Goal: Task Accomplishment & Management: Use online tool/utility

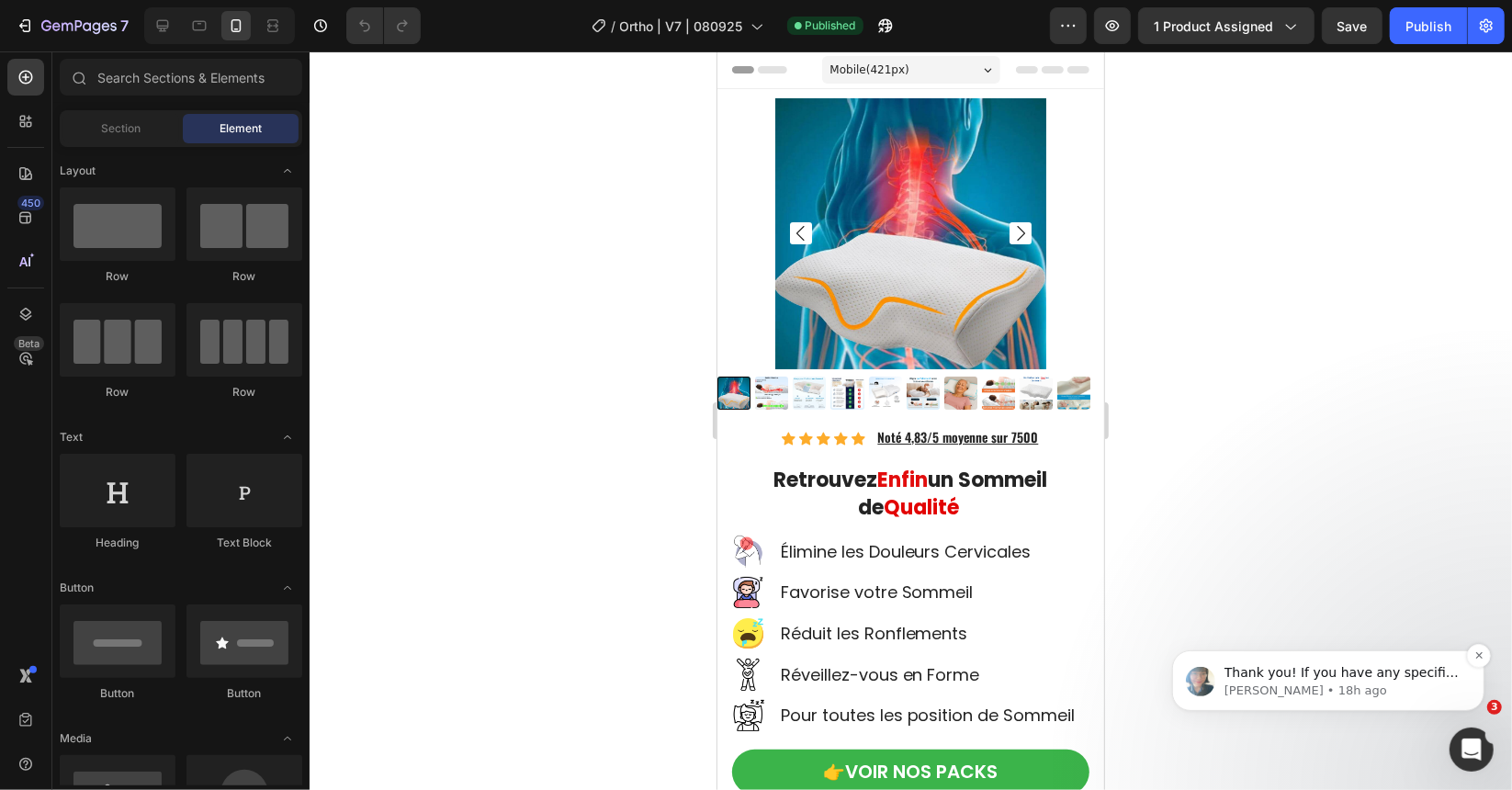
click at [1350, 682] on p "[PERSON_NAME] • 18h ago" at bounding box center [1342, 690] width 237 height 17
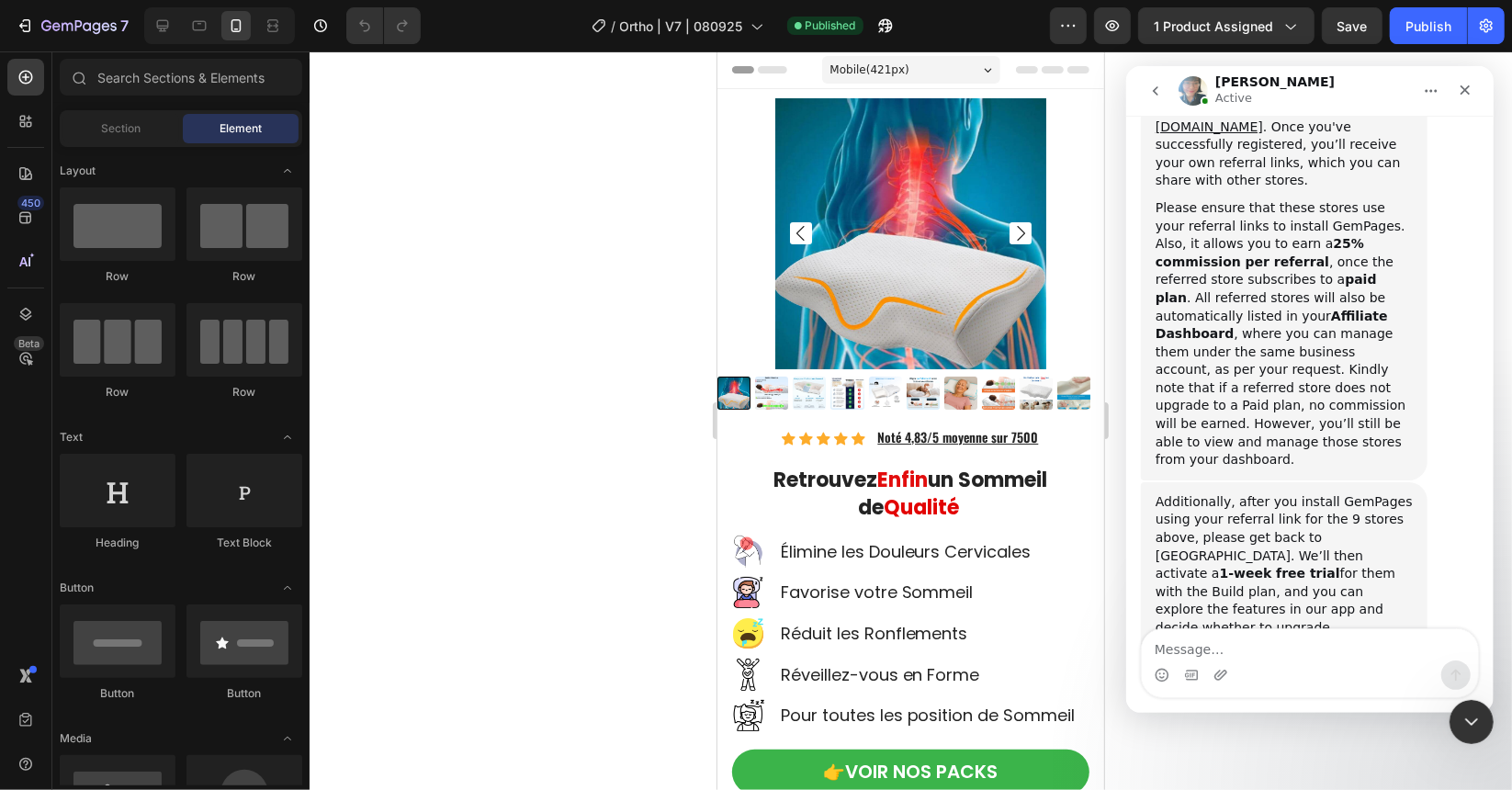
scroll to position [2893, 0]
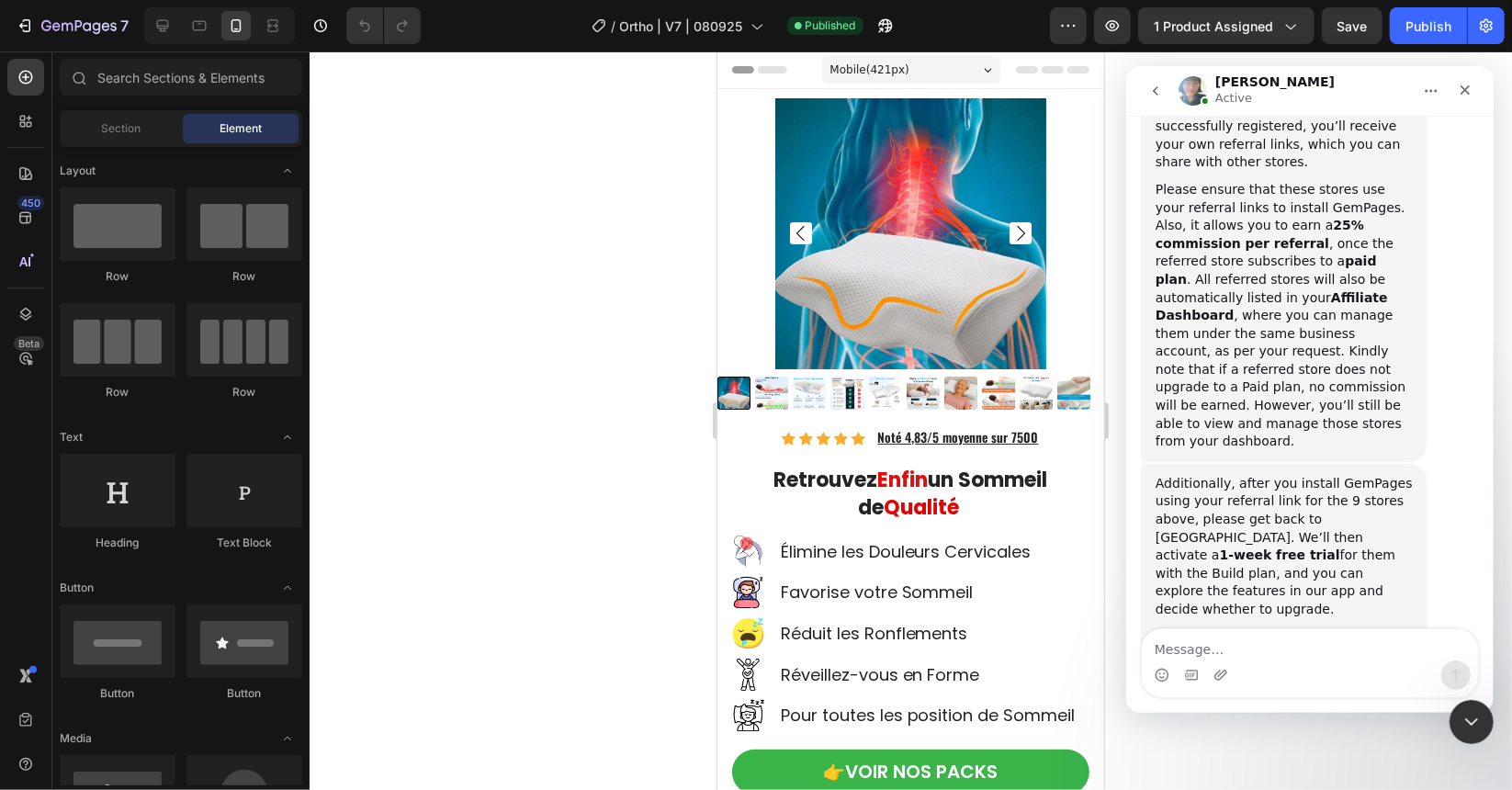
click at [1273, 636] on textarea "Message…" at bounding box center [1309, 643] width 336 height 32
type textarea "Hello again"
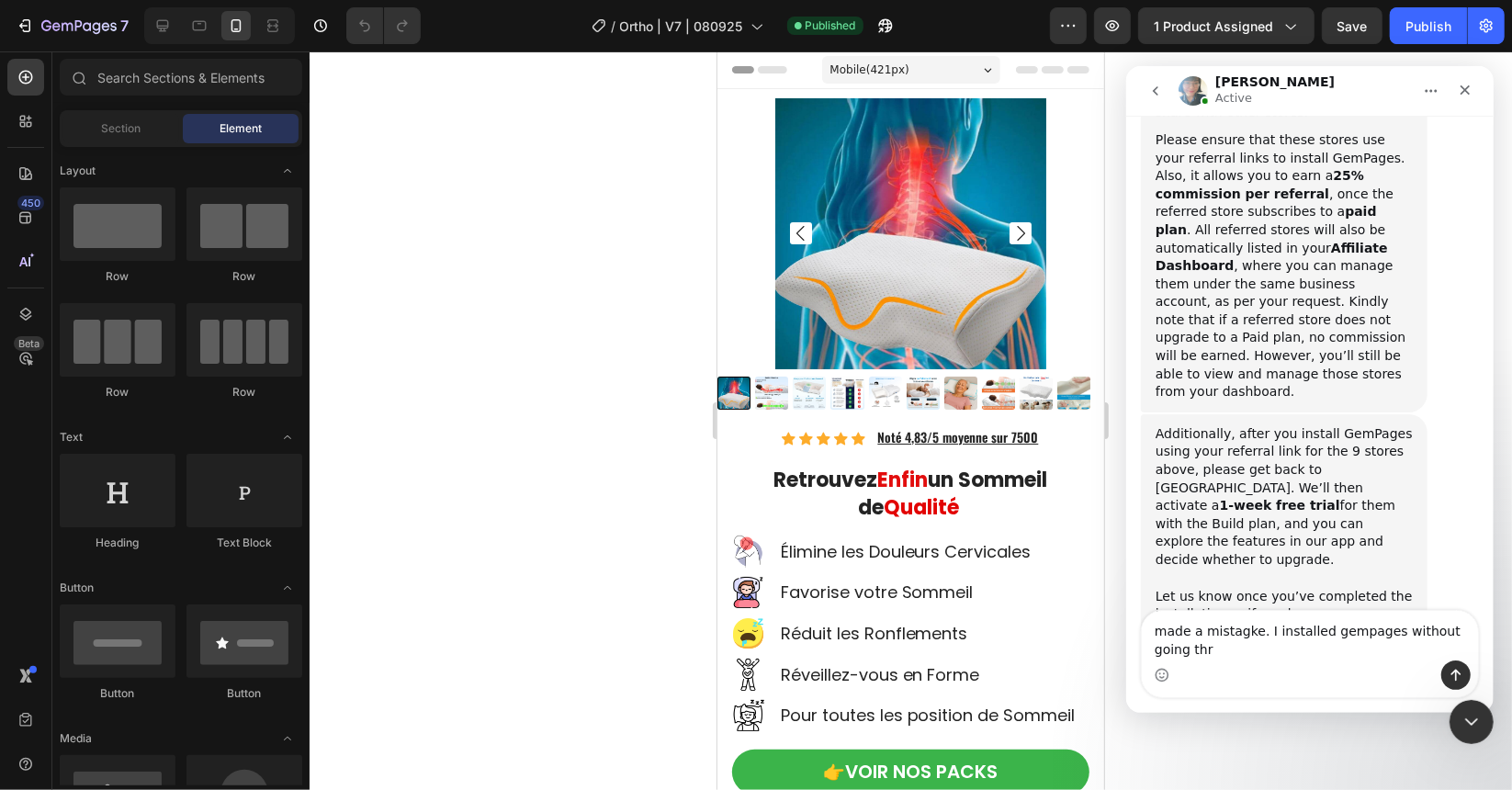
scroll to position [2961, 0]
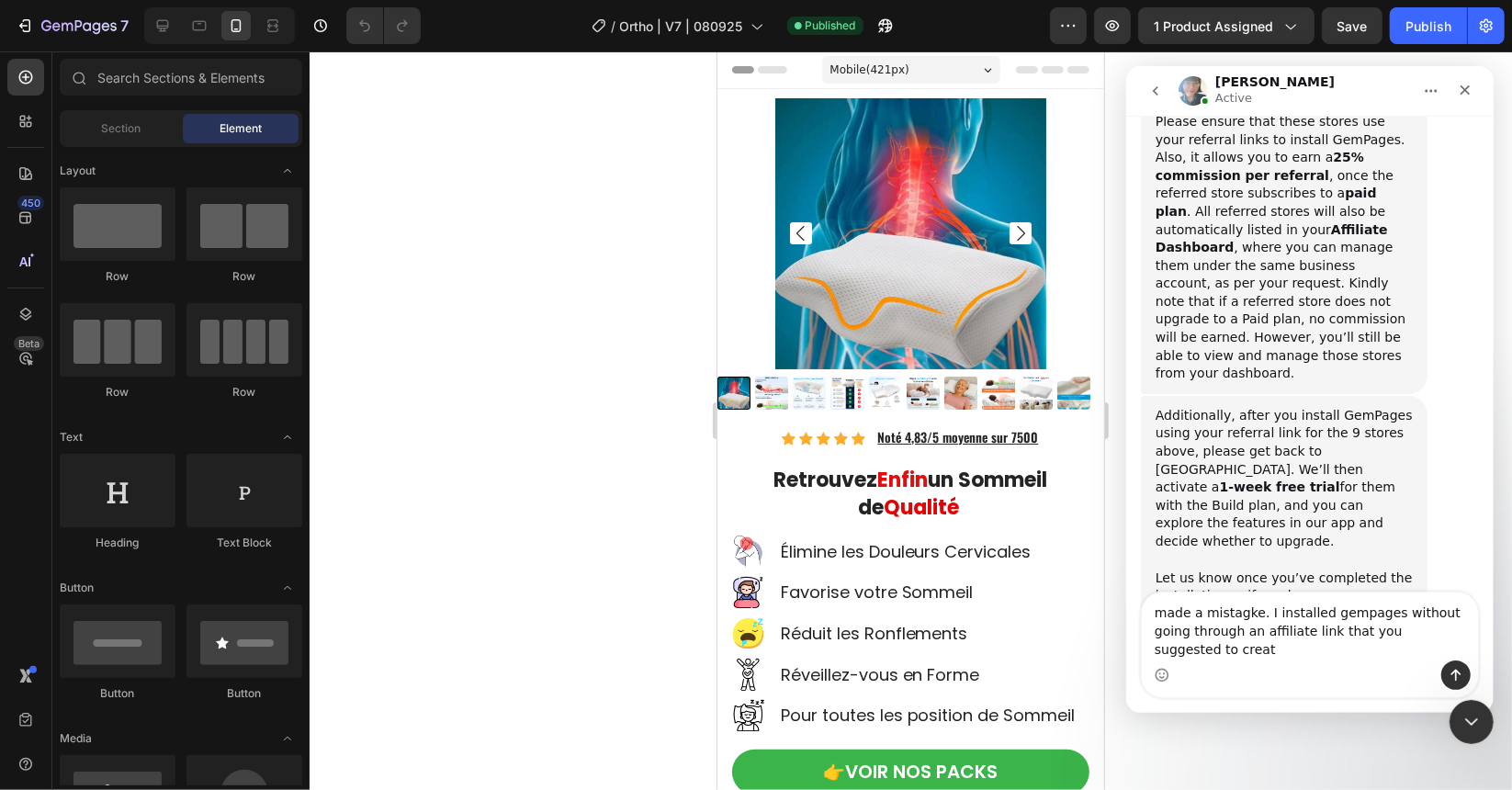
type textarea "made a mistagke. I installed gempages without going through an affiliate link t…"
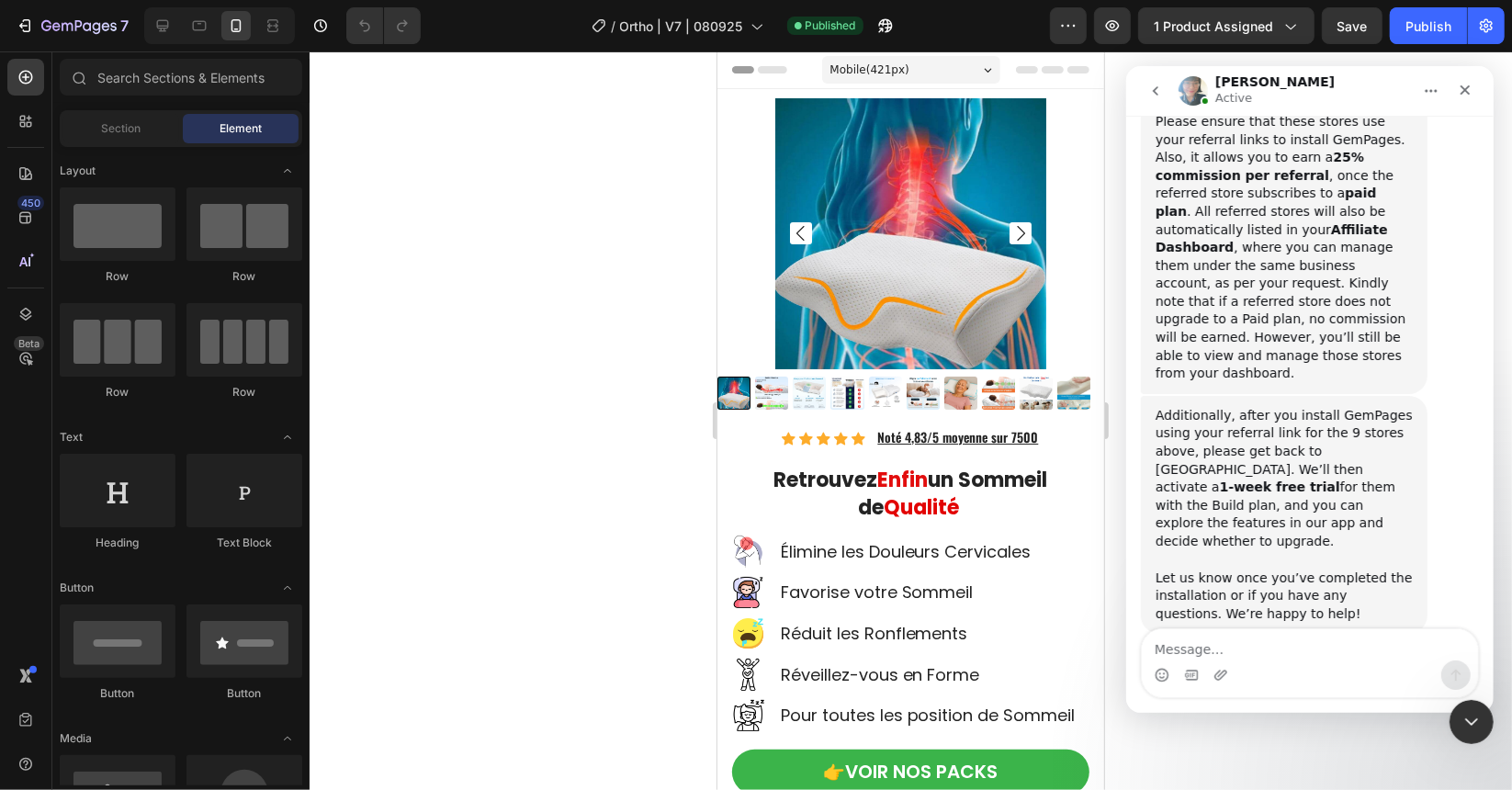
scroll to position [3020, 0]
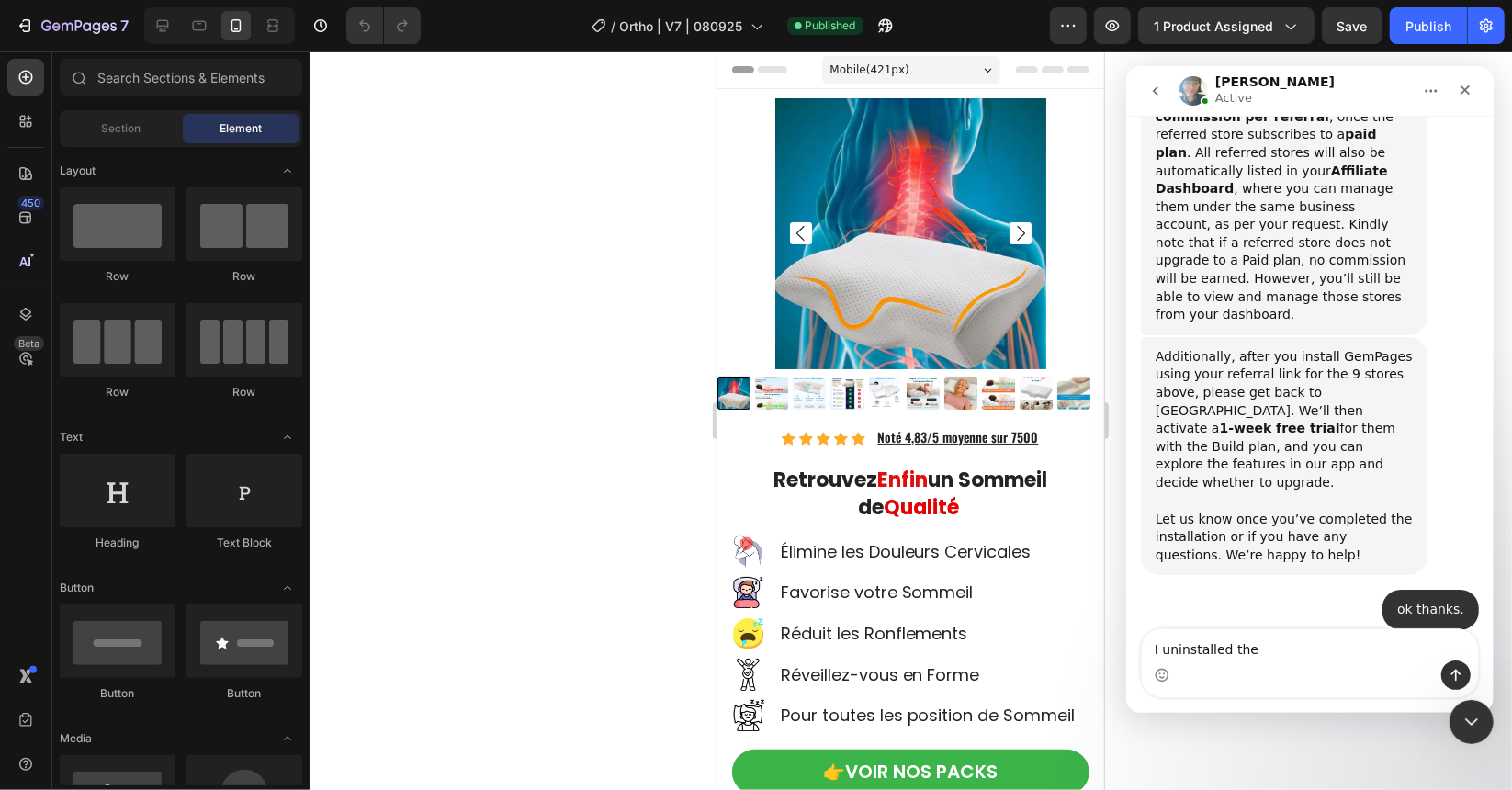
type textarea "I uninstalled them"
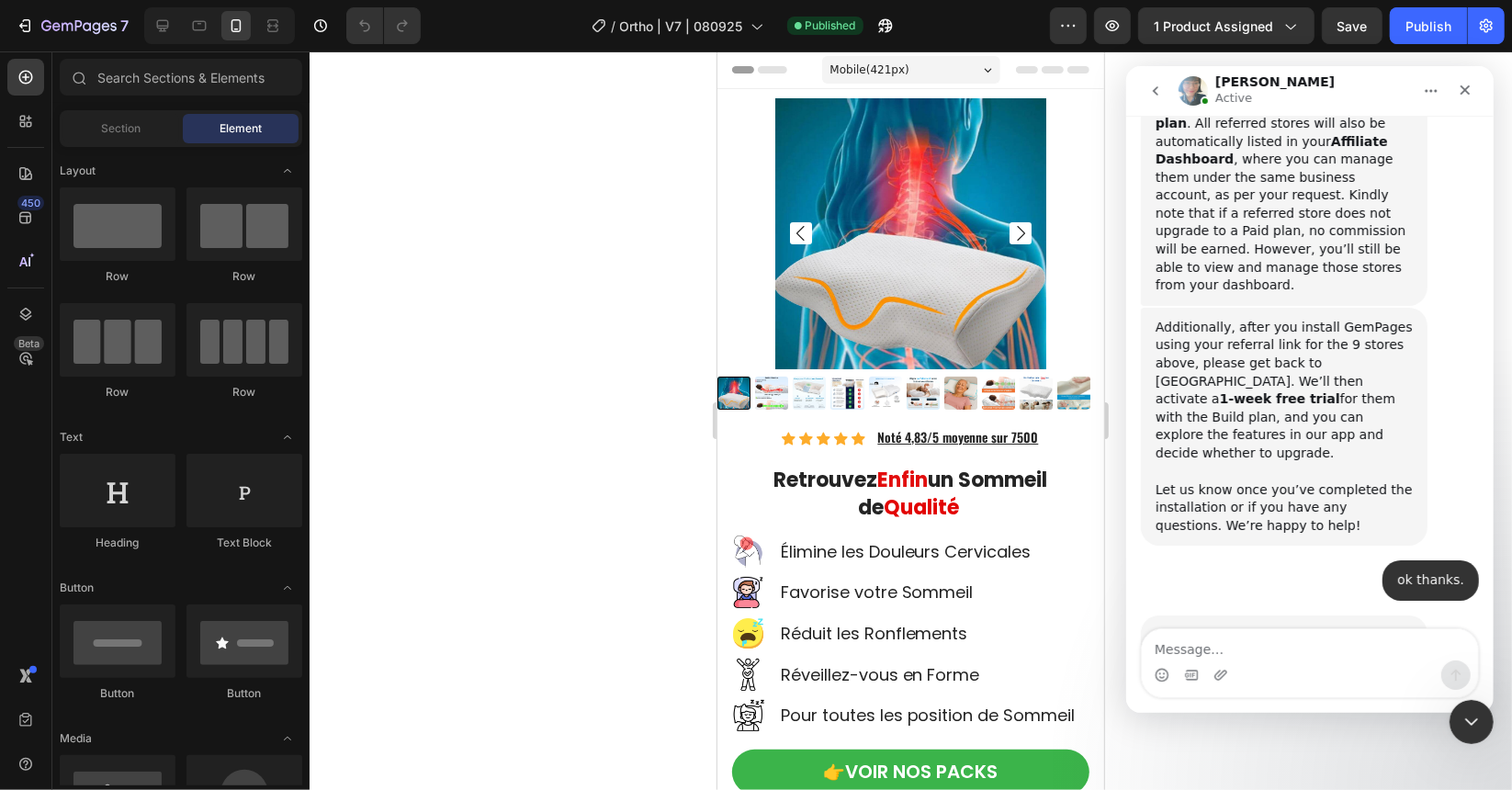
scroll to position [3062, 0]
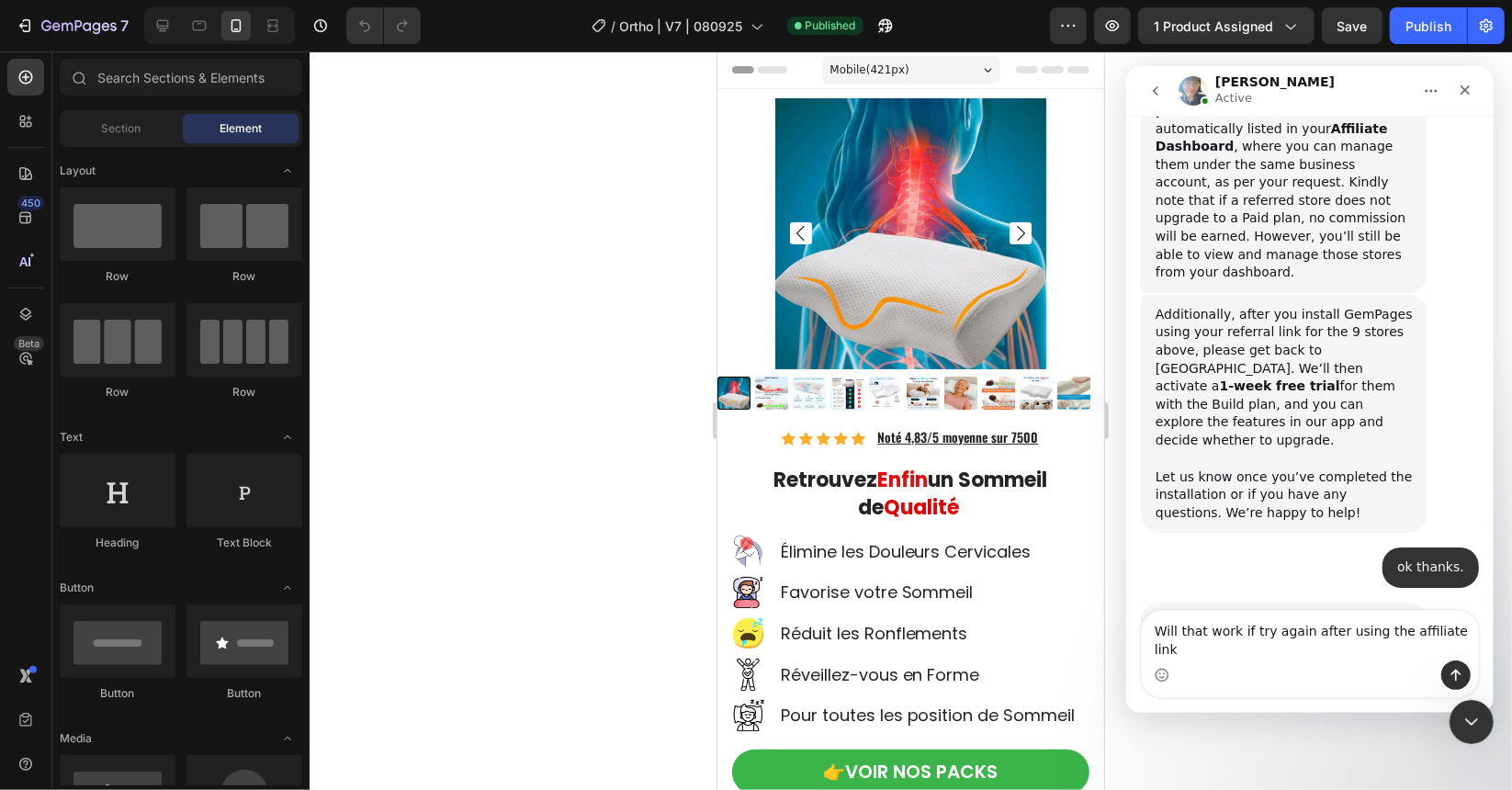
type textarea "Will that work if try again after using the affiliate link?"
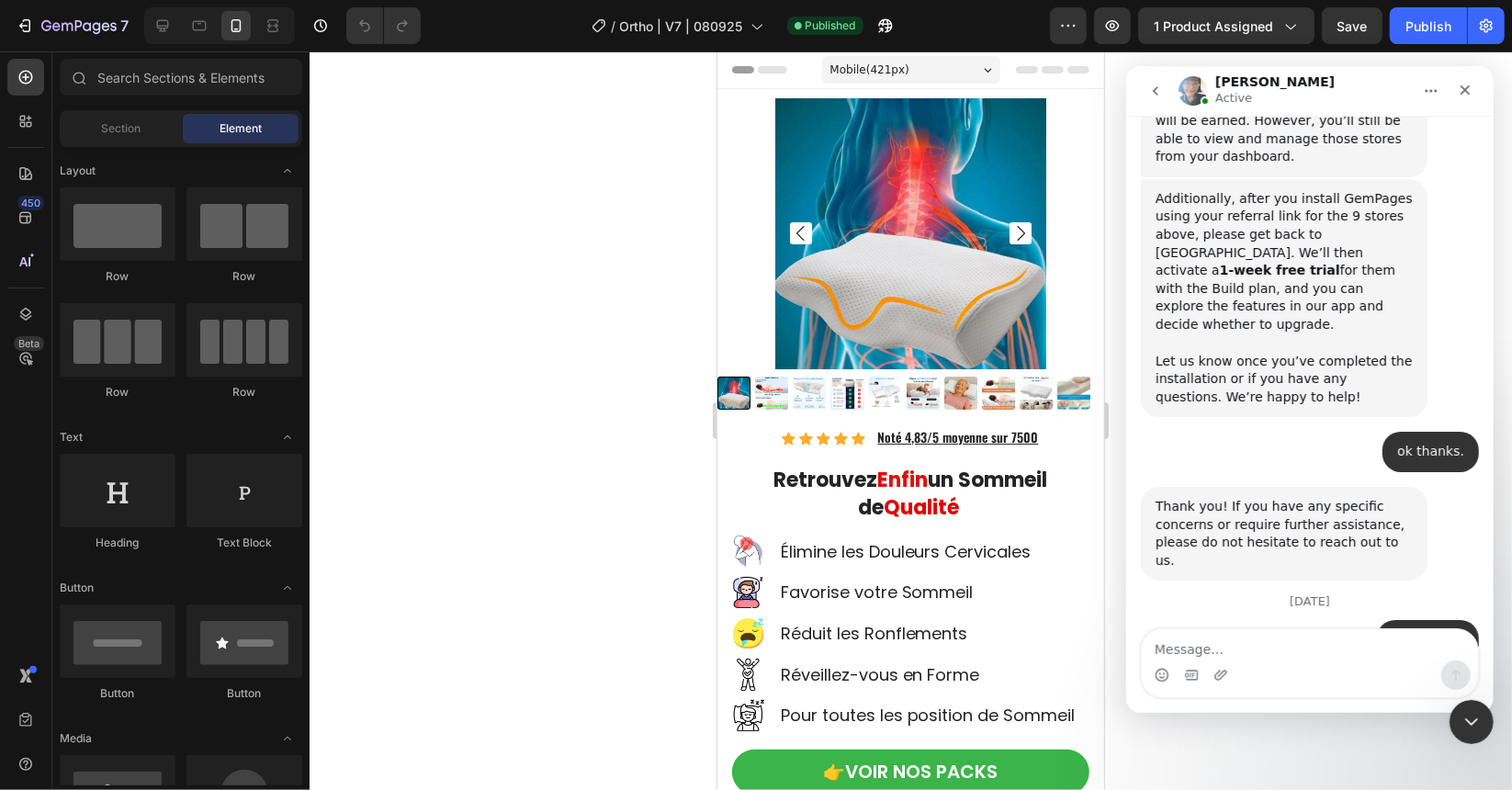
scroll to position [3177, 0]
click at [1249, 652] on textarea "Message…" at bounding box center [1309, 643] width 336 height 32
type textarea "ok"
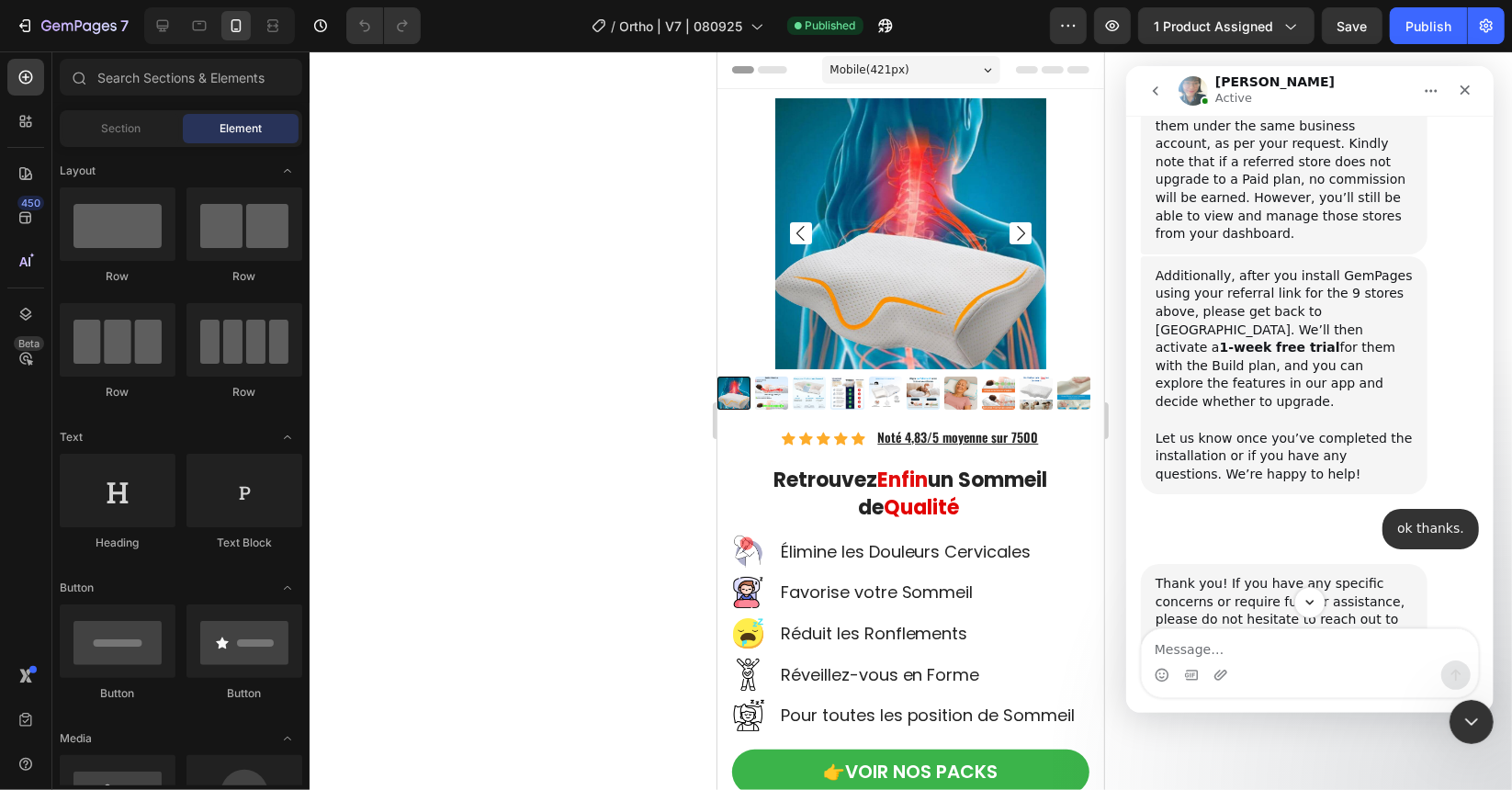
scroll to position [3103, 0]
click at [1310, 617] on button "Scroll to bottom" at bounding box center [1309, 601] width 34 height 34
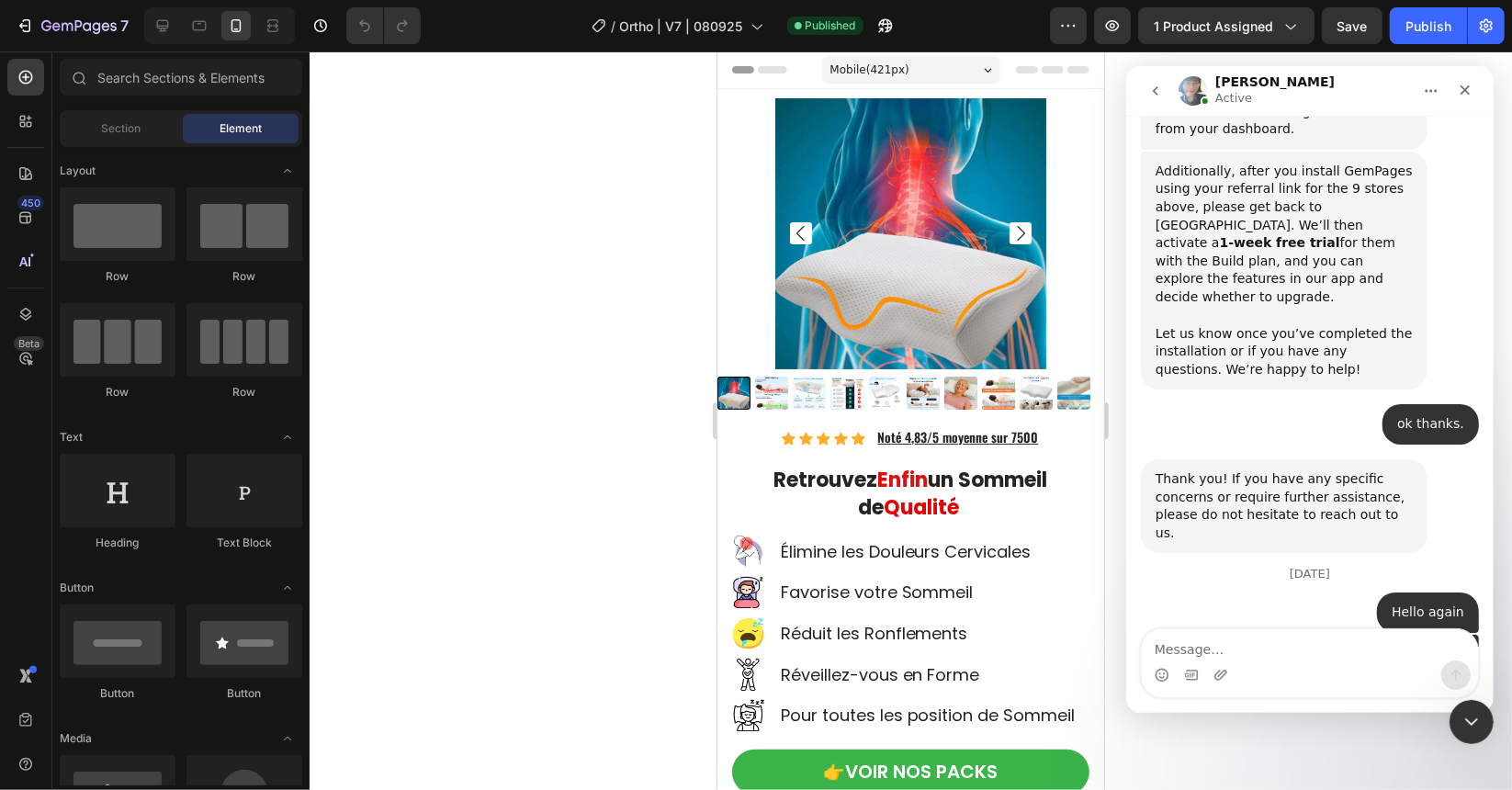
scroll to position [3286, 0]
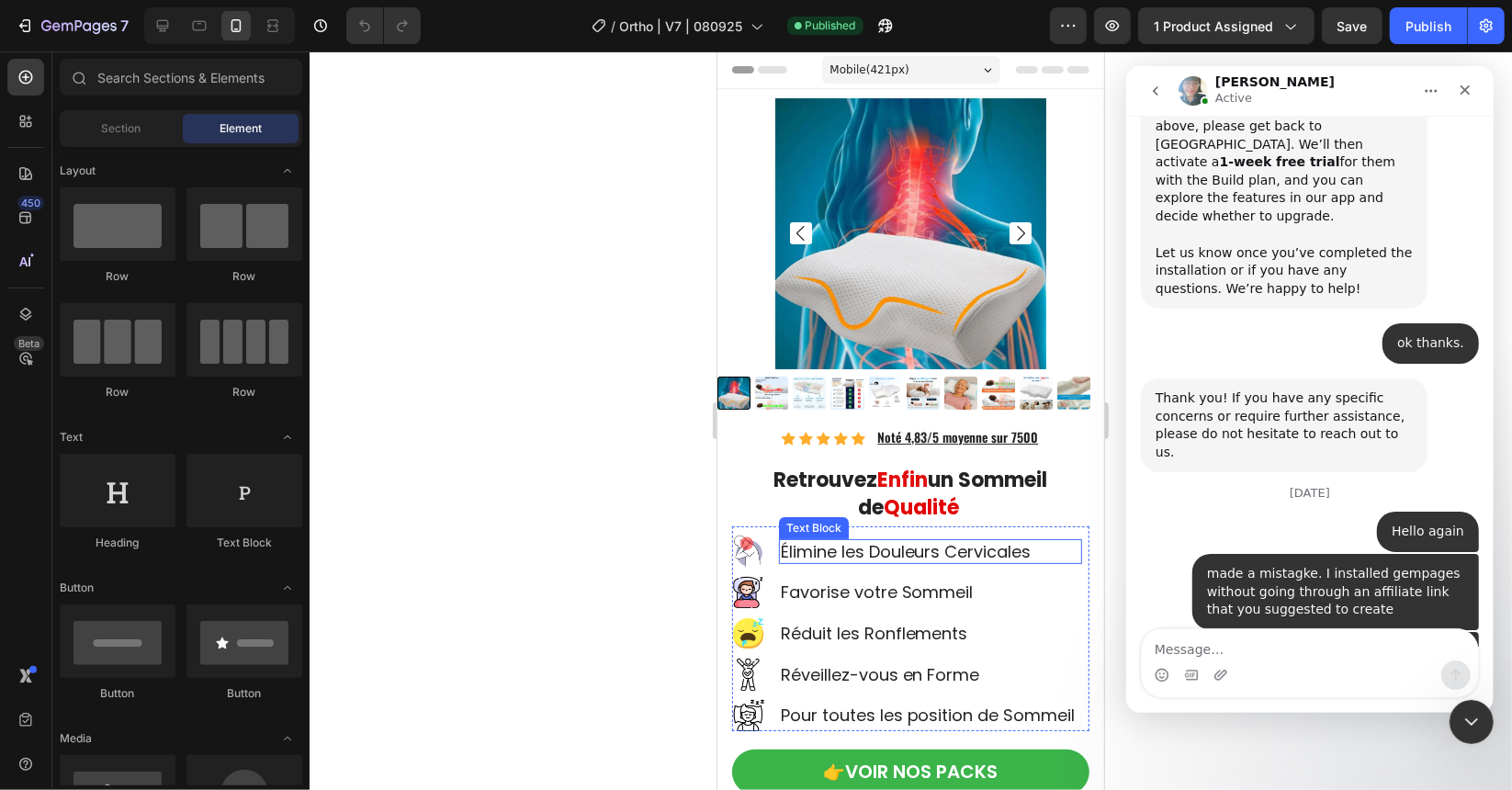
click at [811, 540] on p "Élimine les Douleurs Cervicales" at bounding box center [929, 550] width 300 height 21
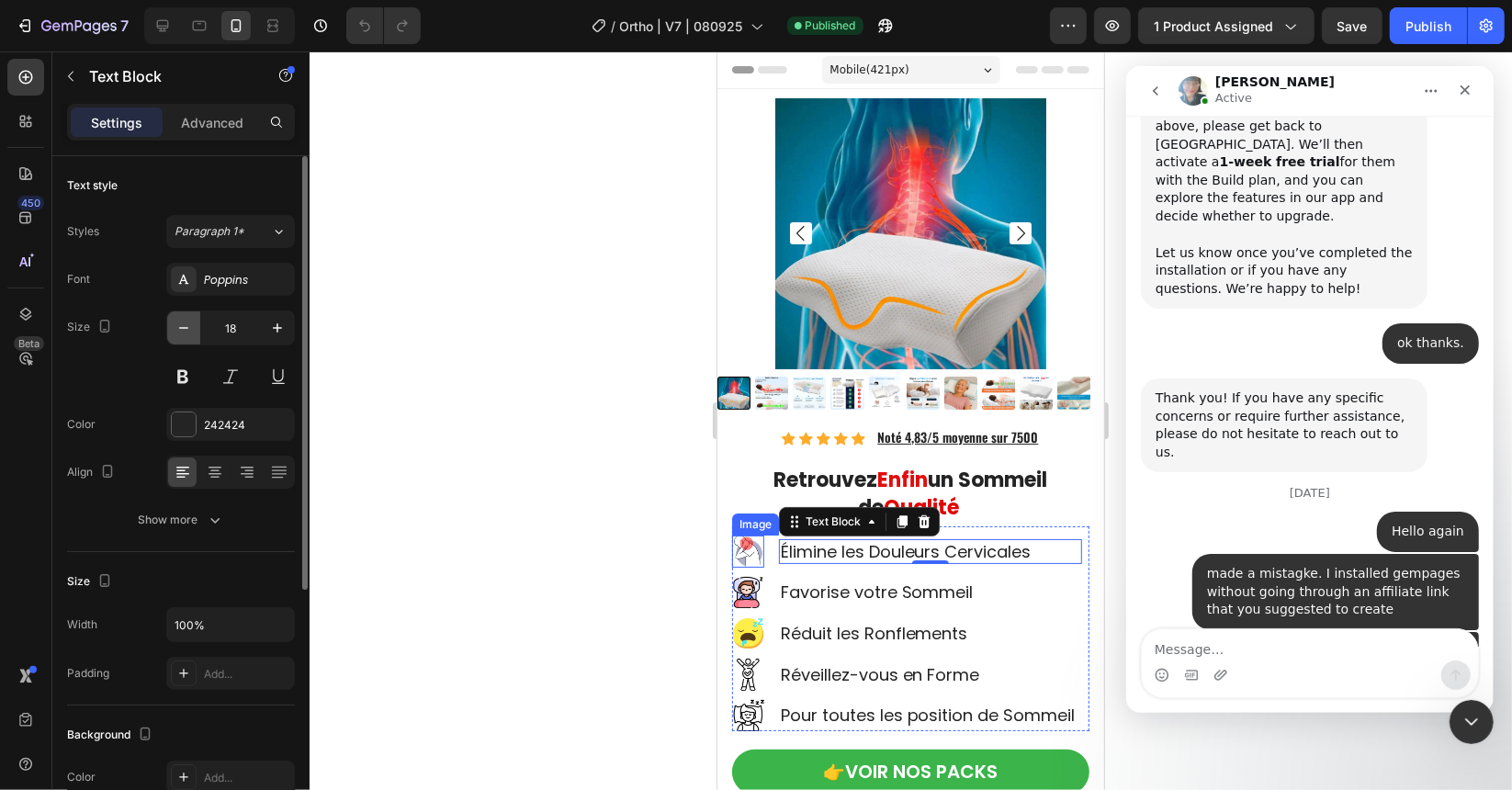
click at [181, 327] on icon "button" at bounding box center [184, 328] width 9 height 2
type input "17"
click at [873, 540] on p "Élimine les Douleurs Cervicales" at bounding box center [929, 550] width 300 height 20
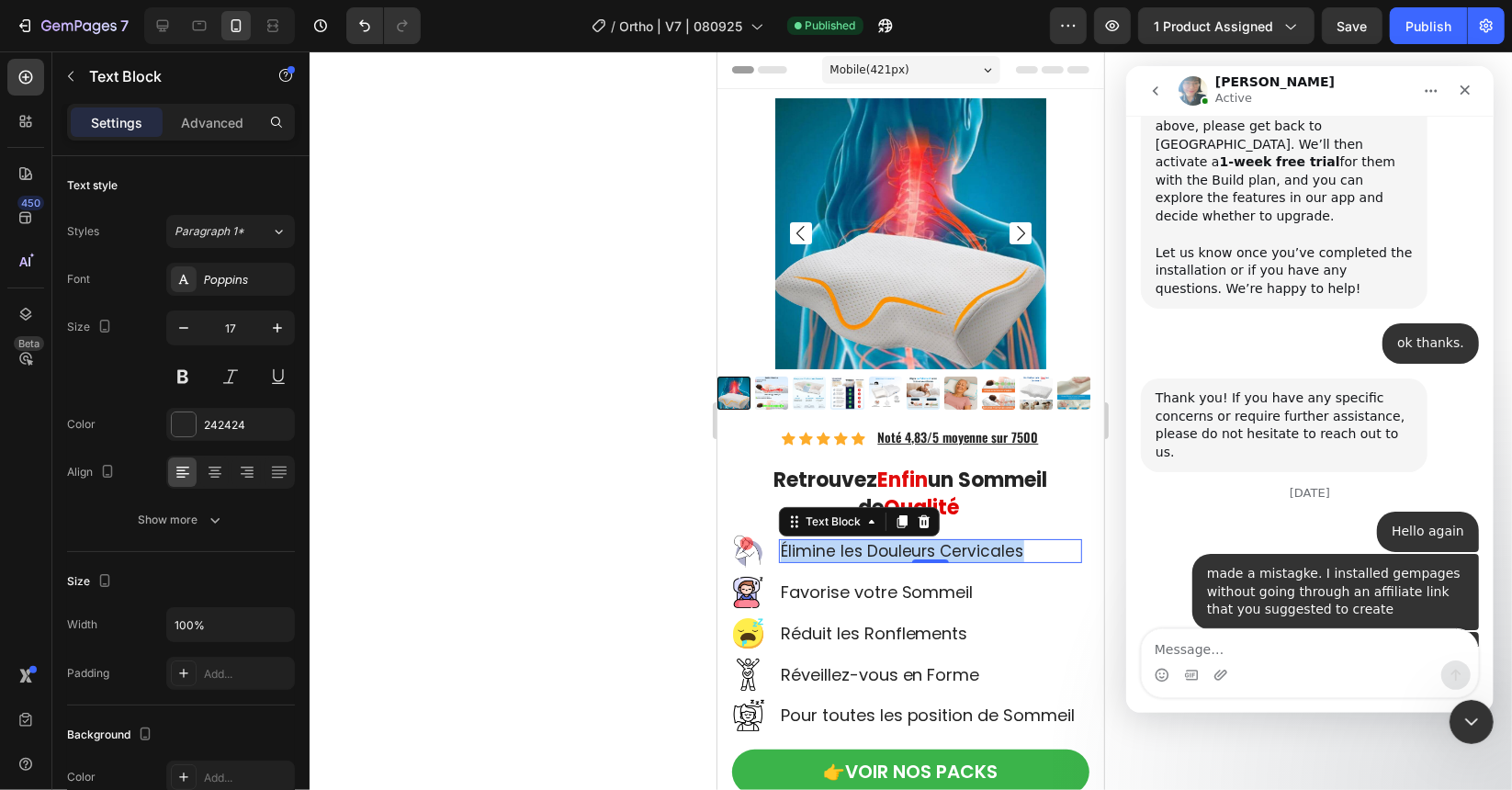
click at [873, 540] on p "Élimine les Douleurs Cervicales" at bounding box center [929, 550] width 300 height 20
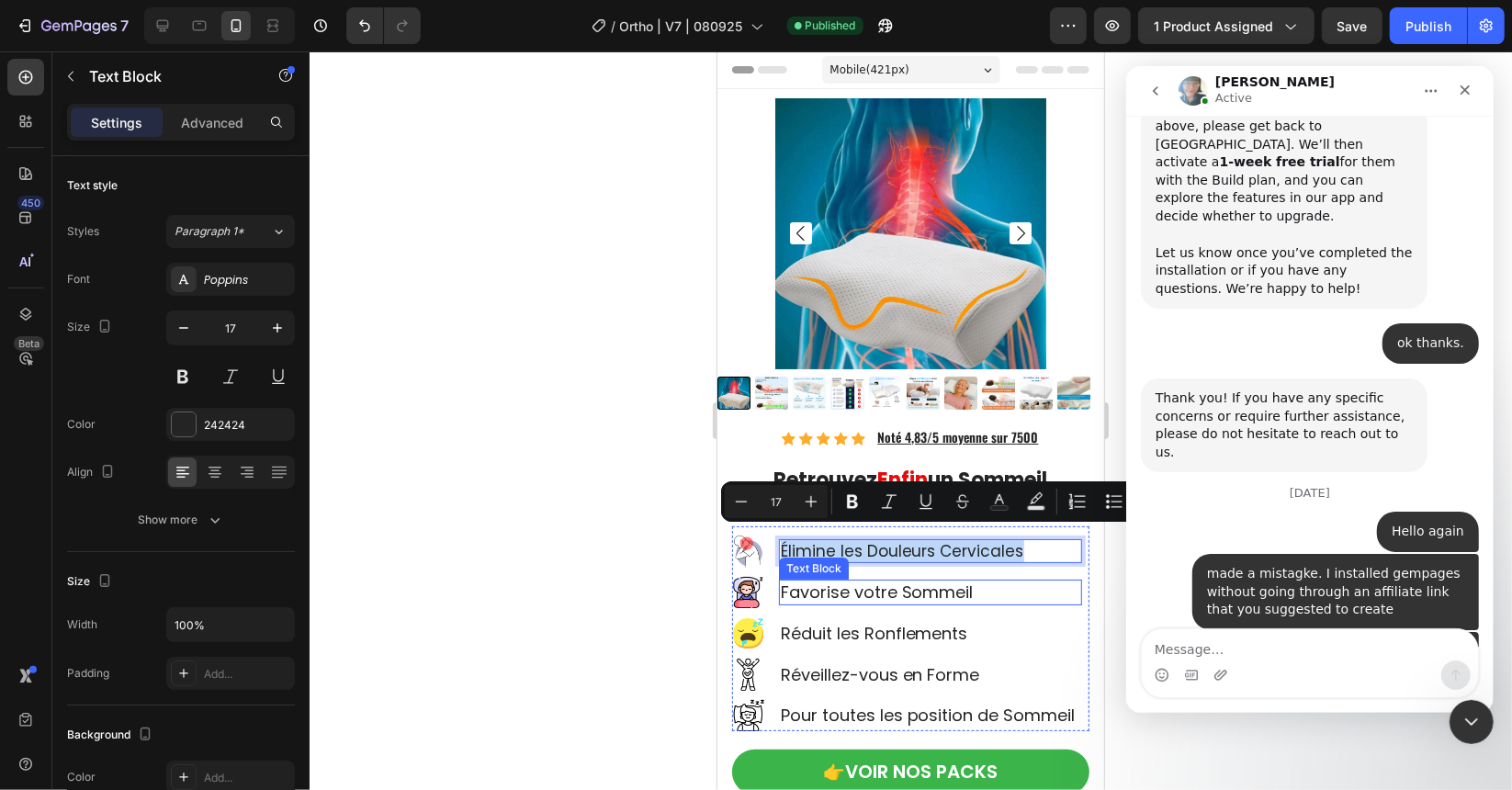
click at [870, 581] on p "Favorise votre Sommeil" at bounding box center [929, 591] width 300 height 21
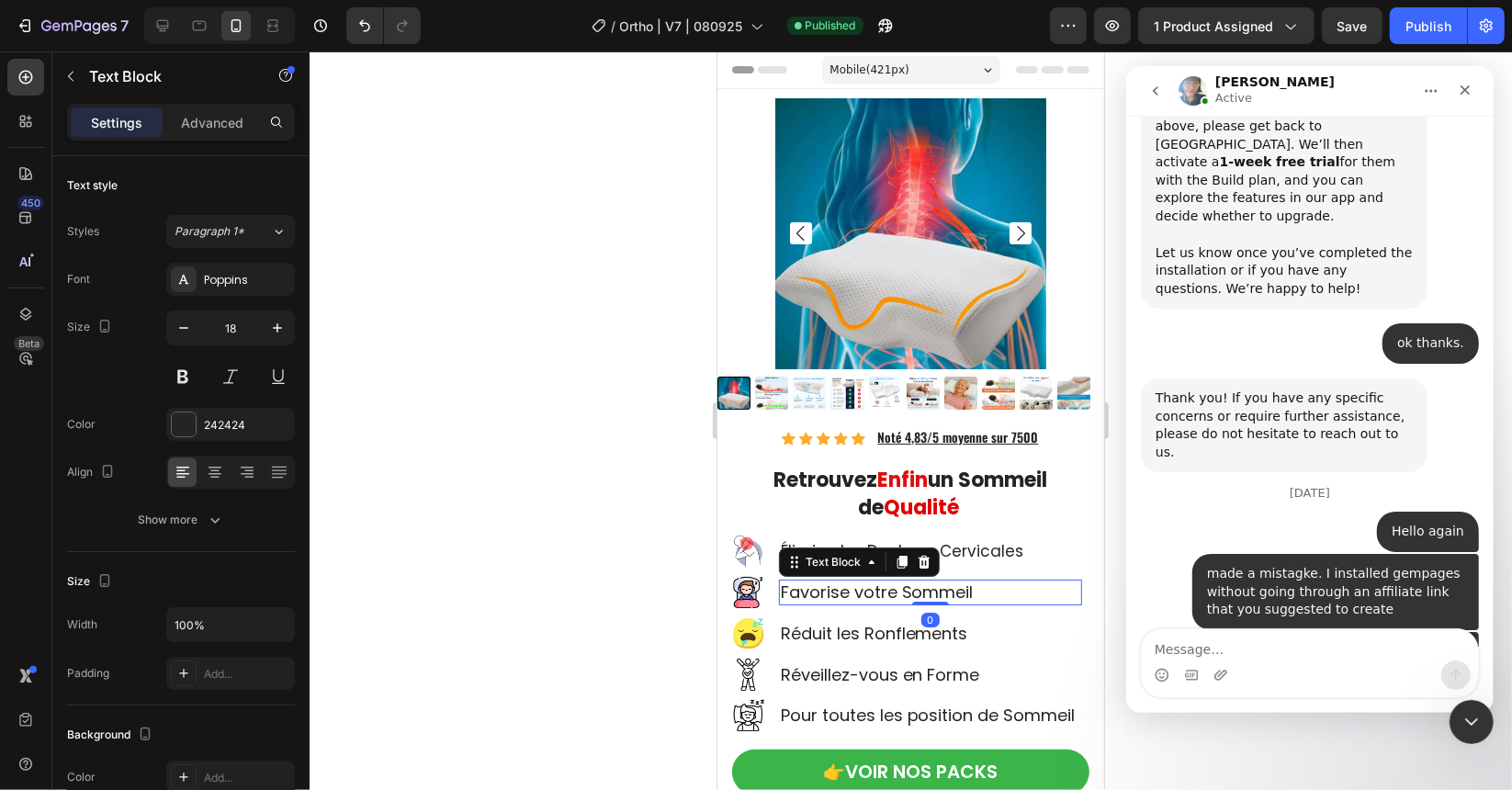
click at [870, 581] on p "Favorise votre Sommeil" at bounding box center [929, 591] width 300 height 21
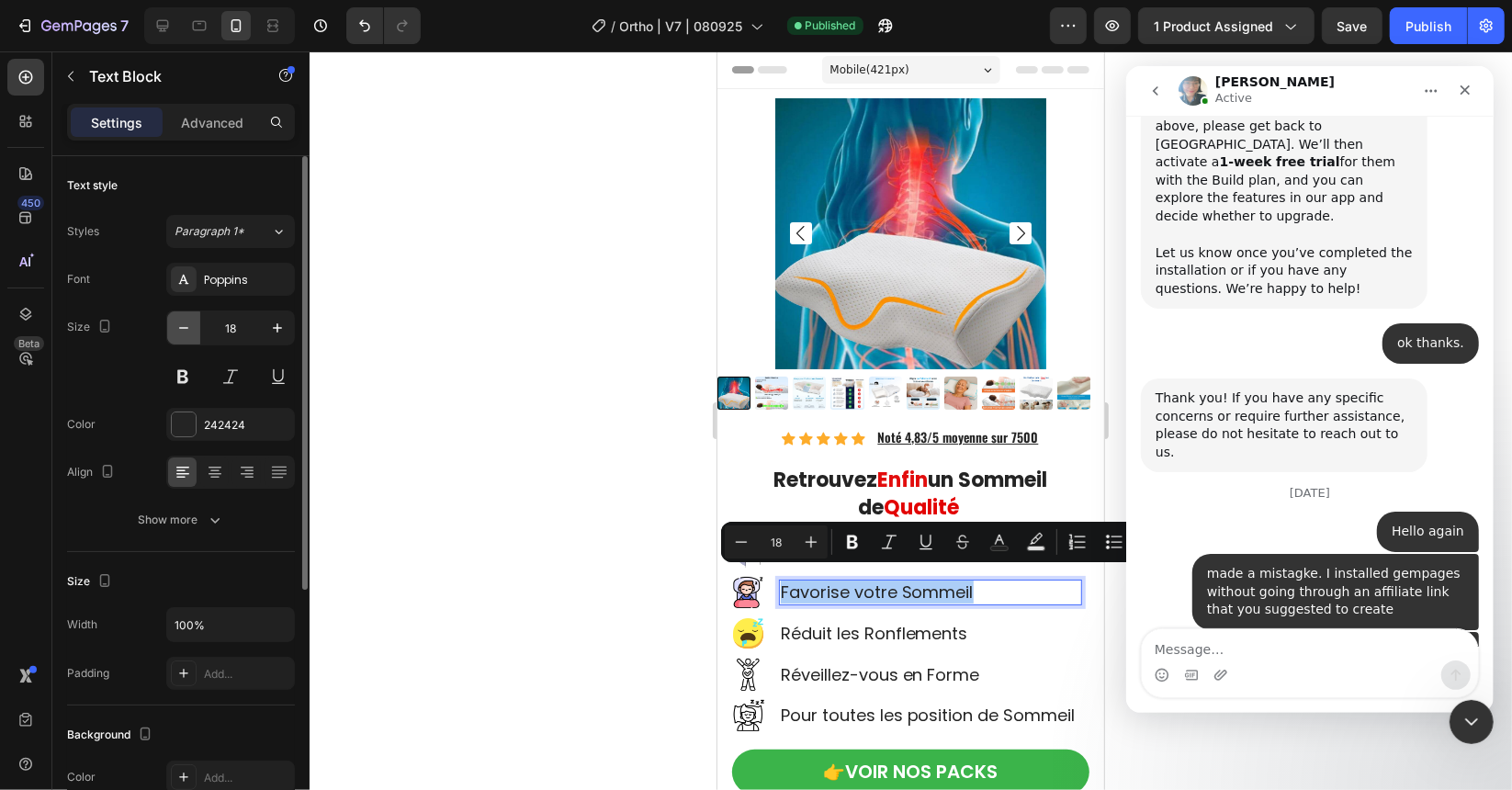
click at [182, 328] on icon "button" at bounding box center [184, 328] width 19 height 19
type input "17"
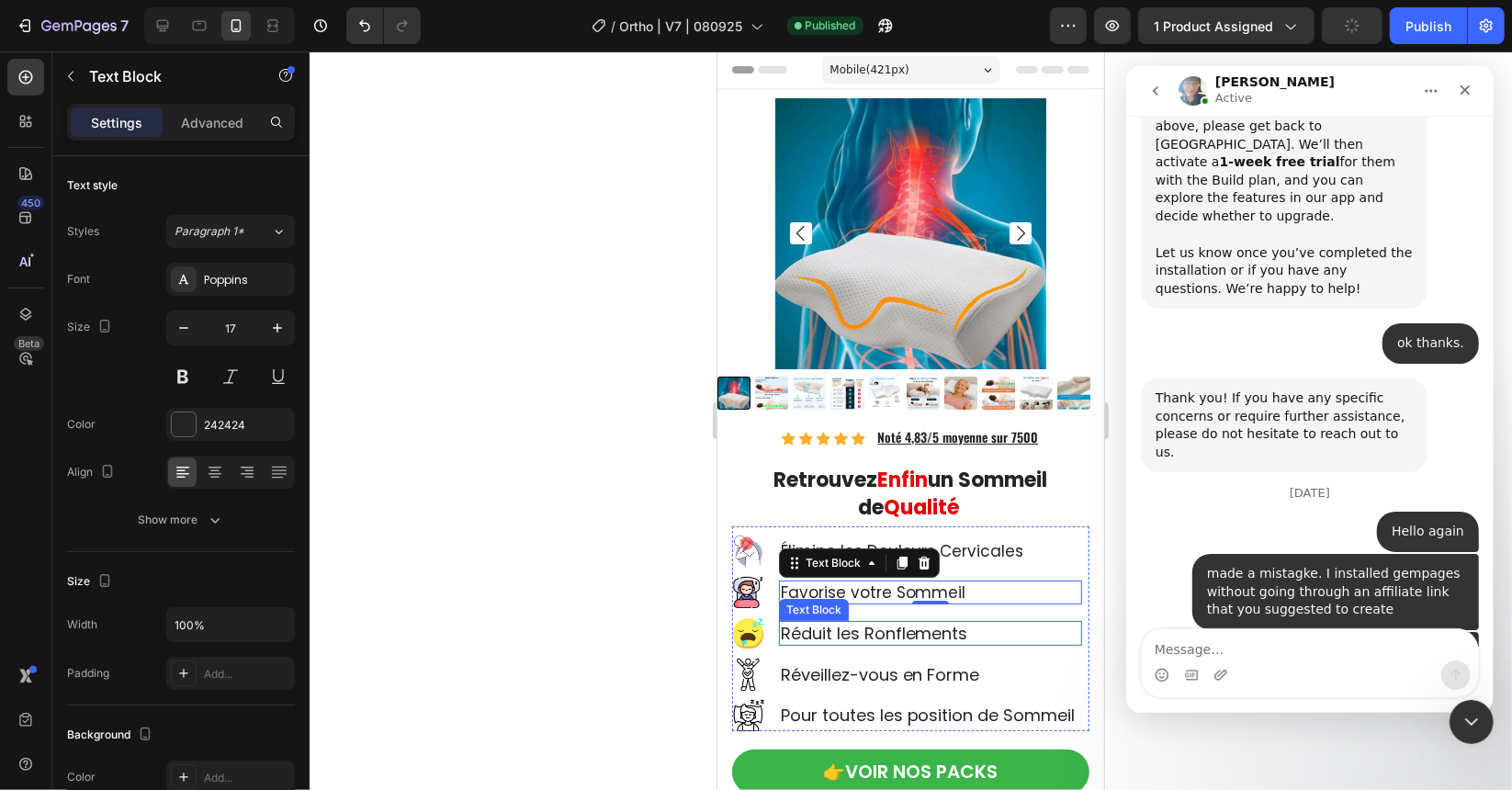
click at [852, 624] on p "Réduit les Ronflements" at bounding box center [929, 632] width 300 height 21
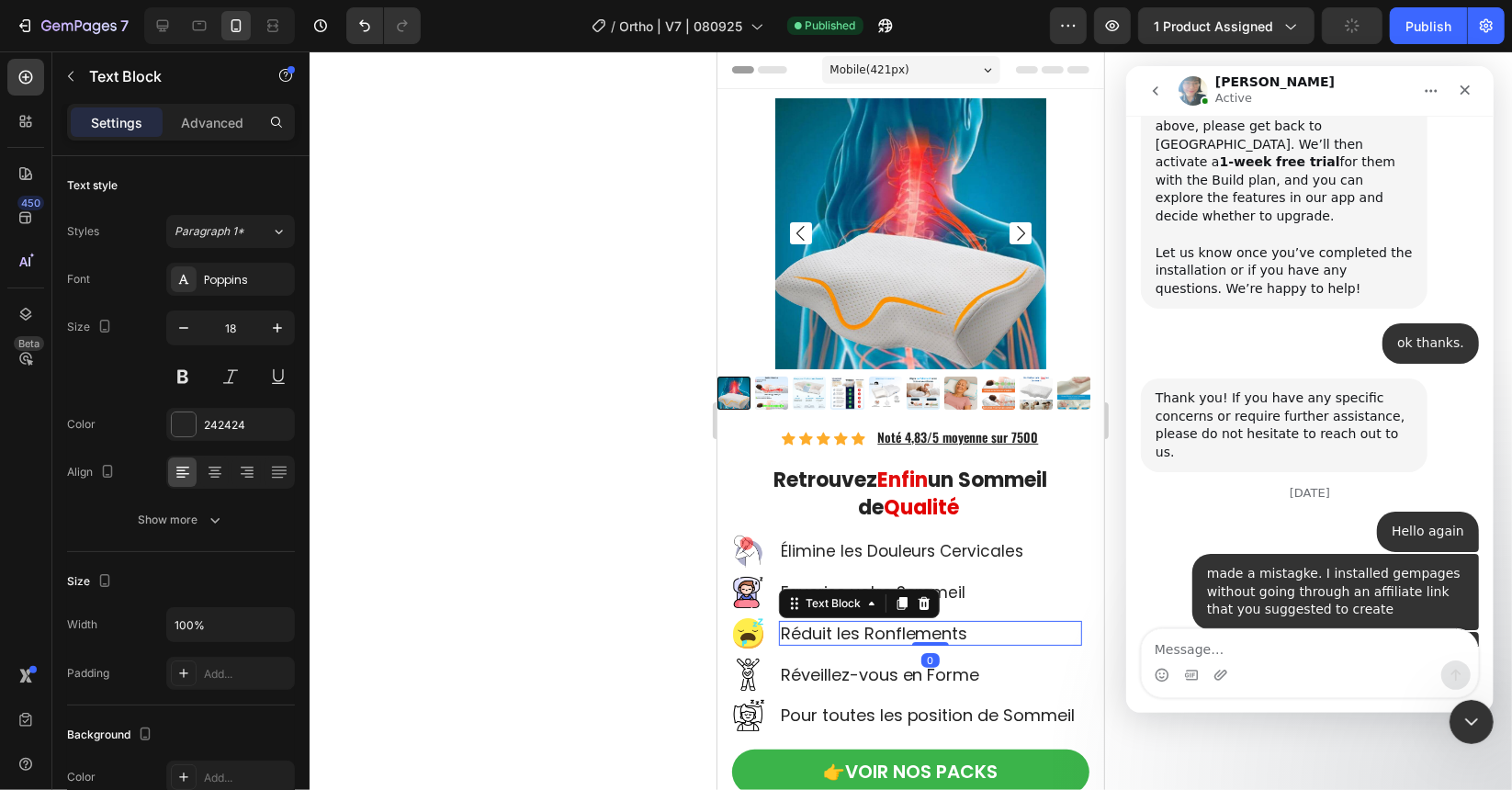
click at [852, 624] on p "Réduit les Ronflements" at bounding box center [929, 632] width 300 height 21
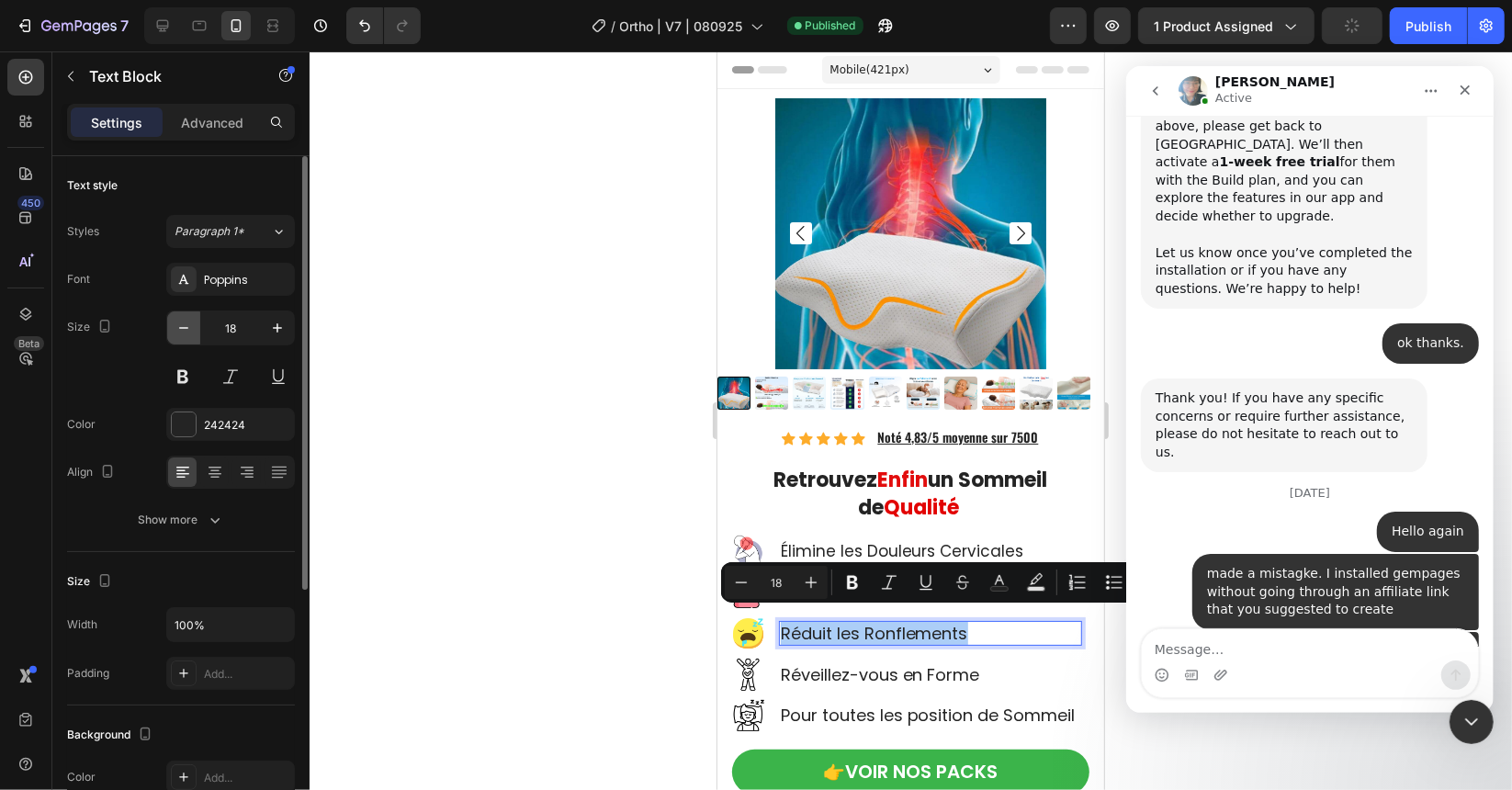
click at [181, 331] on icon "button" at bounding box center [184, 328] width 19 height 19
type input "17"
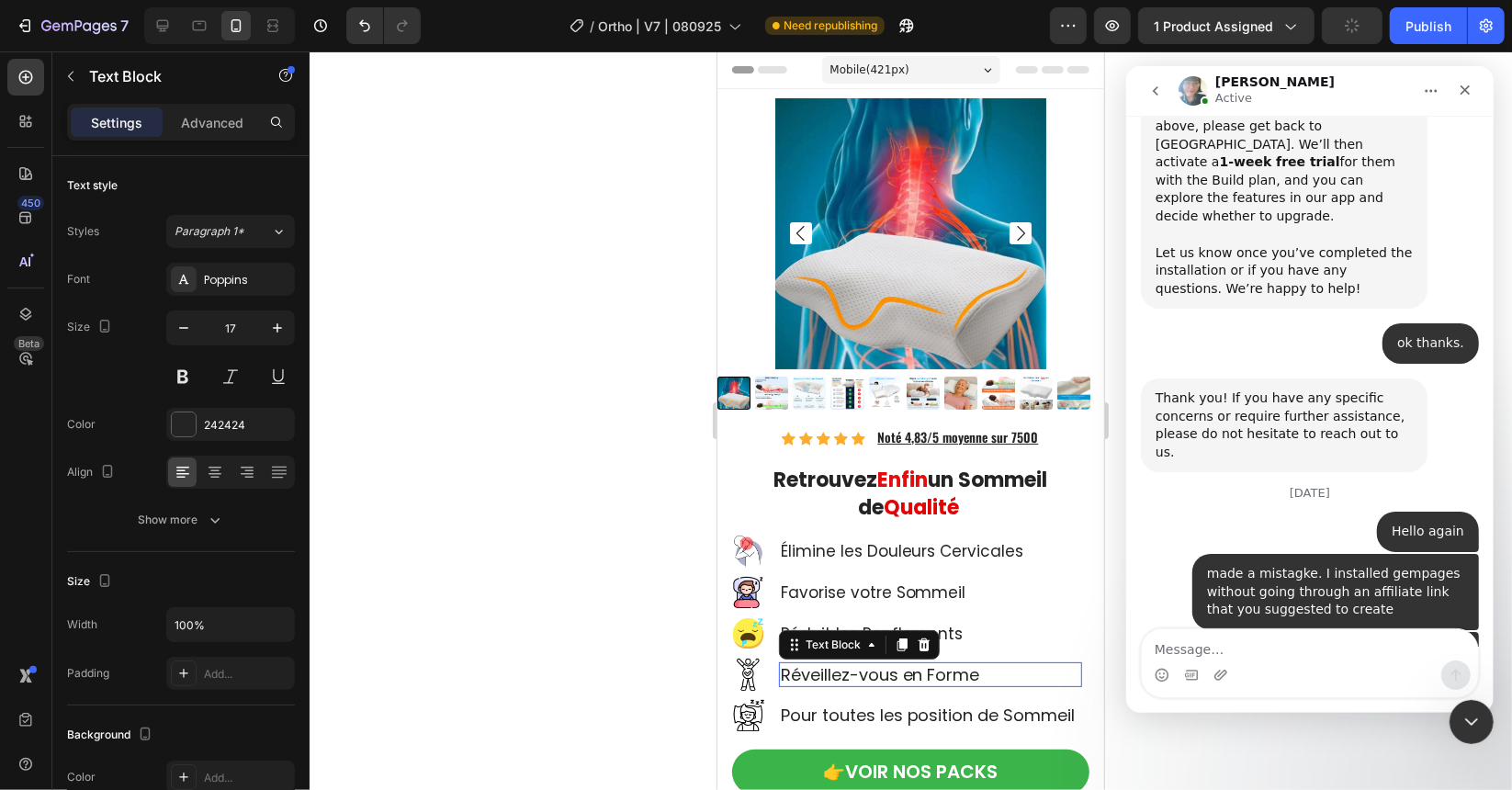
click at [839, 663] on p "Réveillez-vous en Forme" at bounding box center [929, 673] width 300 height 21
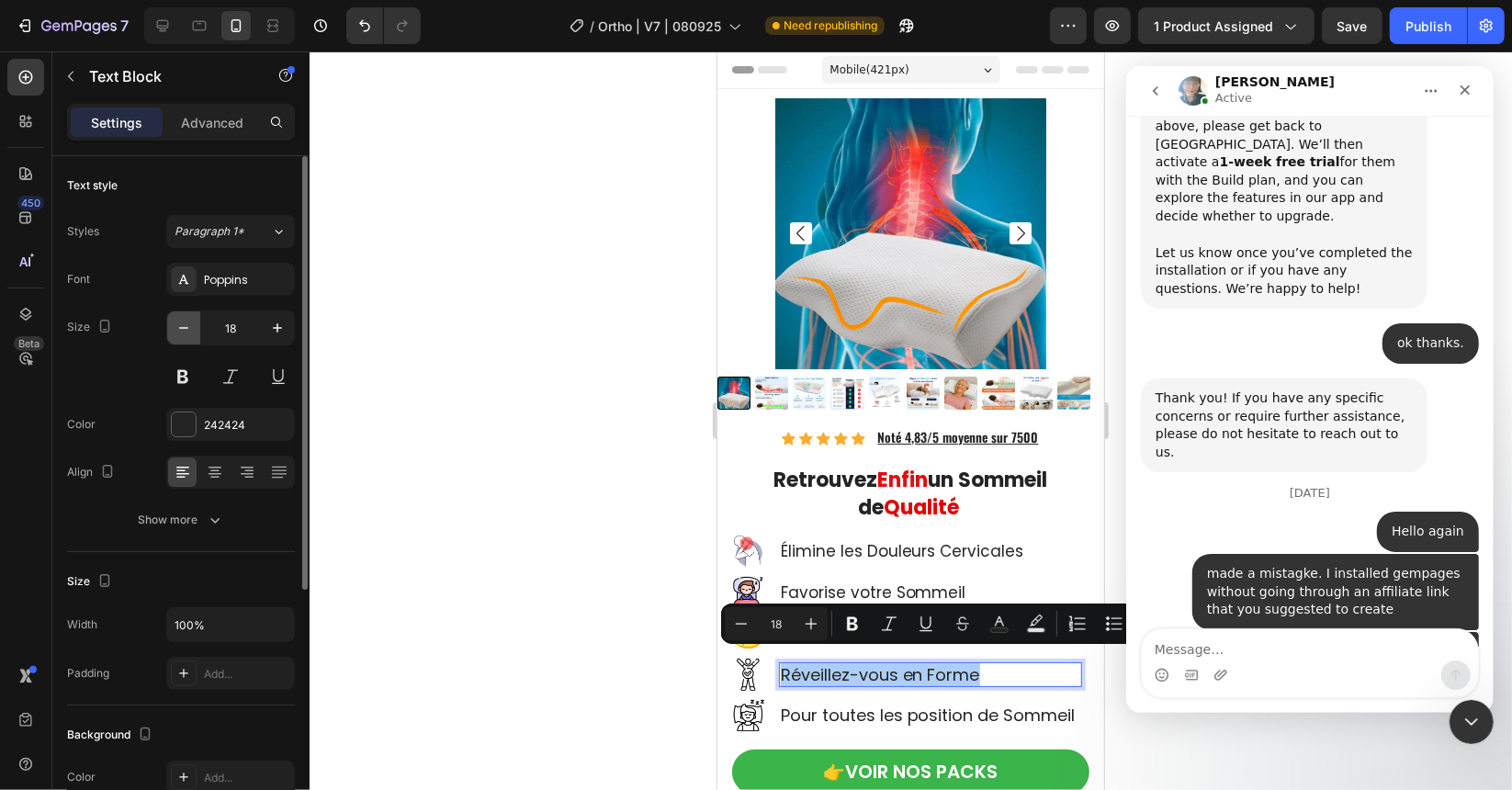
click at [187, 327] on icon "button" at bounding box center [184, 328] width 19 height 19
type input "17"
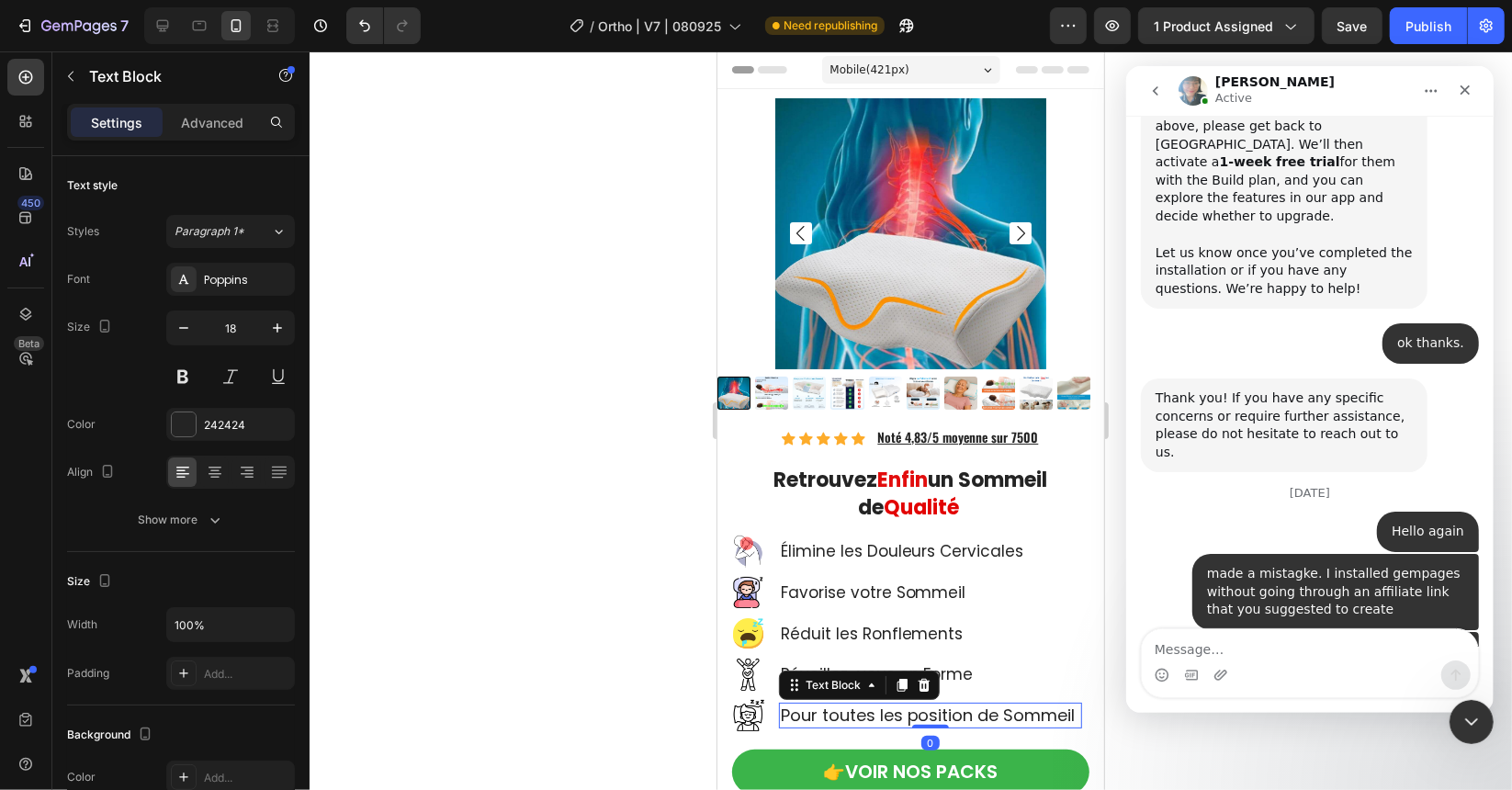
click at [816, 704] on p "Pour toutes les position de Sommeil" at bounding box center [929, 714] width 300 height 21
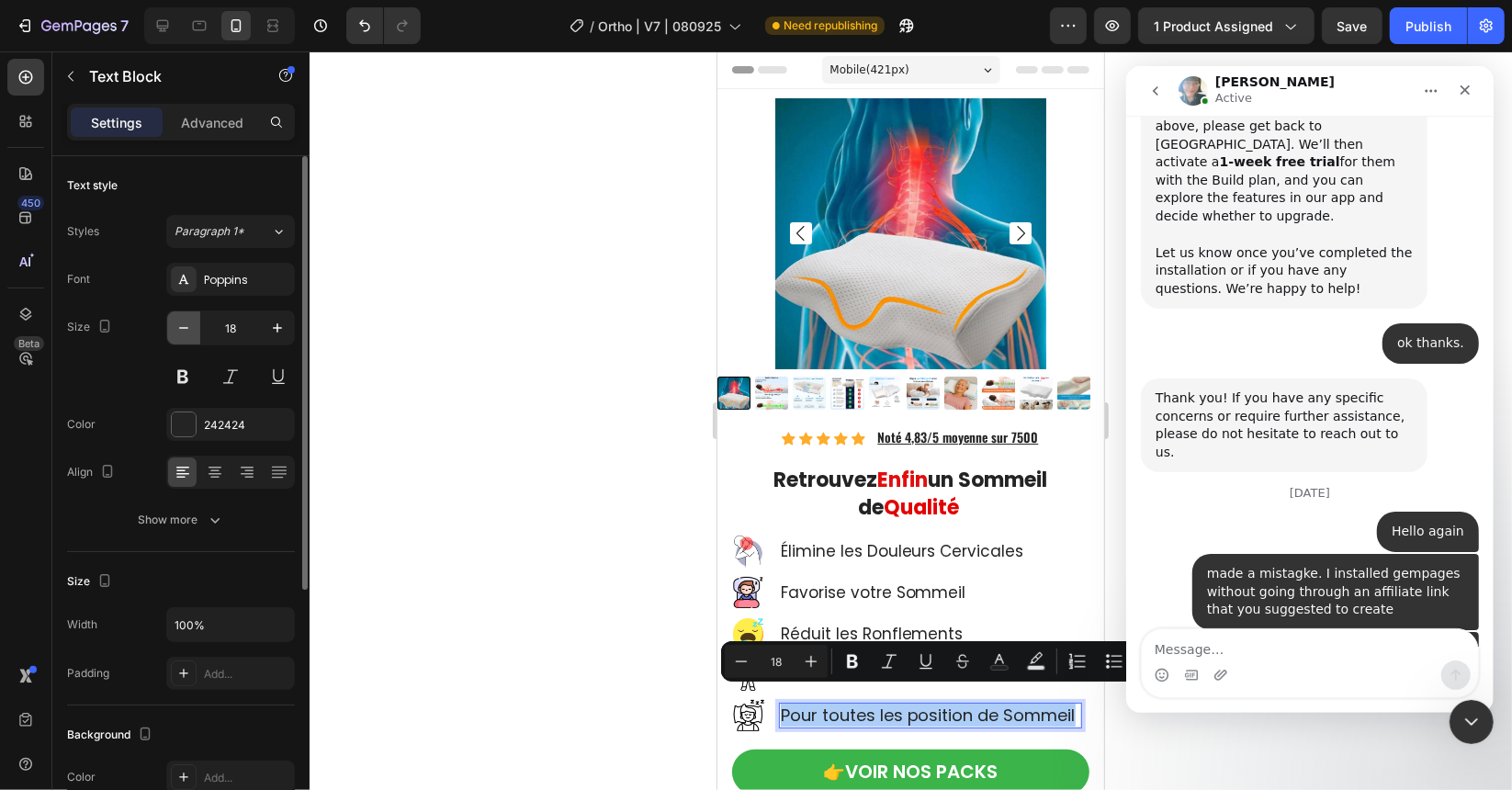
click at [183, 329] on icon "button" at bounding box center [184, 328] width 19 height 19
type input "17"
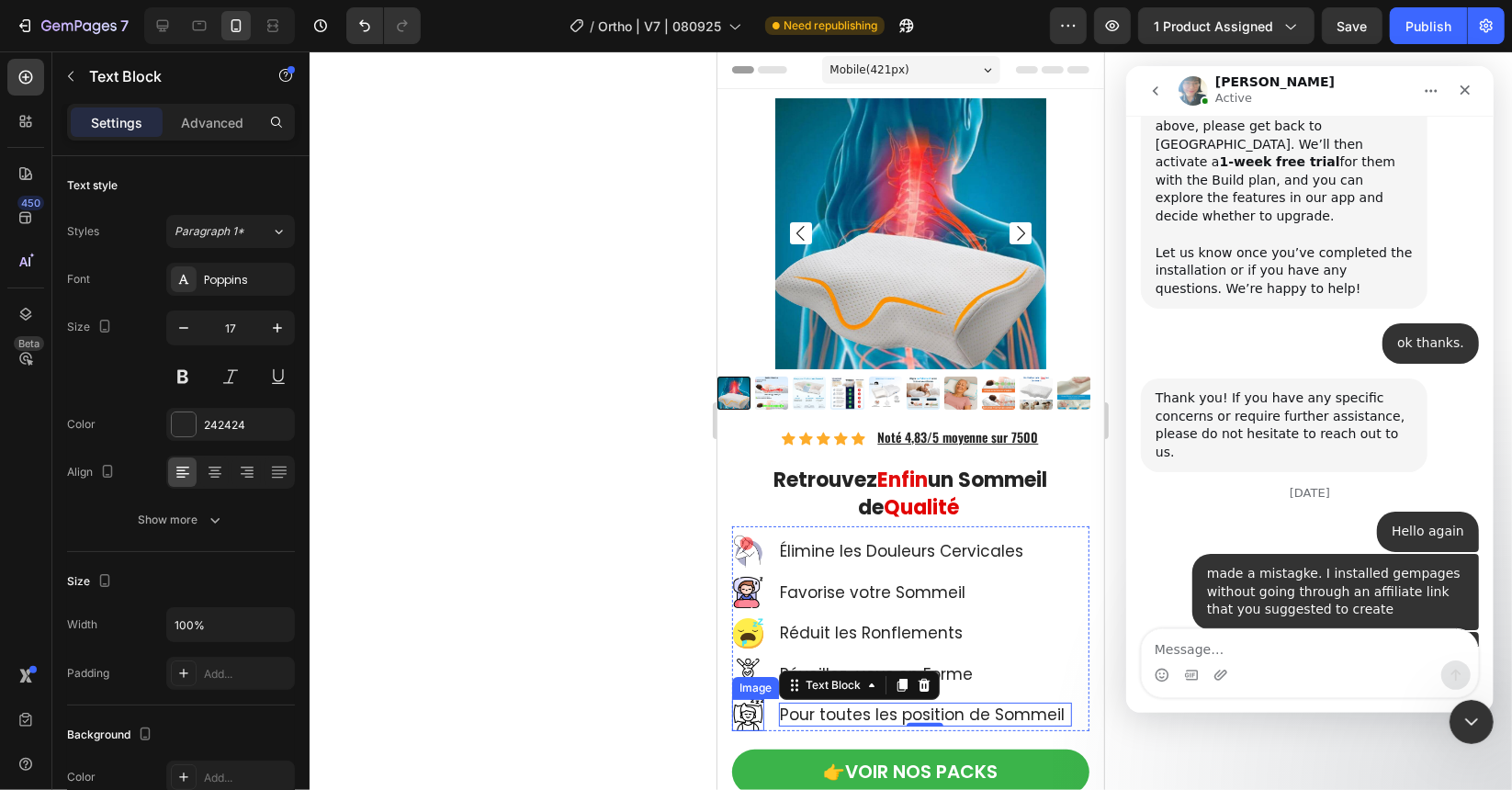
click at [753, 705] on img at bounding box center [747, 714] width 32 height 32
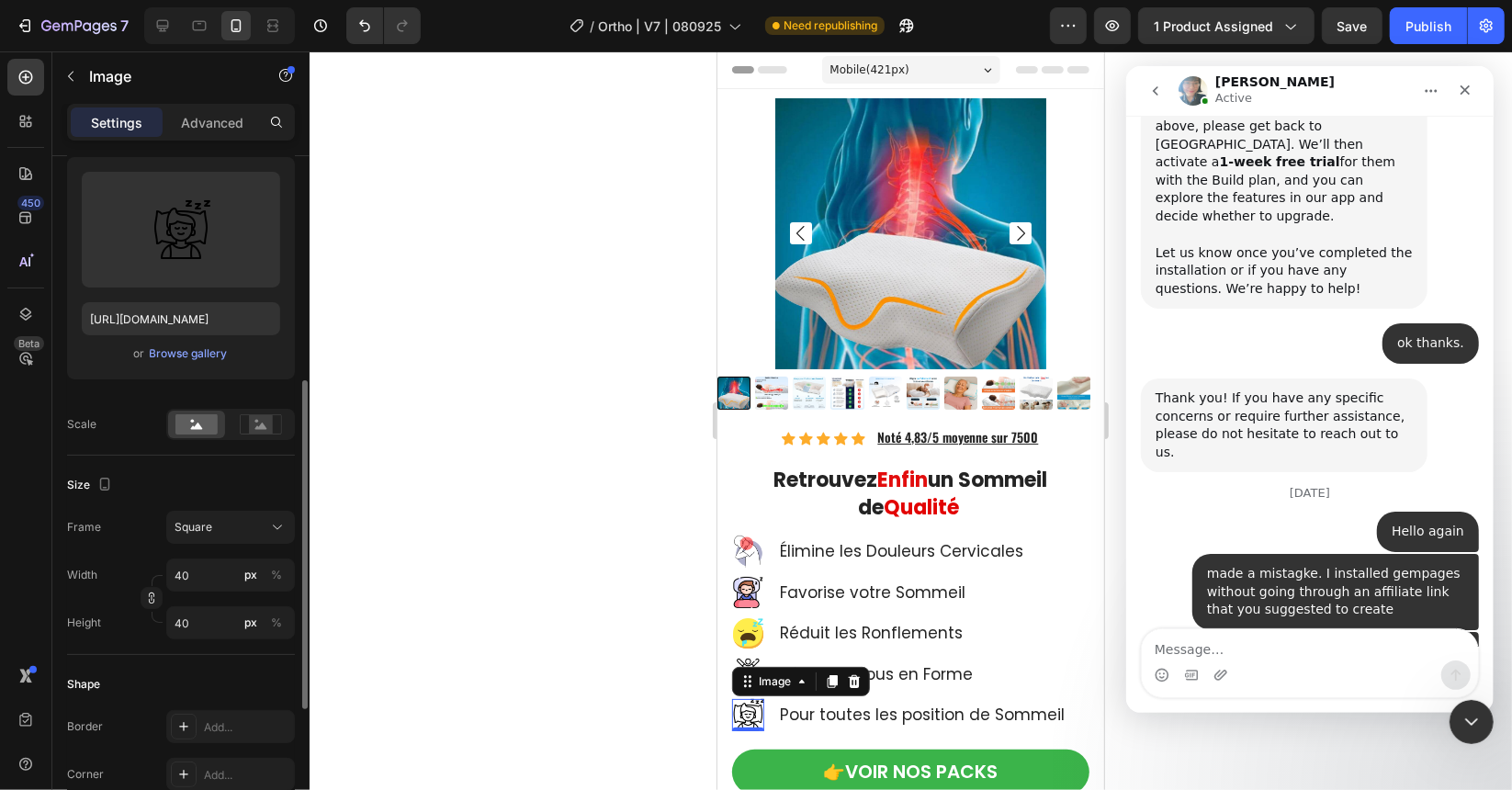
scroll to position [275, 0]
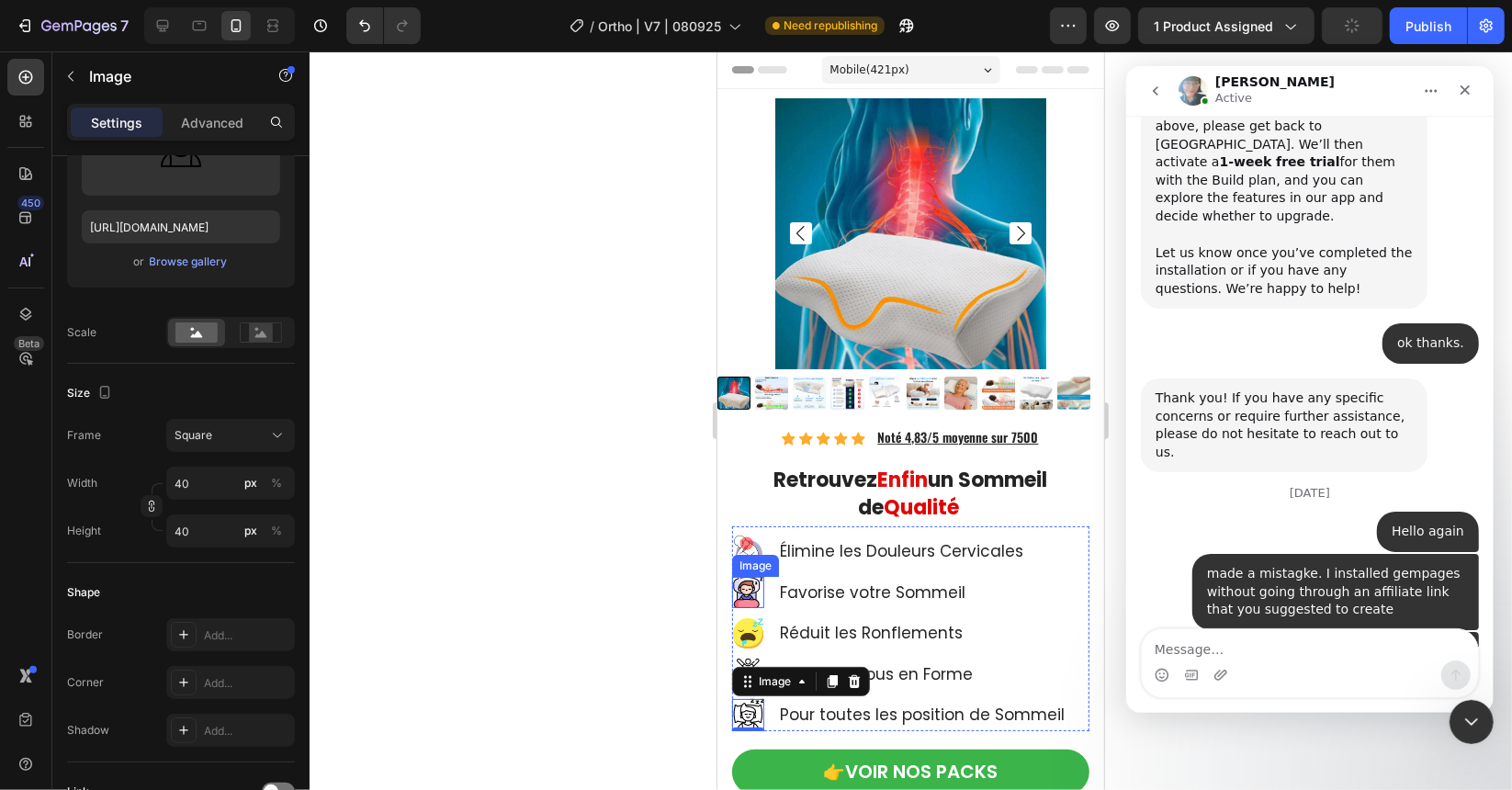
click at [752, 541] on img at bounding box center [747, 550] width 32 height 32
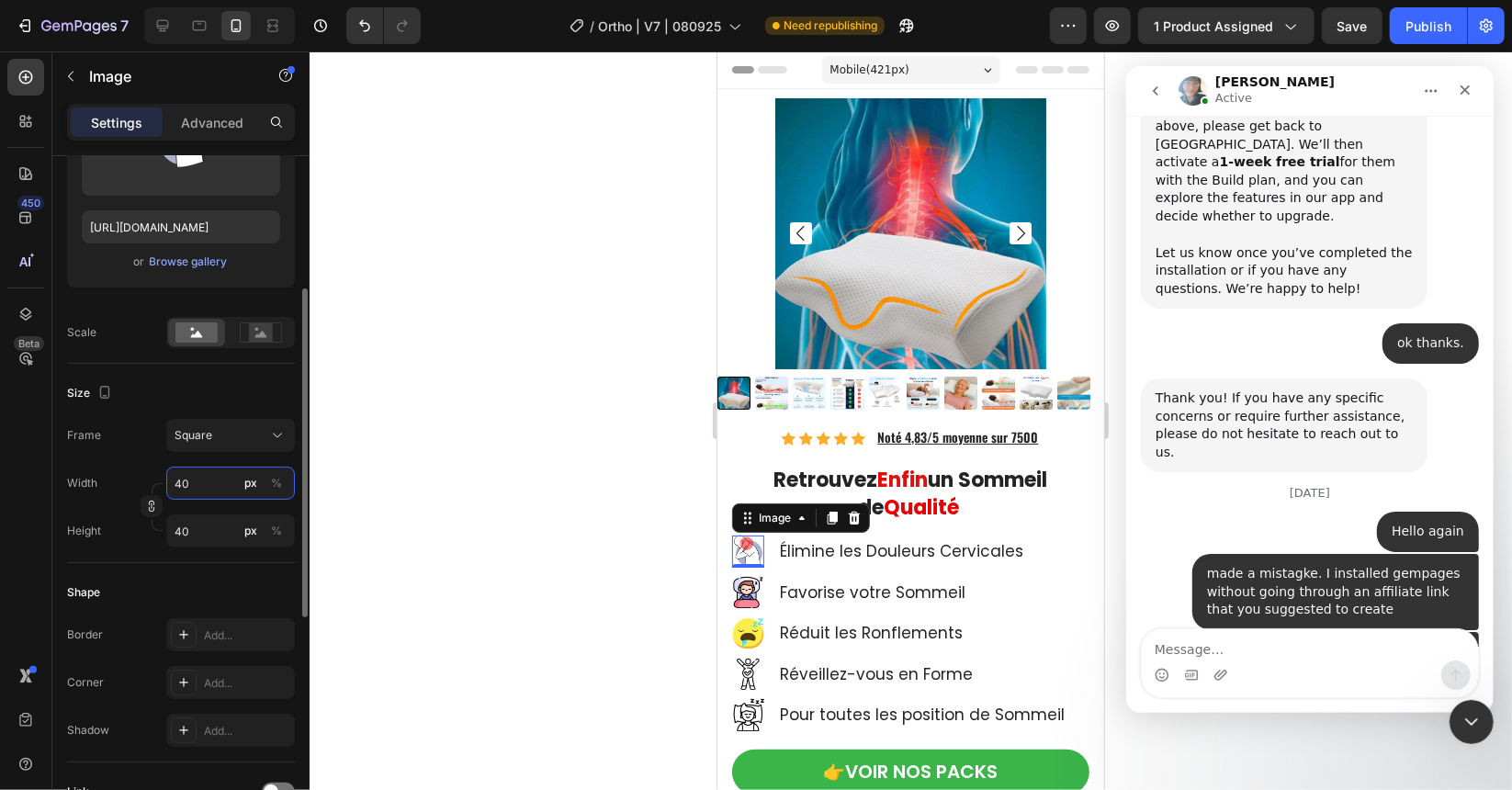
click at [196, 482] on input "40" at bounding box center [230, 483] width 129 height 33
type input "3"
type input "30"
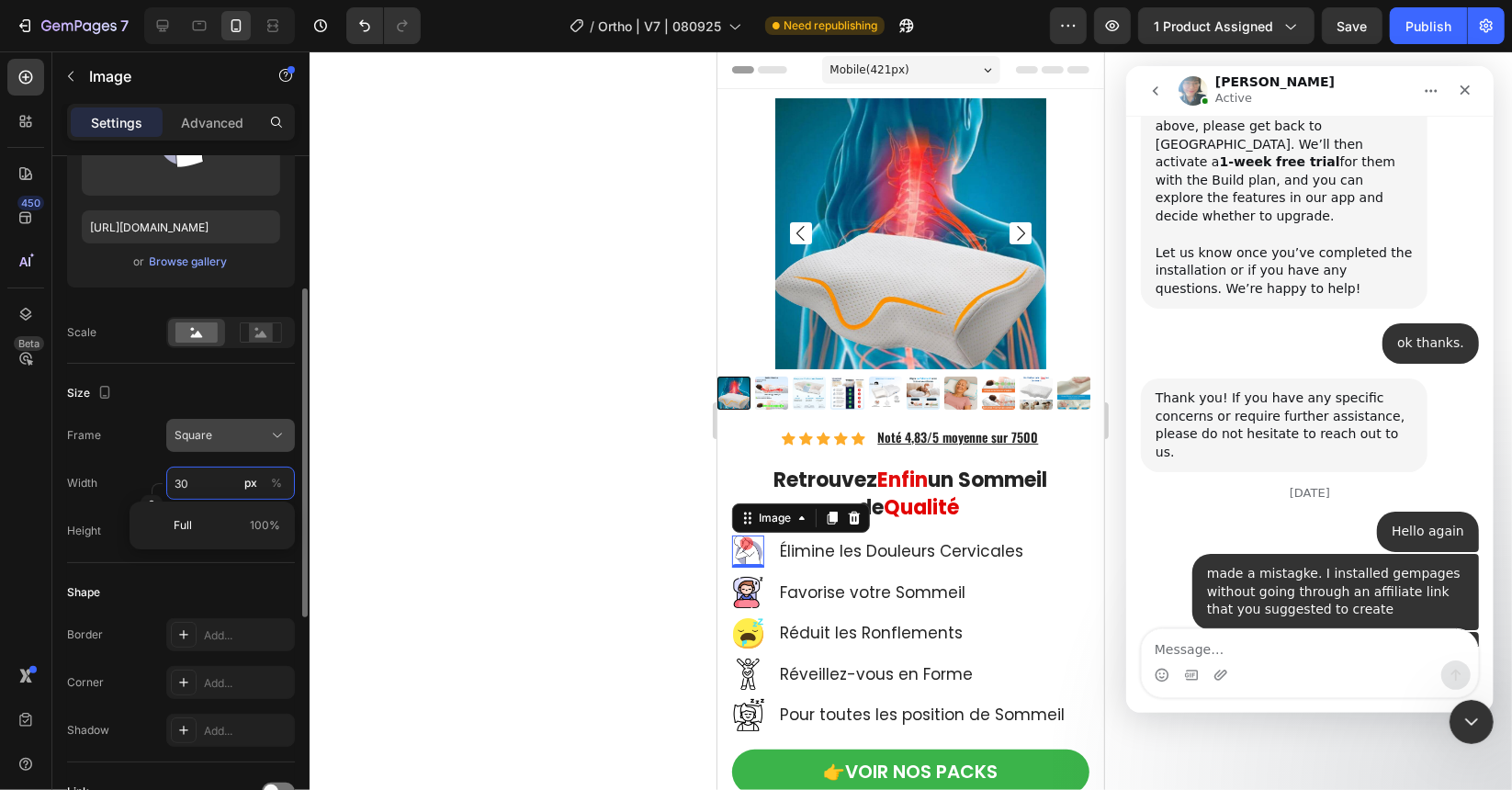
type input "30"
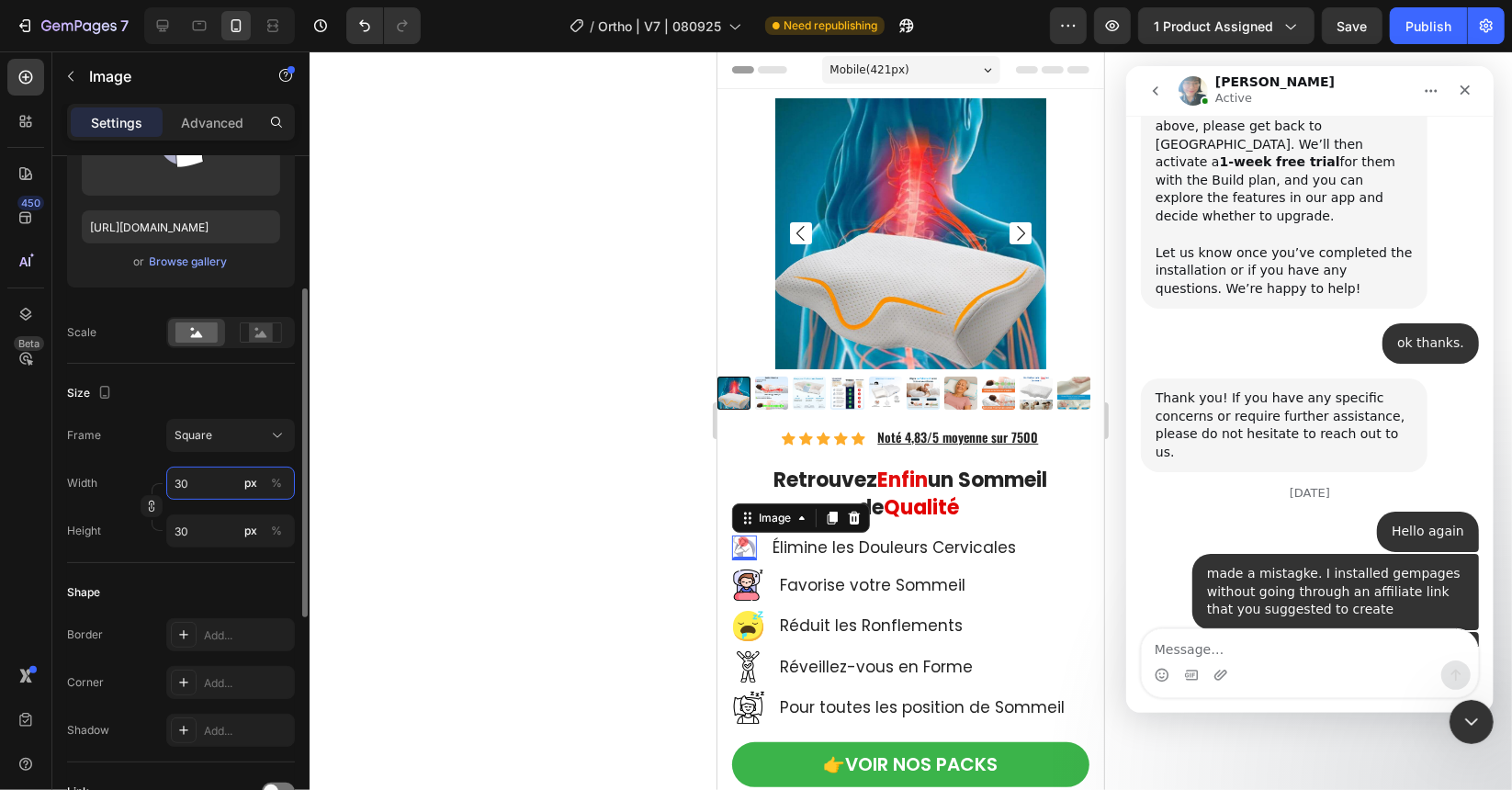
click at [189, 482] on input "30" at bounding box center [230, 483] width 129 height 33
type input "3"
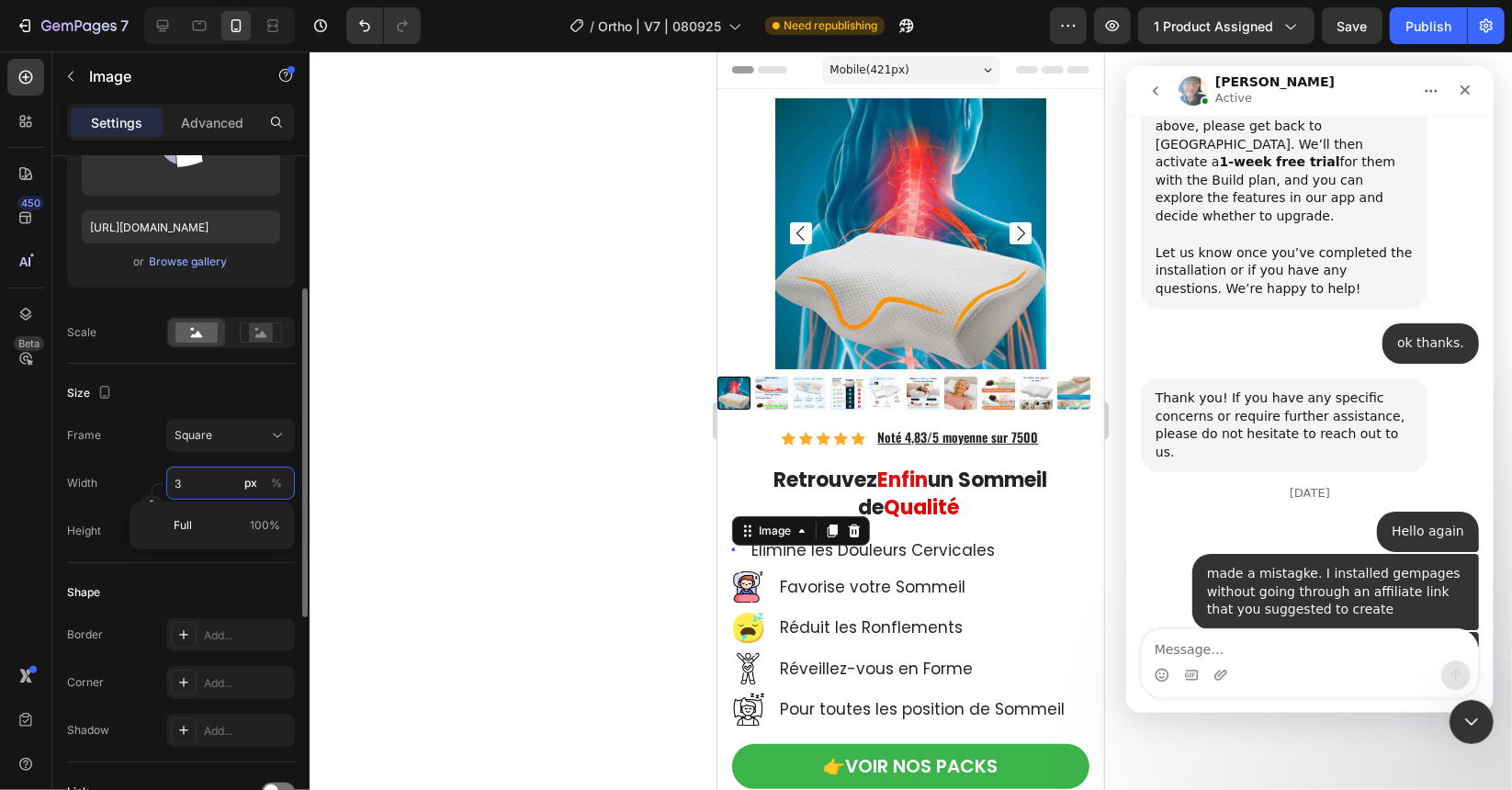
type input "35"
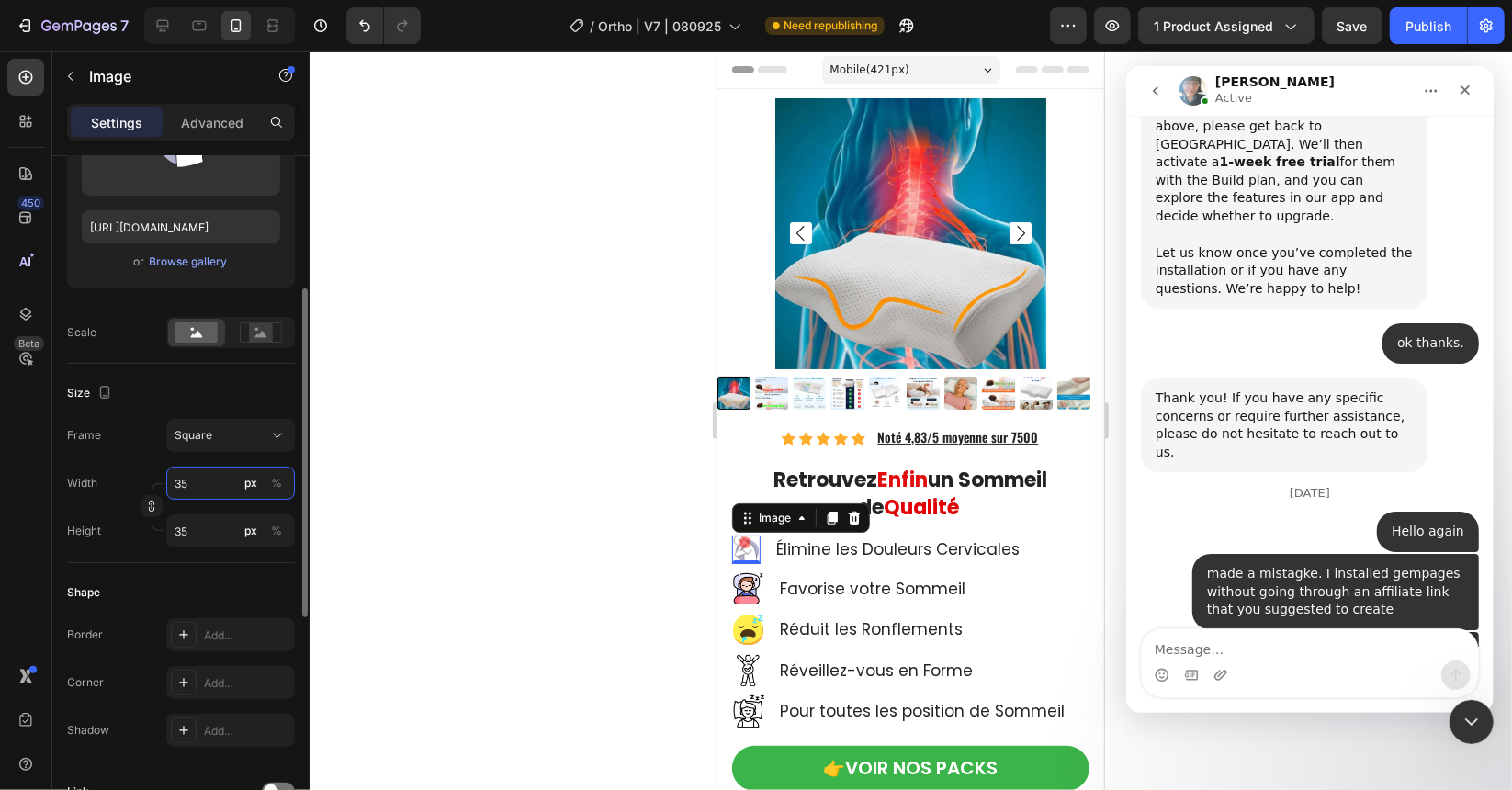
click at [193, 480] on input "35" at bounding box center [230, 483] width 129 height 33
click at [536, 581] on div at bounding box center [911, 420] width 1202 height 738
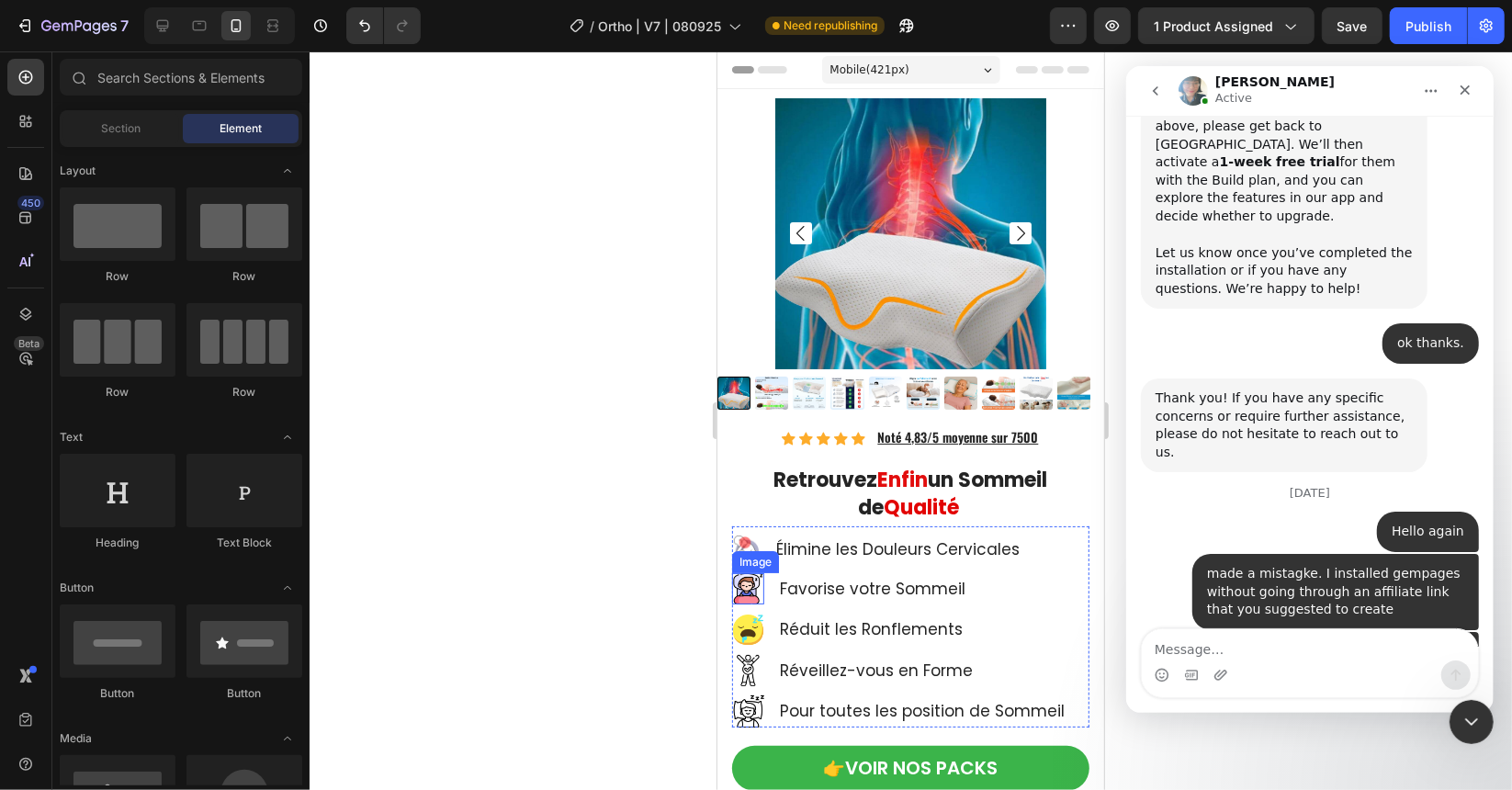
click at [750, 580] on img at bounding box center [747, 588] width 32 height 32
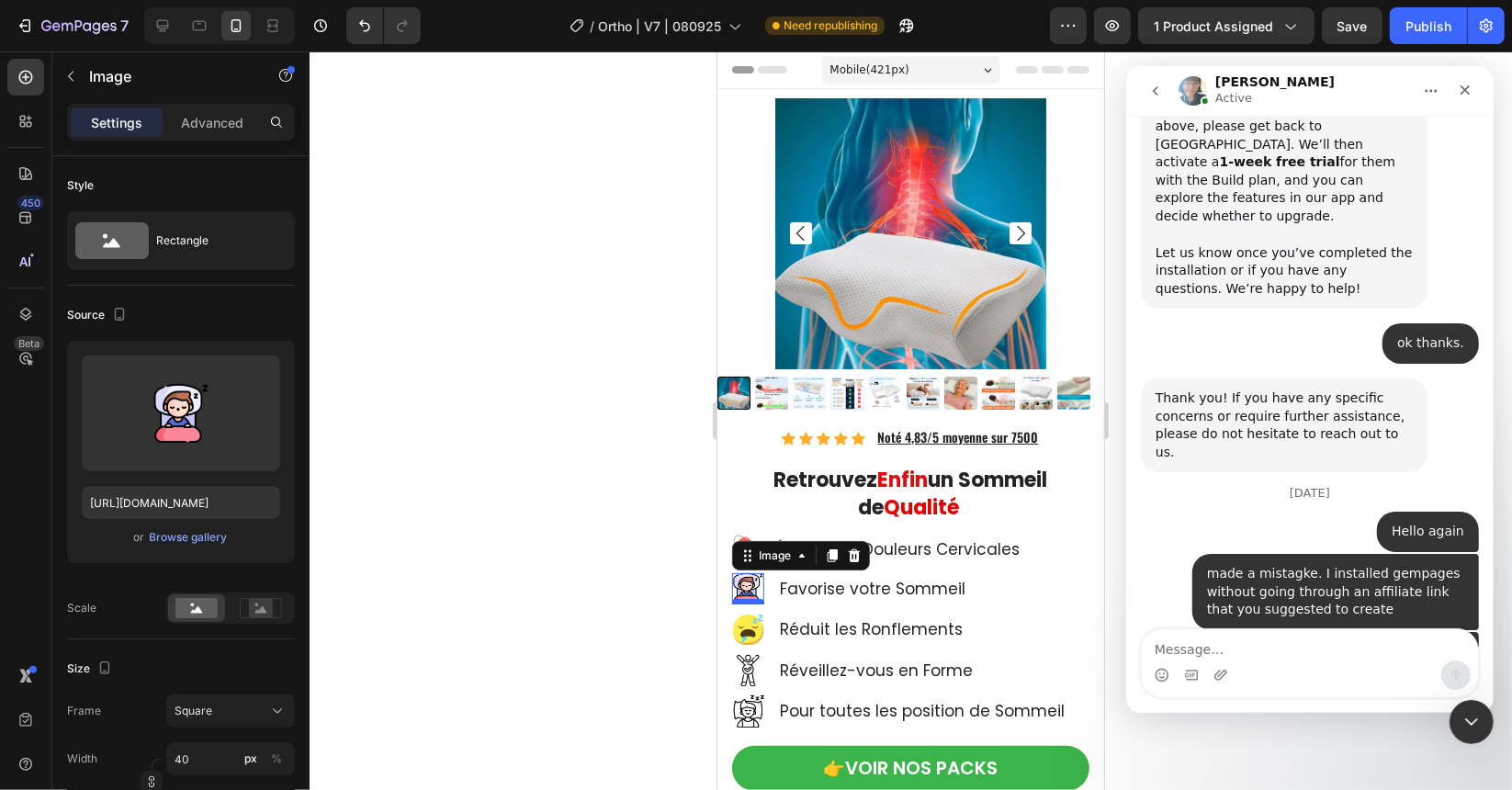
click at [742, 598] on div at bounding box center [747, 601] width 32 height 6
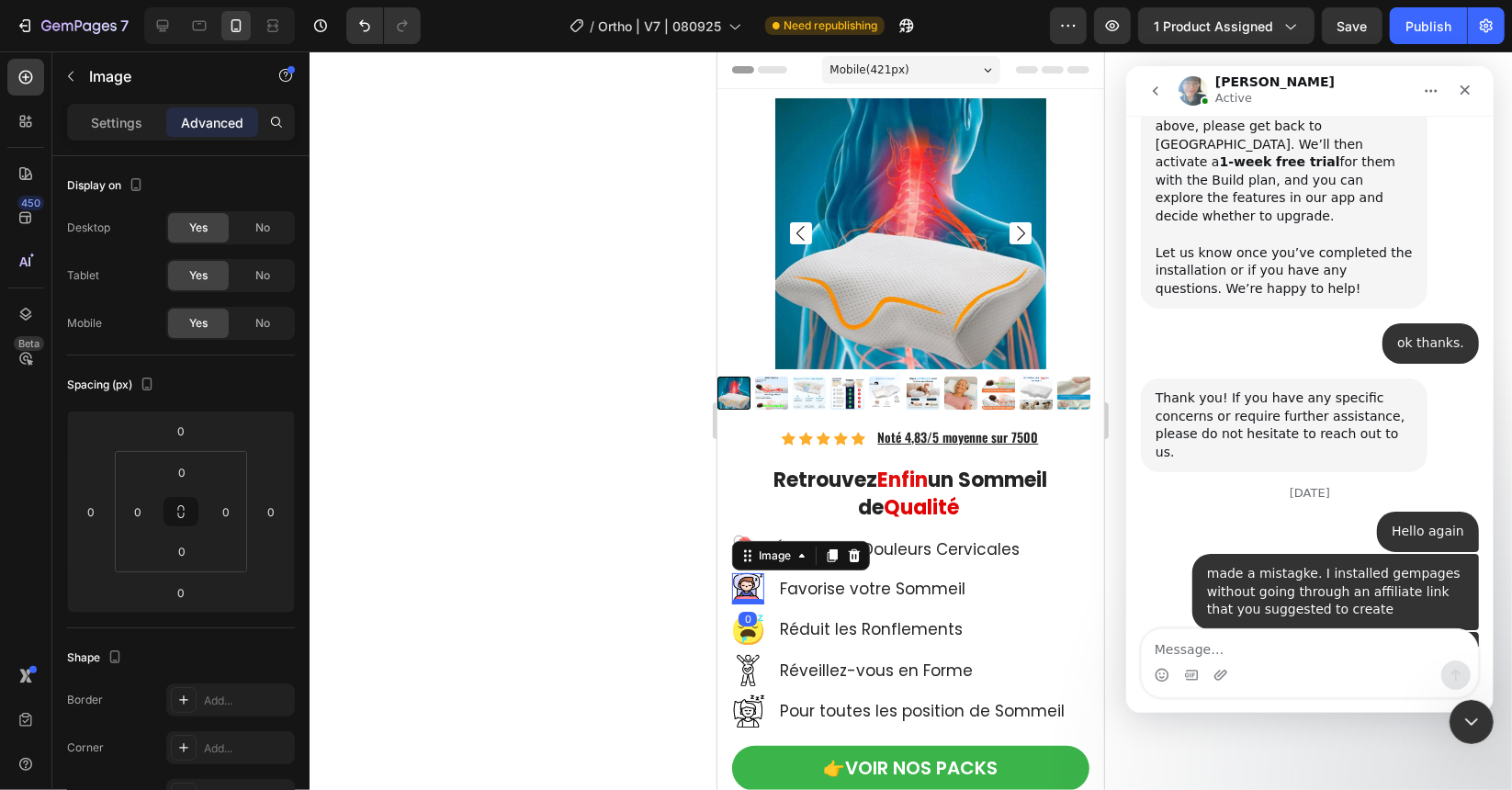
click at [742, 598] on div at bounding box center [747, 601] width 32 height 6
click at [747, 575] on img at bounding box center [747, 588] width 32 height 32
click at [483, 555] on div at bounding box center [911, 420] width 1202 height 738
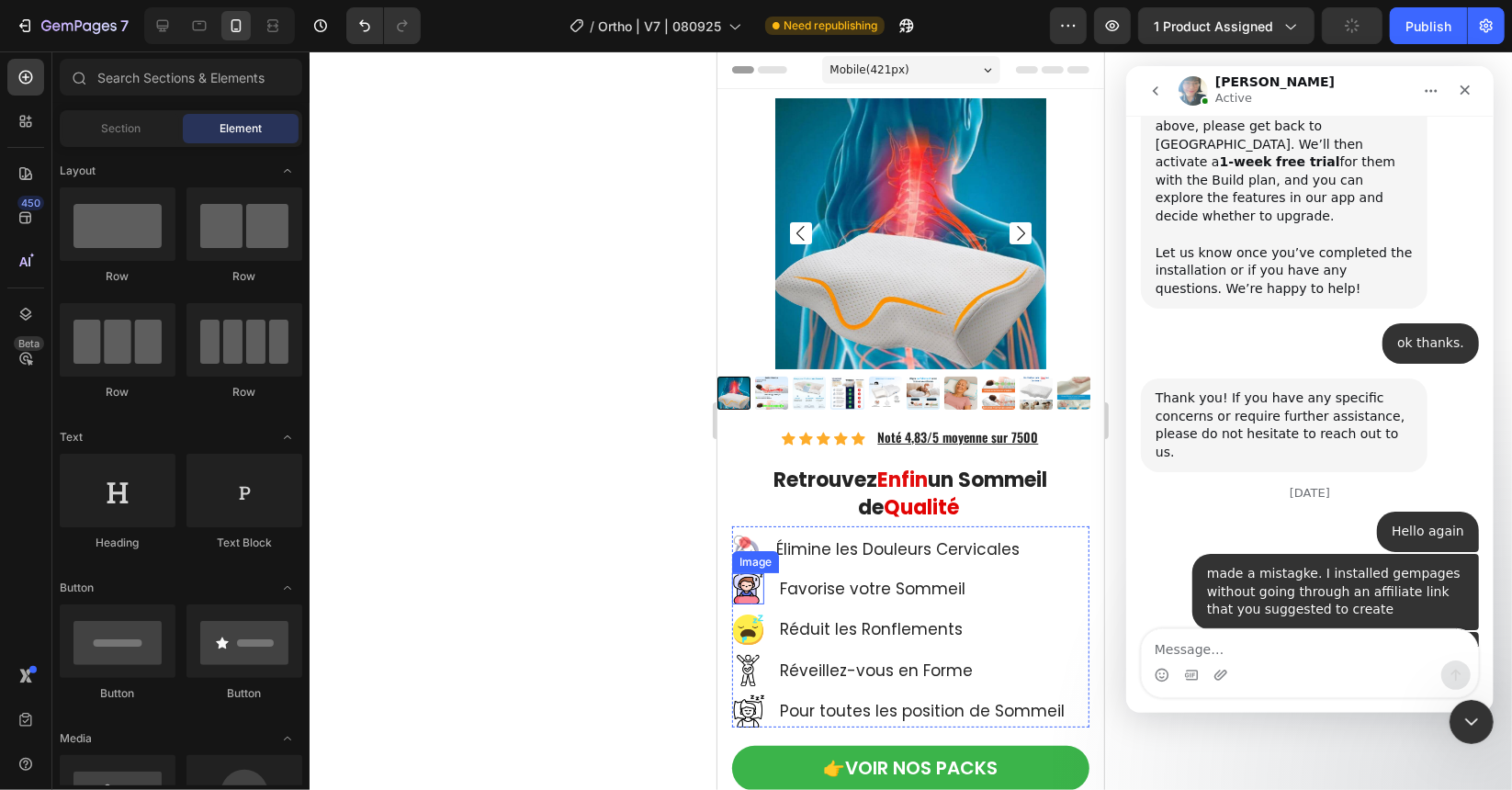
click at [738, 580] on img at bounding box center [747, 588] width 32 height 32
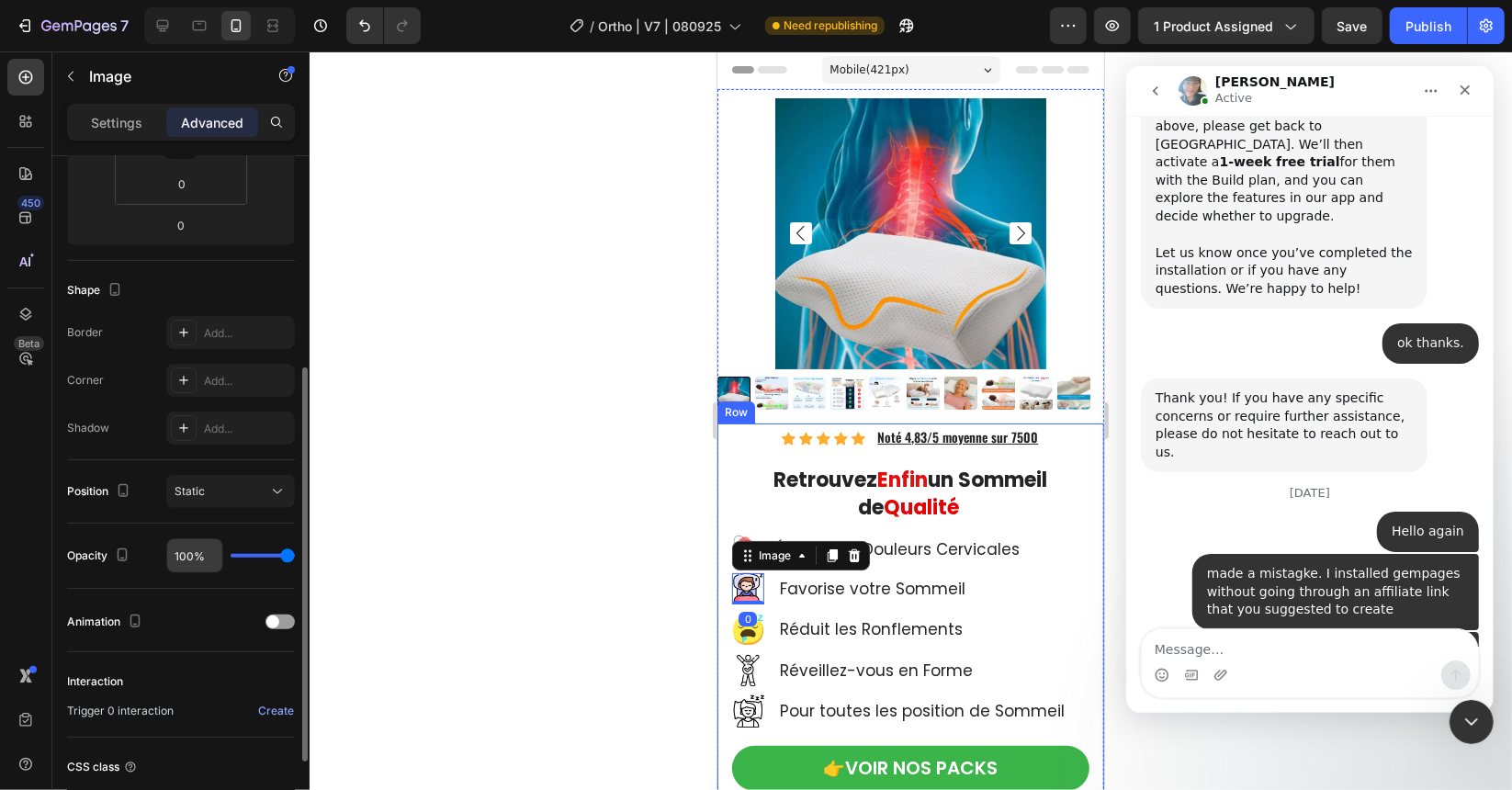
scroll to position [0, 0]
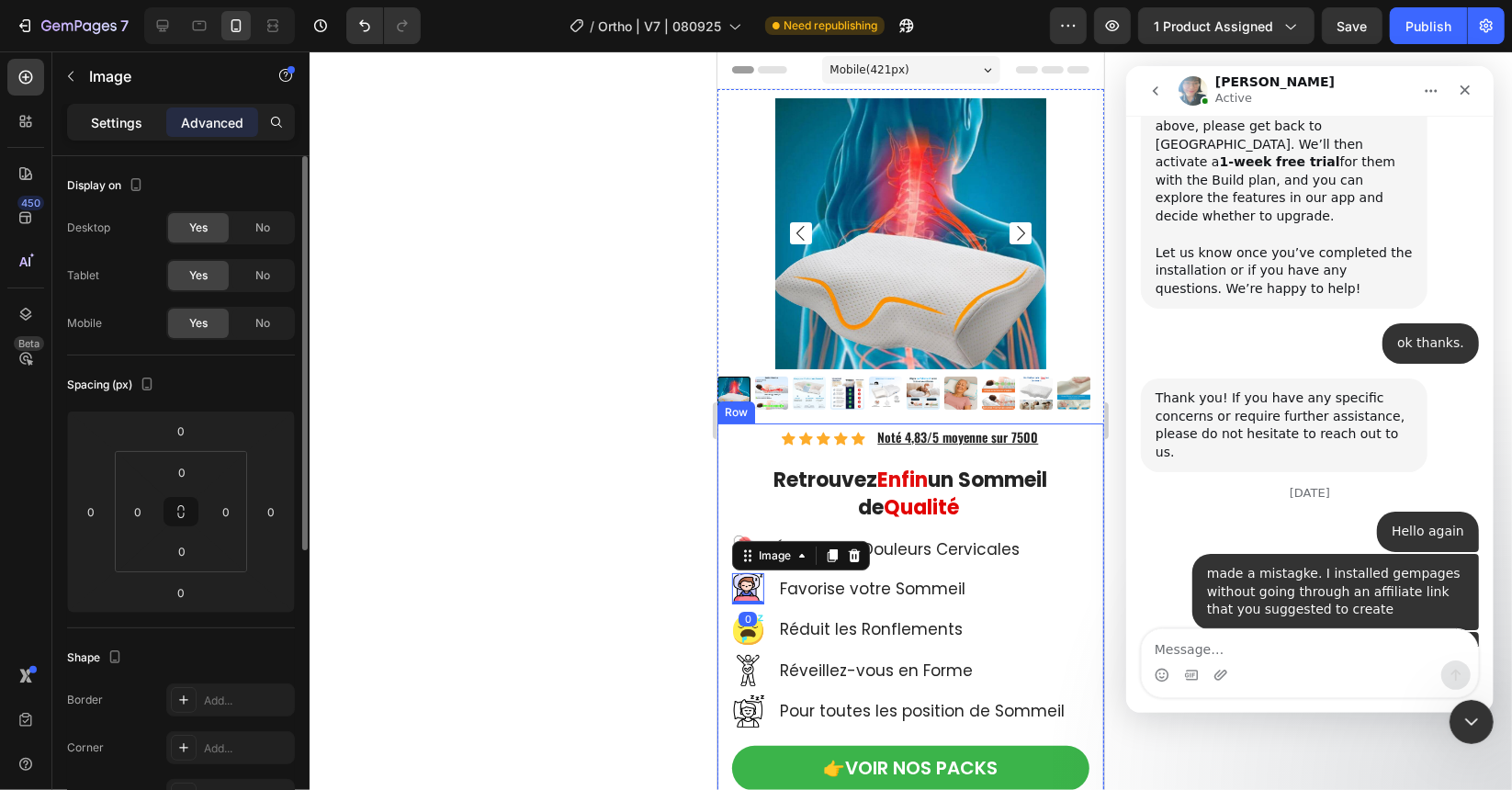
click at [108, 122] on p "Settings" at bounding box center [116, 122] width 51 height 19
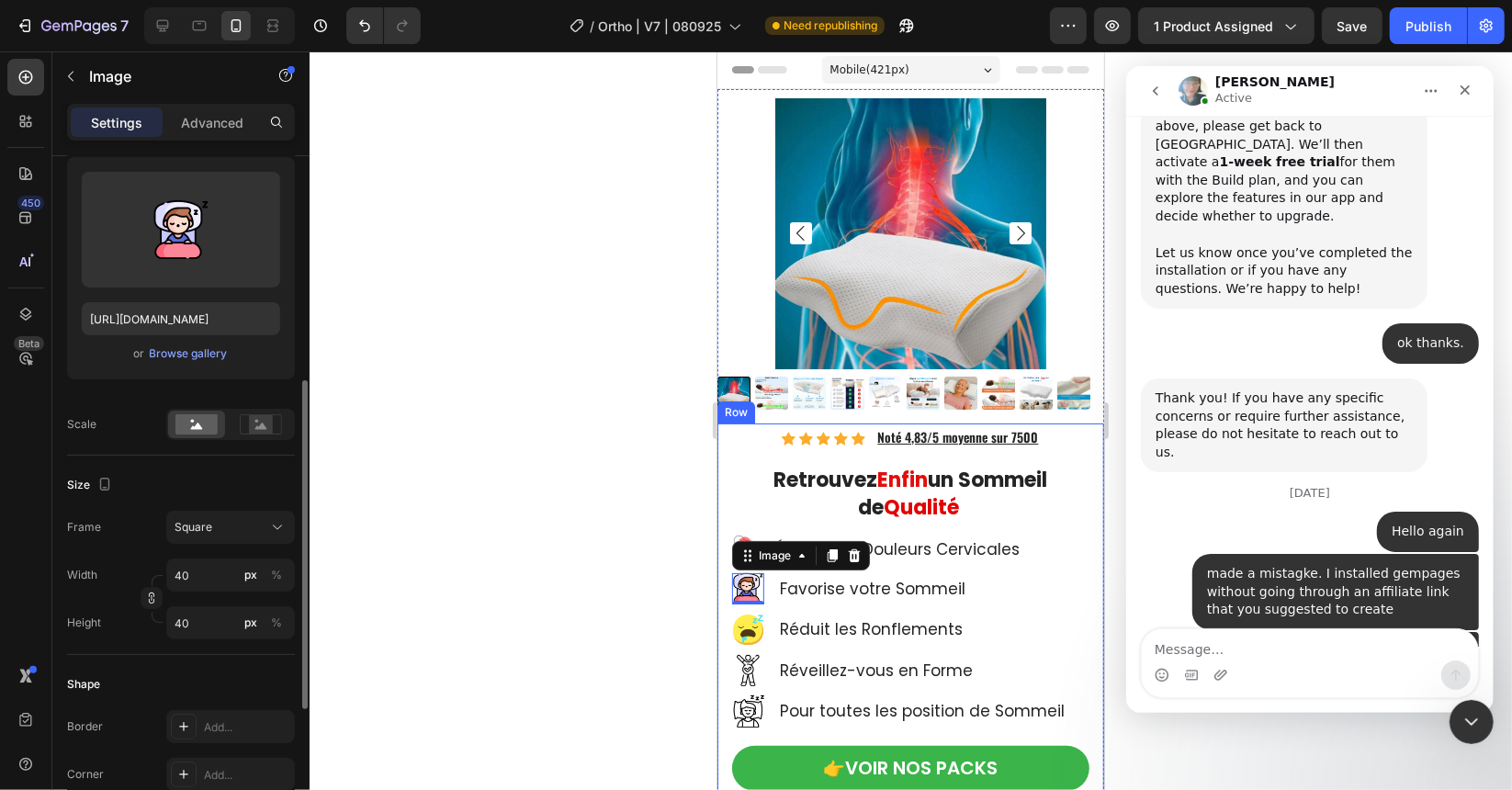
scroll to position [275, 0]
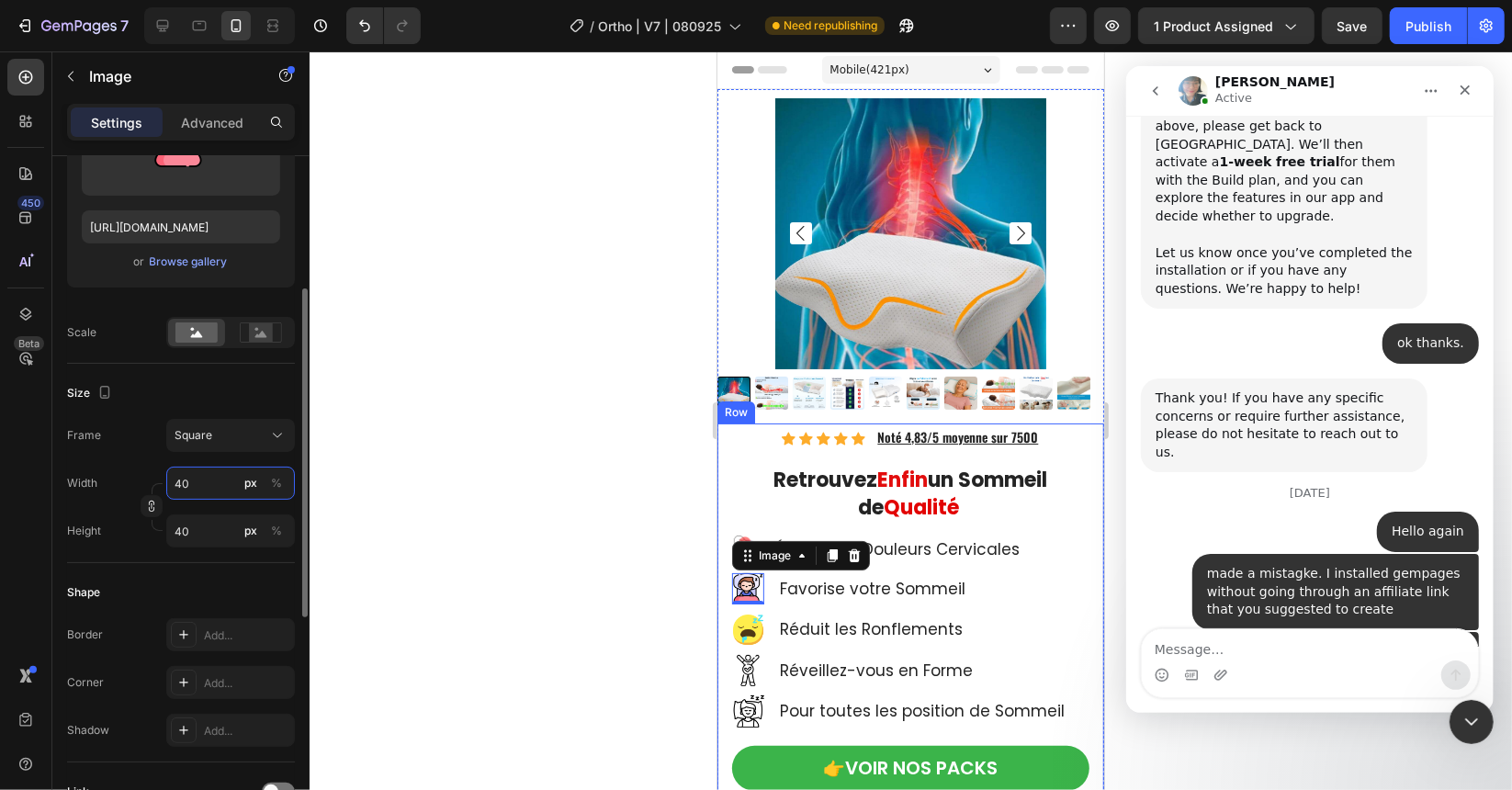
click at [200, 481] on input "40" at bounding box center [230, 483] width 129 height 33
paste input "35"
type input "35"
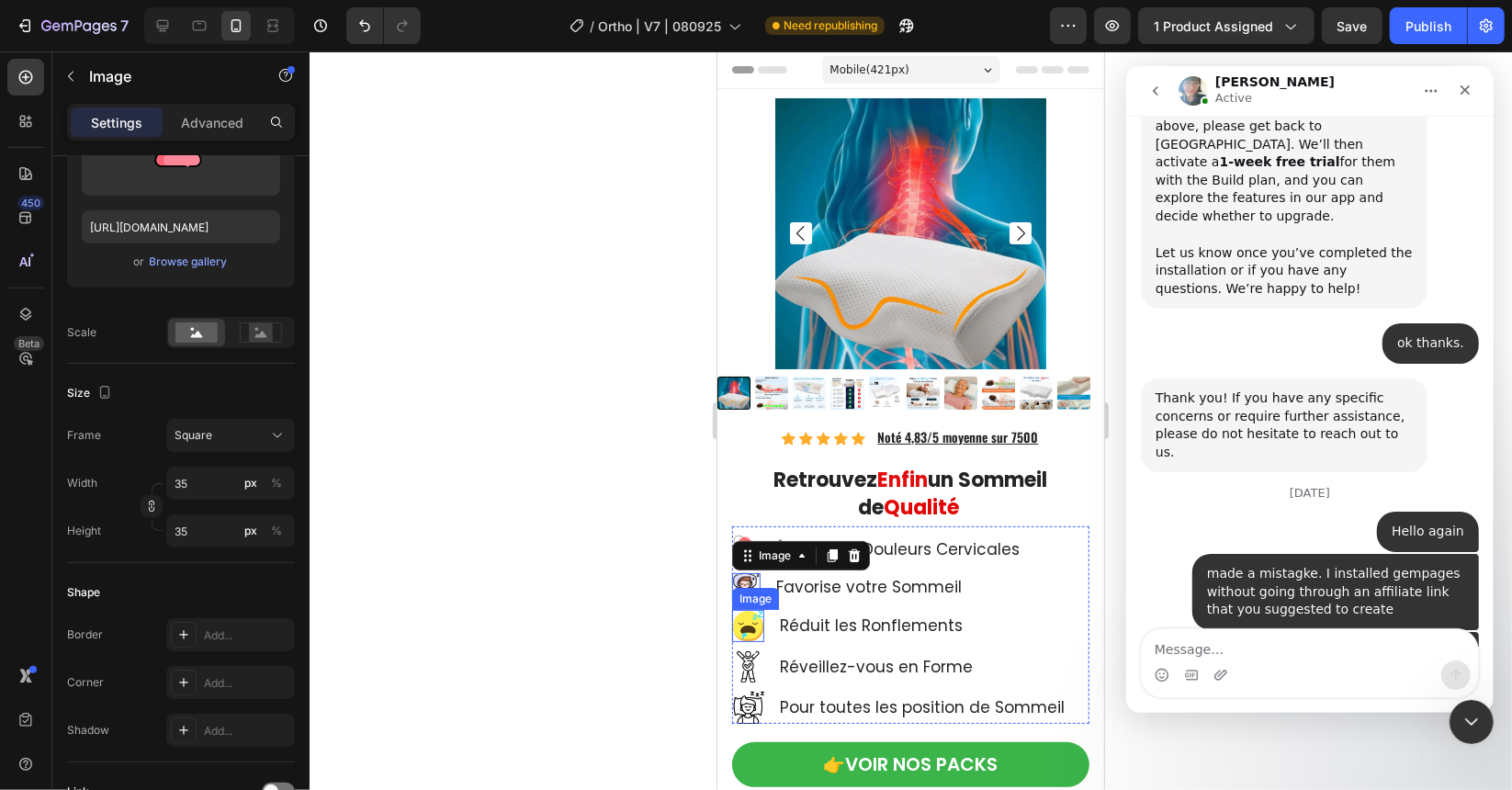
click at [748, 612] on img at bounding box center [747, 625] width 32 height 32
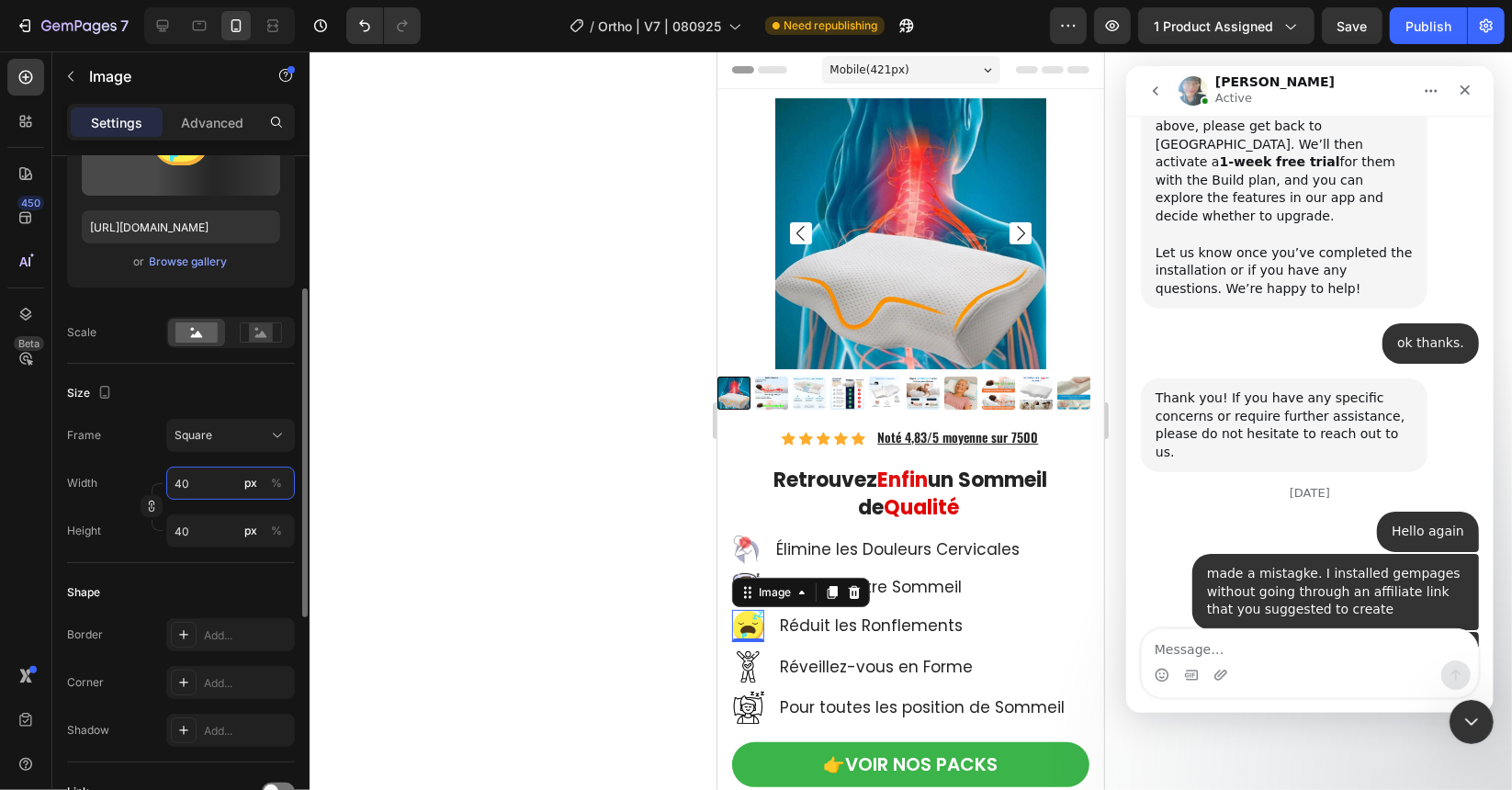
click at [191, 489] on input "40" at bounding box center [230, 483] width 129 height 33
paste input "35"
type input "35"
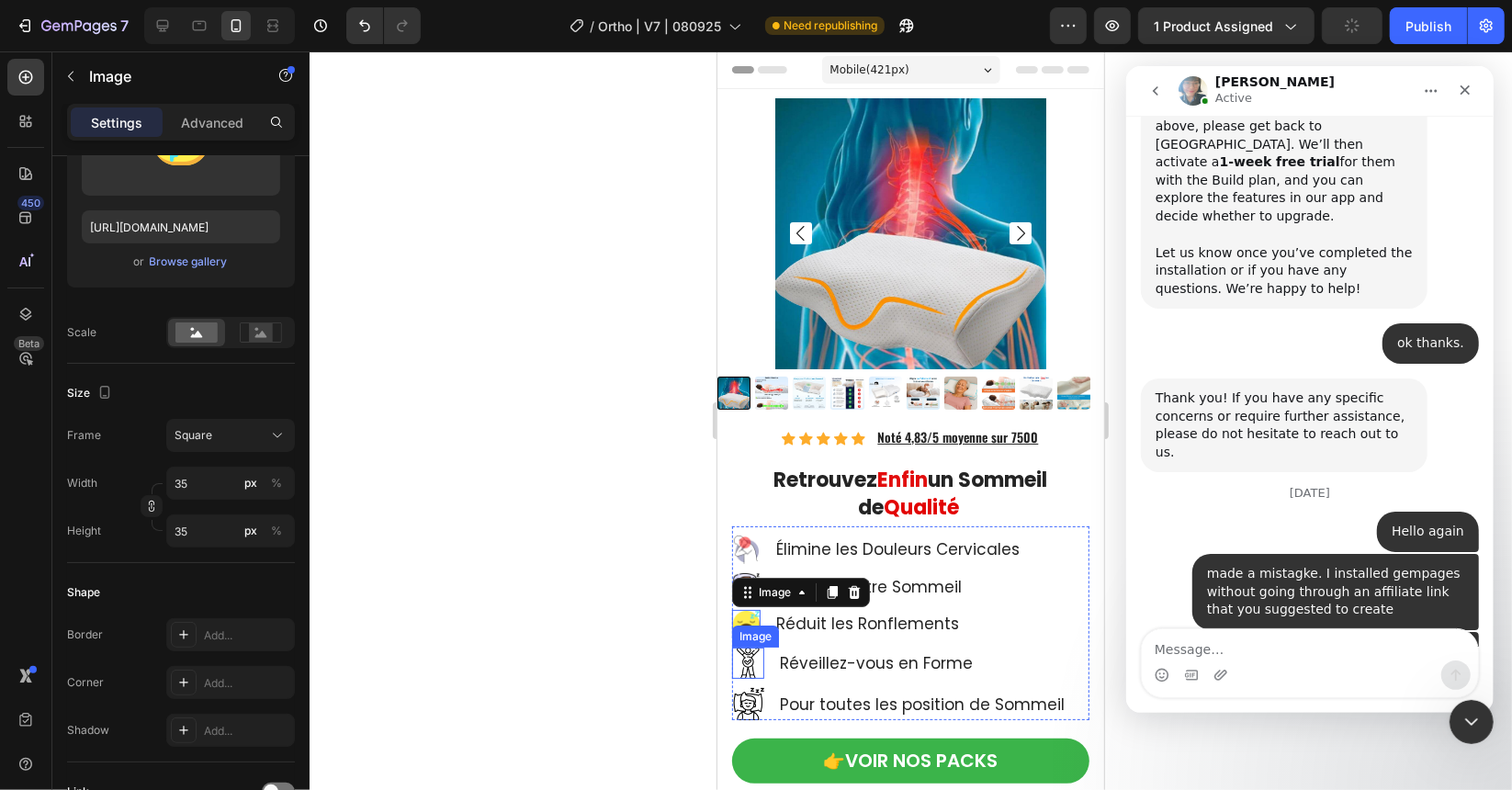
click at [747, 648] on img at bounding box center [747, 662] width 32 height 32
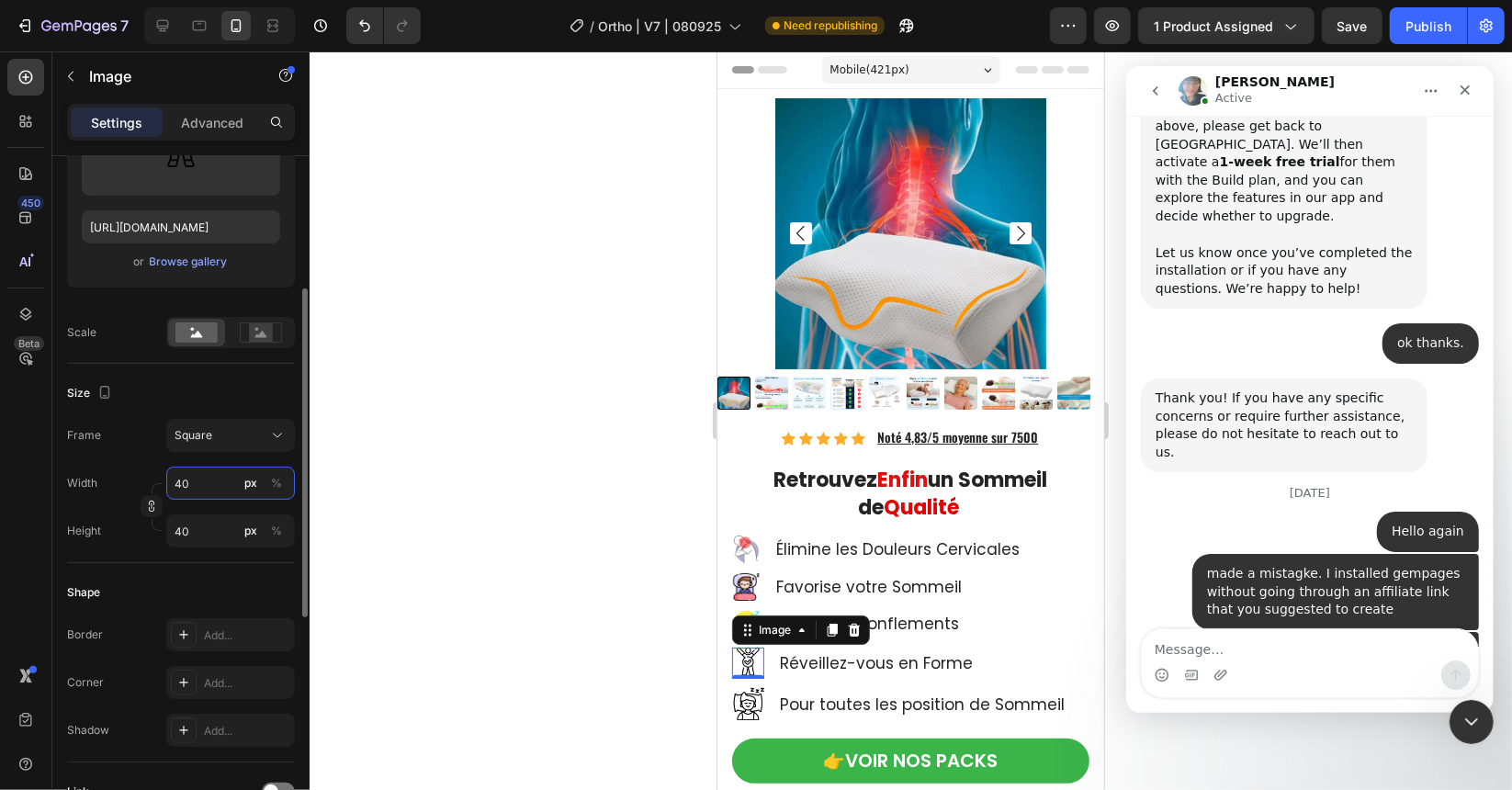
click at [192, 475] on input "40" at bounding box center [230, 483] width 129 height 33
paste input "35"
type input "35"
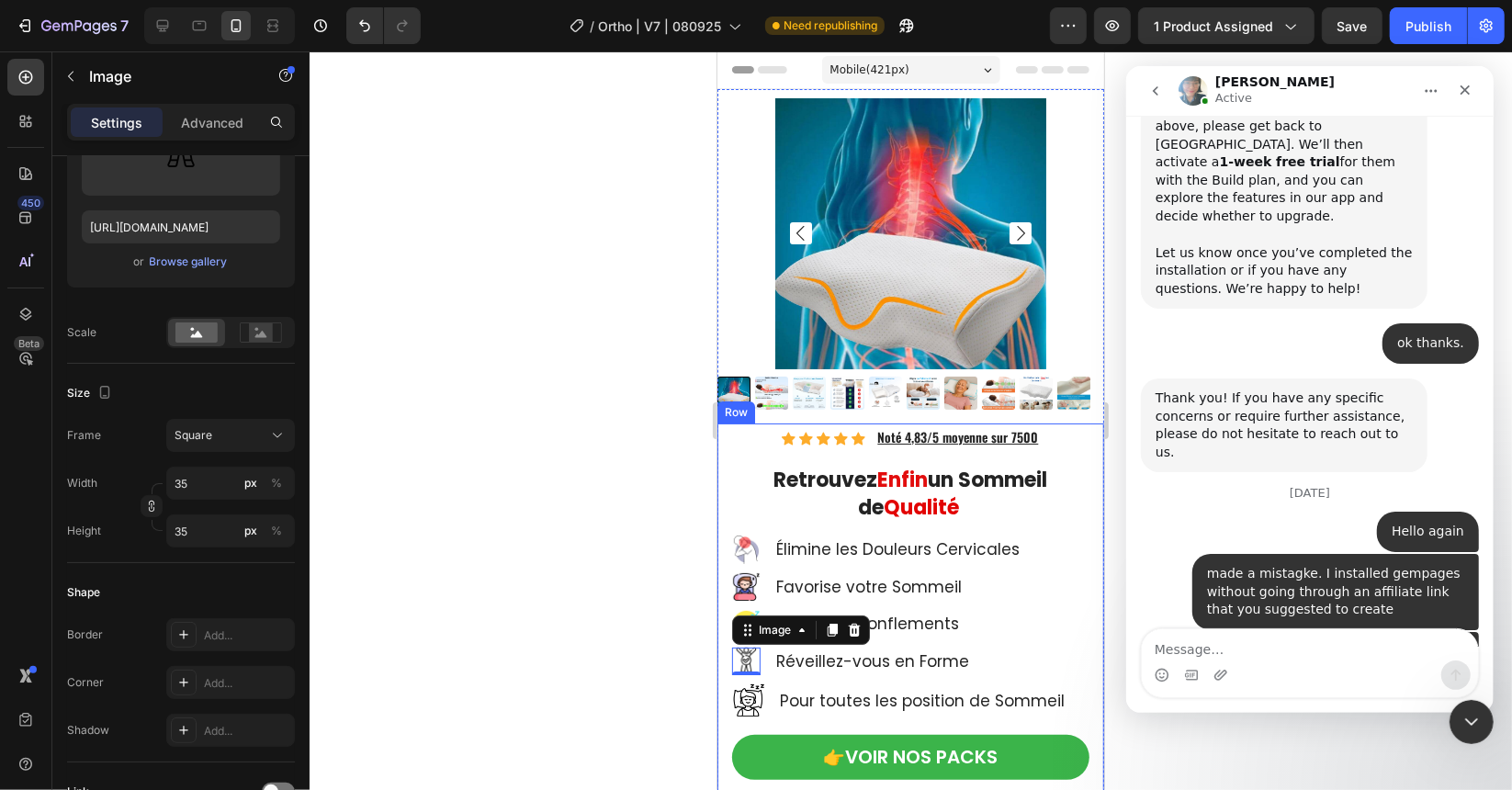
click at [725, 690] on div "Icon Icon Icon Icon Icon Icon List Hoz Noté 4,83/5 moyenne sur 7500 Text Block …" at bounding box center [910, 670] width 387 height 496
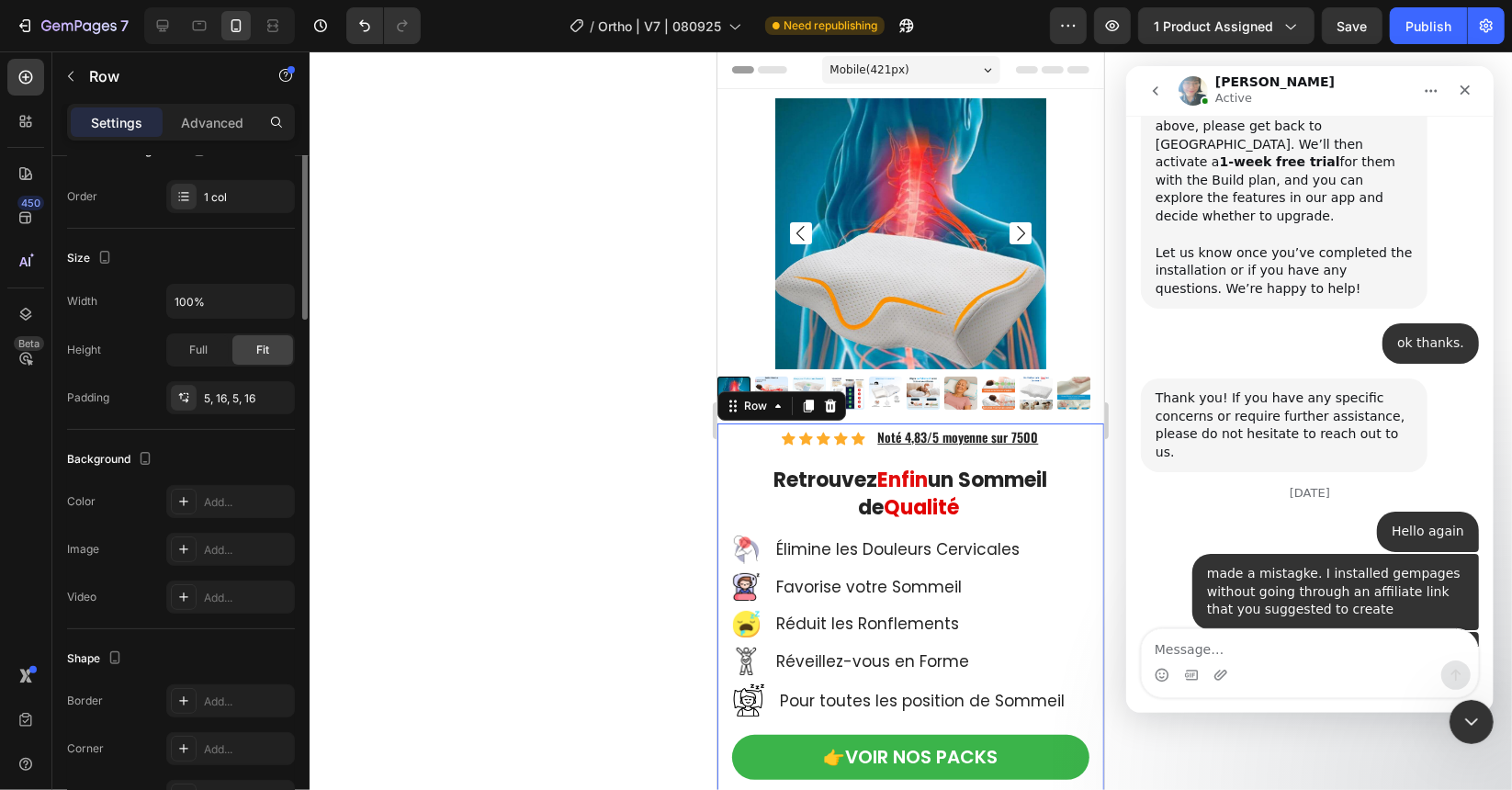
scroll to position [0, 0]
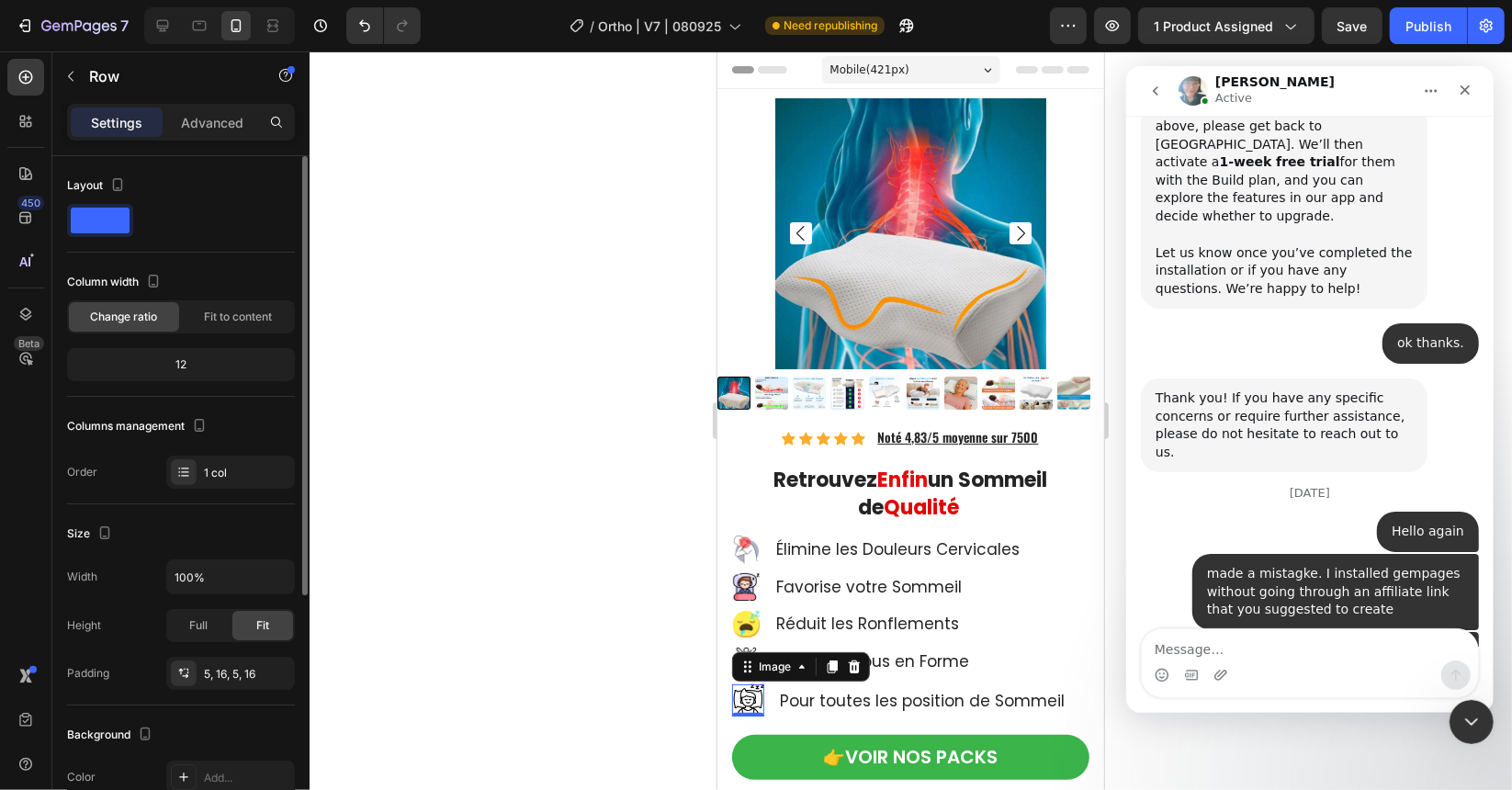
click at [740, 689] on img at bounding box center [747, 699] width 32 height 32
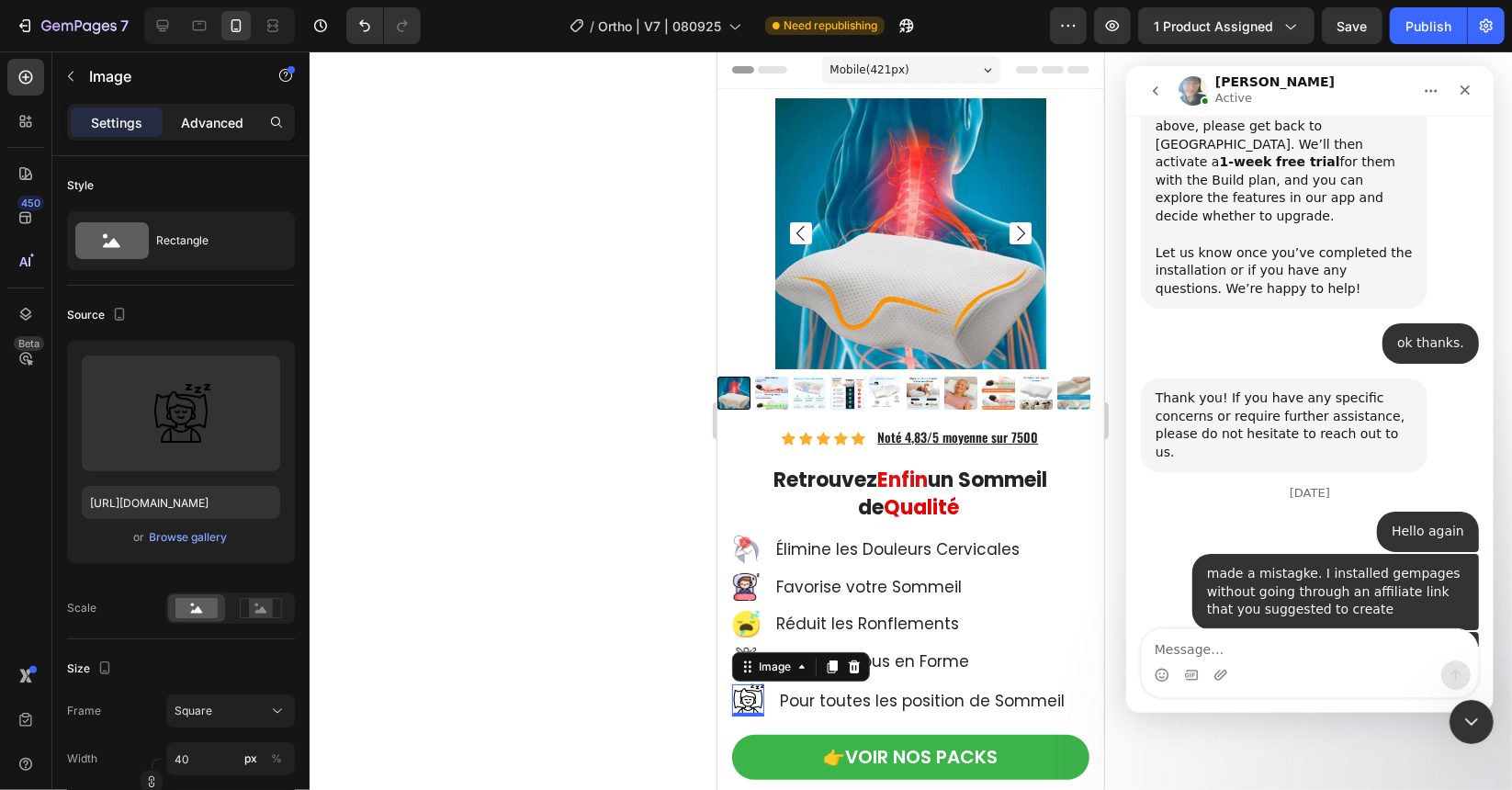
click at [194, 134] on div "Advanced" at bounding box center [211, 122] width 92 height 30
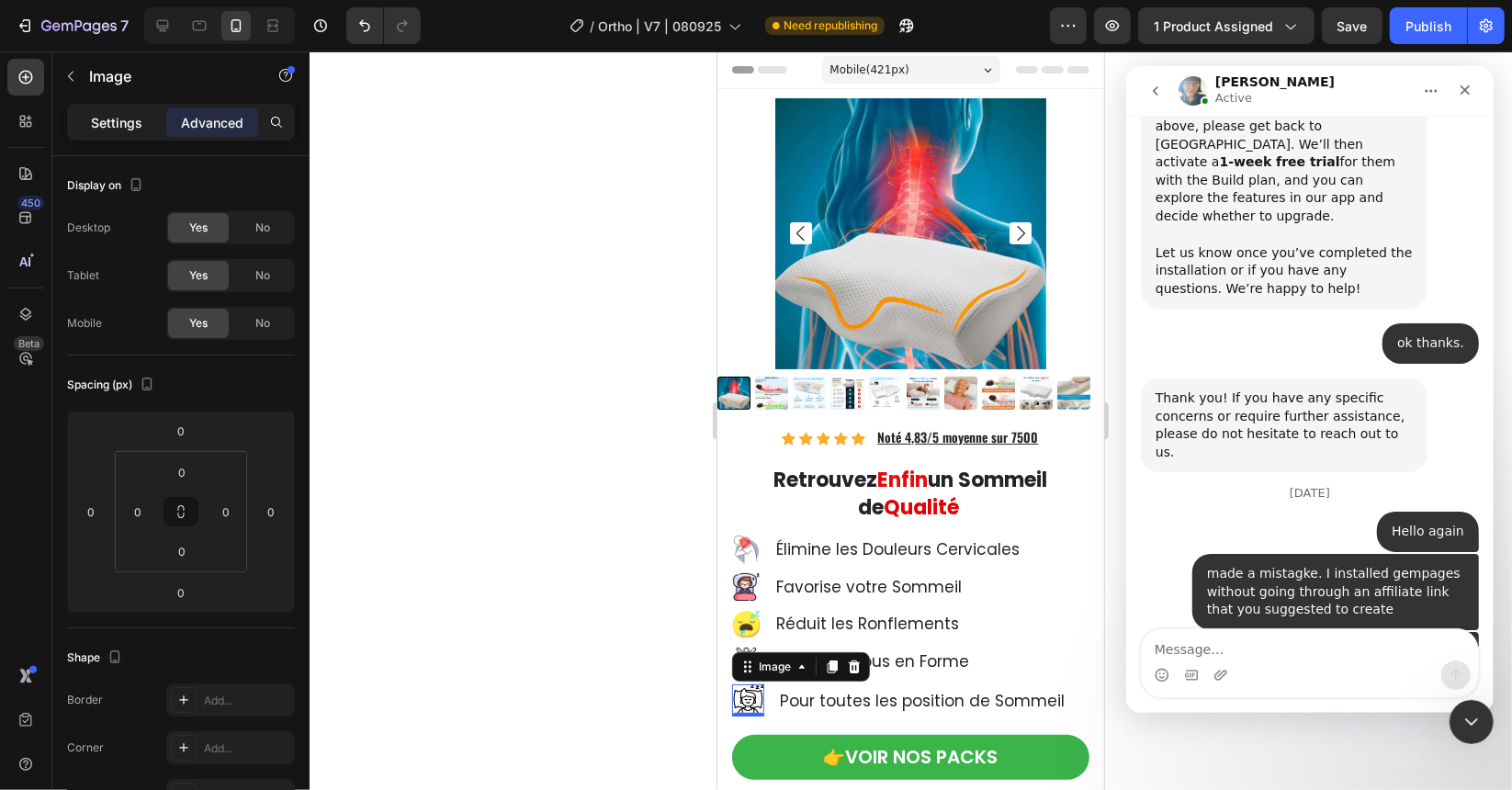
click at [126, 122] on p "Settings" at bounding box center [116, 122] width 51 height 19
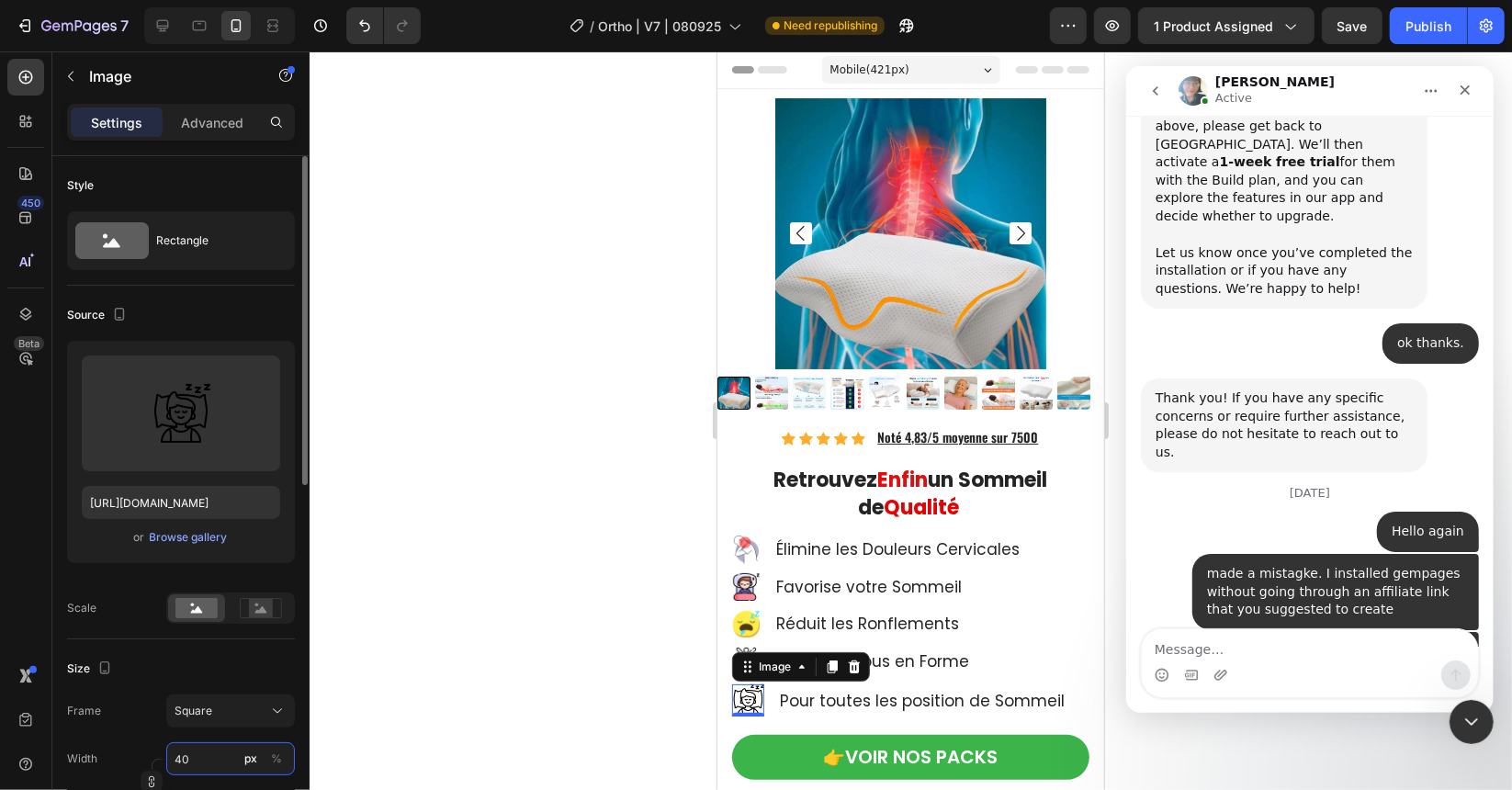
paste input "35"
type input "35"
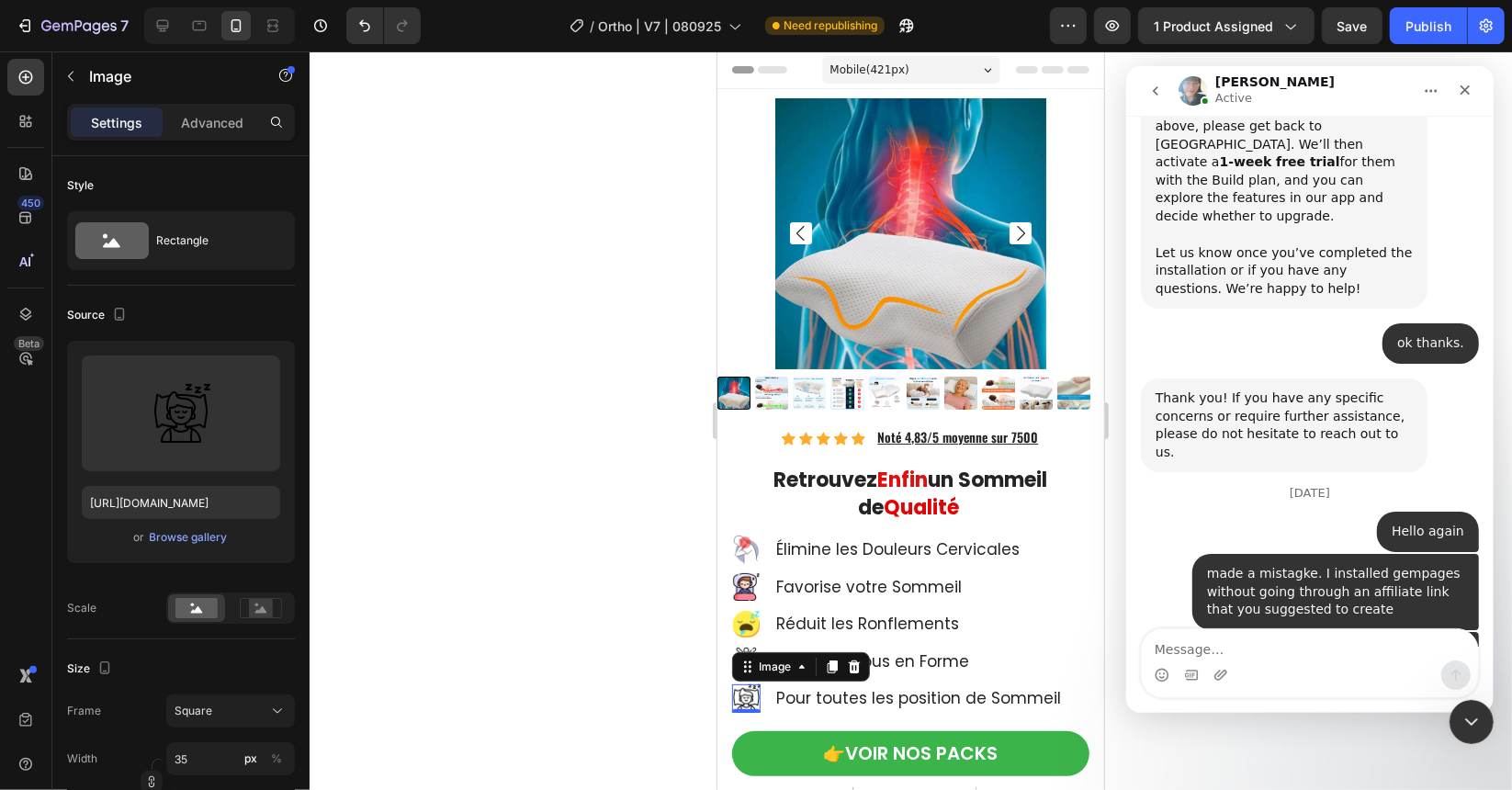
click at [483, 593] on div at bounding box center [911, 420] width 1202 height 738
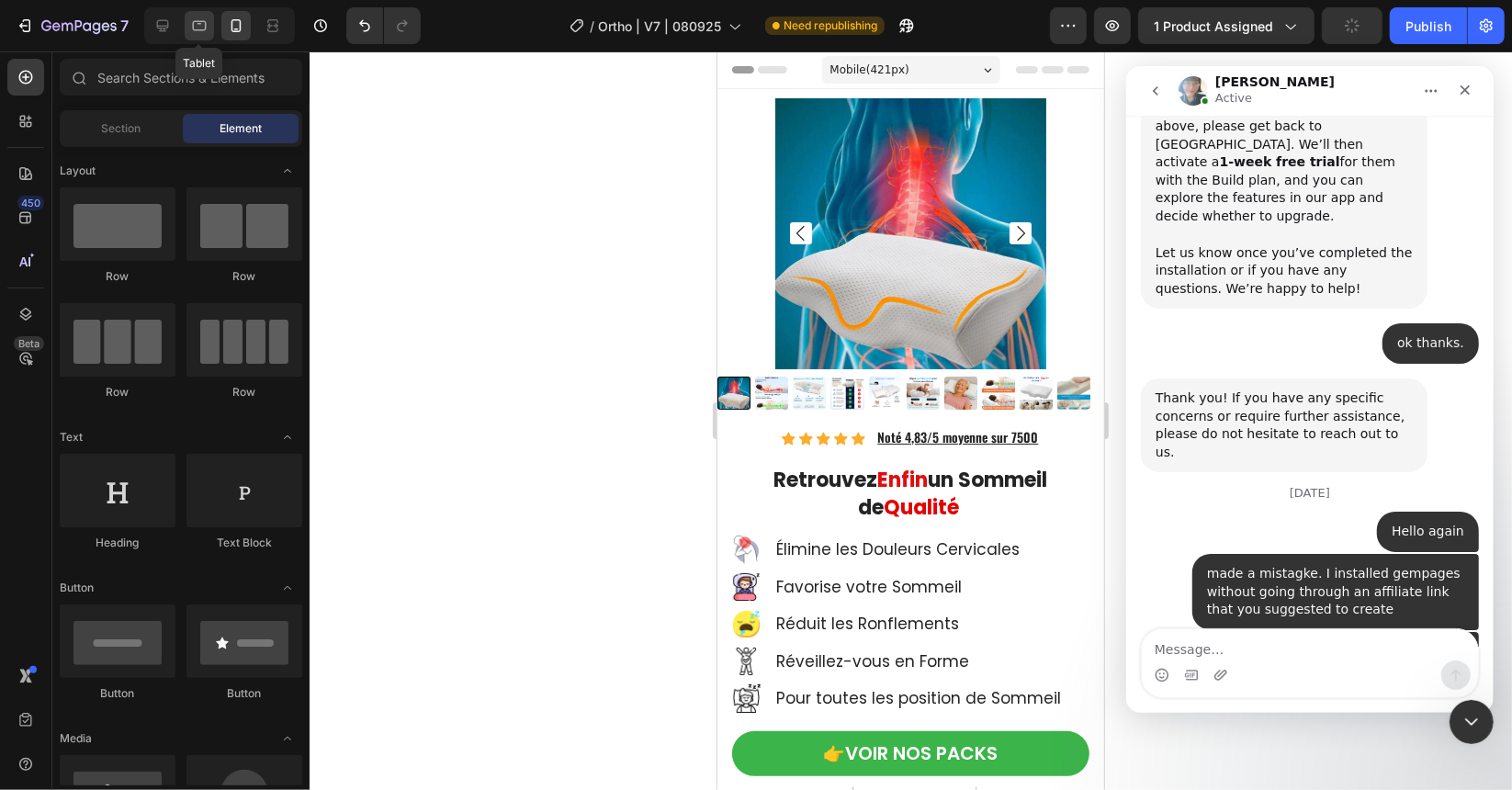
click at [201, 22] on icon at bounding box center [199, 26] width 14 height 10
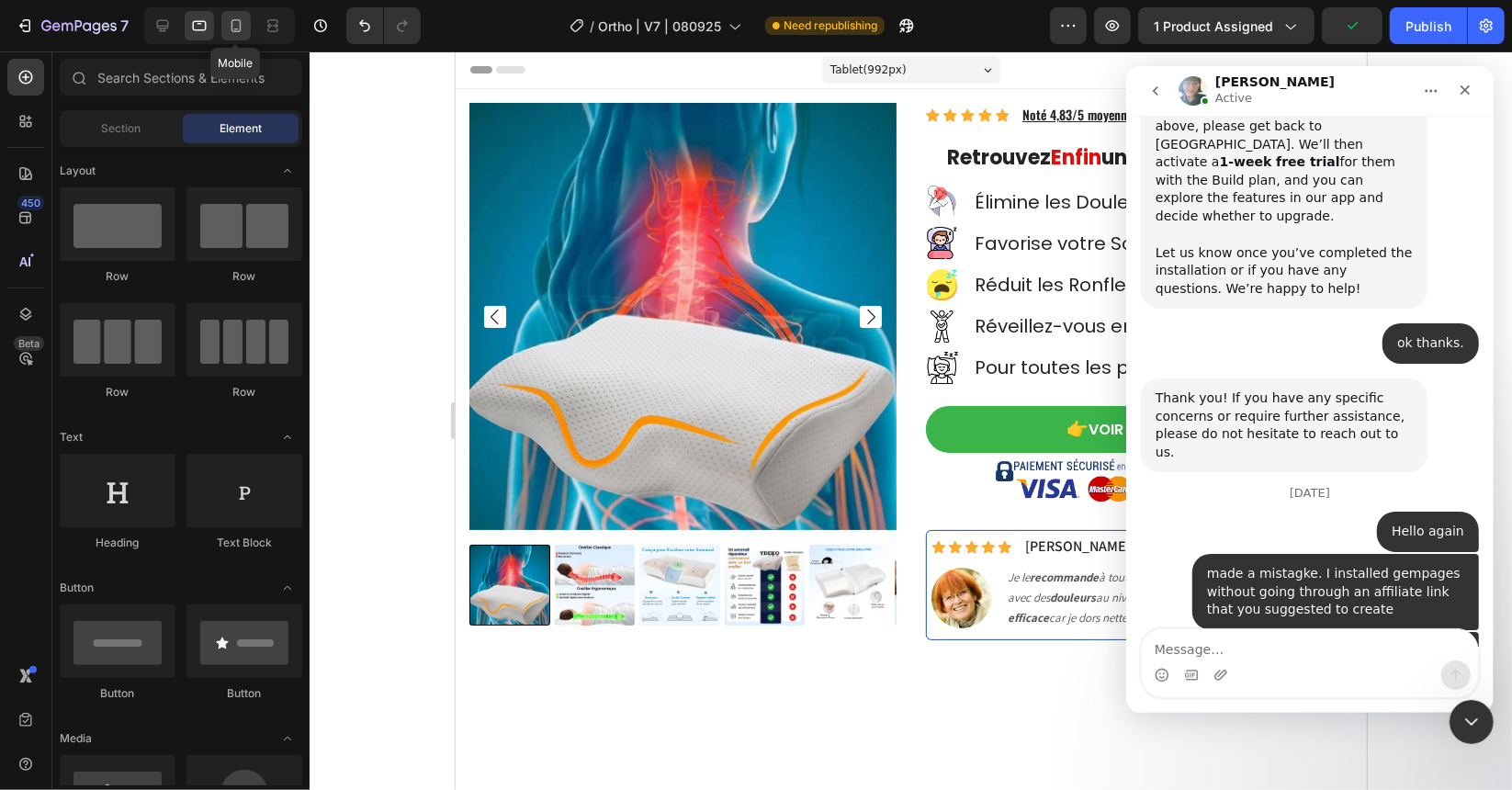
click at [233, 18] on icon at bounding box center [237, 26] width 19 height 19
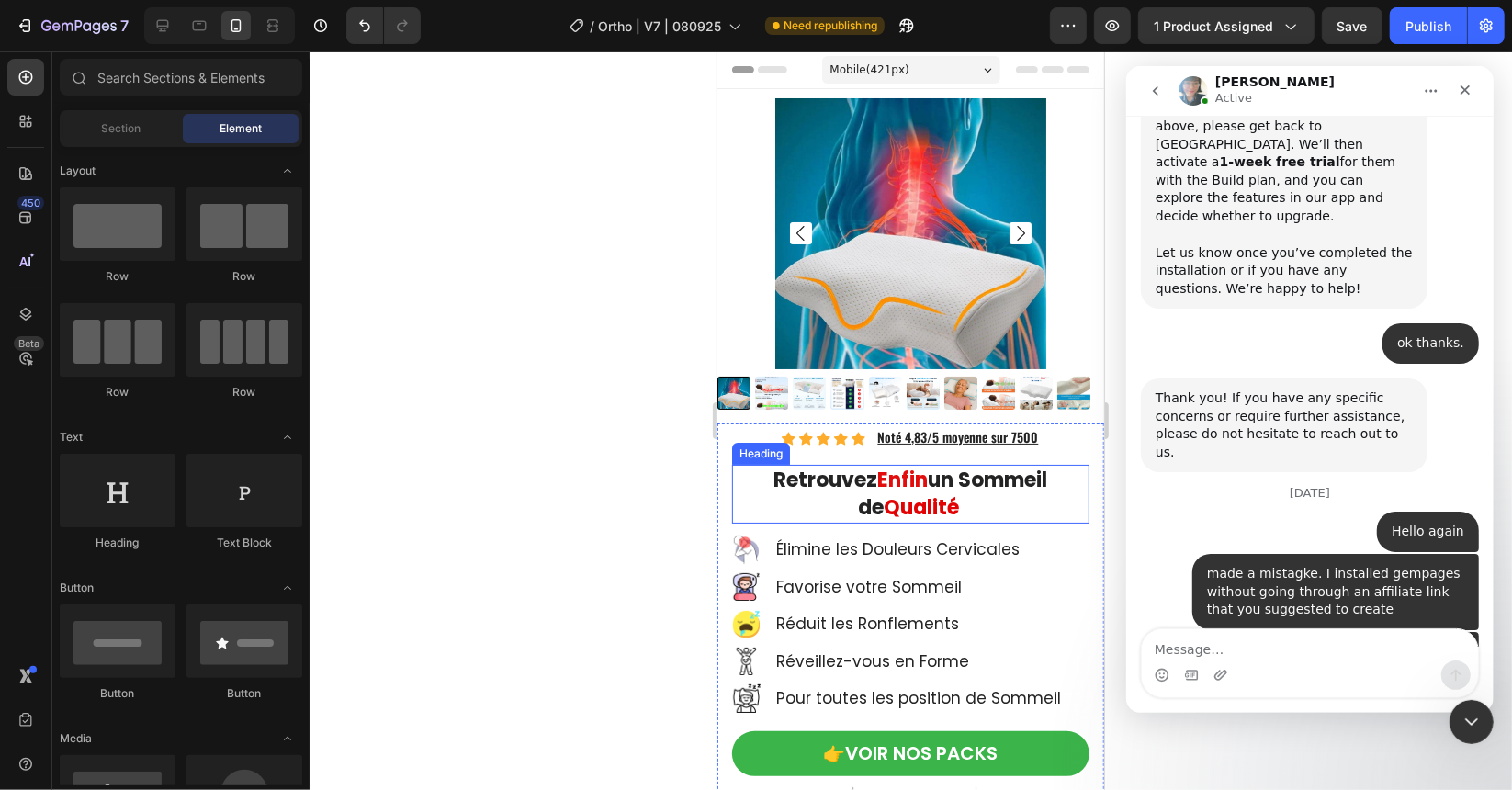
click at [813, 469] on strong "Retrouvez" at bounding box center [826, 478] width 104 height 29
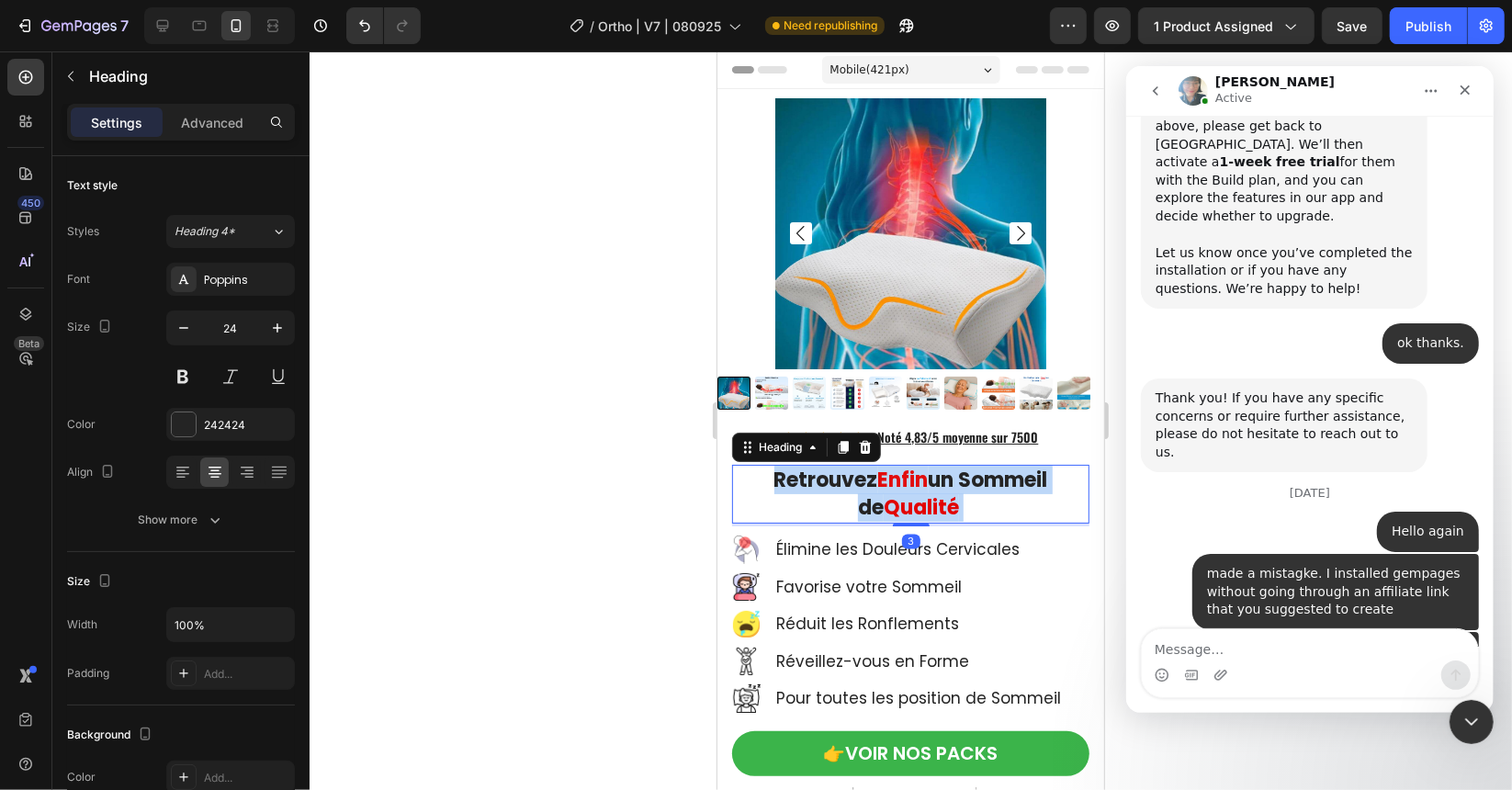
click at [813, 469] on strong "Retrouvez" at bounding box center [826, 478] width 104 height 29
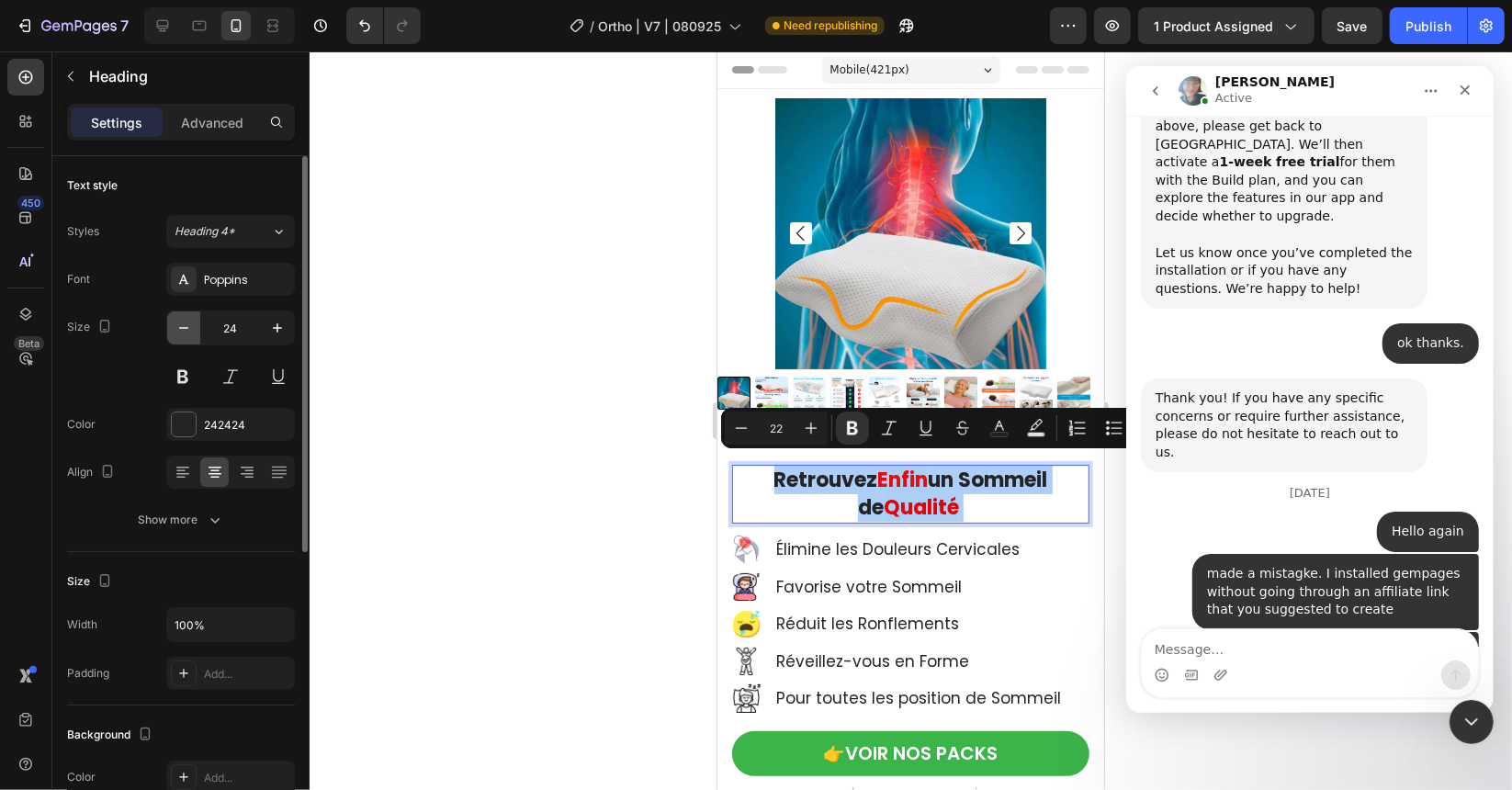
click at [180, 330] on icon "button" at bounding box center [184, 328] width 19 height 19
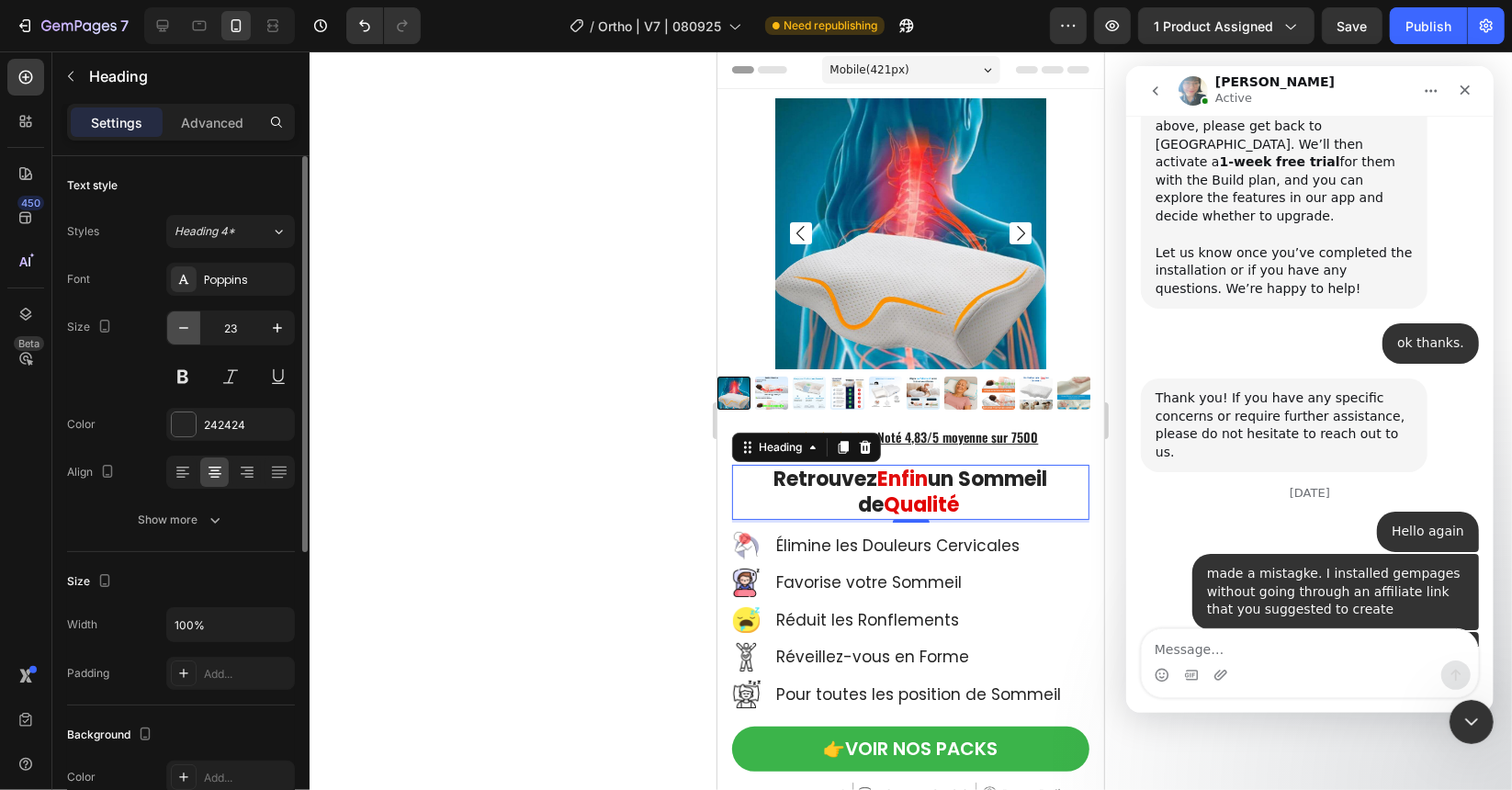
click at [180, 330] on icon "button" at bounding box center [184, 328] width 19 height 19
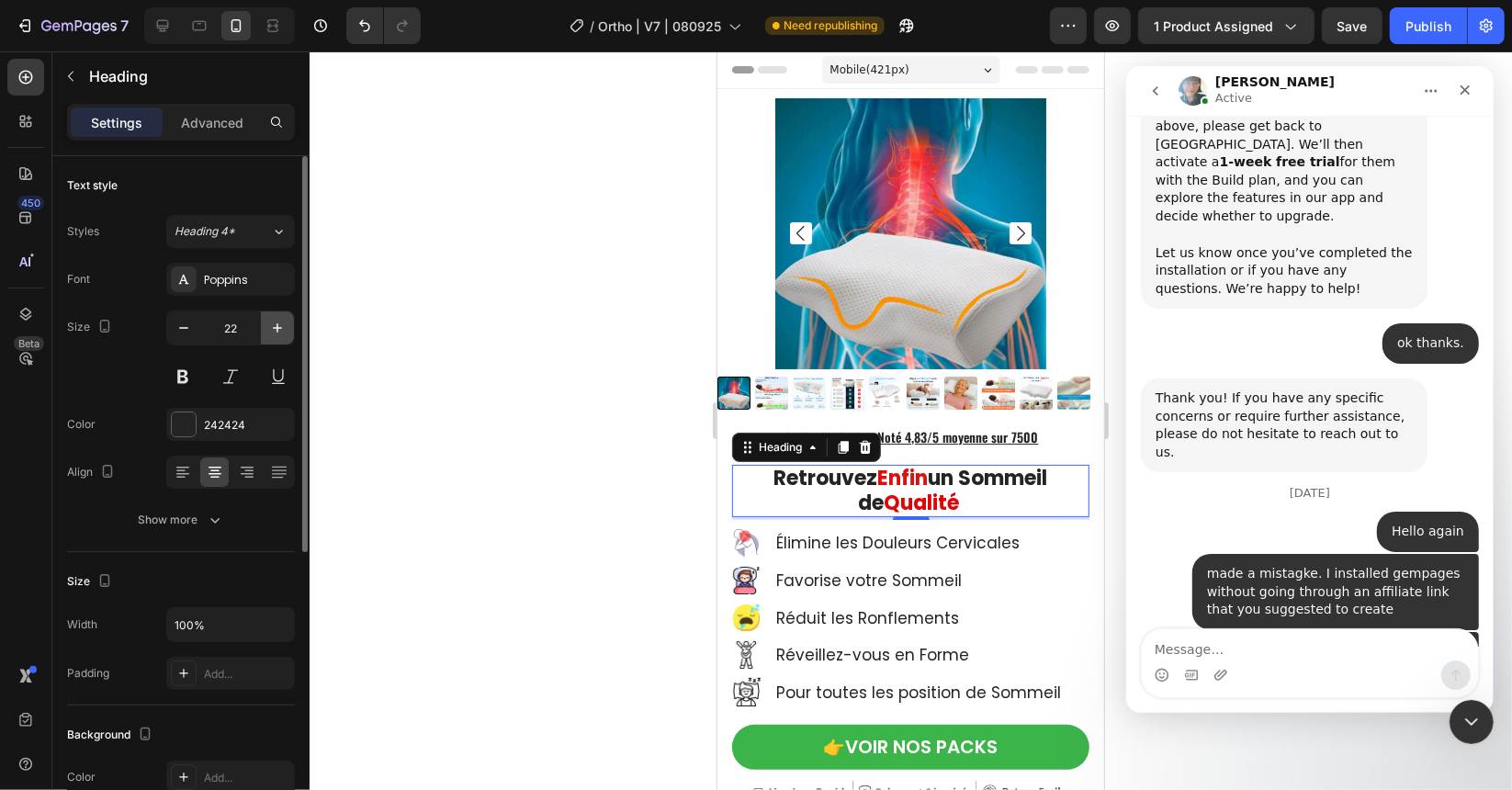
click at [280, 336] on button "button" at bounding box center [277, 328] width 33 height 33
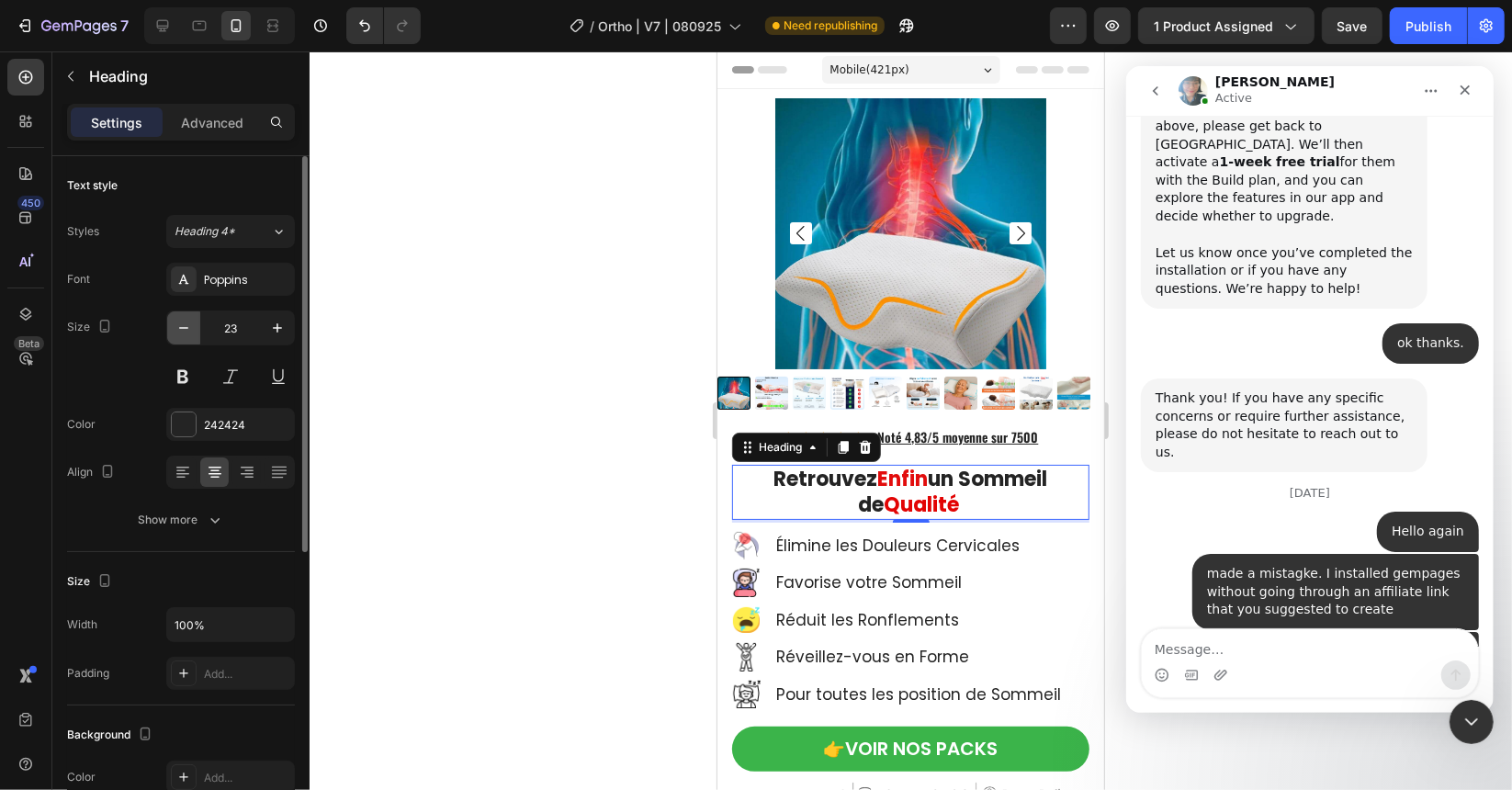
click at [182, 332] on icon "button" at bounding box center [184, 328] width 19 height 19
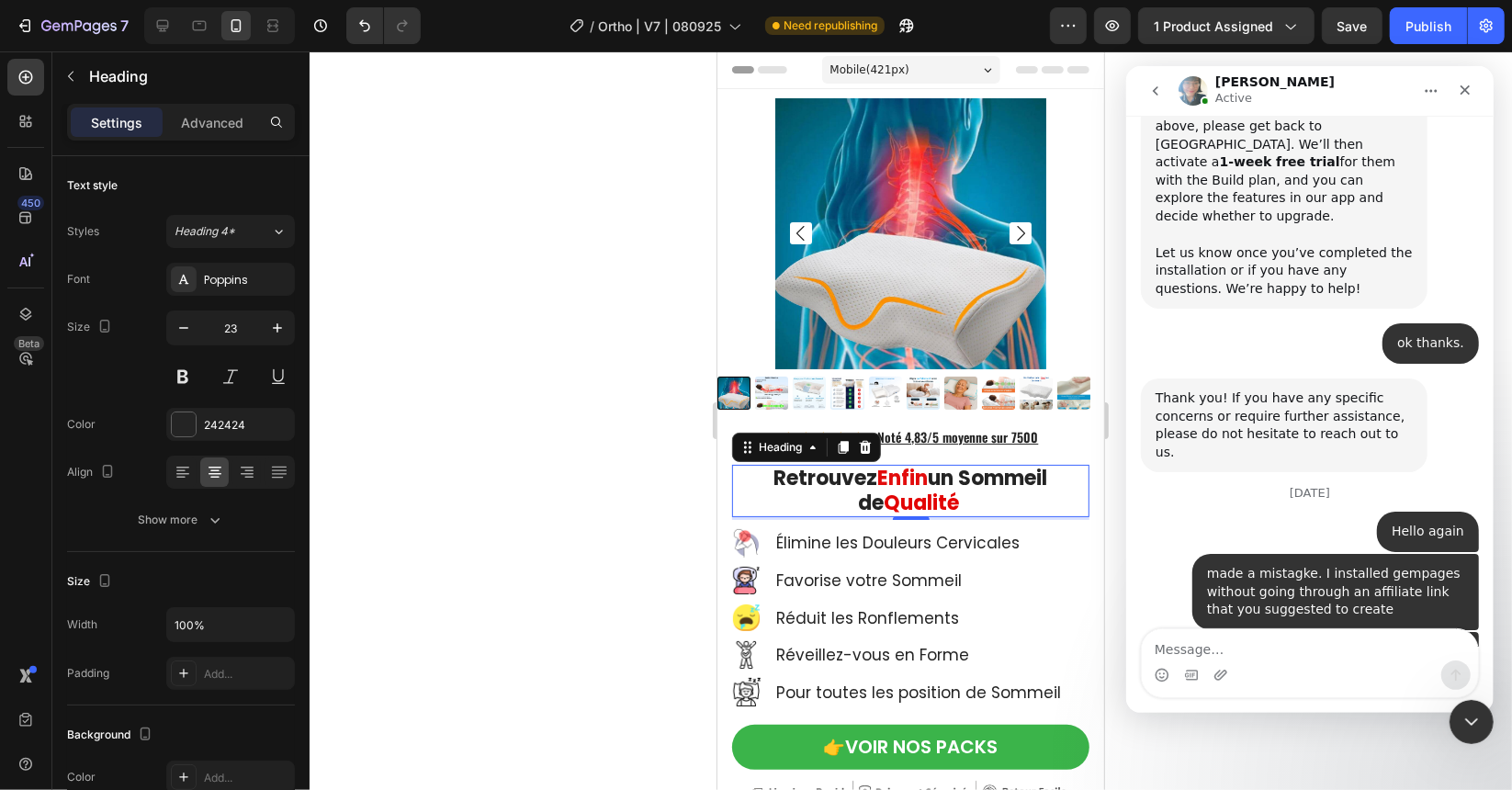
type input "22"
click at [896, 467] on strong "Enfin" at bounding box center [903, 477] width 50 height 29
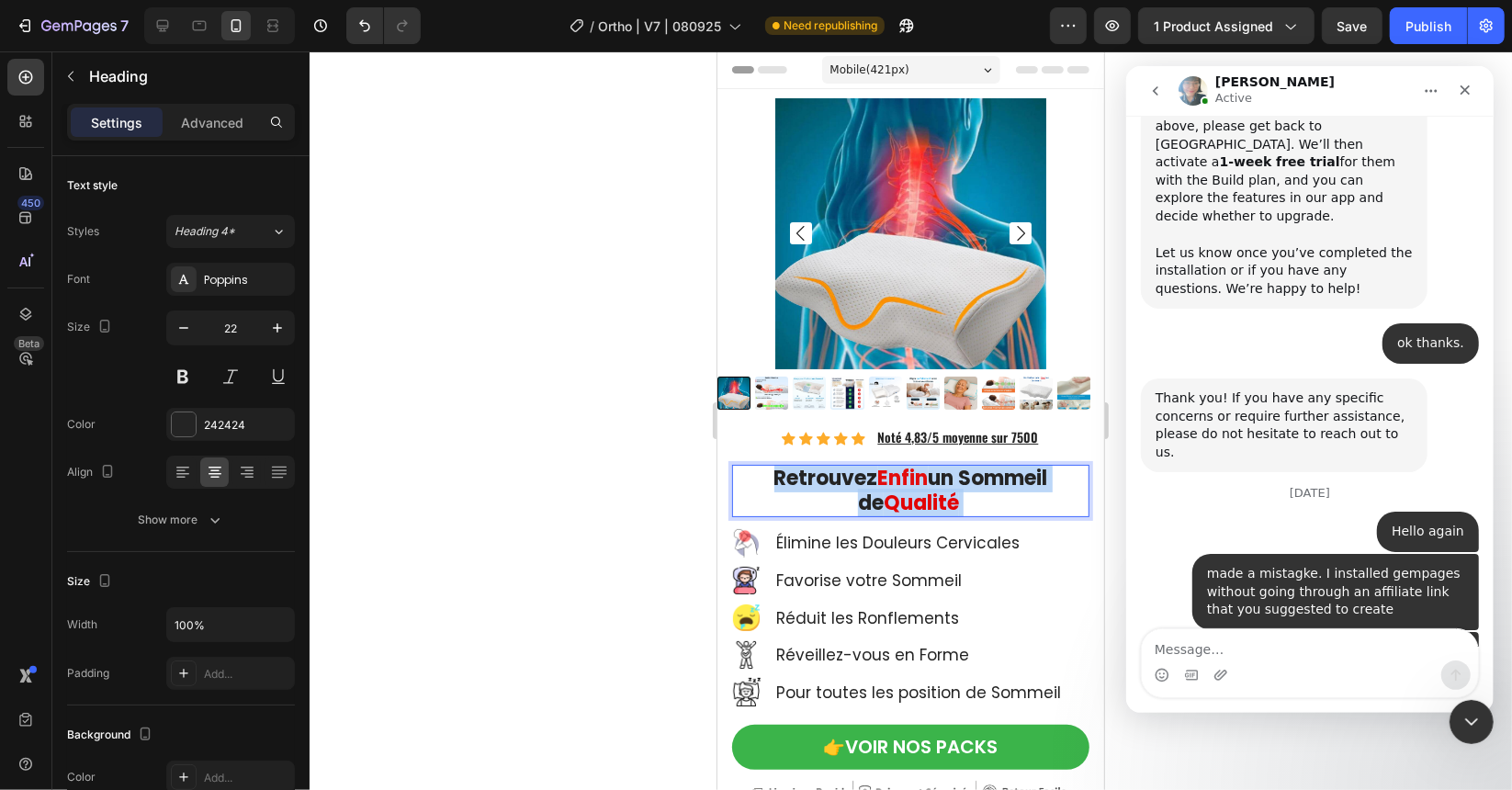
click at [896, 467] on strong "Enfin" at bounding box center [903, 477] width 50 height 29
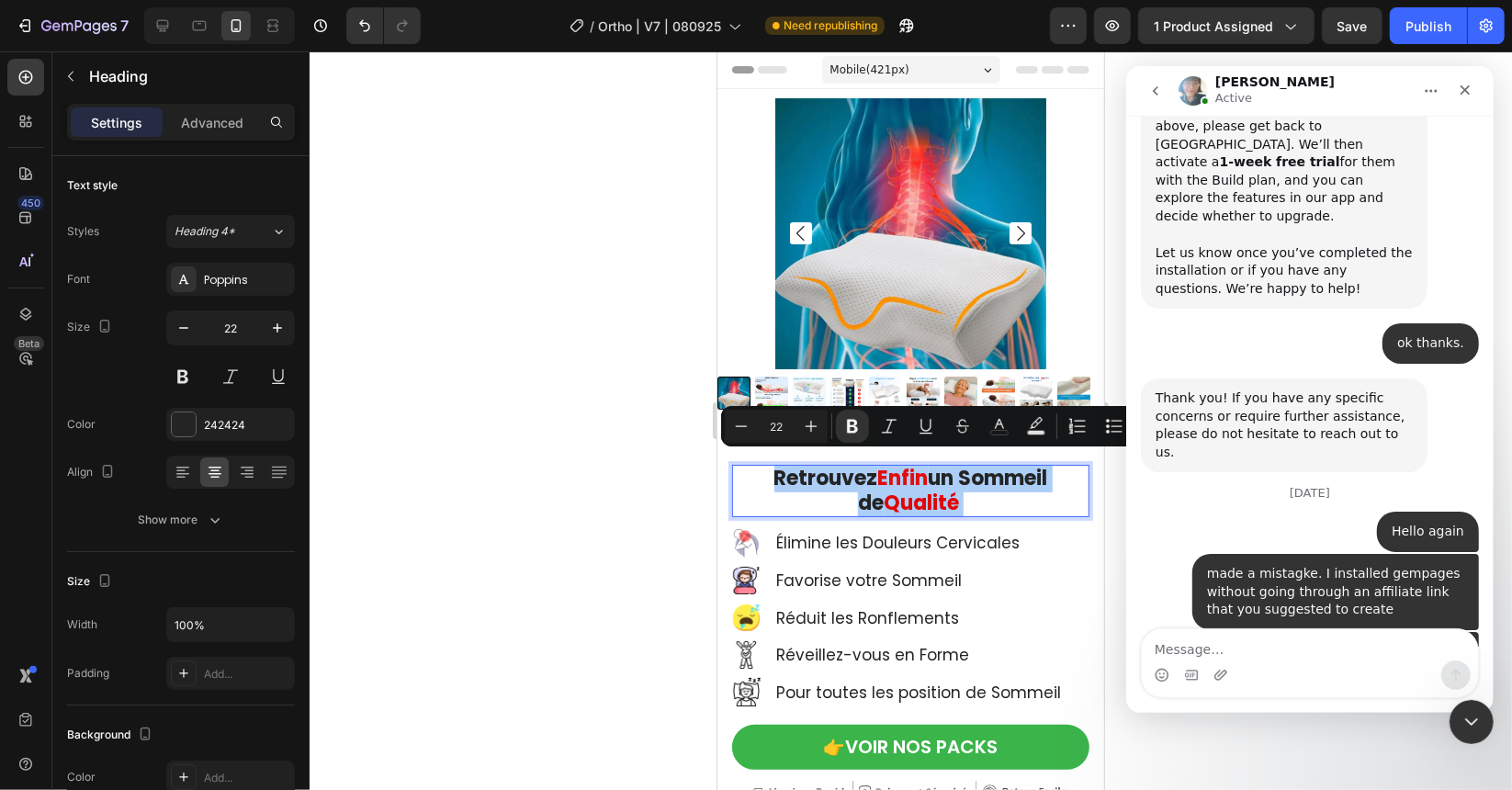
click at [583, 431] on div at bounding box center [911, 420] width 1202 height 738
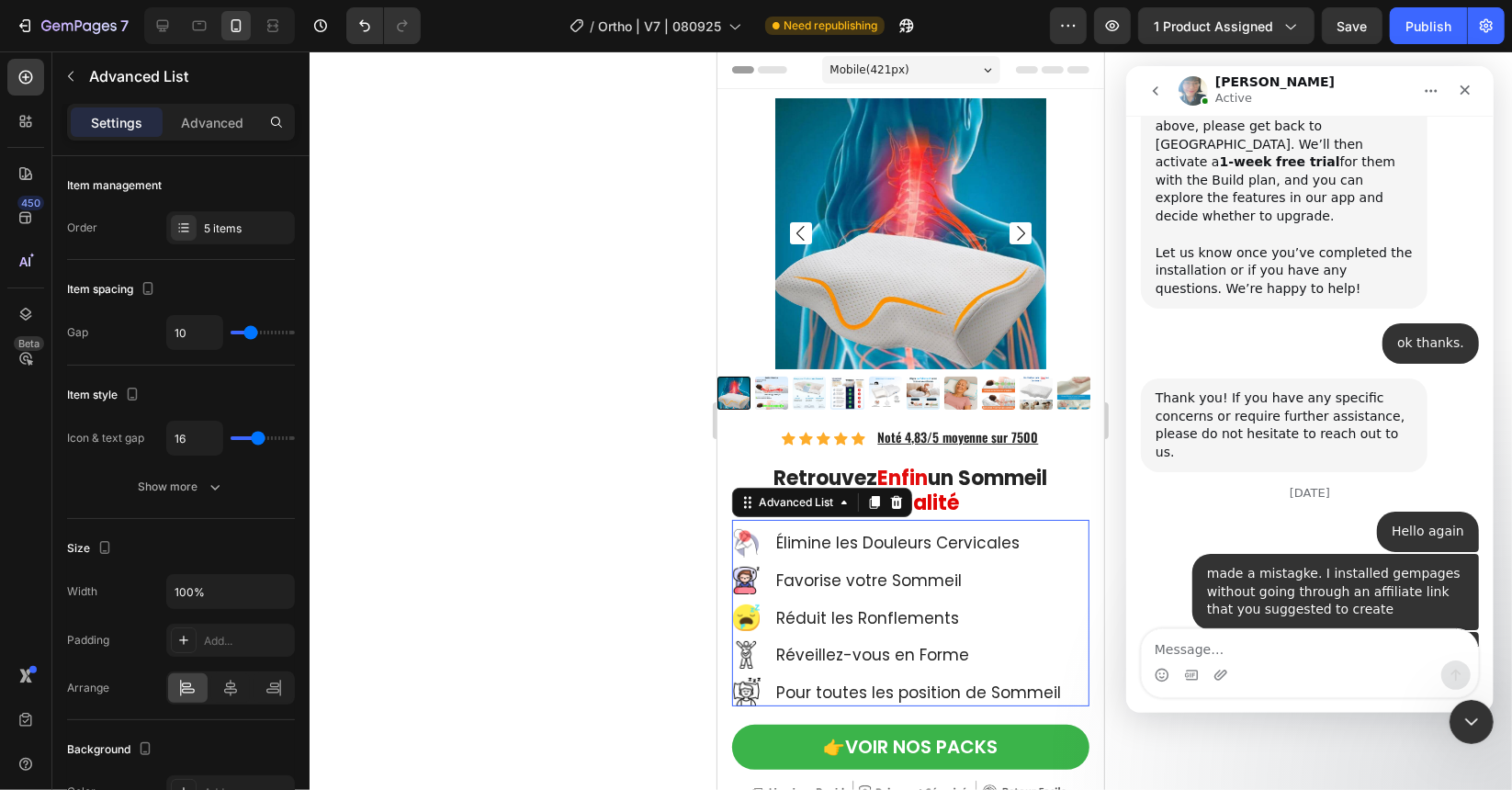
click at [758, 507] on div "Icon Icon Icon Icon Icon Icon List Hoz Noté 4,83/5 moyenne sur 7500 Text Block …" at bounding box center [909, 690] width 357 height 526
click at [742, 528] on img at bounding box center [745, 542] width 29 height 29
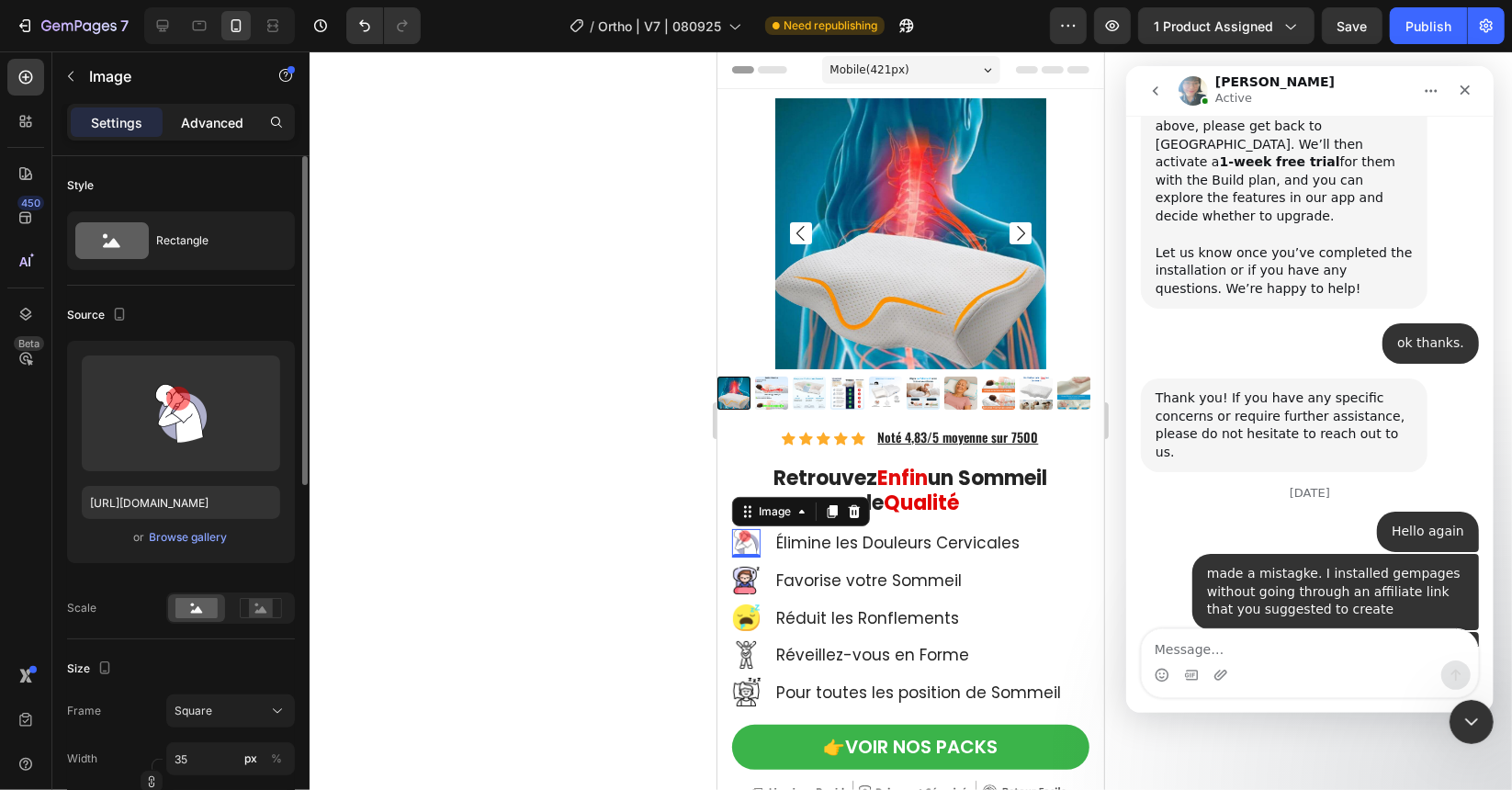
click at [202, 124] on p "Advanced" at bounding box center [211, 122] width 62 height 19
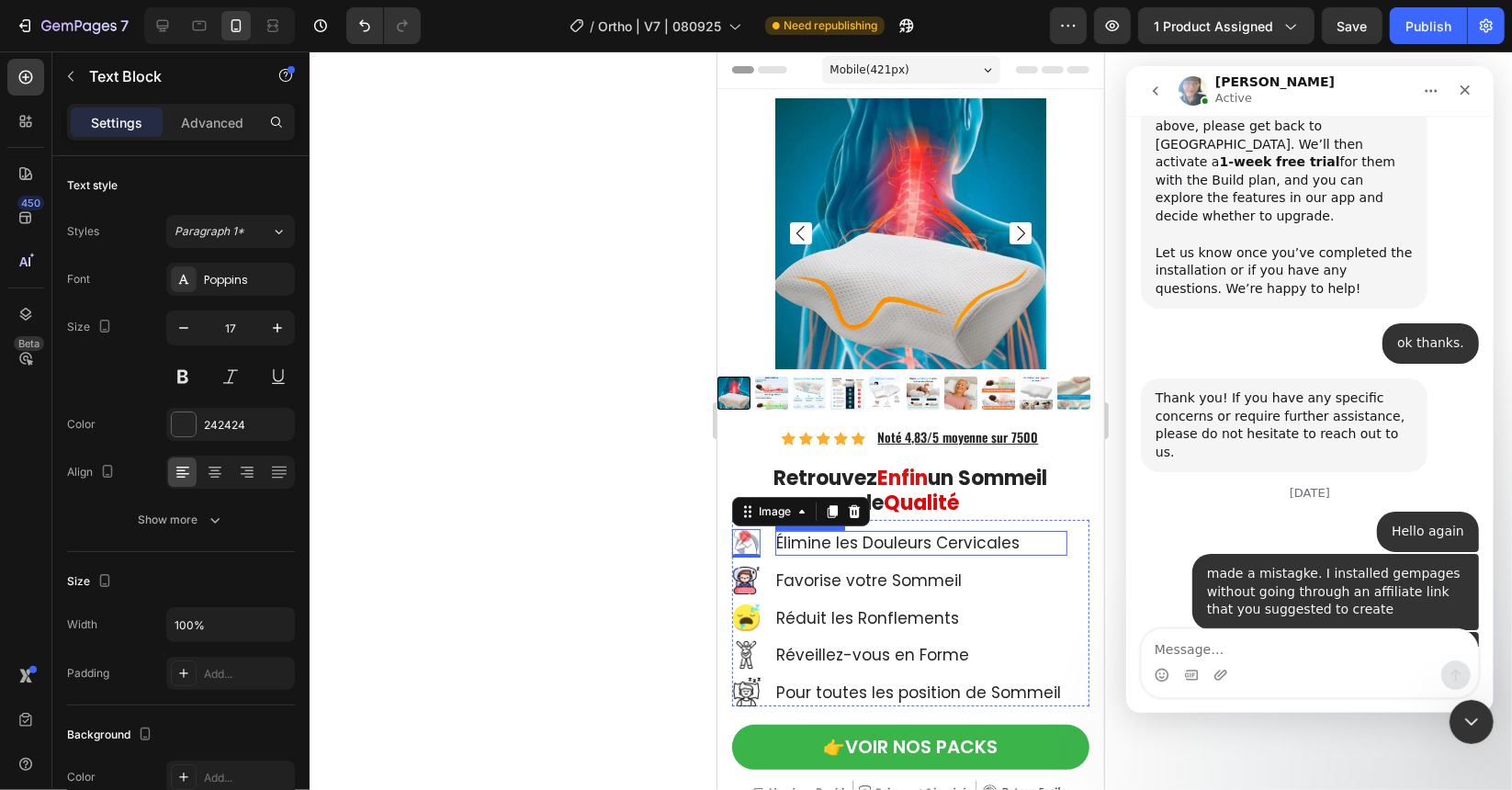
click at [882, 534] on p "Élimine les Douleurs Cervicales" at bounding box center [920, 542] width 288 height 20
click at [782, 550] on ul "Image Élimine les Douleurs Cervicales Text Block 0 Image Favorise votre Sommeil…" at bounding box center [899, 616] width 336 height 177
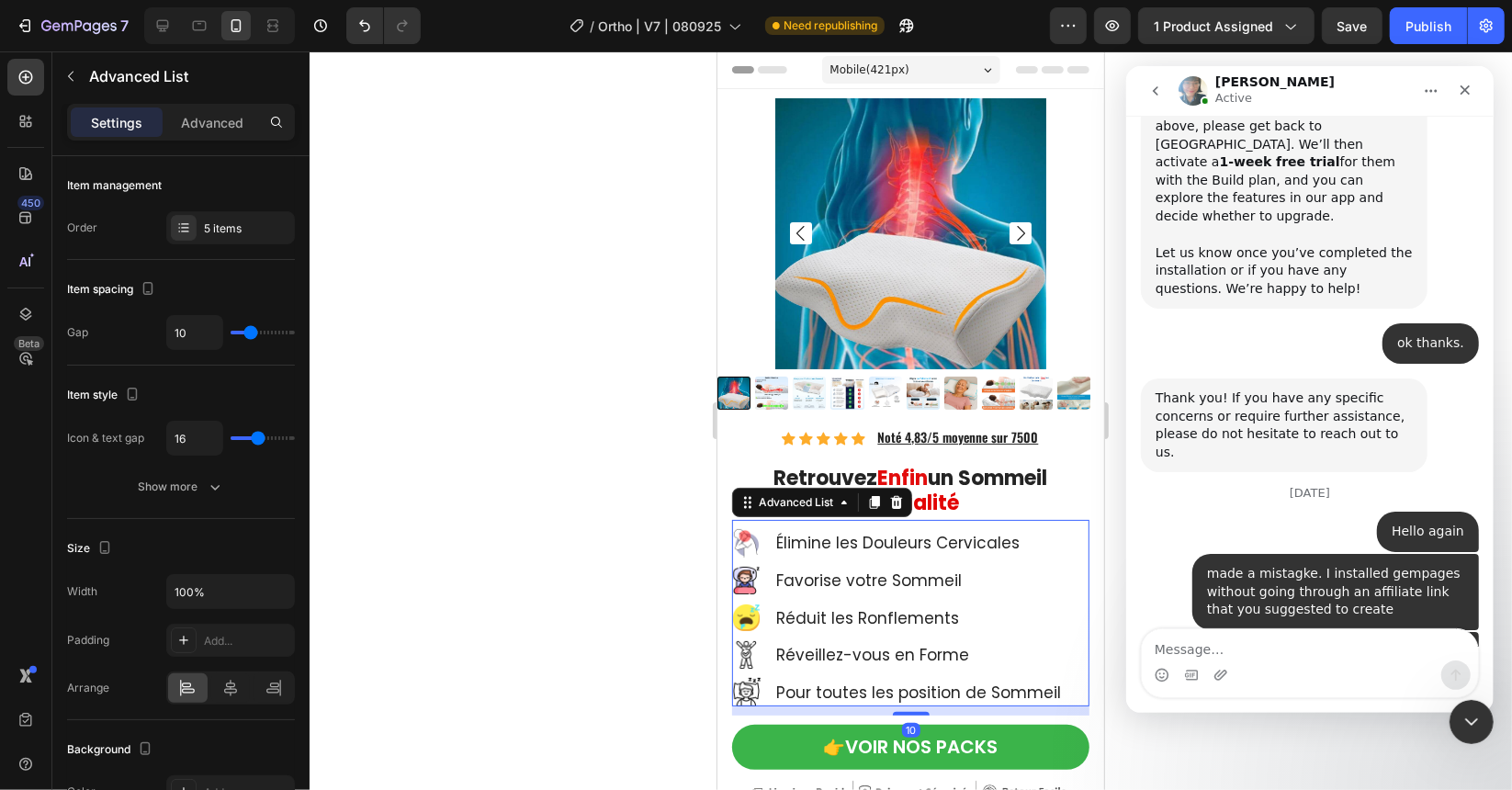
click at [769, 537] on li "Image Élimine les Douleurs Cervicales Text Block" at bounding box center [899, 542] width 336 height 29
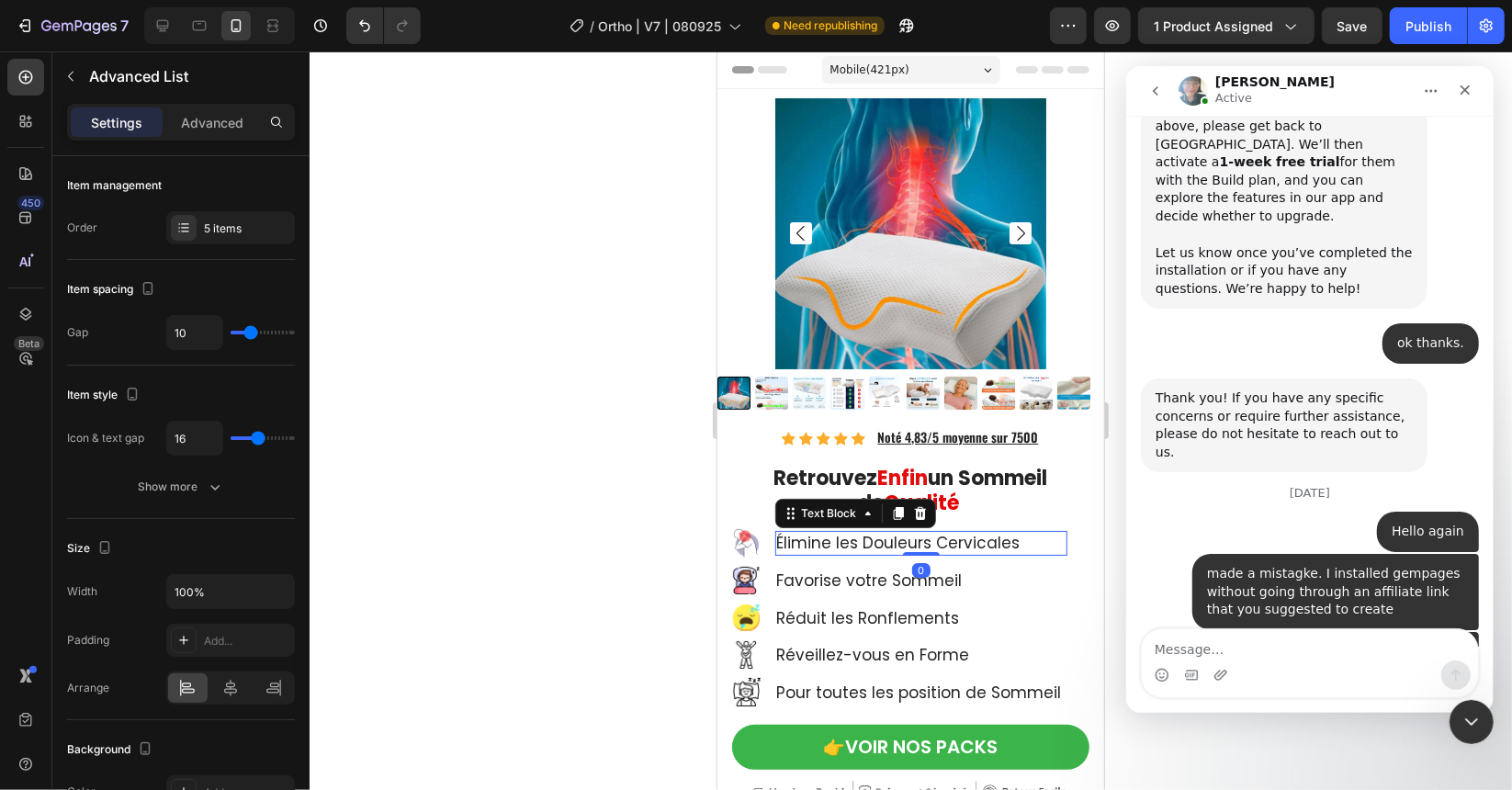
click at [797, 542] on div "Élimine les Douleurs Cervicales" at bounding box center [920, 542] width 292 height 24
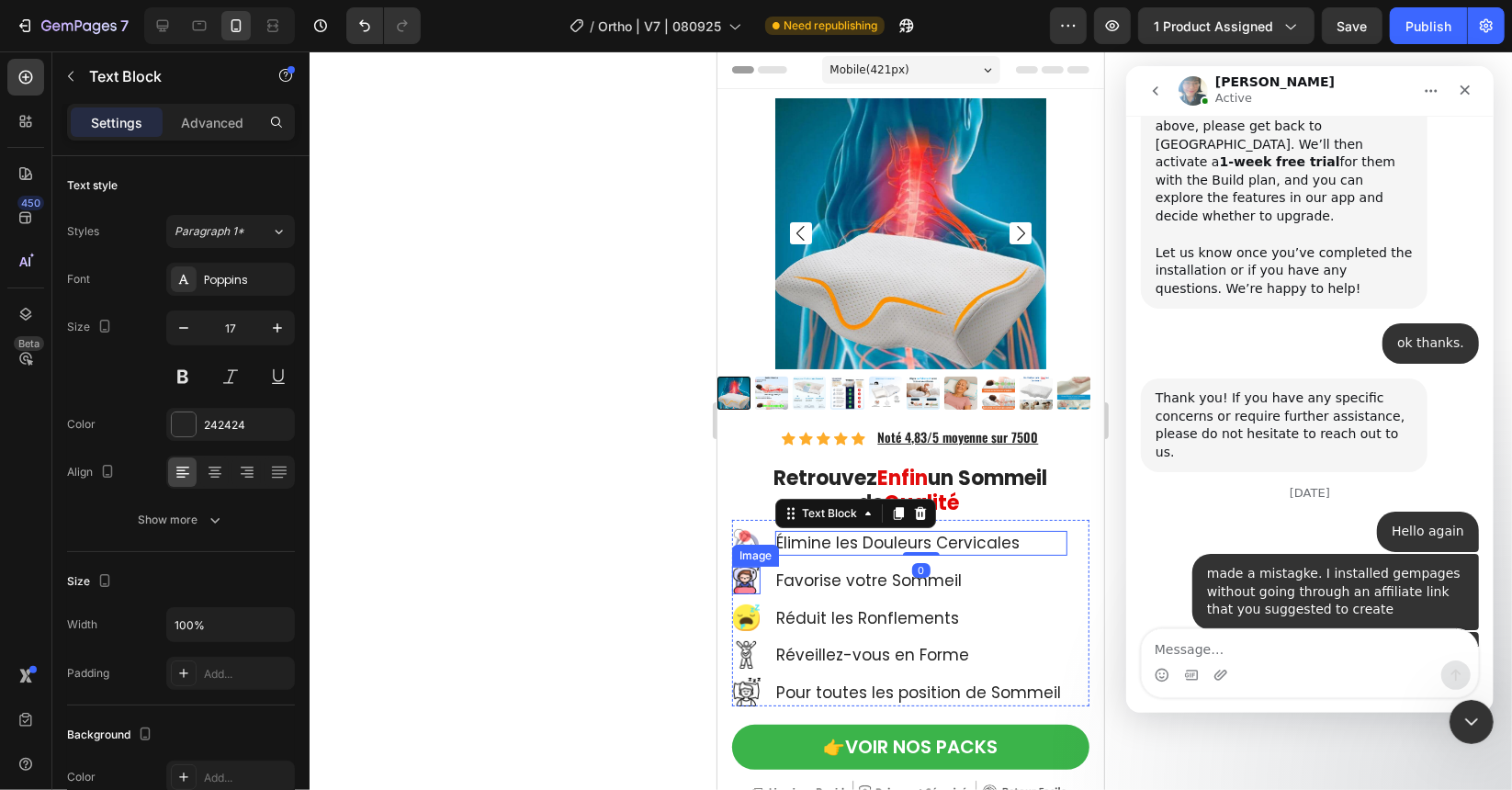
click at [753, 550] on div "Image" at bounding box center [754, 554] width 47 height 22
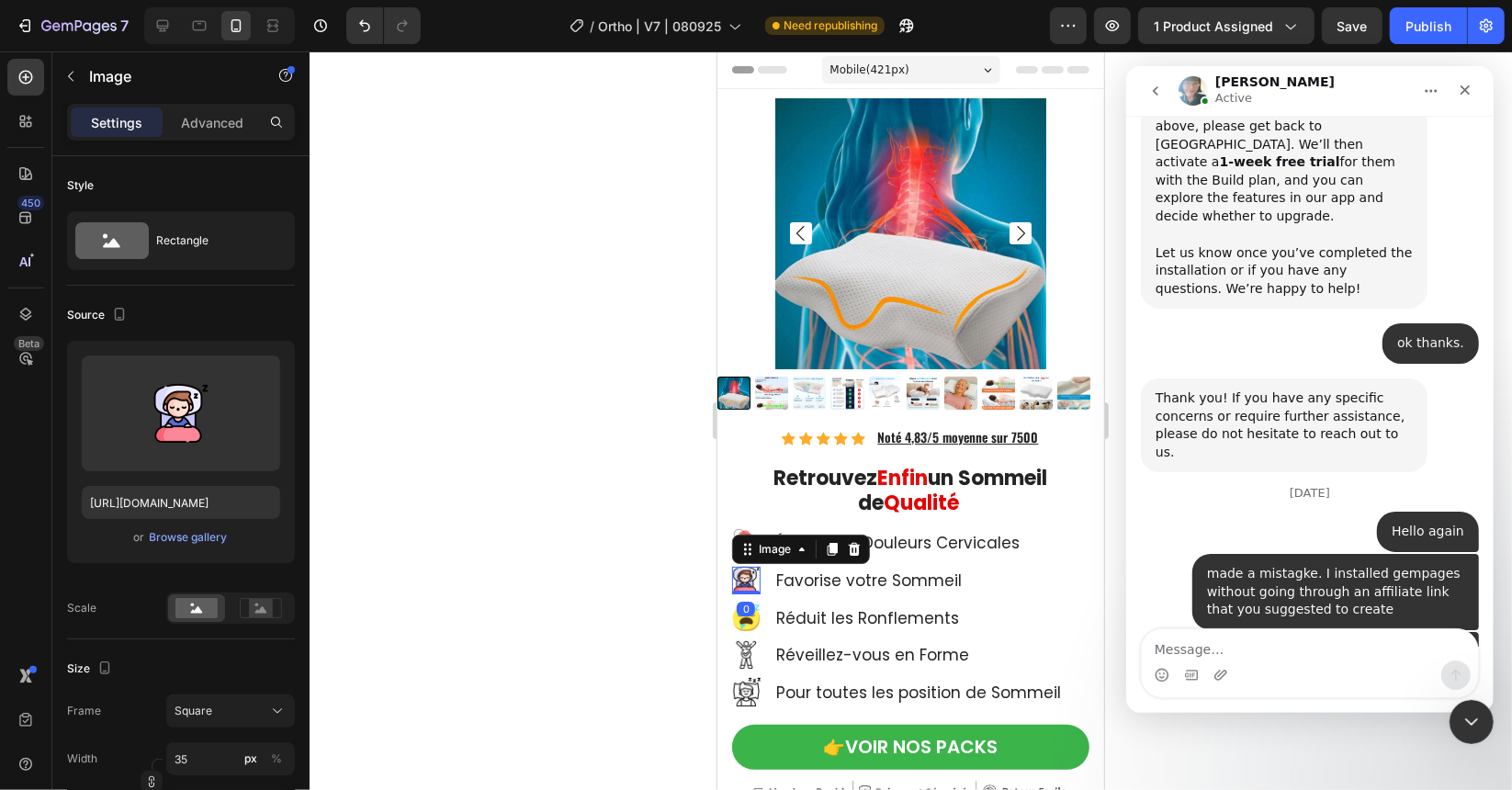
click at [704, 533] on div at bounding box center [911, 420] width 1202 height 738
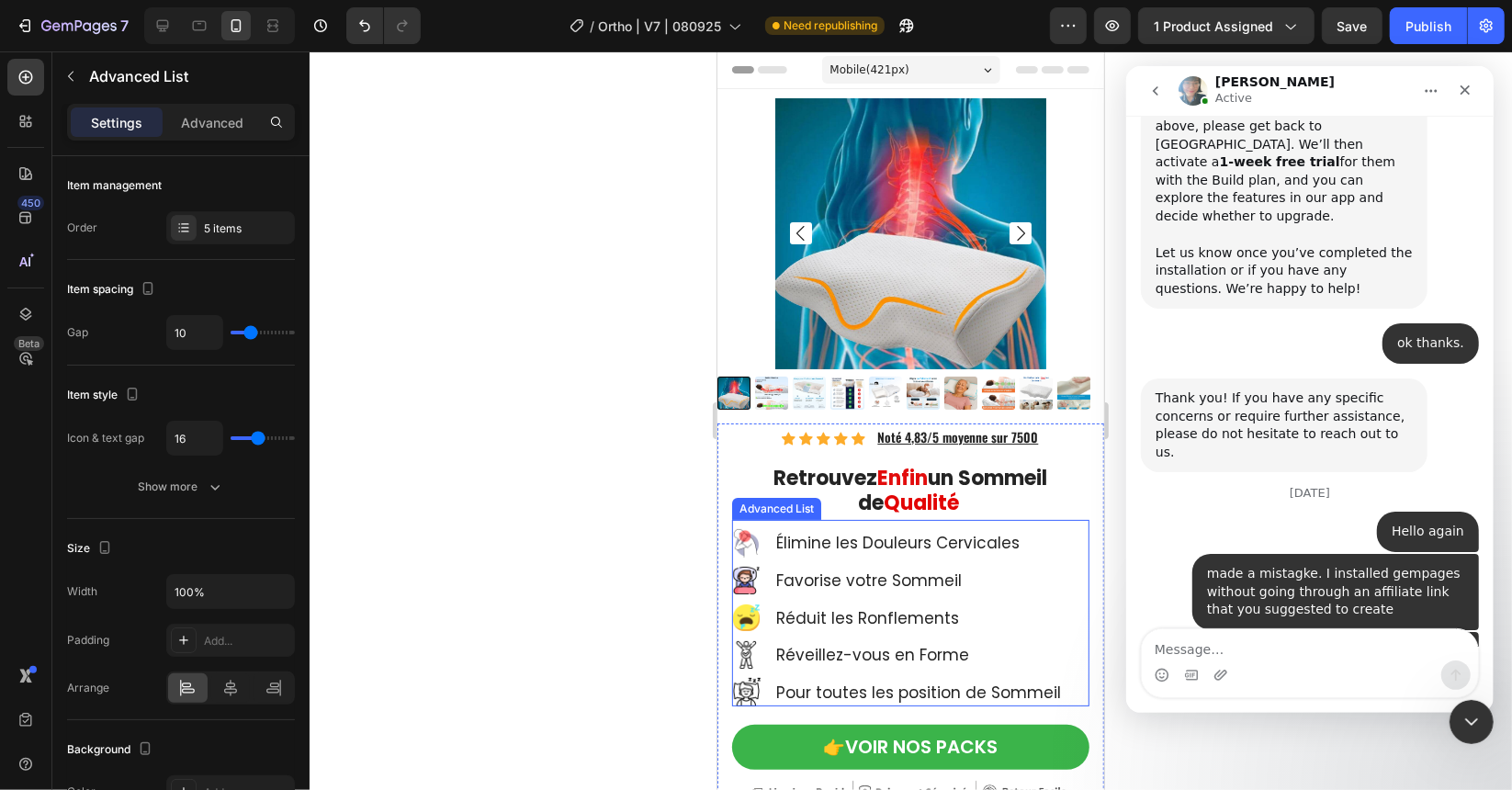
click at [756, 519] on div "Image Élimine les Douleurs Cervicales Text Block Image Favorise votre Sommeil T…" at bounding box center [909, 612] width 357 height 186
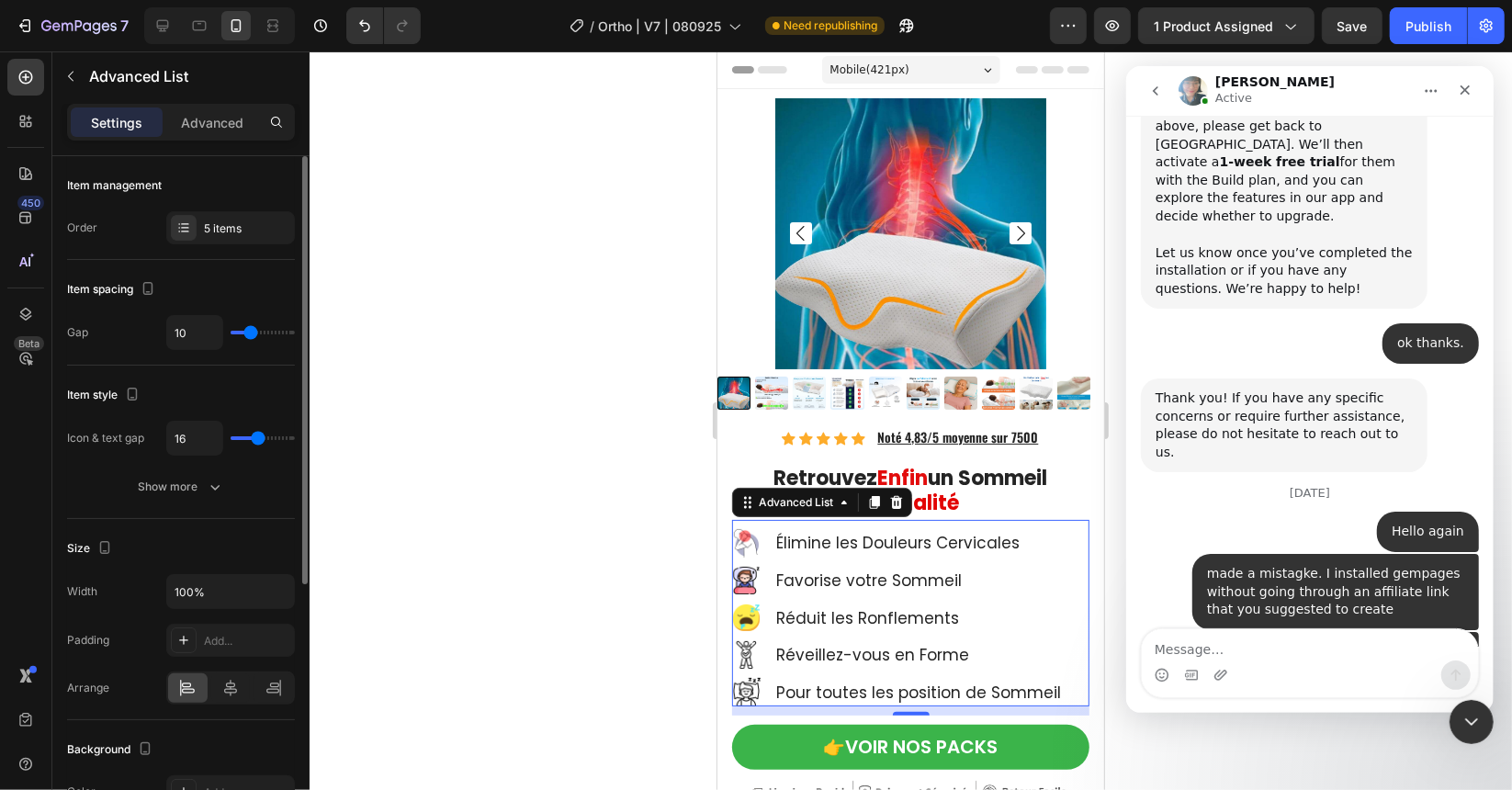
type input "5"
type input "4"
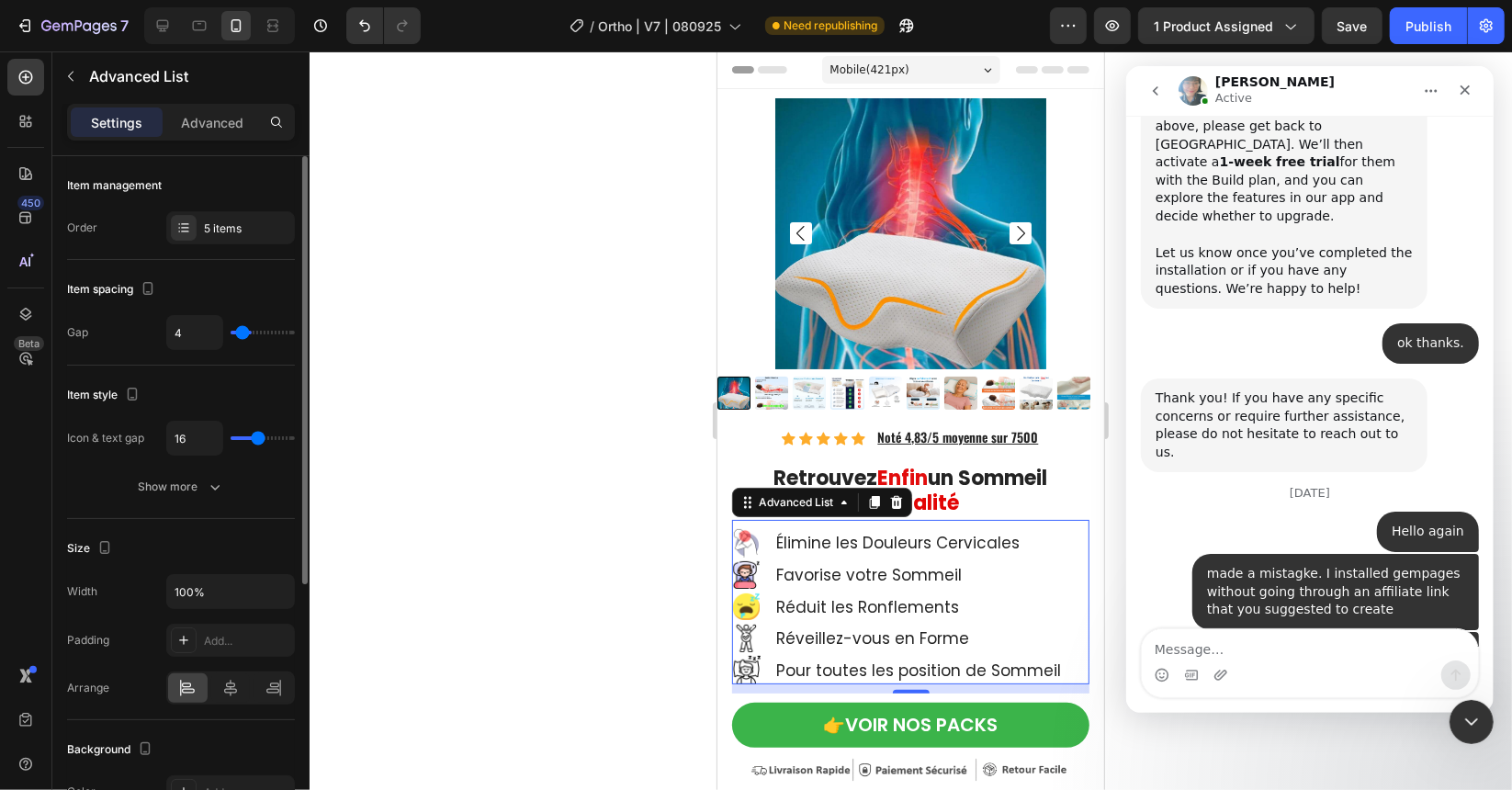
type input "3"
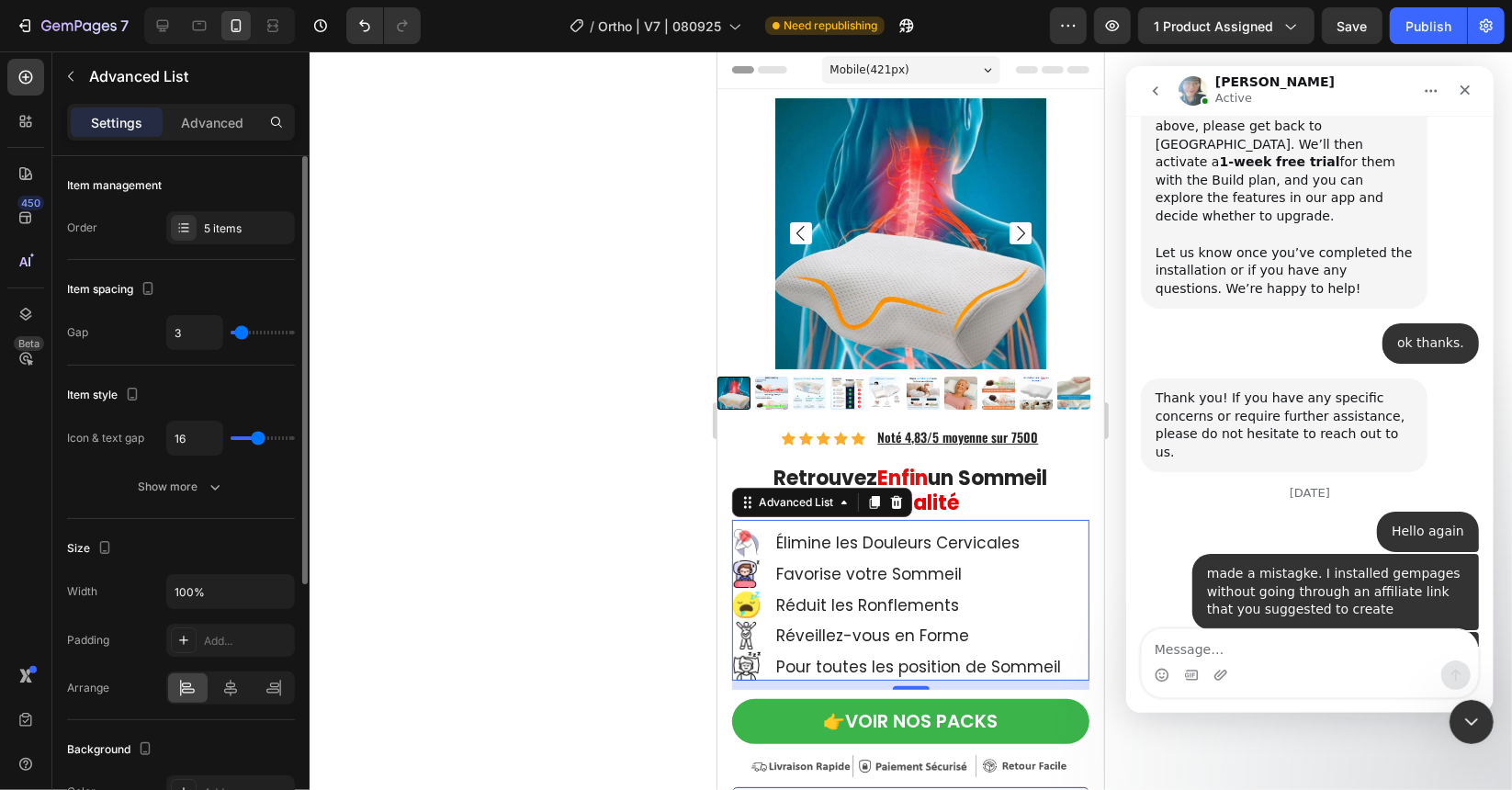
type input "4"
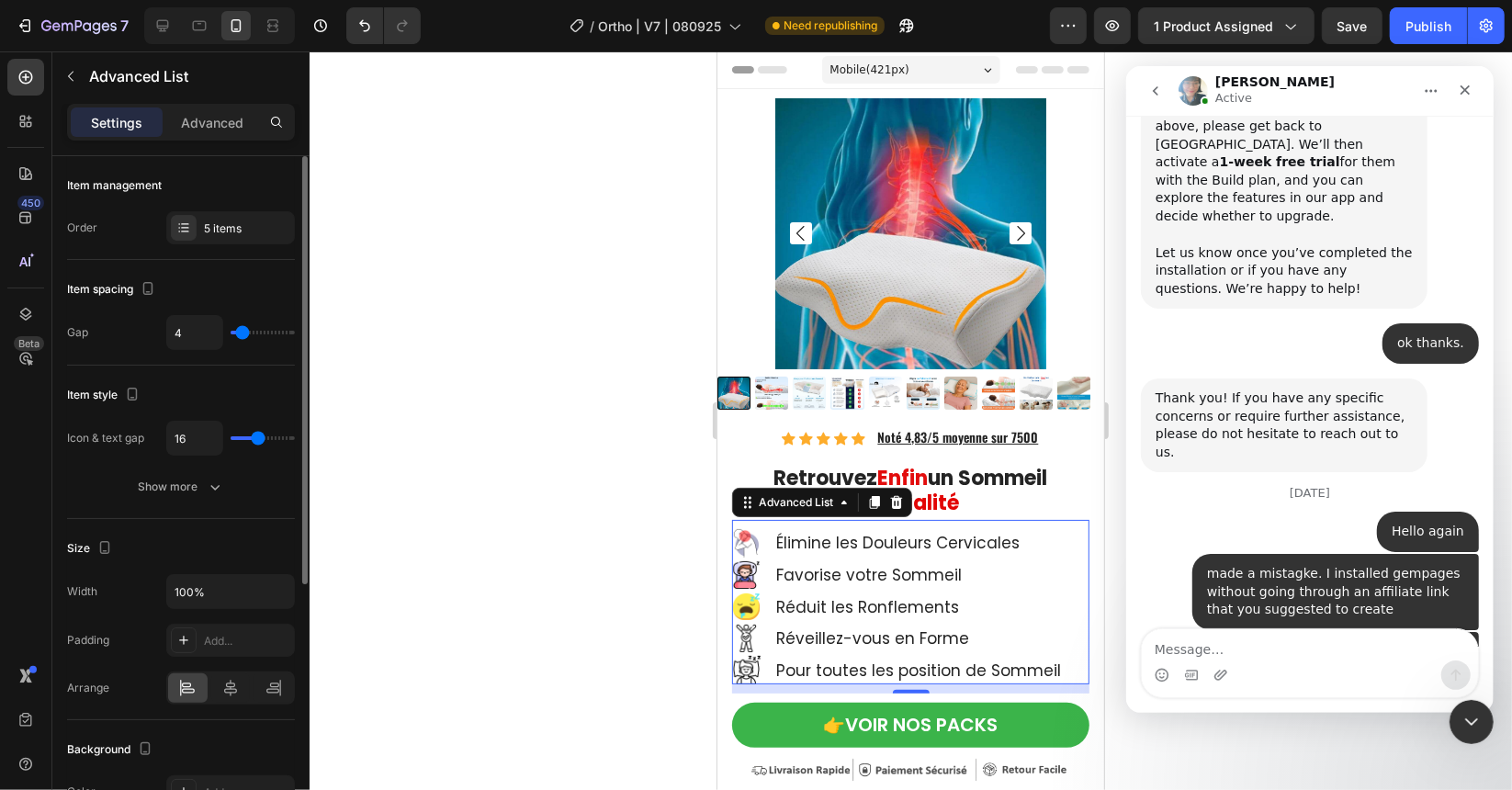
type input "5"
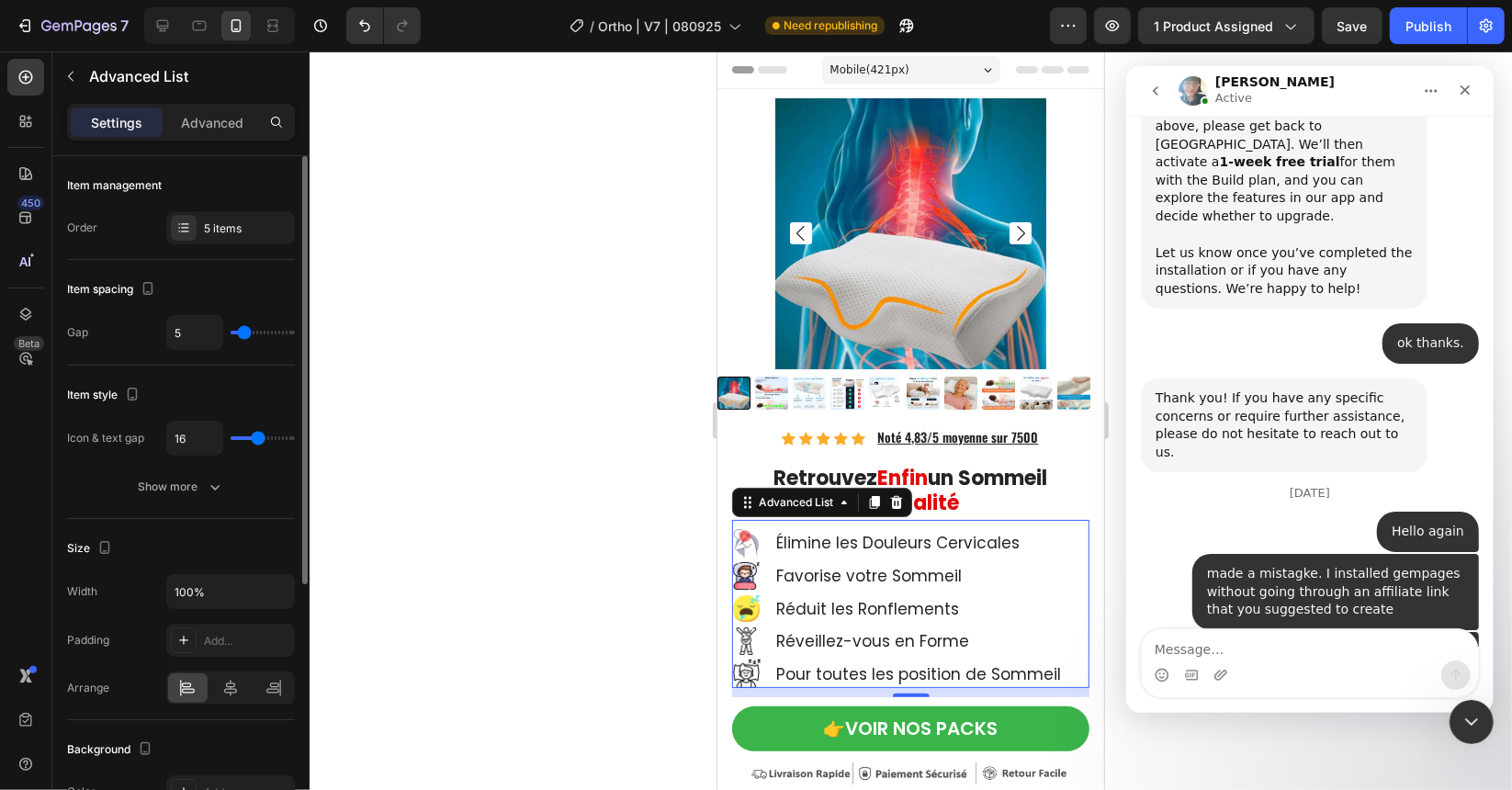
type input "5"
click at [244, 335] on input "range" at bounding box center [263, 333] width 64 height 4
click at [199, 29] on icon at bounding box center [199, 26] width 19 height 19
type input "10"
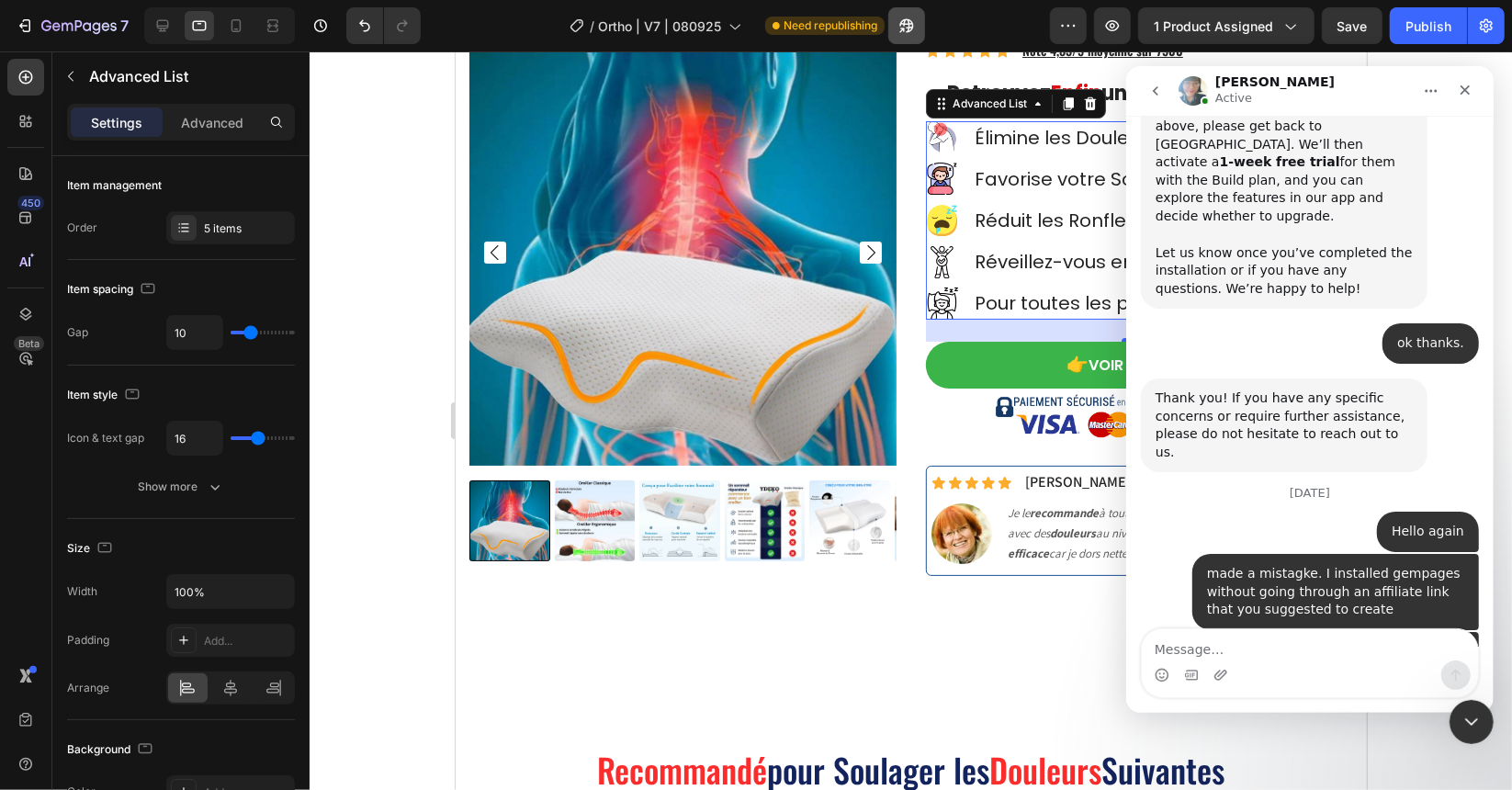
scroll to position [68, 0]
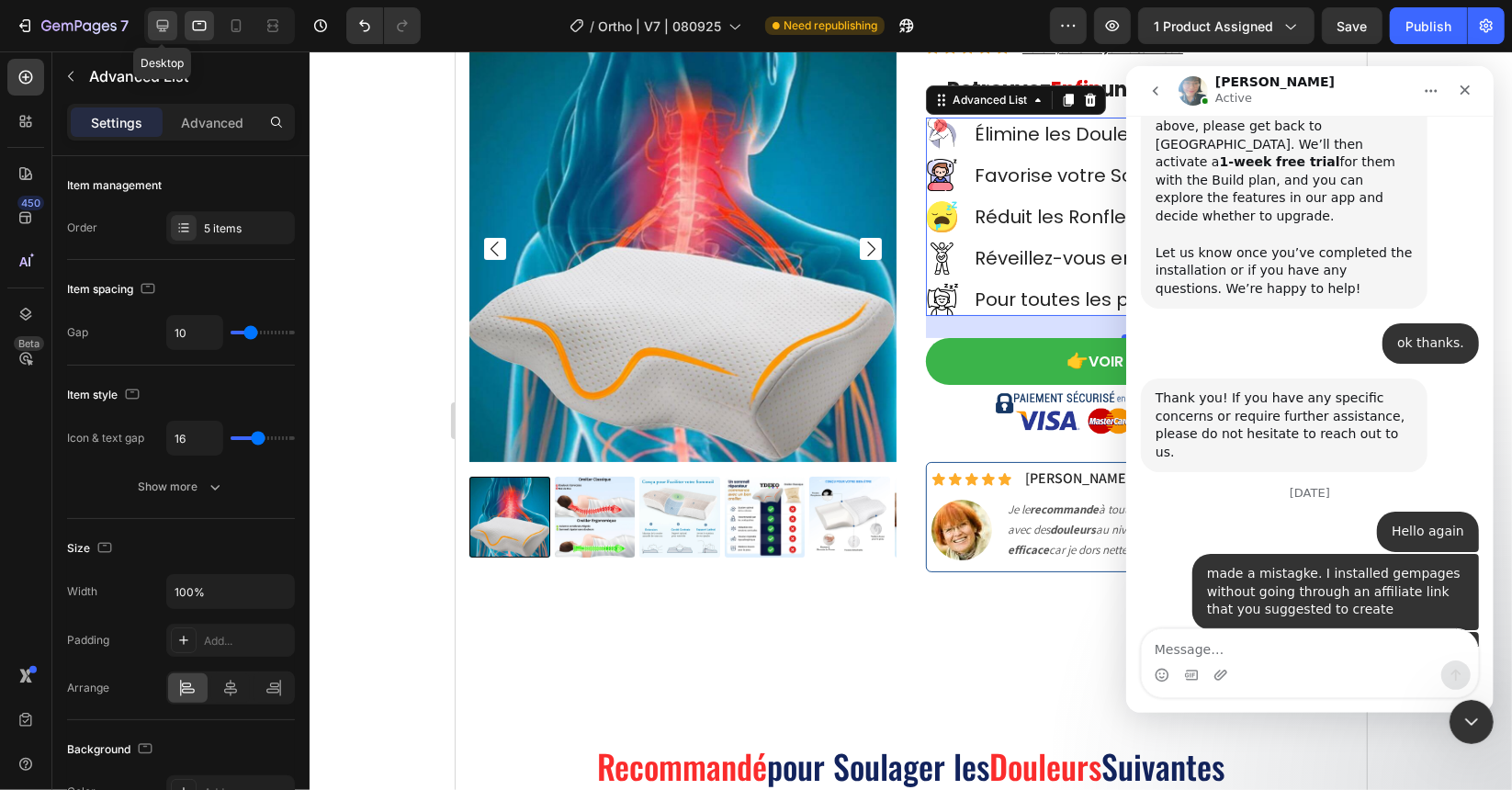
click at [159, 22] on icon at bounding box center [162, 26] width 19 height 19
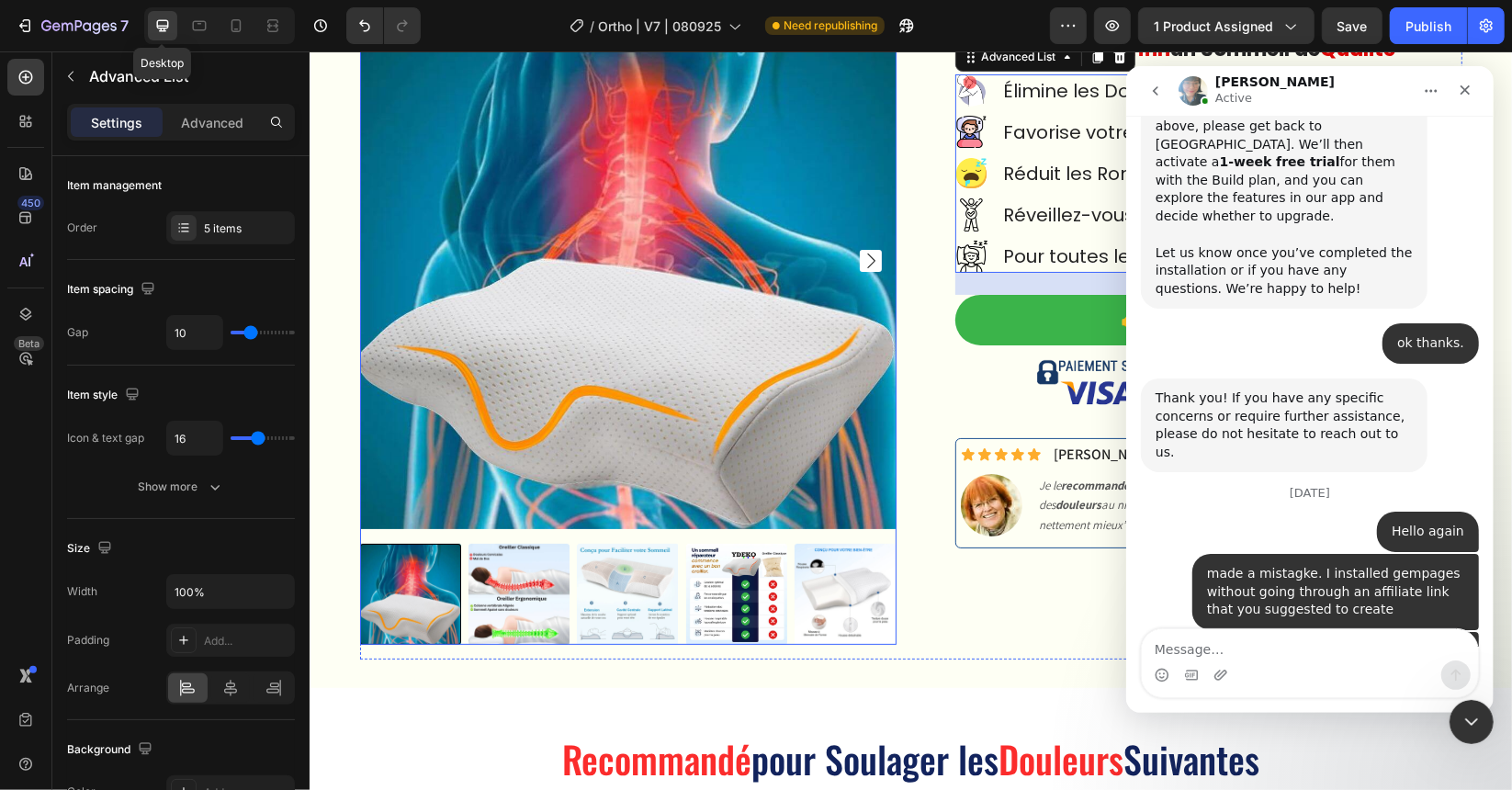
scroll to position [67, 0]
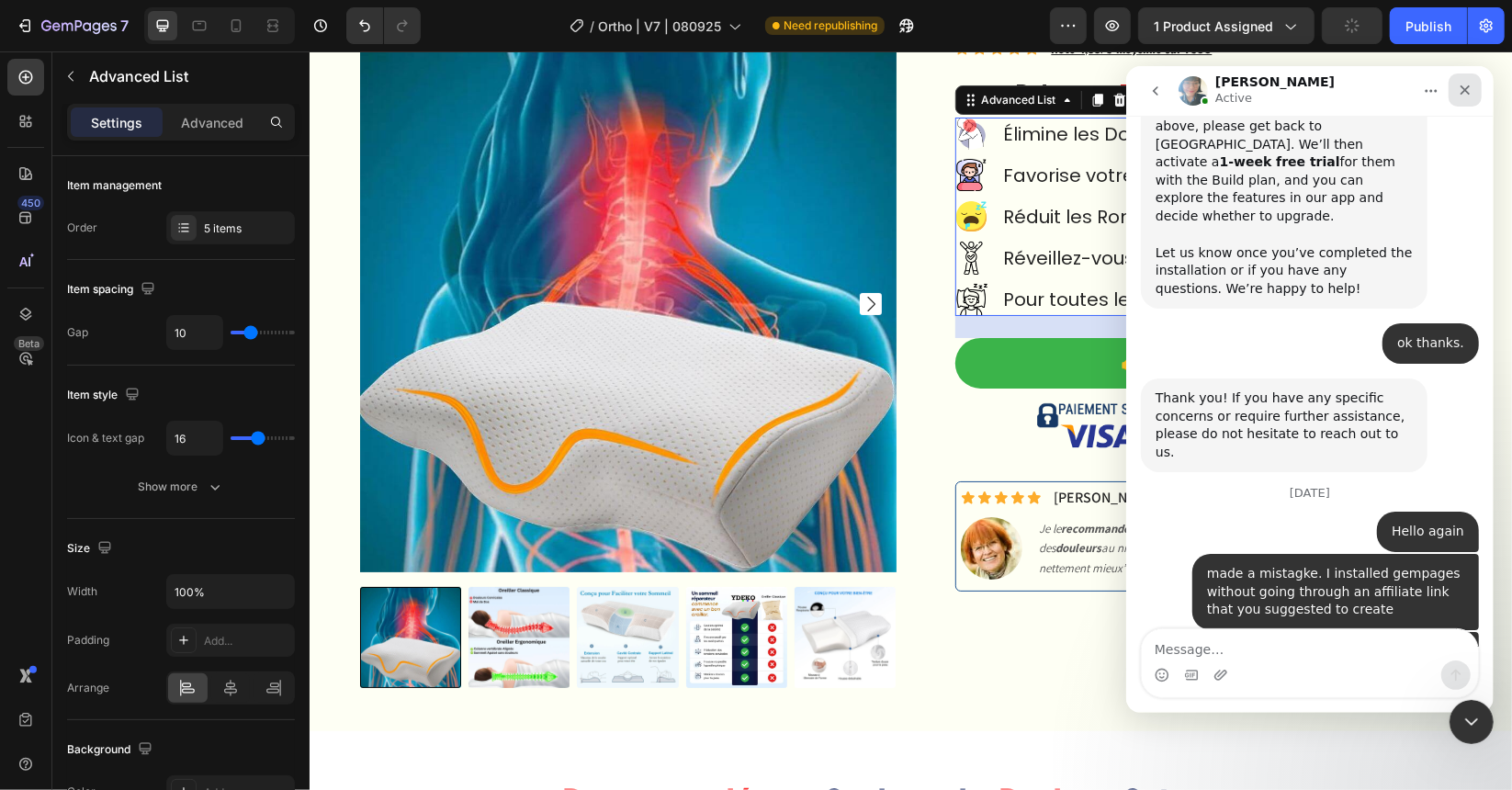
click at [1473, 81] on div "Close" at bounding box center [1465, 89] width 33 height 33
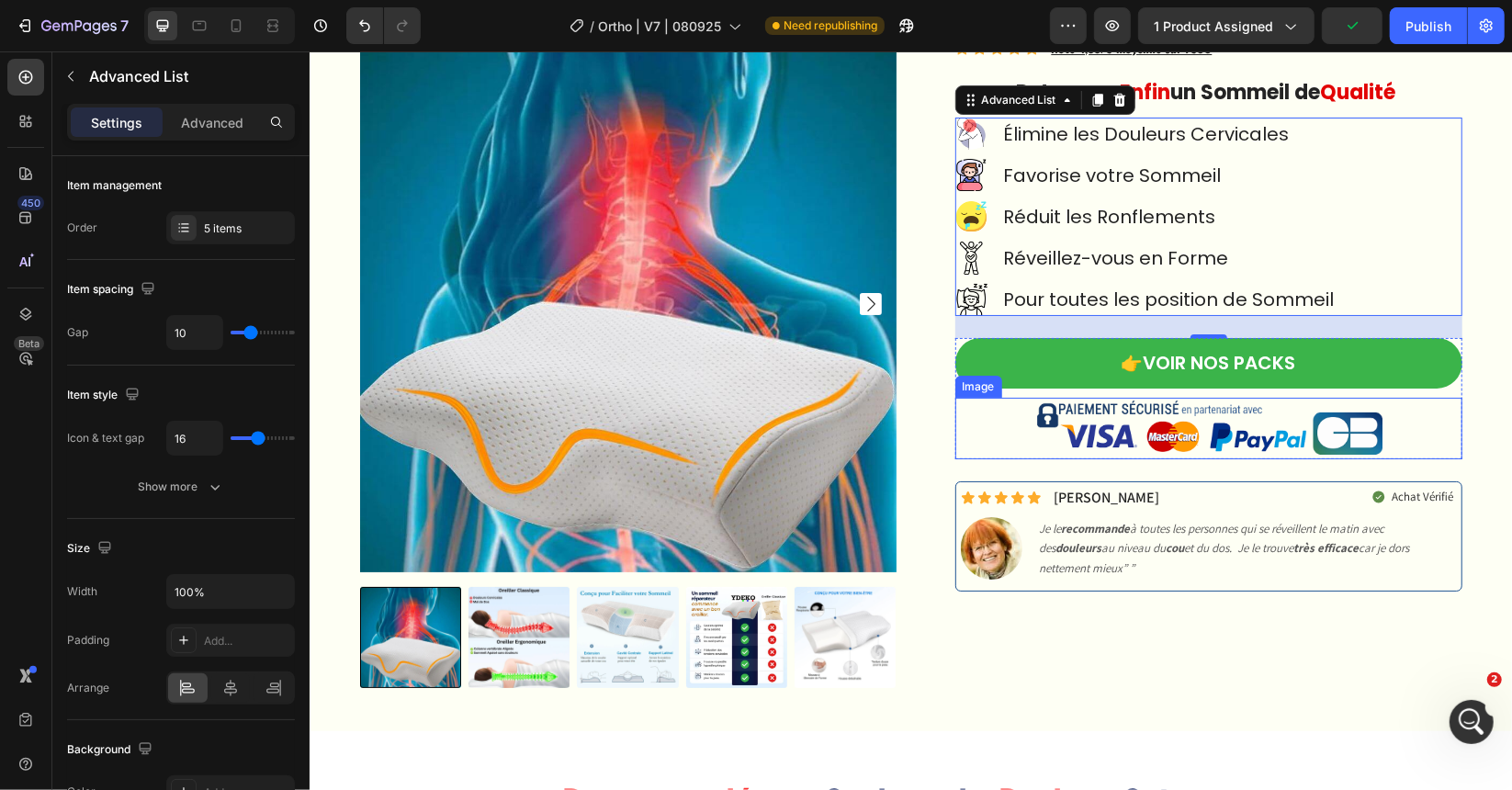
scroll to position [3286, 0]
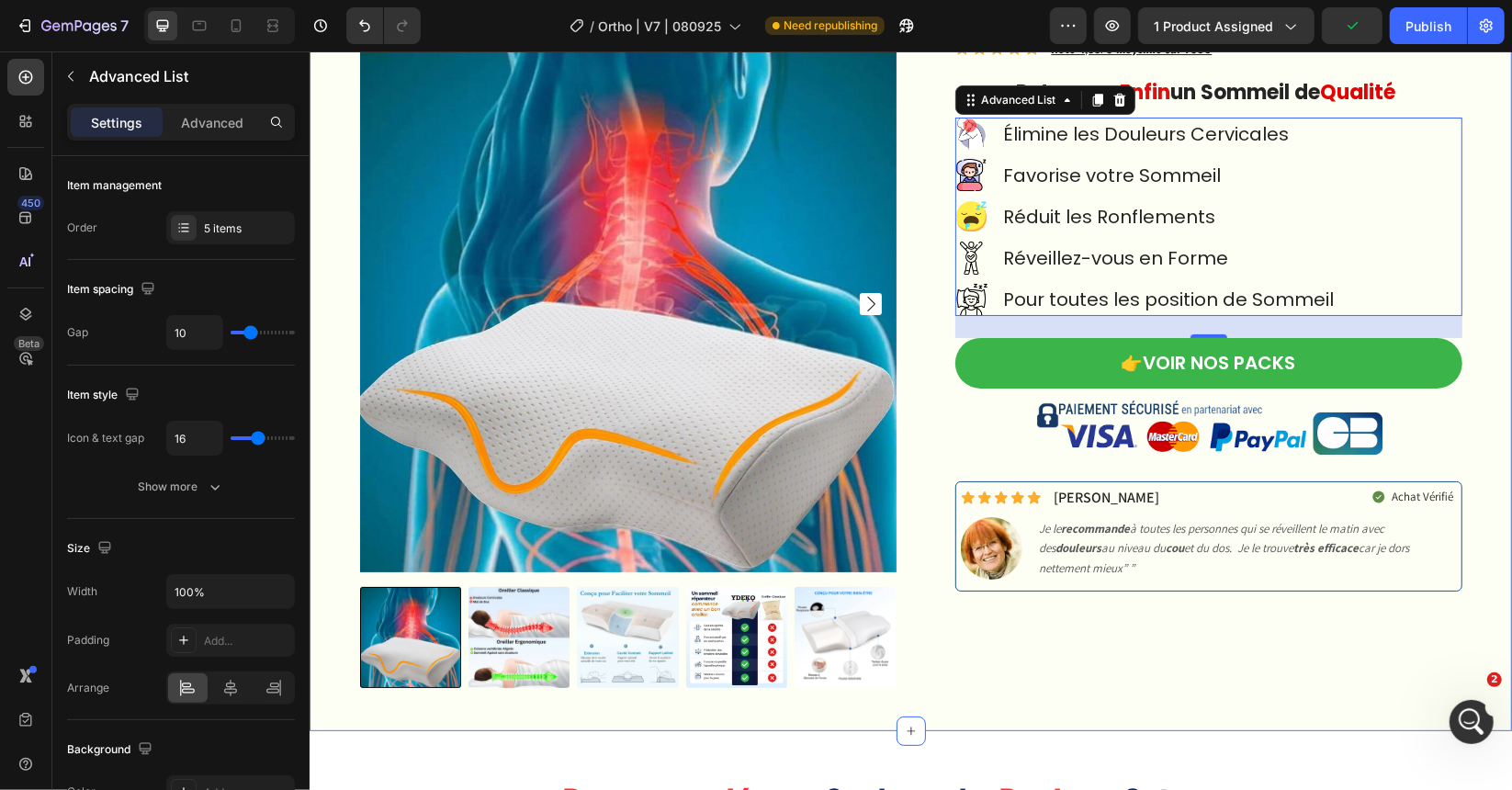
click at [1176, 708] on div "Product Images Icon Icon Icon Icon Icon Icon List Hoz Noté 4,83/5 moyenne sur 7…" at bounding box center [910, 376] width 1175 height 682
click at [1451, 167] on div "Image Élimine les Douleurs Cervicales Text Block Image Favorise votre Sommeil T…" at bounding box center [1208, 216] width 507 height 198
click at [230, 29] on icon at bounding box center [237, 26] width 19 height 19
type input "5"
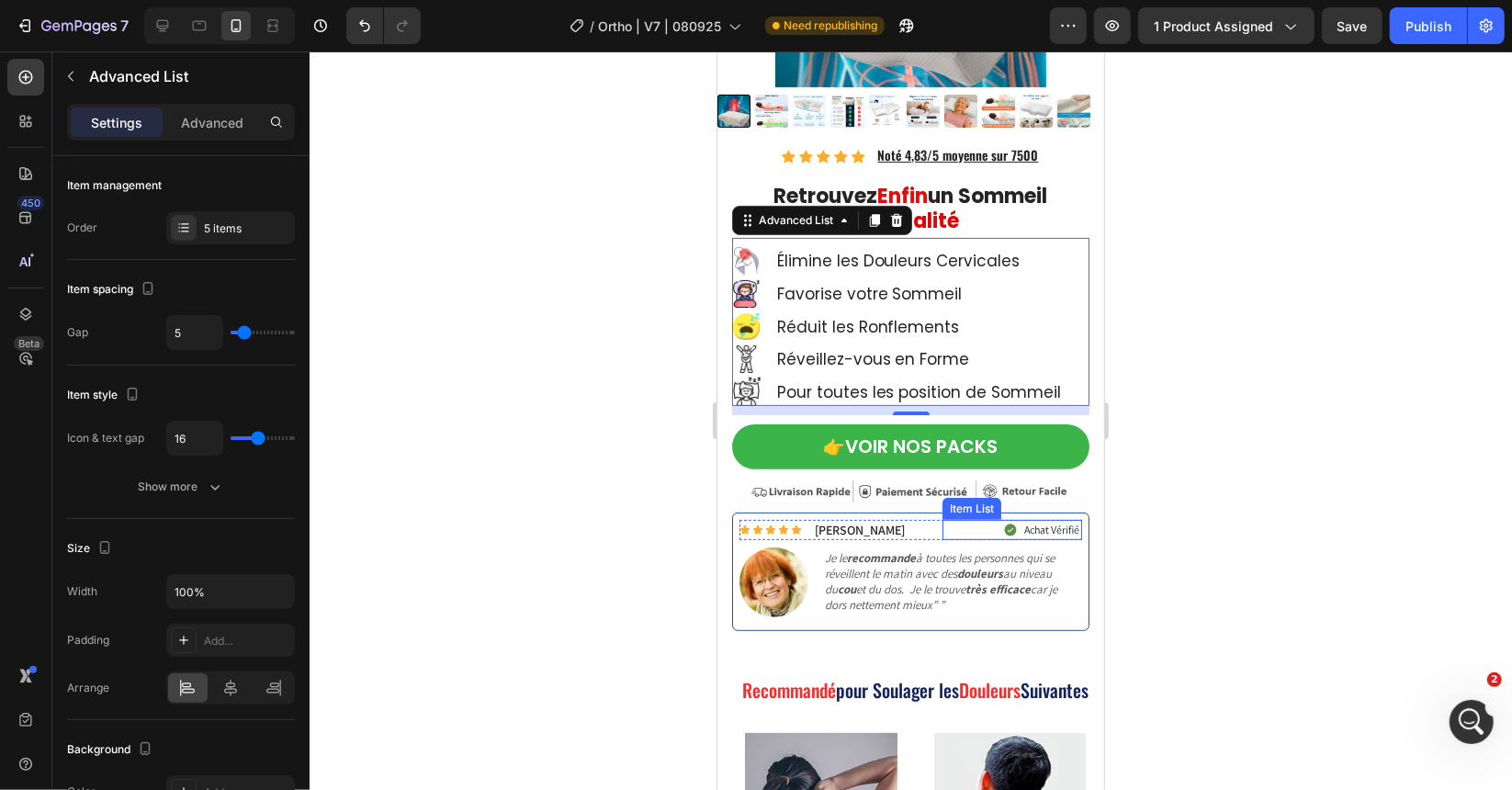
scroll to position [210, 0]
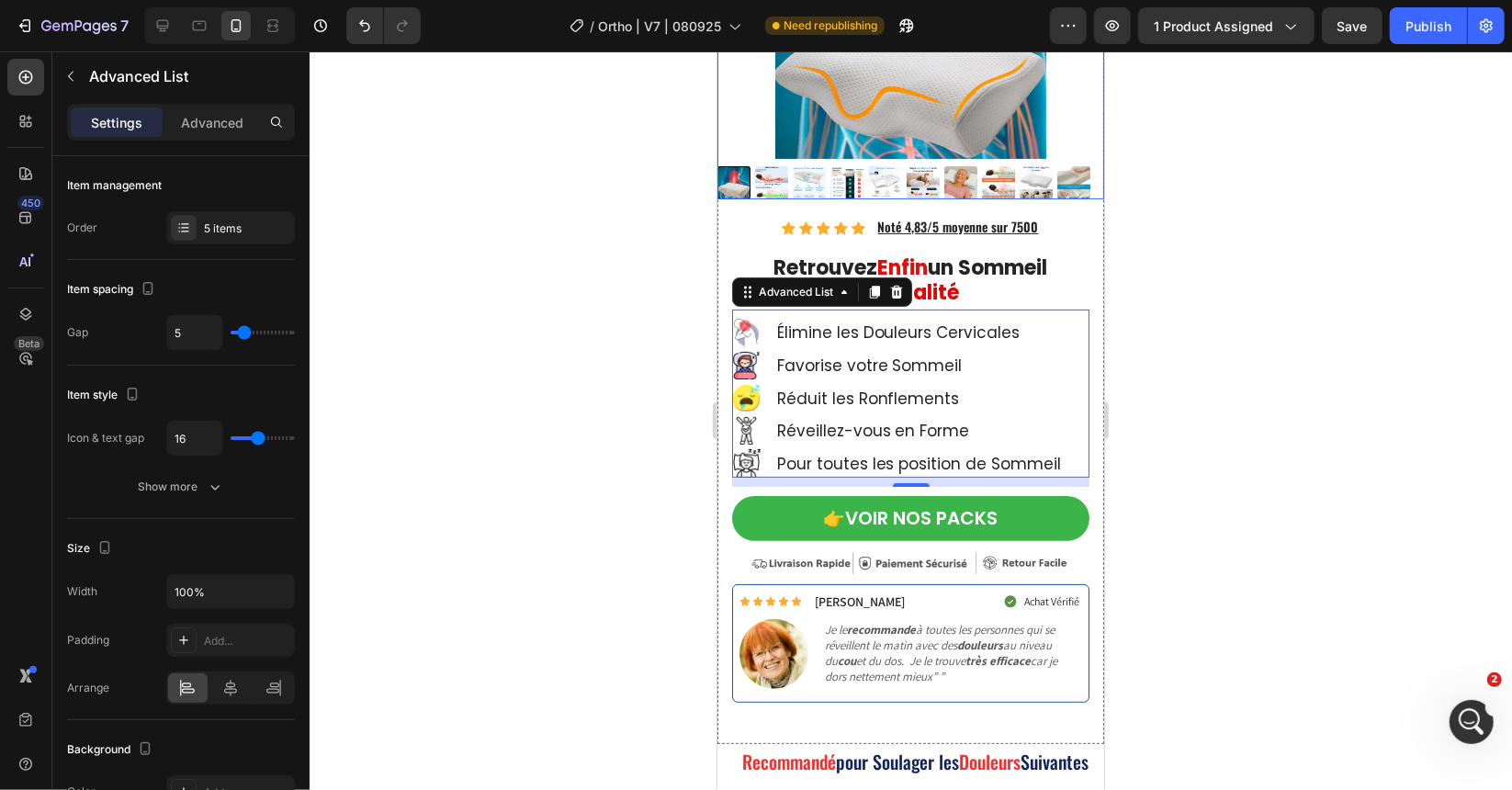
click at [909, 186] on img at bounding box center [923, 182] width 33 height 33
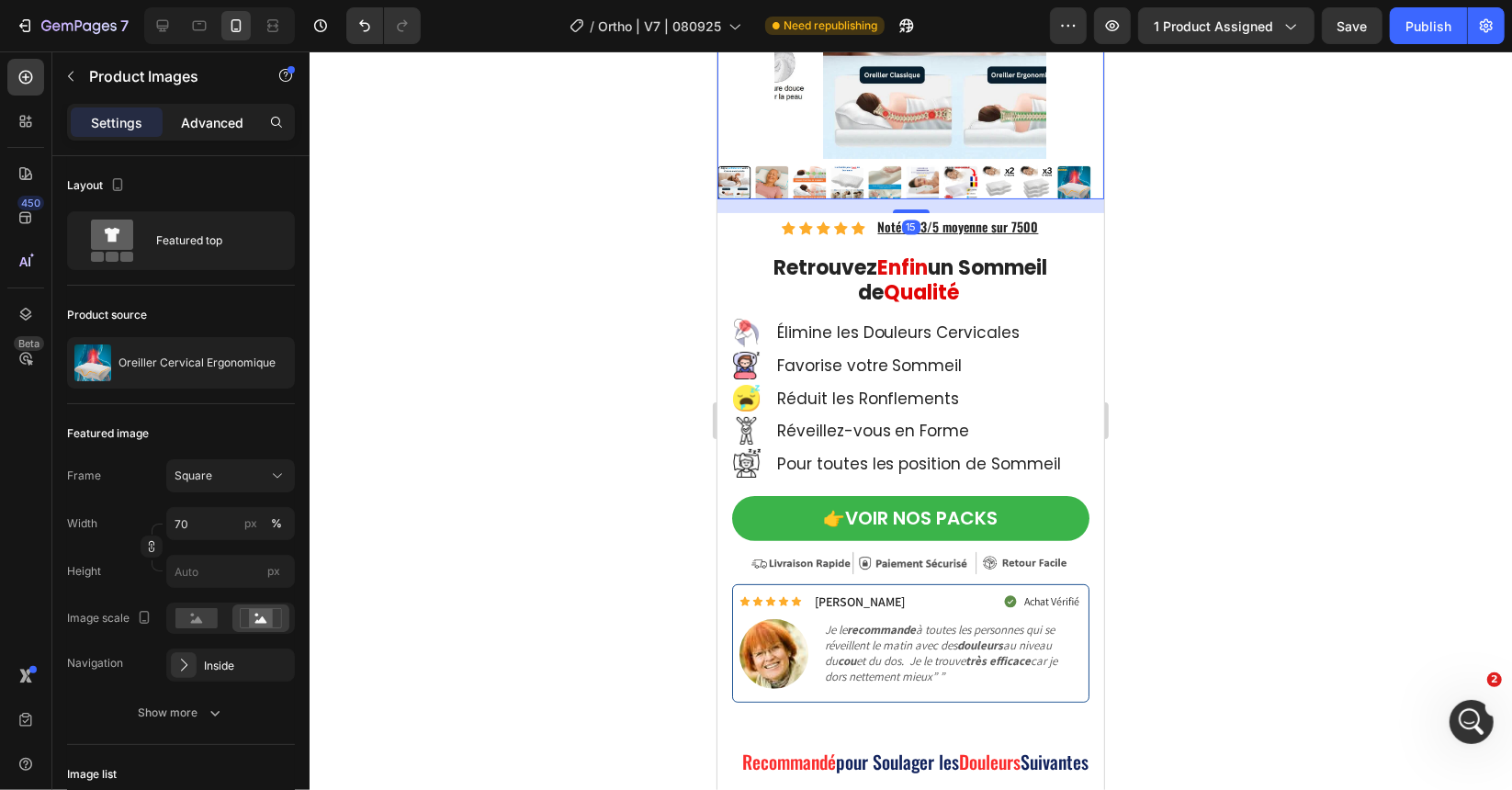
click at [218, 126] on p "Advanced" at bounding box center [211, 122] width 62 height 19
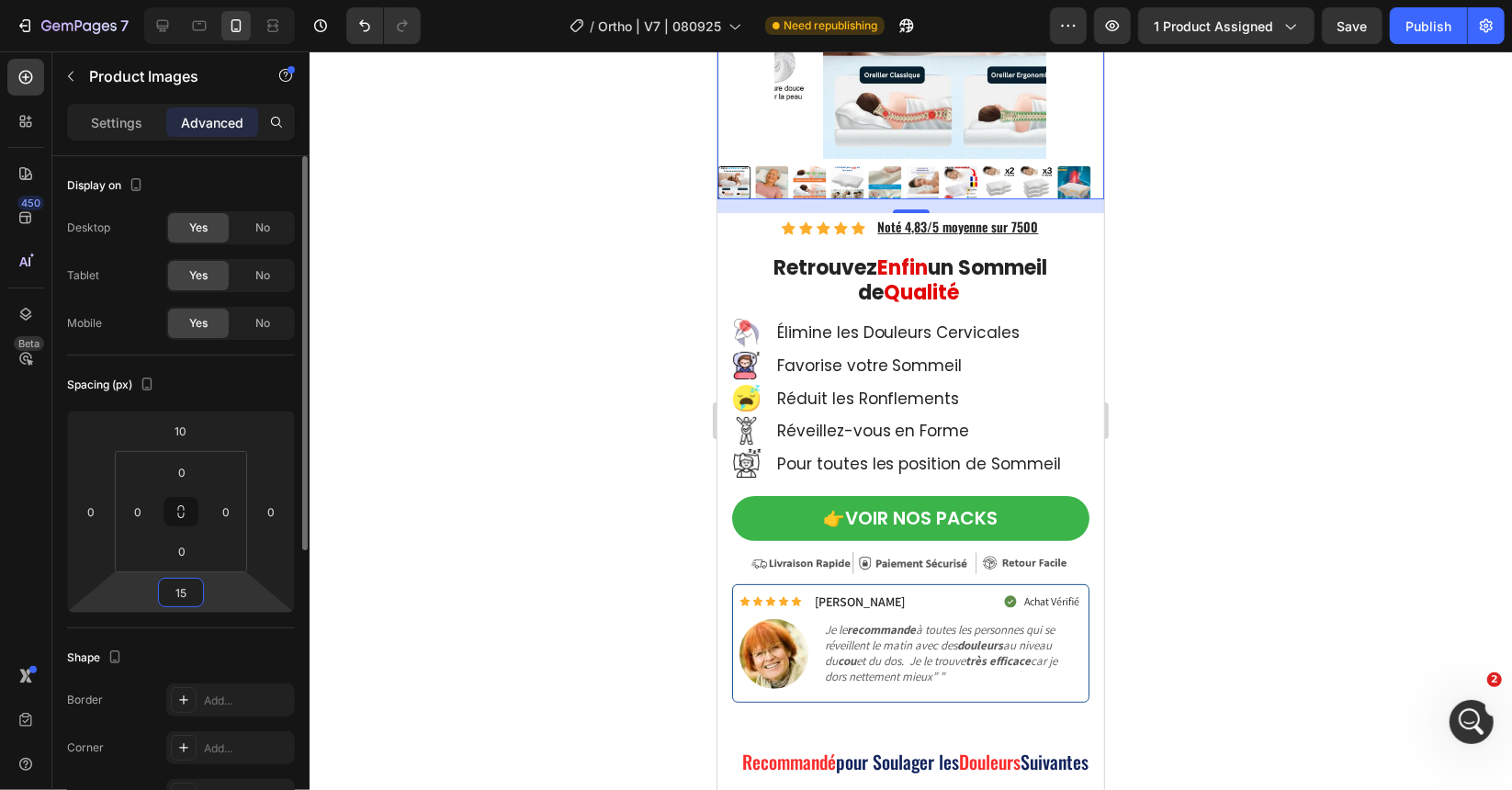
click at [184, 599] on input "15" at bounding box center [181, 592] width 37 height 28
type input "10"
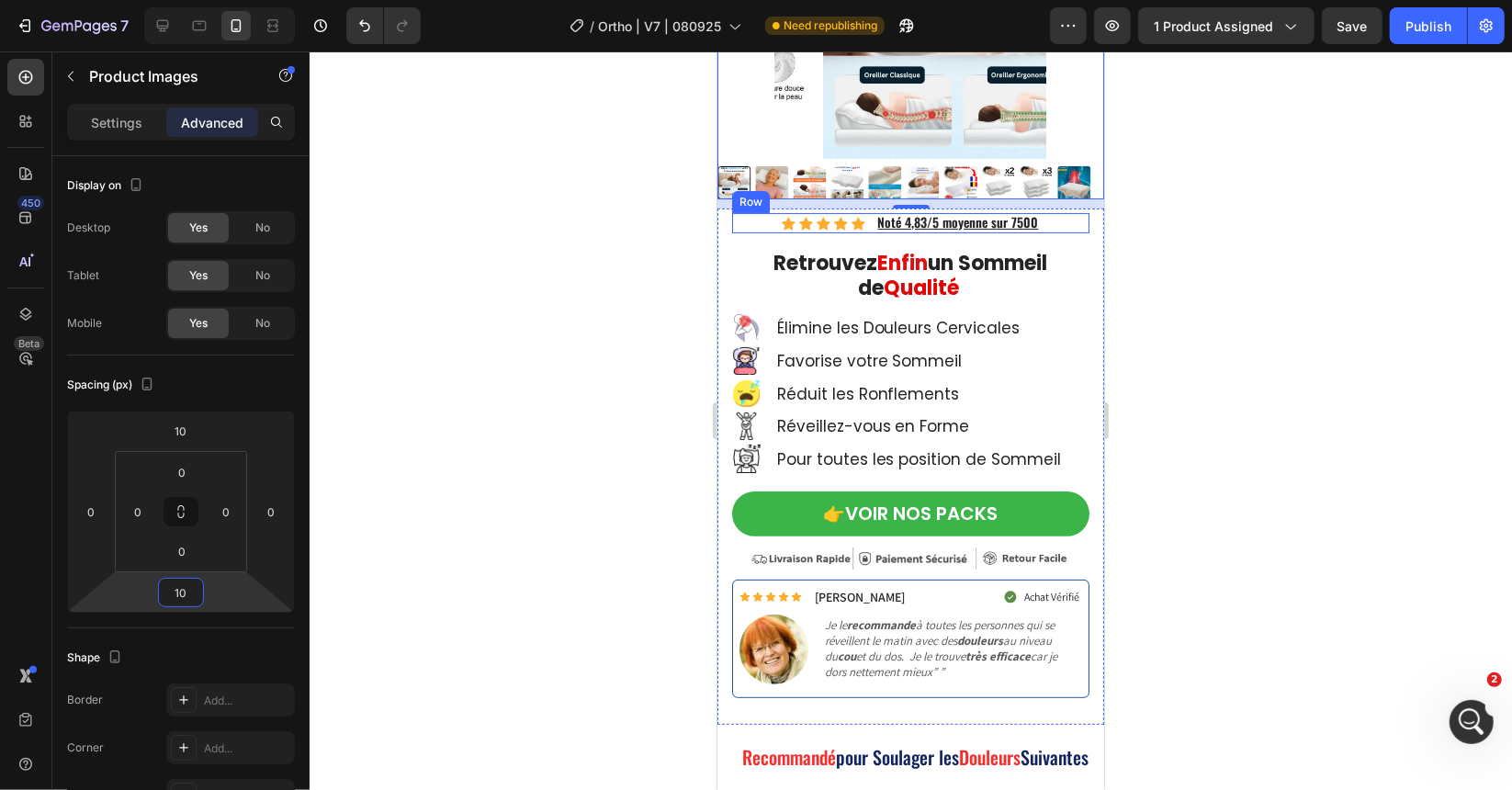
click at [753, 219] on div "Icon Icon Icon Icon Icon Icon List Hoz Noté 4,83/5 moyenne sur 7500 Text Block …" at bounding box center [909, 223] width 357 height 21
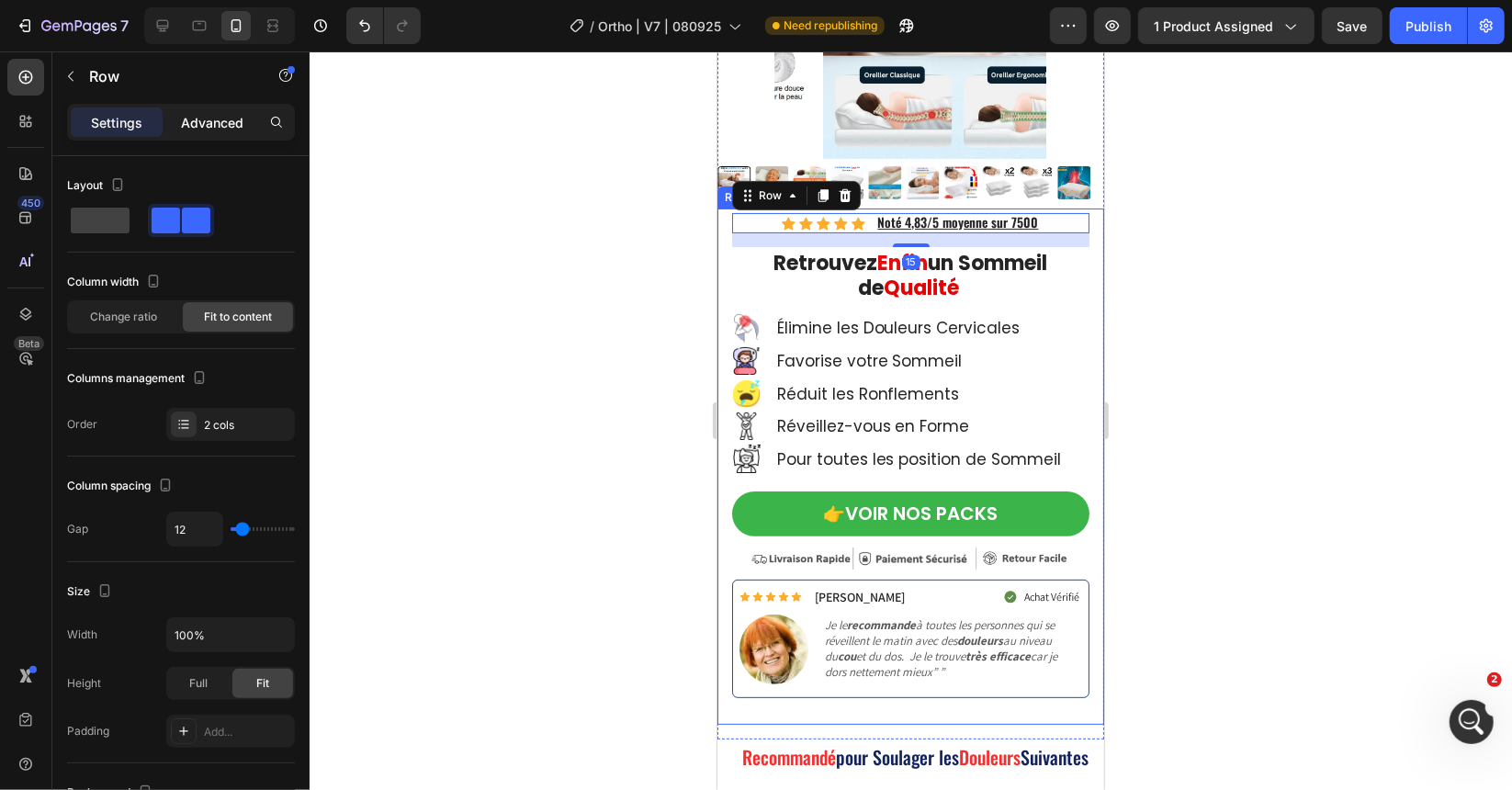
click at [237, 134] on div "Advanced" at bounding box center [211, 122] width 92 height 30
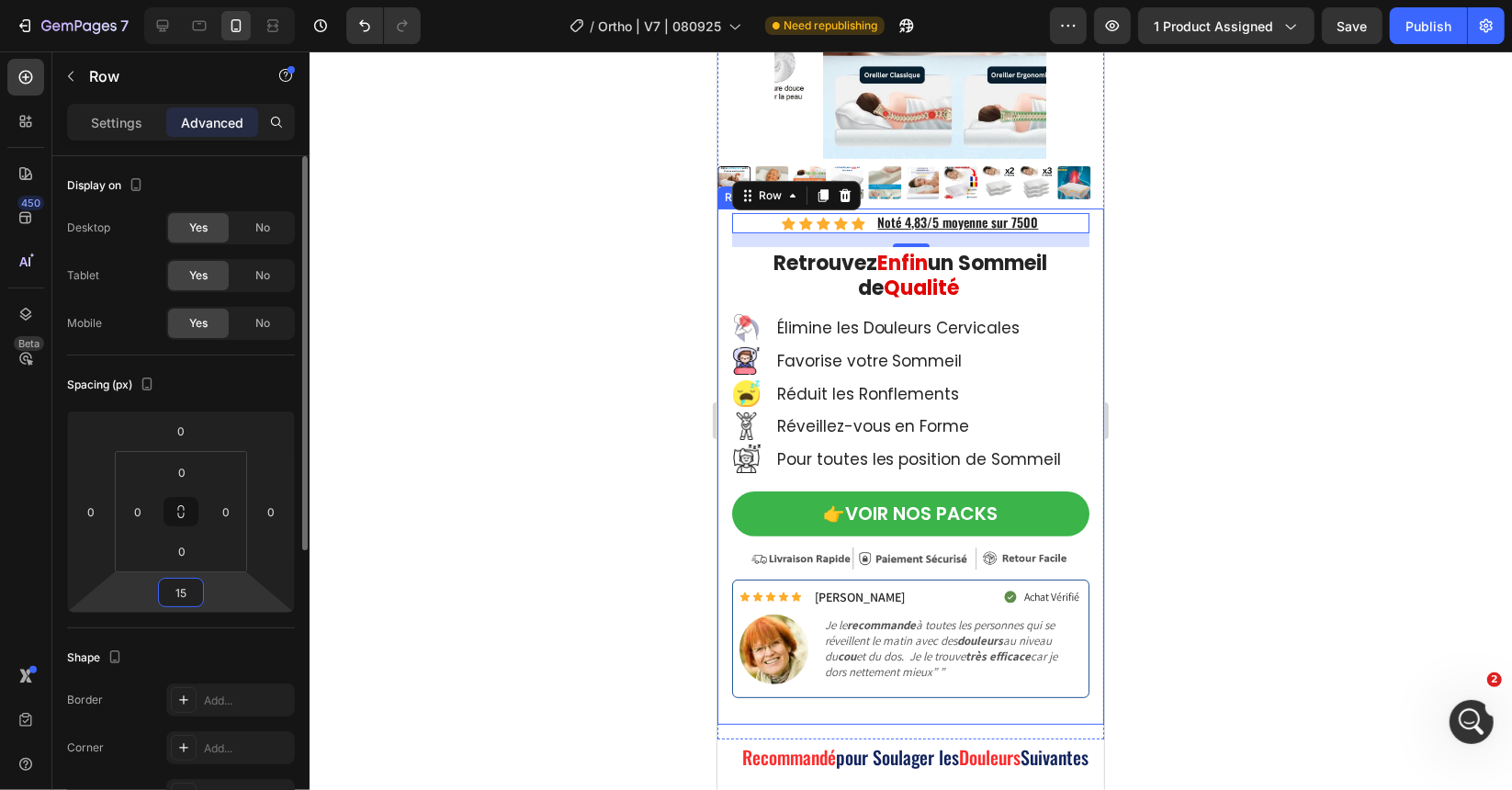
click at [184, 595] on input "15" at bounding box center [181, 592] width 37 height 28
type input "10"
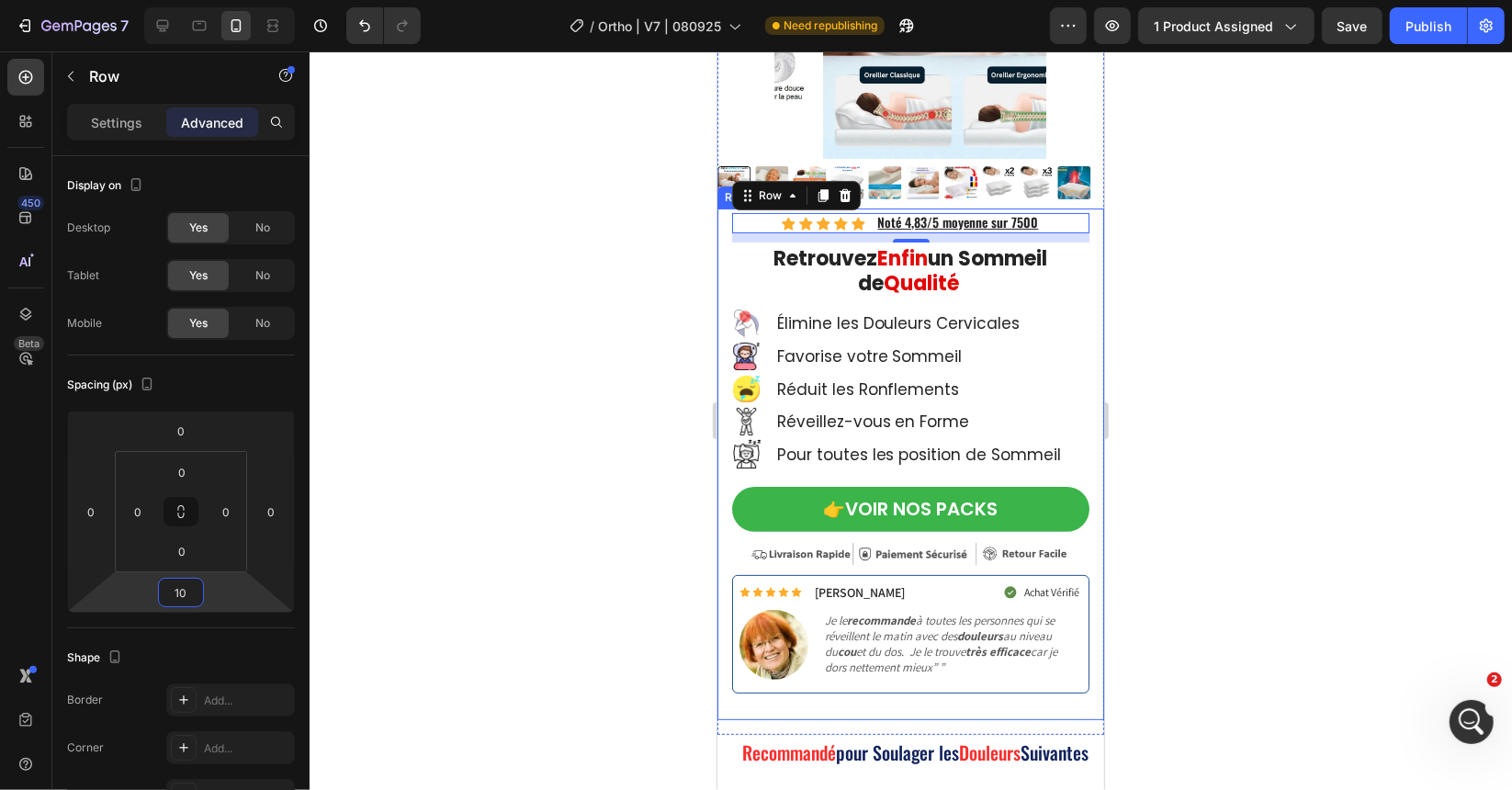
drag, startPoint x: 540, startPoint y: 472, endPoint x: 556, endPoint y: 456, distance: 22.6
click at [541, 472] on div at bounding box center [911, 420] width 1202 height 738
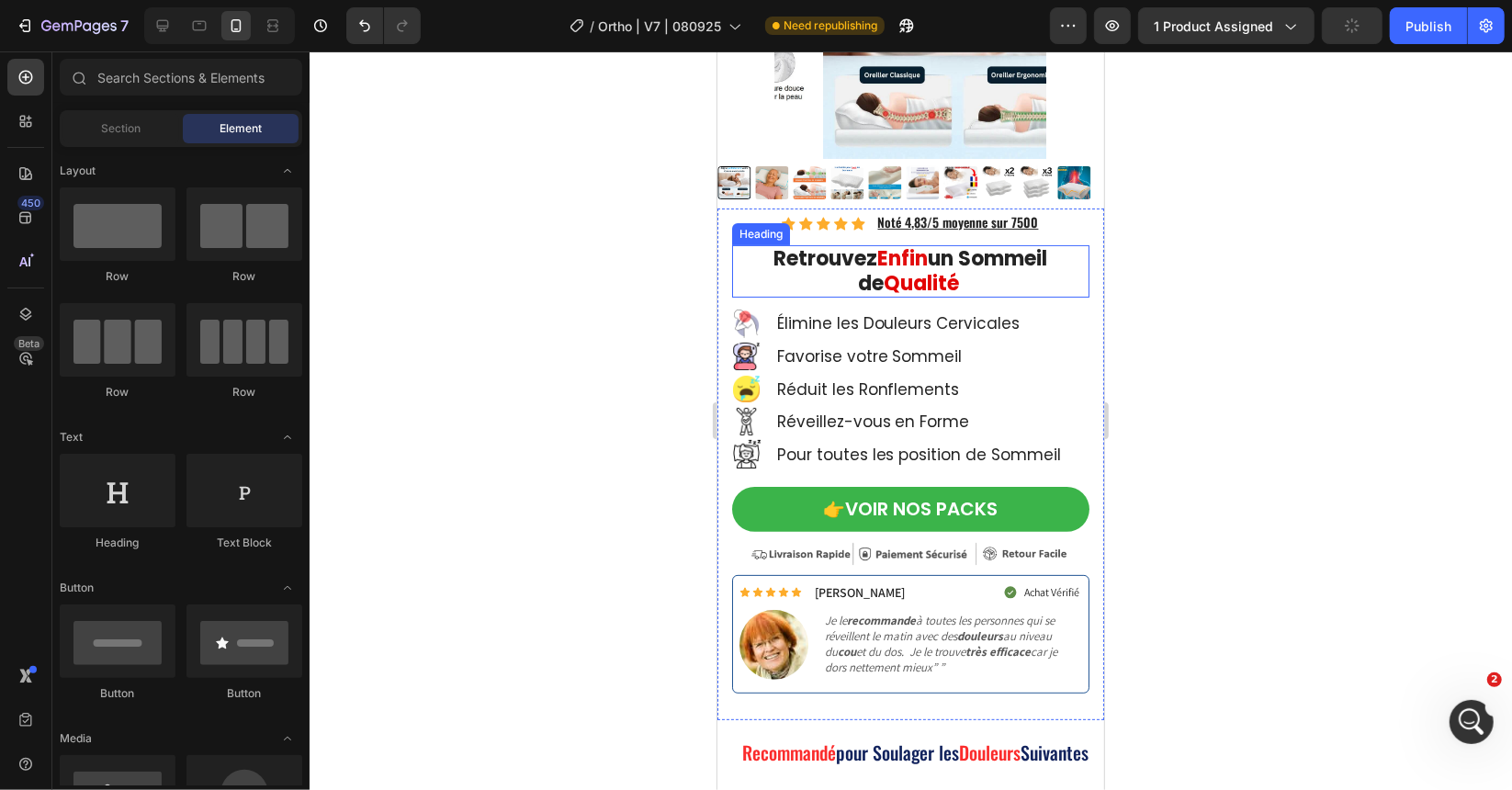
click at [883, 274] on strong "Qualité" at bounding box center [920, 282] width 75 height 29
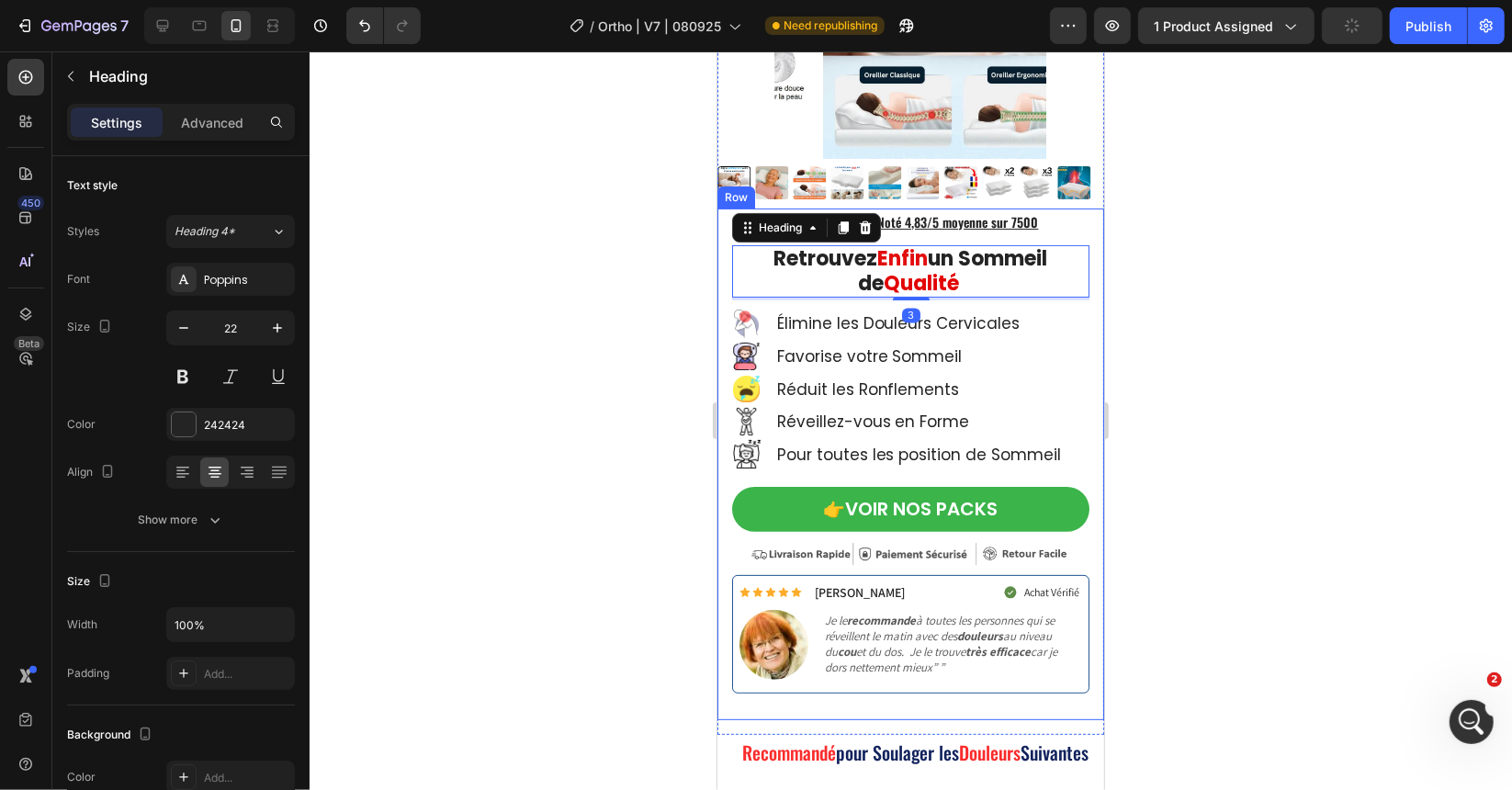
click at [636, 260] on div at bounding box center [911, 420] width 1202 height 738
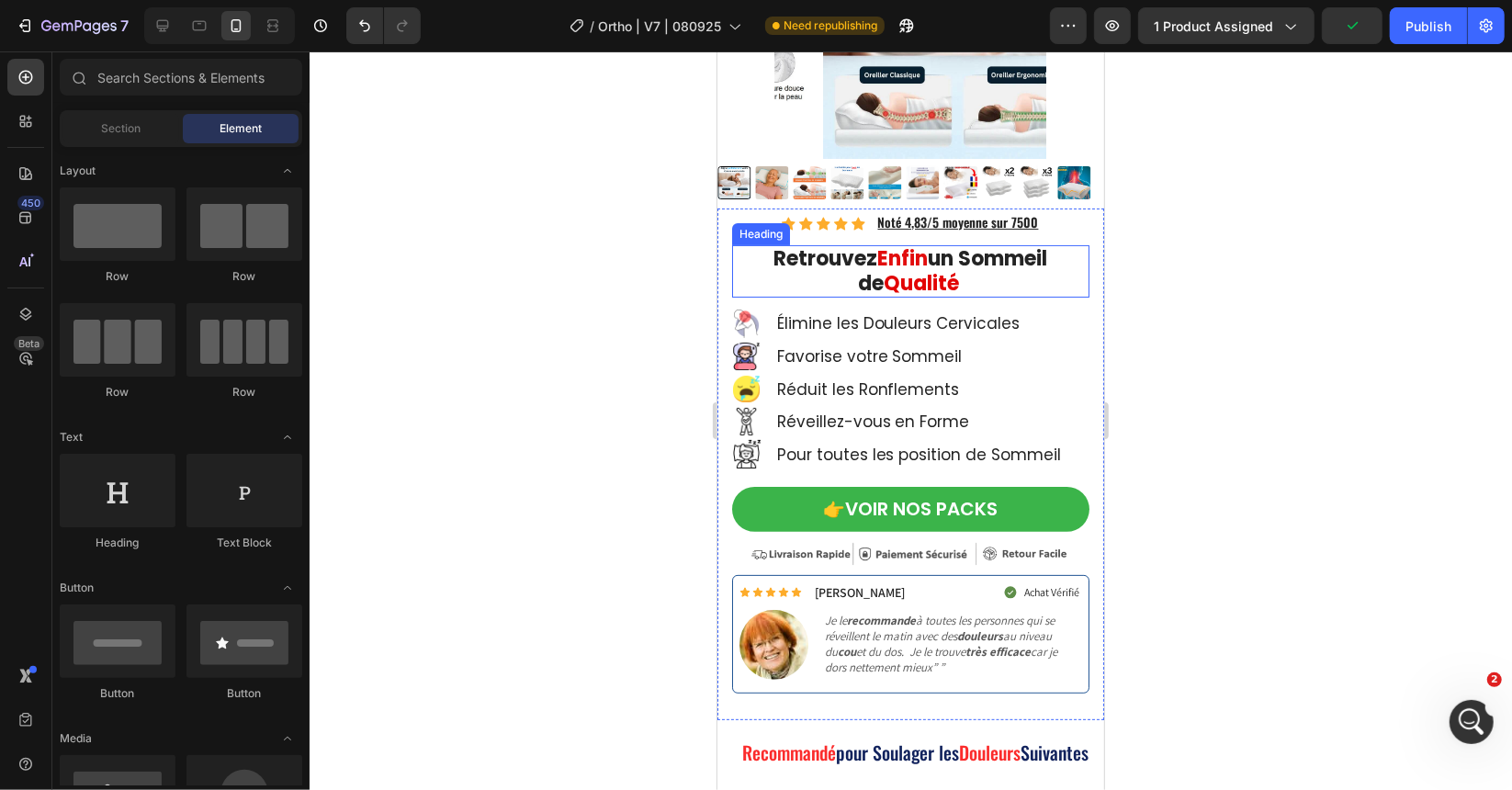
click at [759, 229] on div "Heading" at bounding box center [760, 234] width 58 height 22
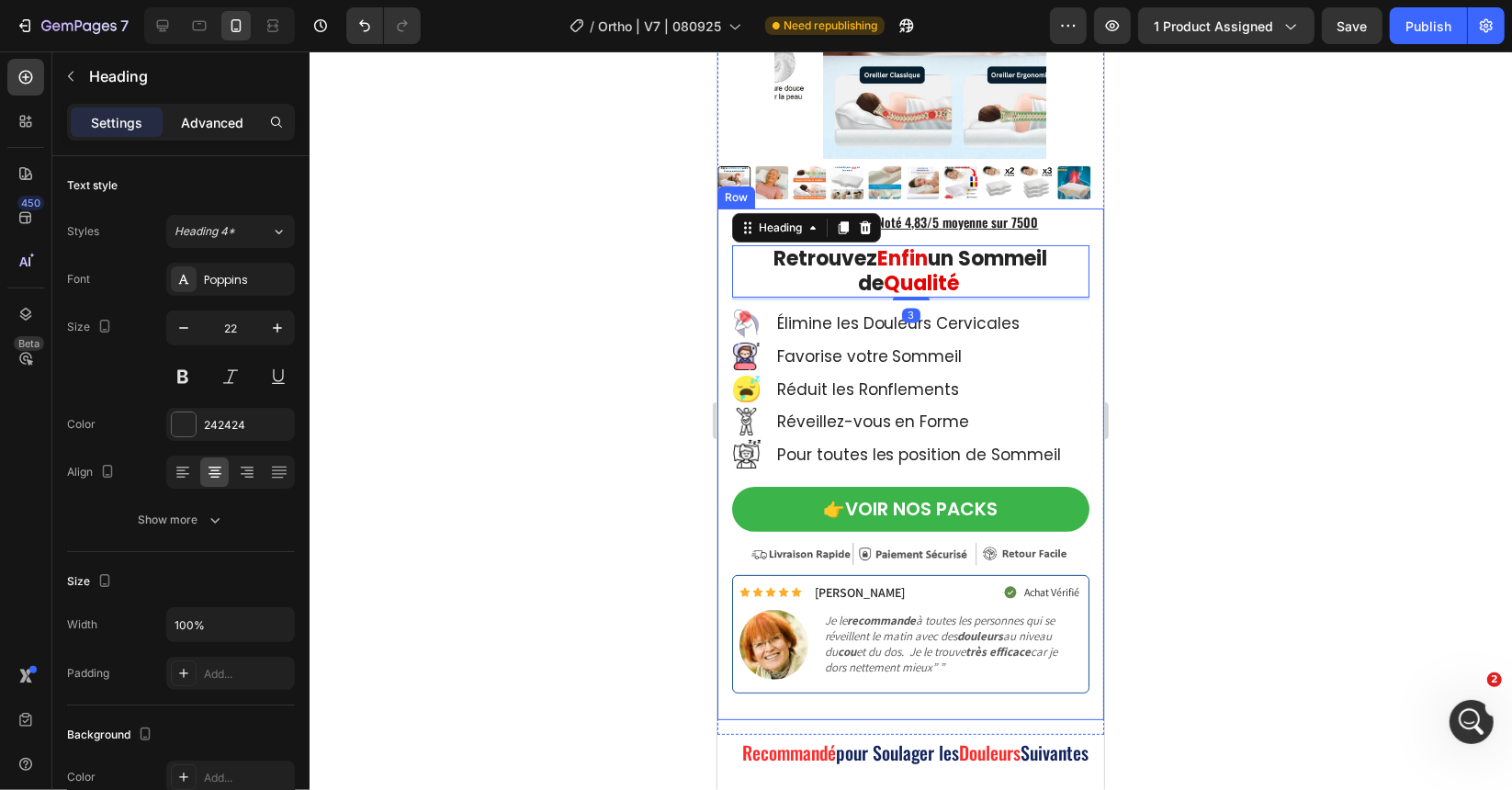
click at [225, 128] on p "Advanced" at bounding box center [211, 122] width 62 height 19
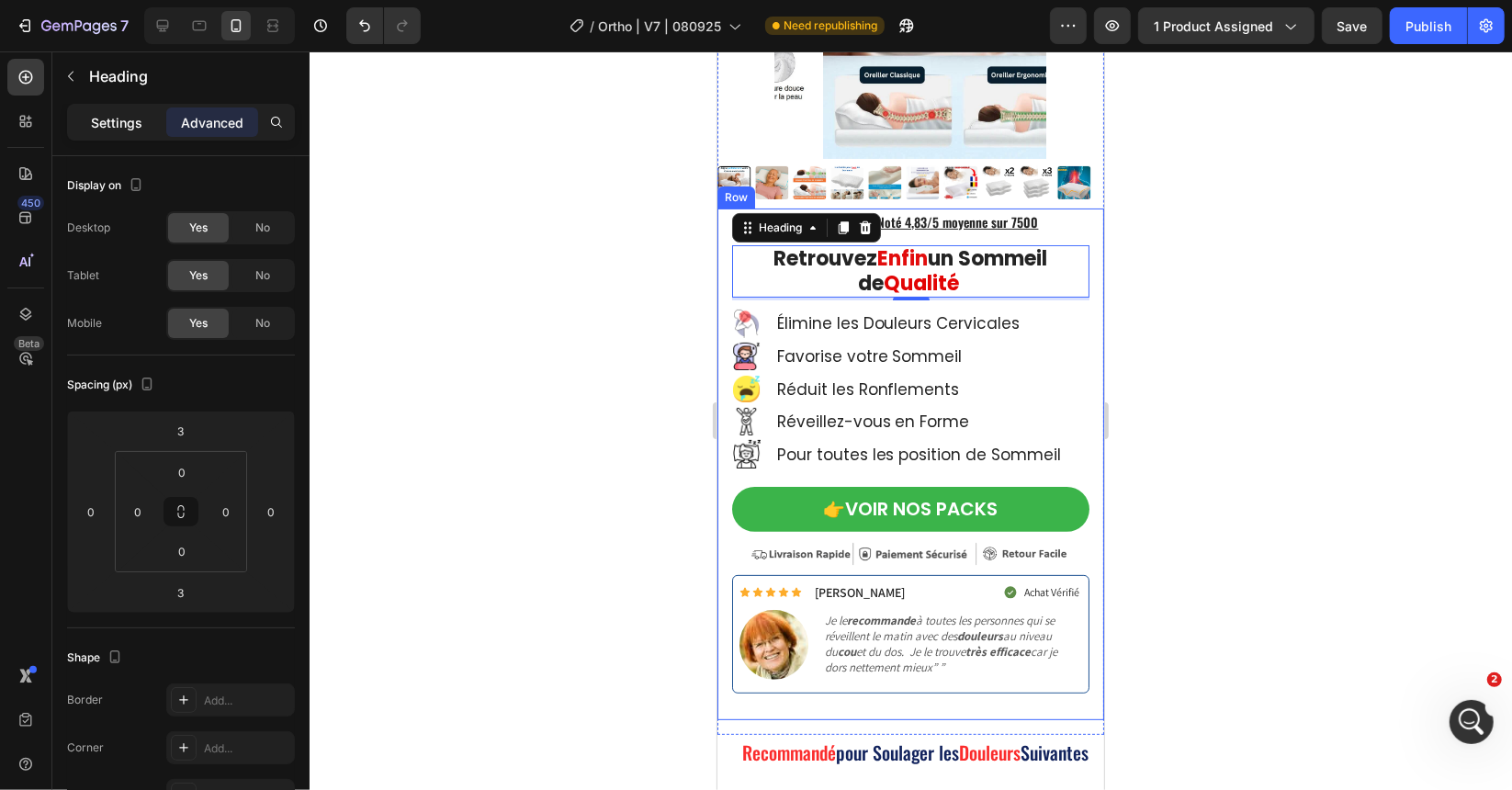
click at [120, 124] on p "Settings" at bounding box center [116, 122] width 51 height 19
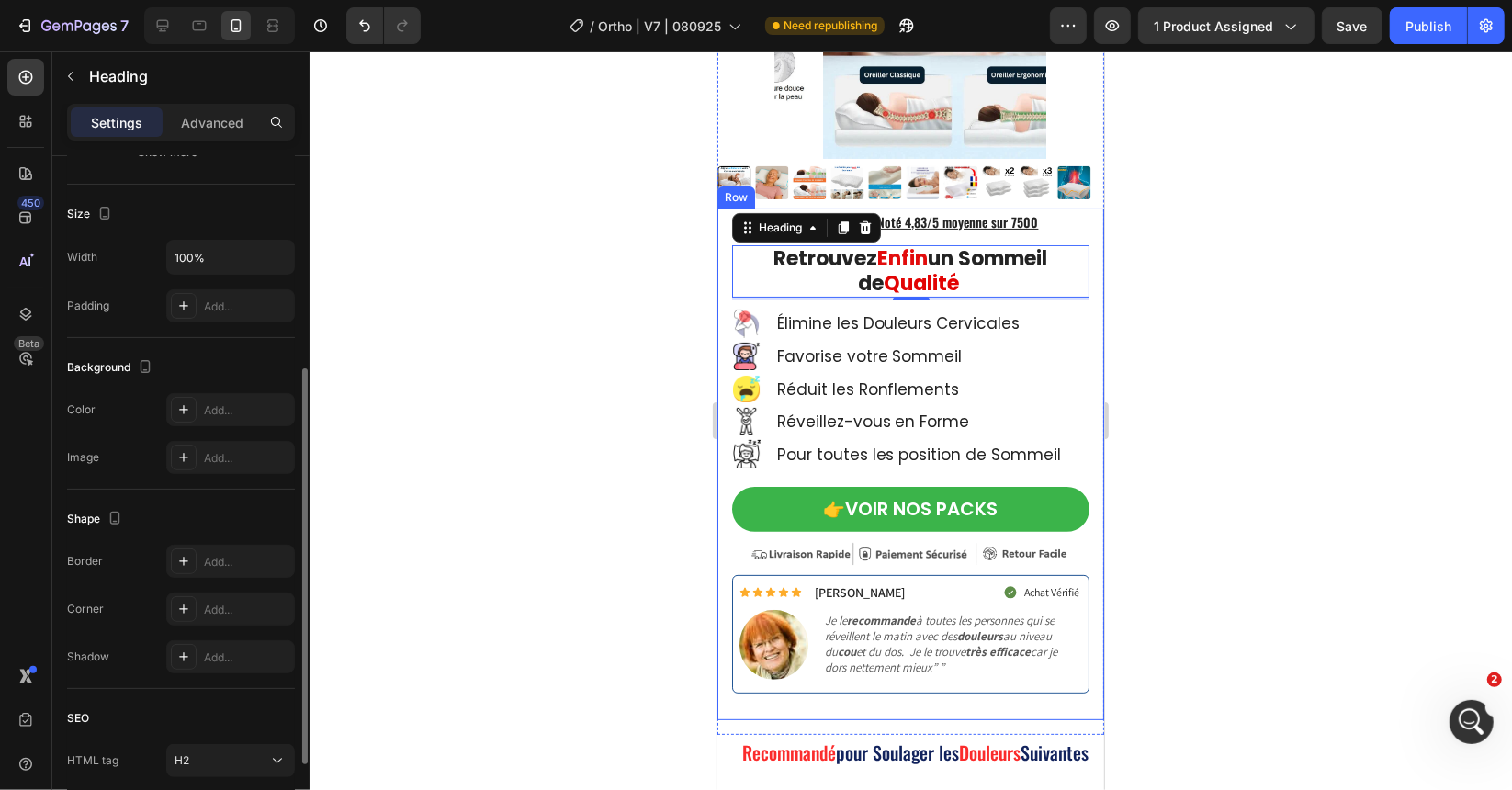
scroll to position [502, 0]
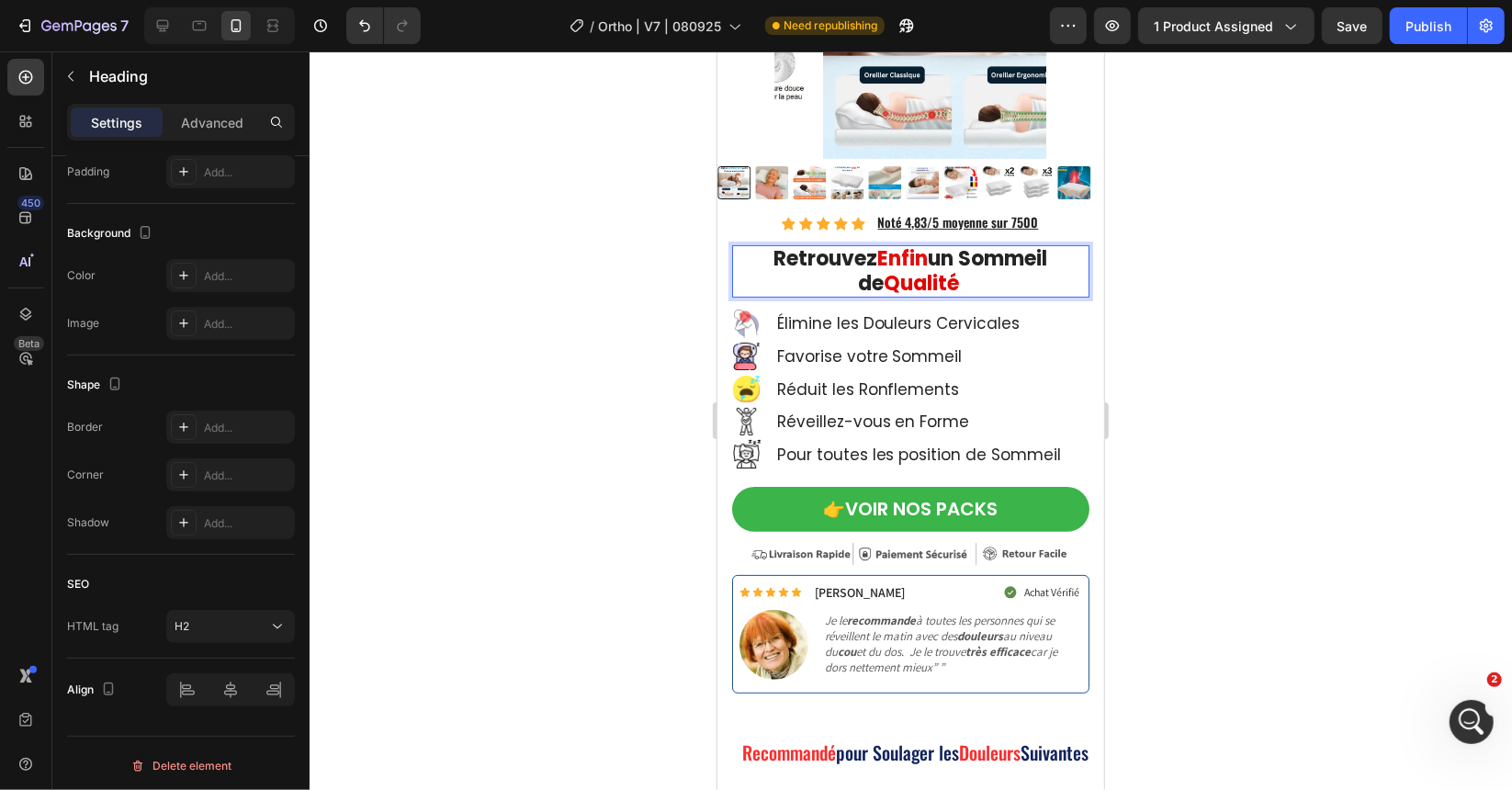
click at [507, 264] on div at bounding box center [911, 420] width 1202 height 738
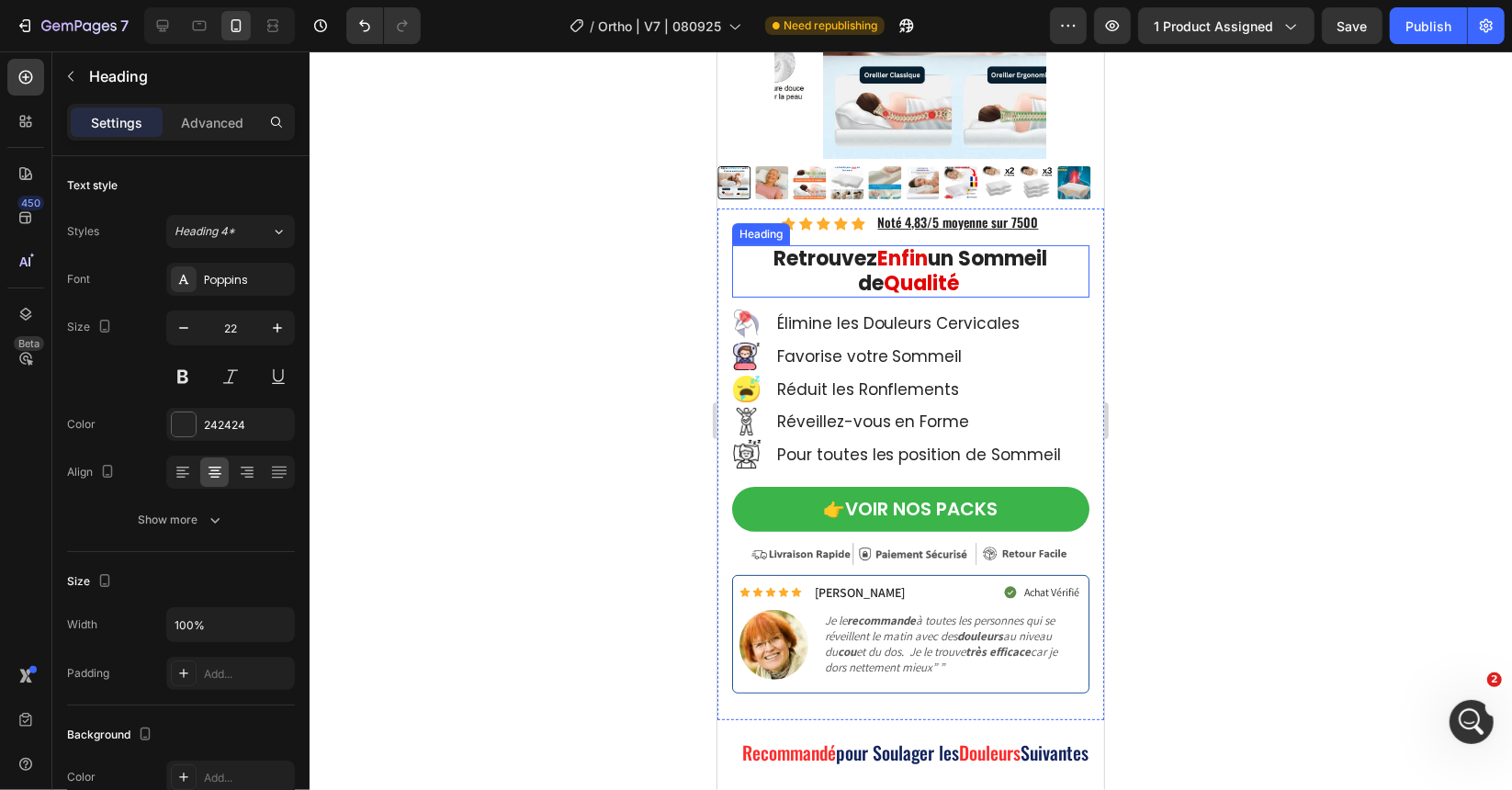
click at [805, 243] on strong "Retrouvez" at bounding box center [826, 257] width 104 height 29
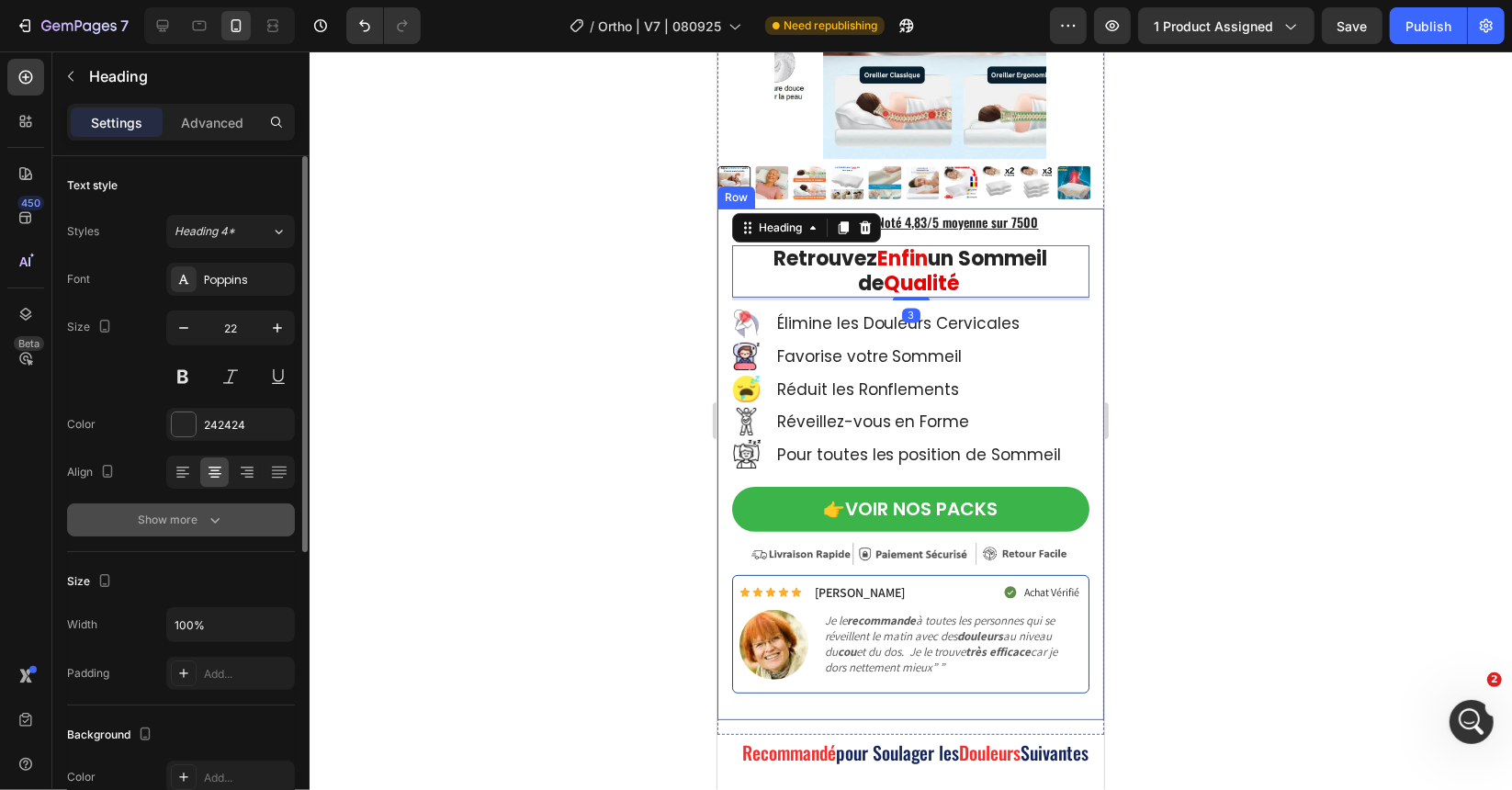
click at [201, 516] on div "Show more" at bounding box center [182, 520] width 85 height 19
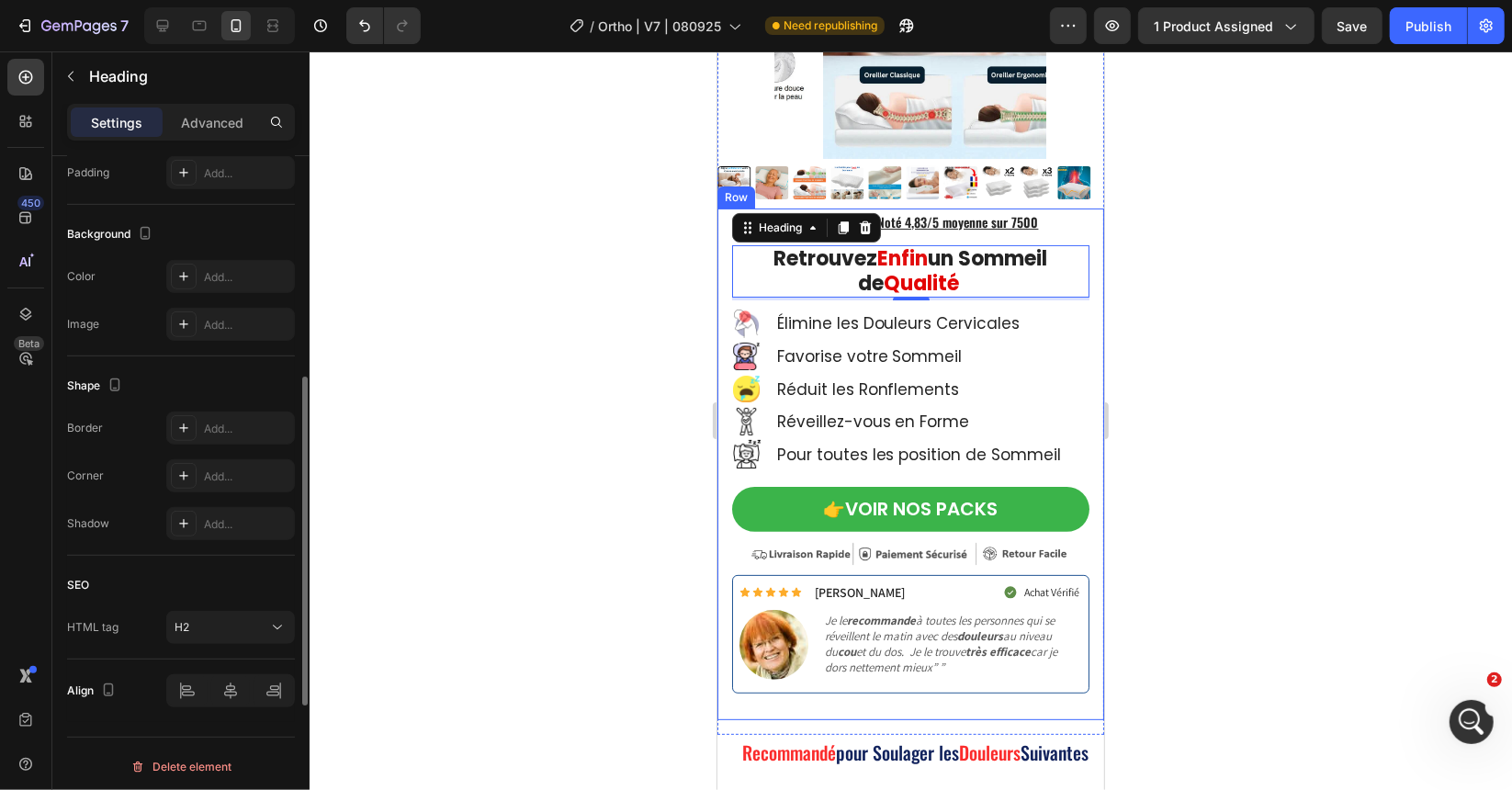
scroll to position [284, 0]
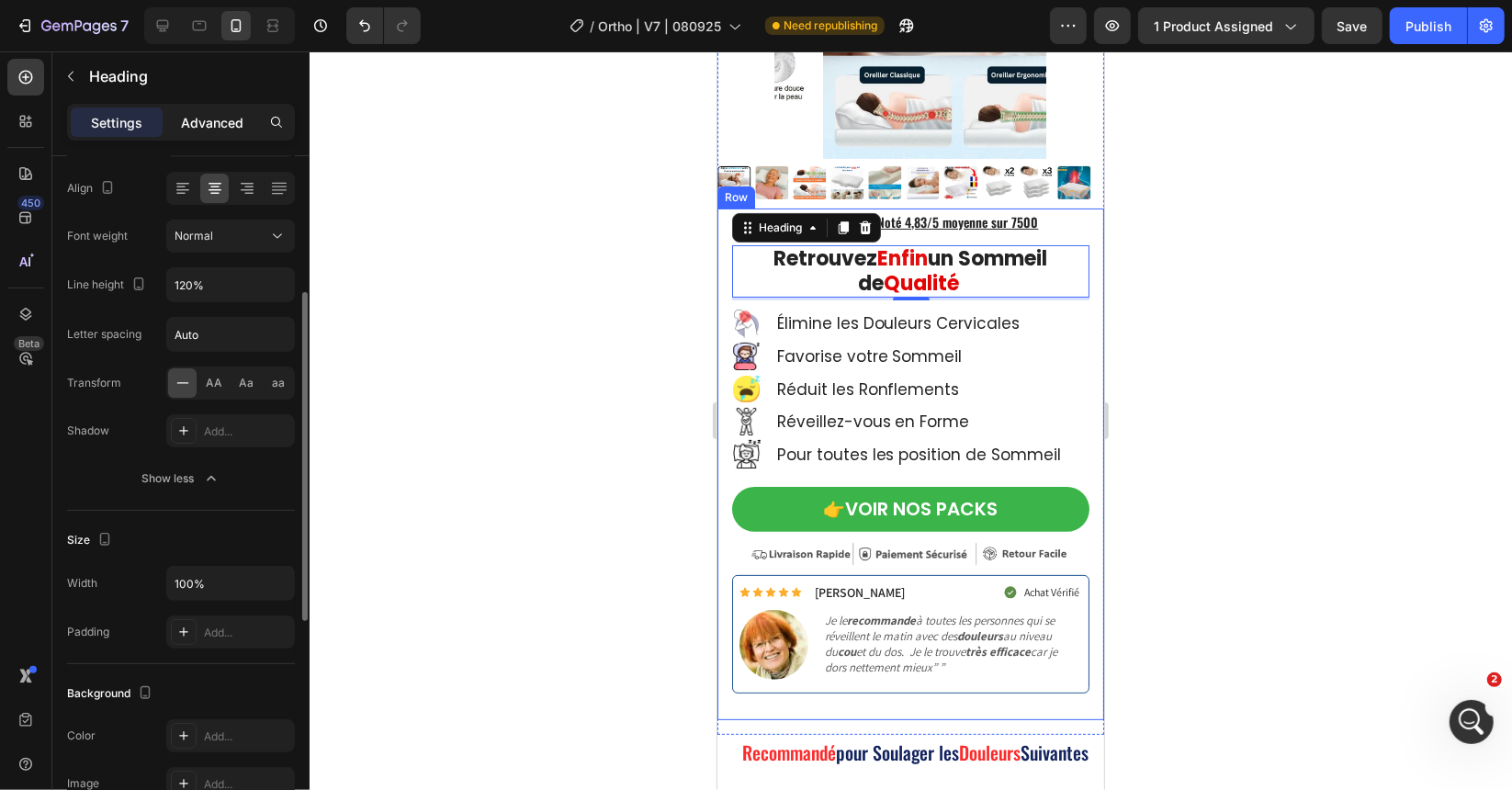
click at [213, 118] on p "Advanced" at bounding box center [211, 122] width 62 height 19
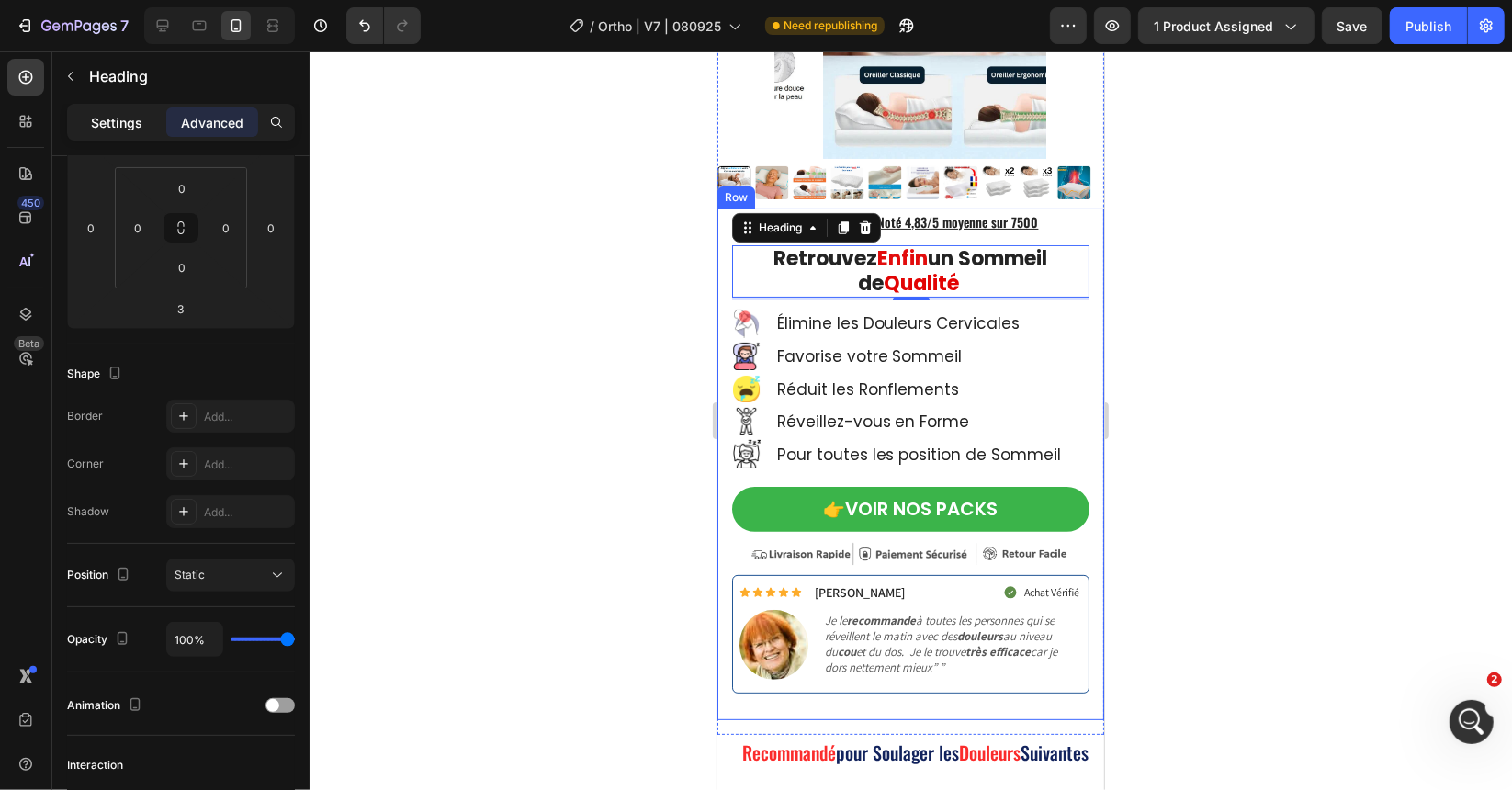
click at [103, 124] on p "Settings" at bounding box center [116, 122] width 51 height 19
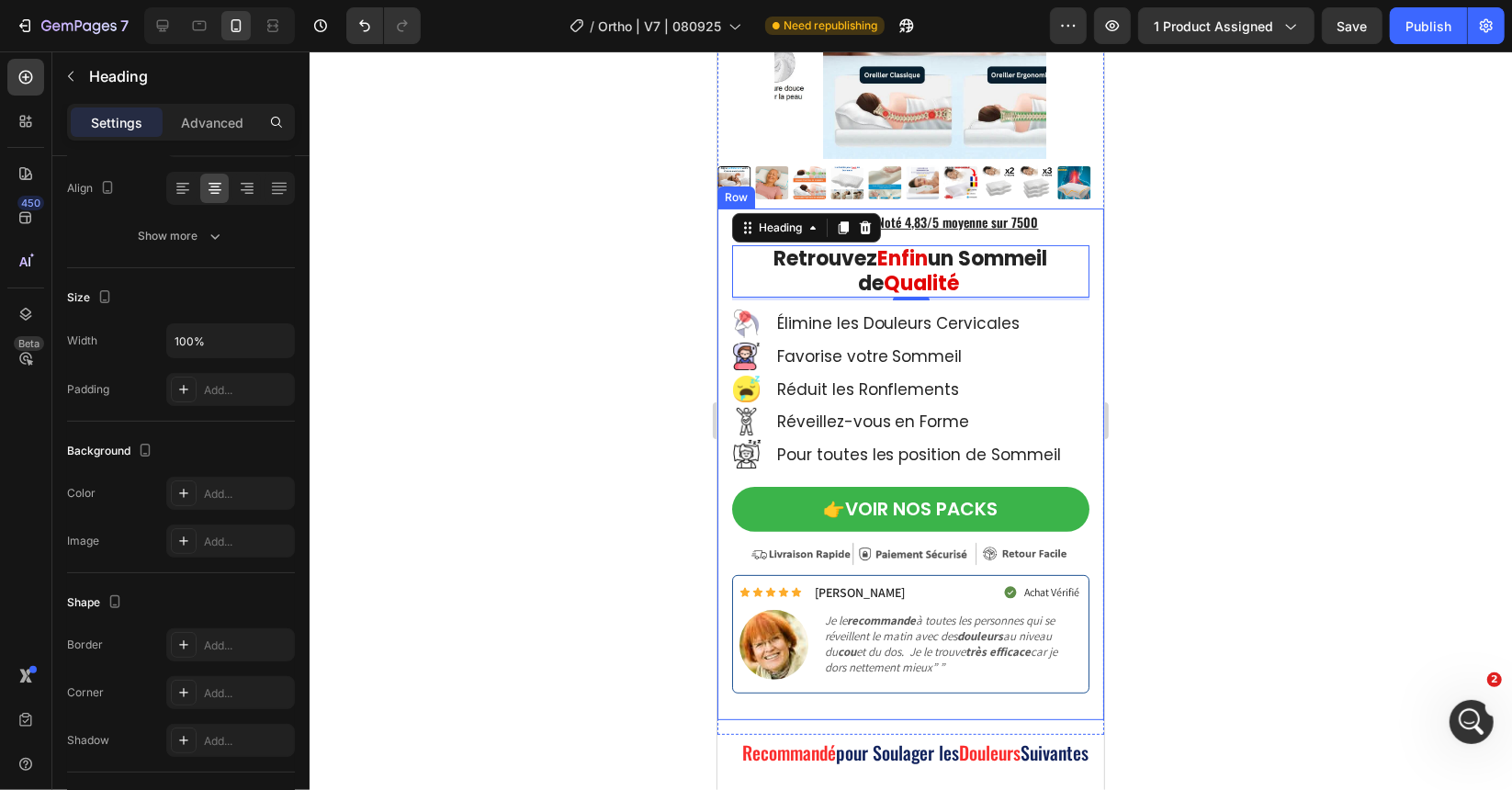
click at [559, 343] on div at bounding box center [911, 420] width 1202 height 738
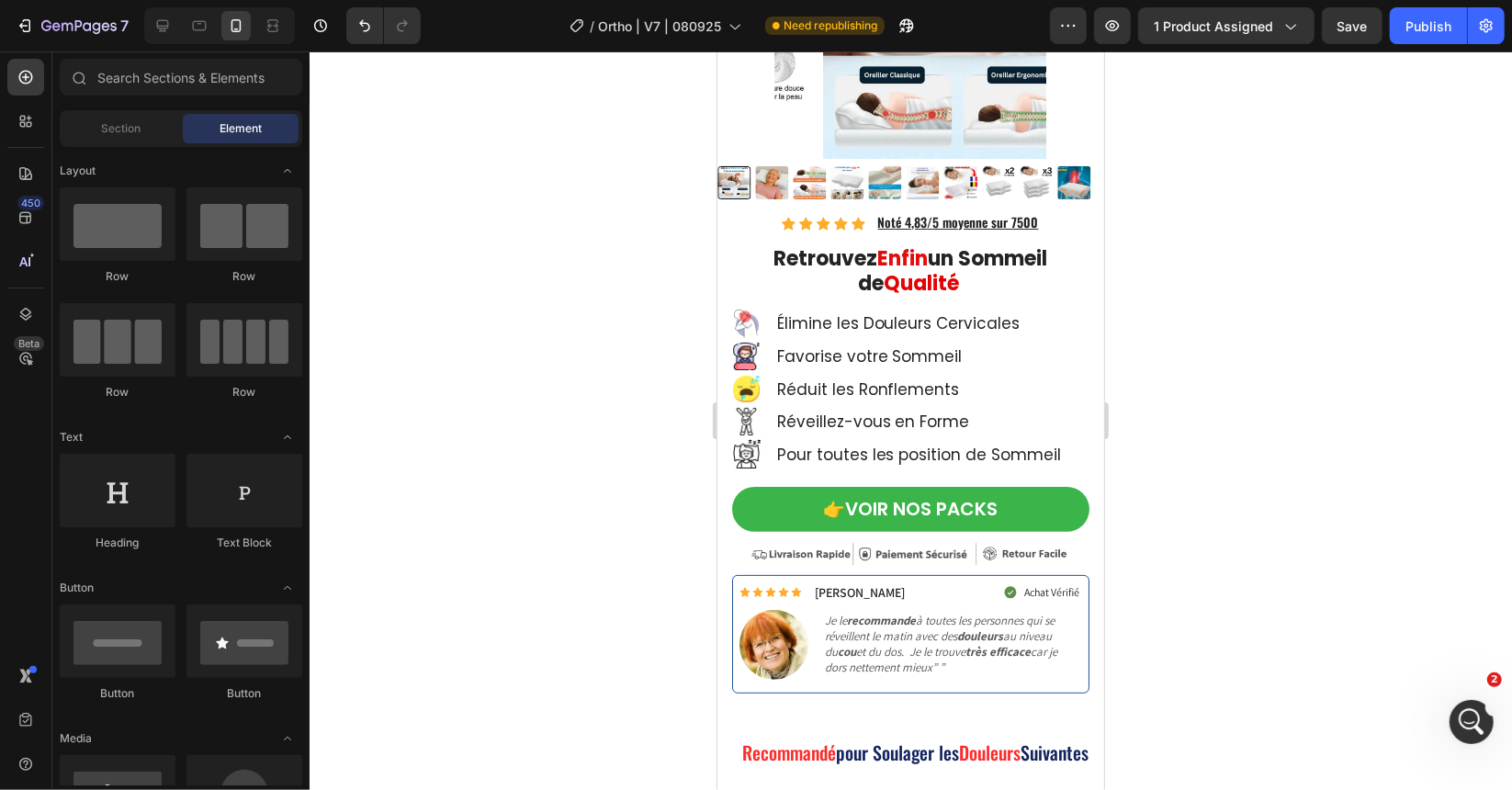
click at [568, 355] on div at bounding box center [911, 420] width 1202 height 738
click at [929, 312] on p "Élimine les Douleurs Cervicales" at bounding box center [920, 323] width 288 height 20
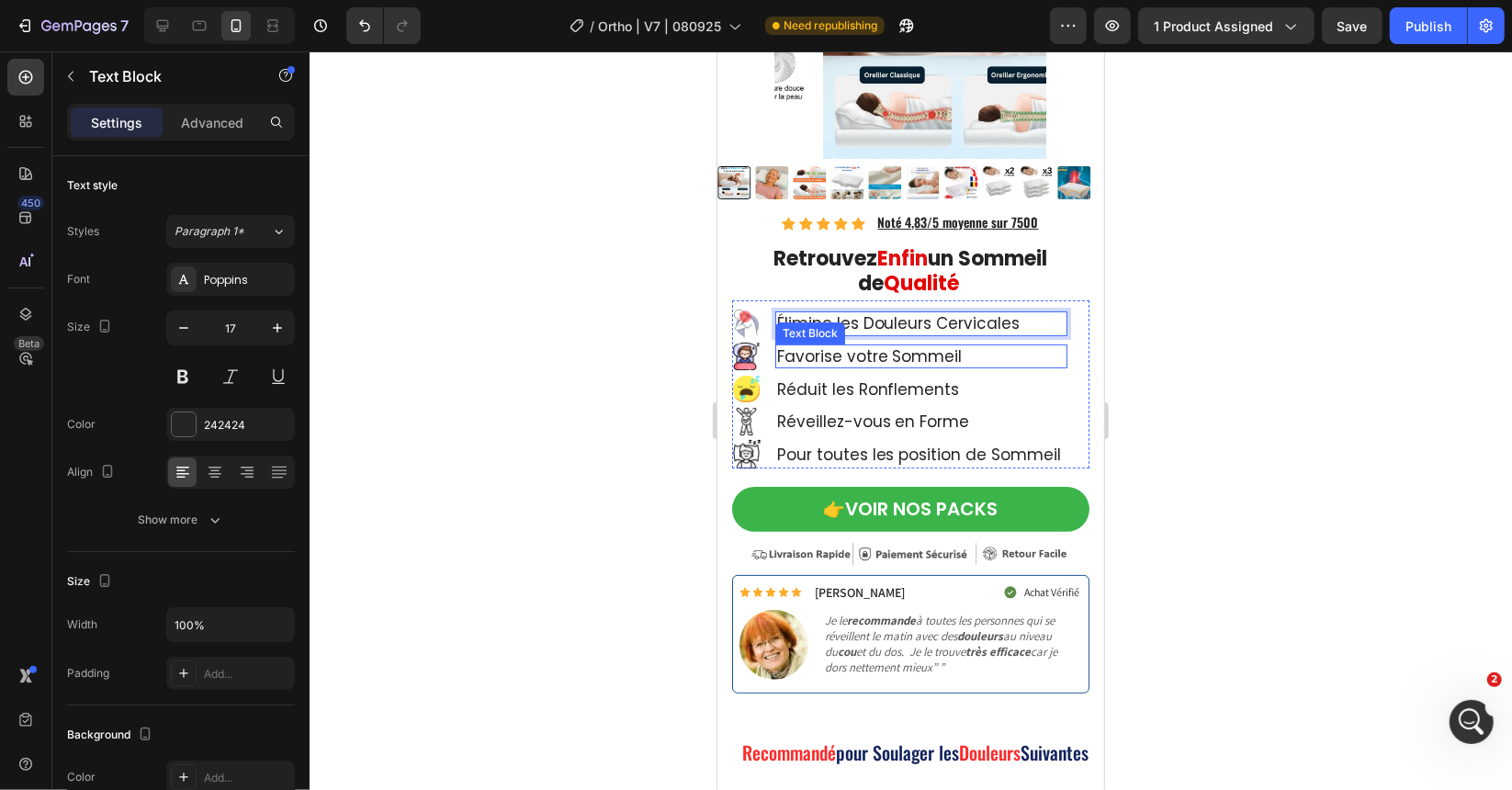
click at [894, 345] on p "Favorise votre Sommeil" at bounding box center [920, 355] width 288 height 20
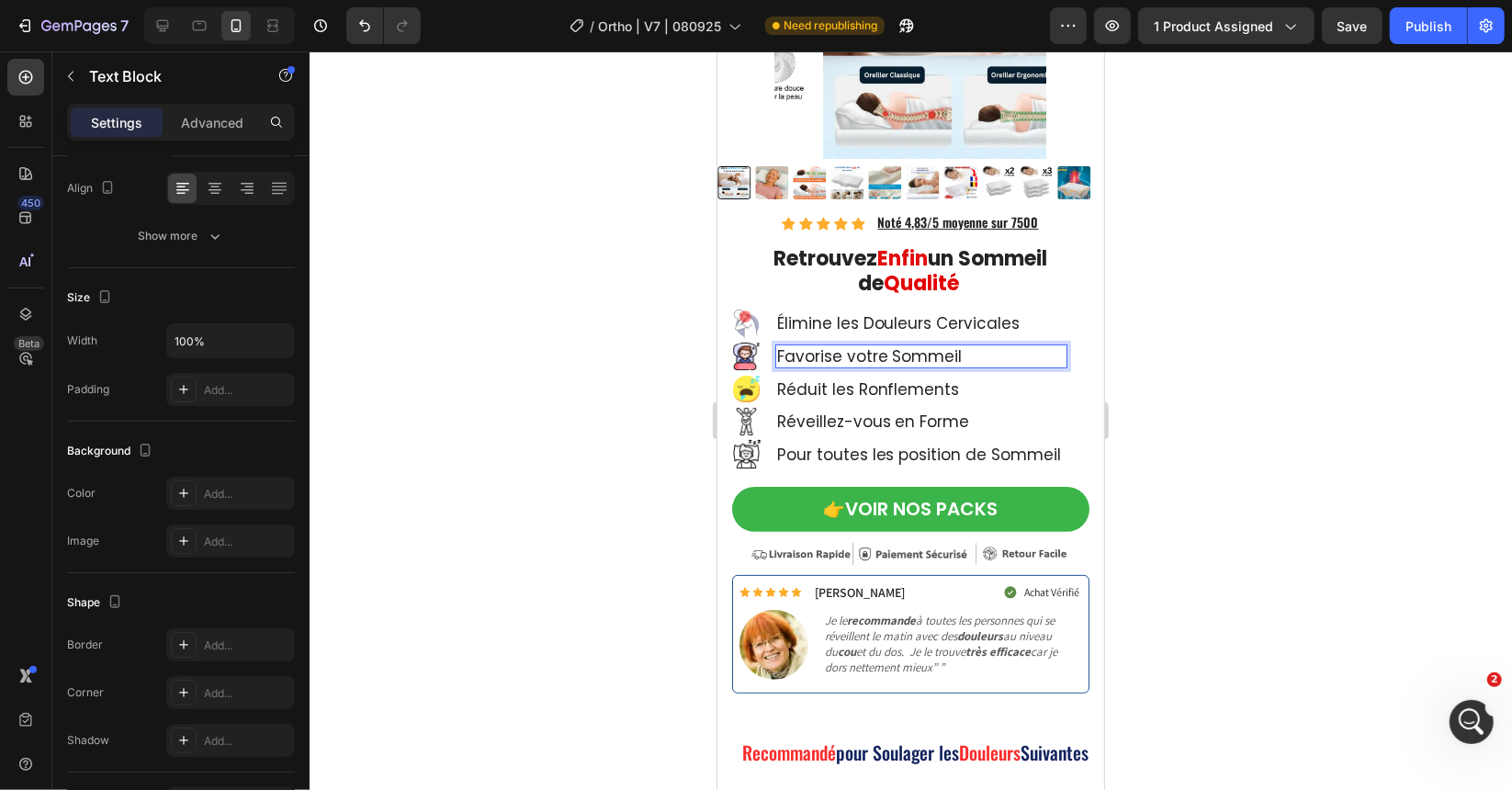
click at [889, 345] on p "Favorise votre Sommeil" at bounding box center [920, 355] width 288 height 20
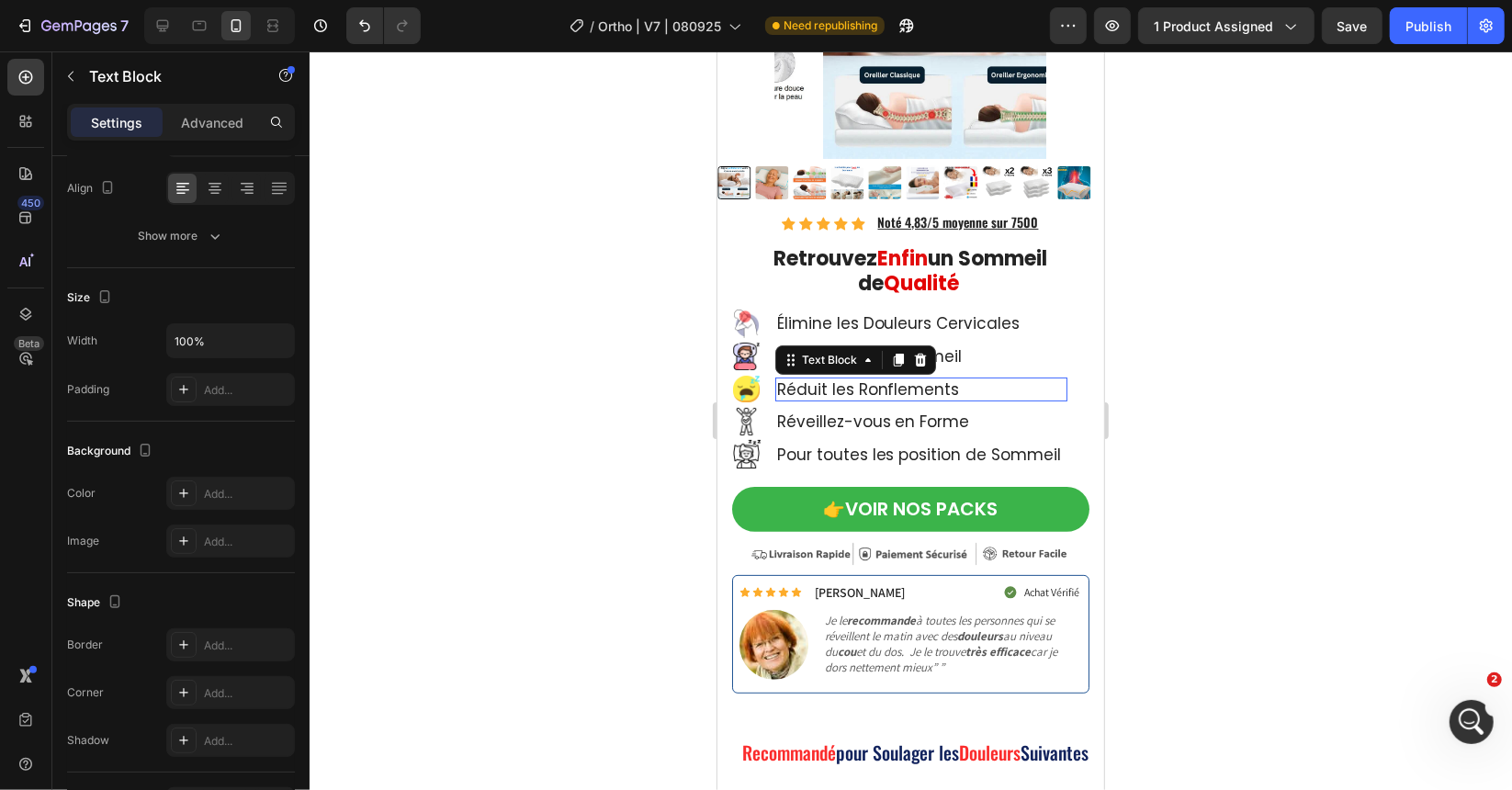
click at [878, 379] on p "Réduit les Ronflements" at bounding box center [920, 389] width 288 height 20
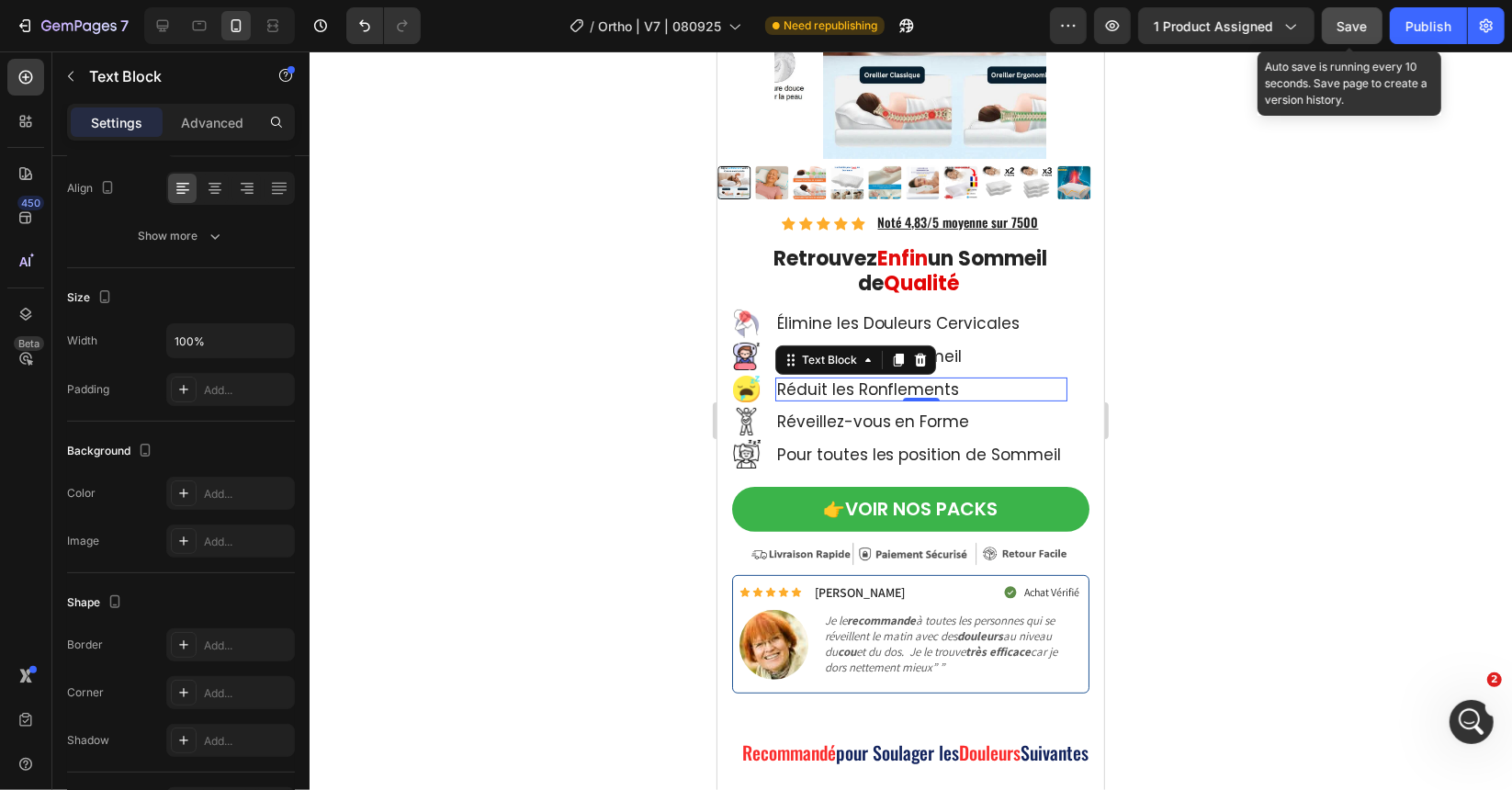
click at [1352, 28] on span "Save" at bounding box center [1352, 26] width 31 height 16
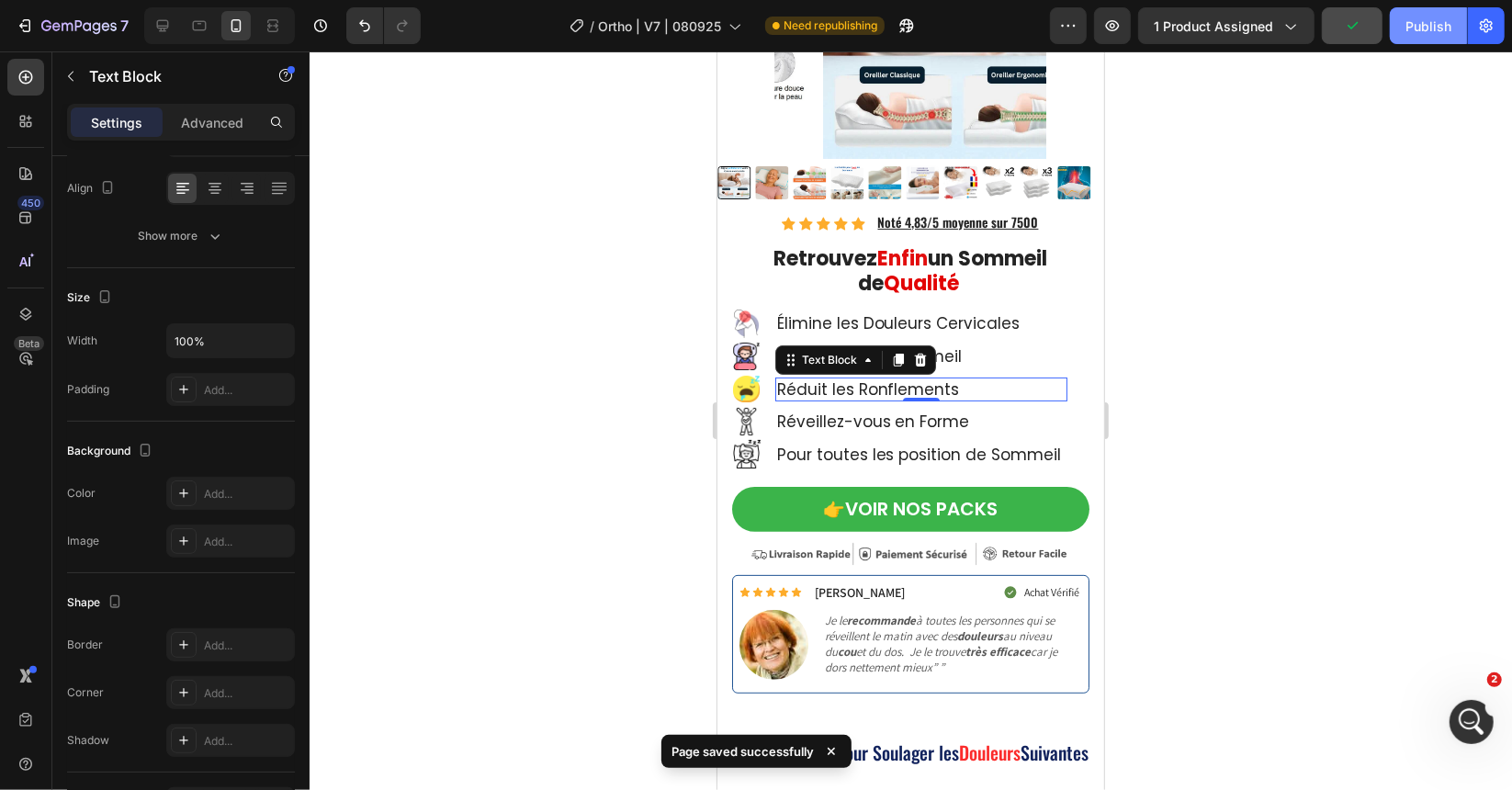
click at [1422, 27] on div "Publish" at bounding box center [1429, 26] width 46 height 19
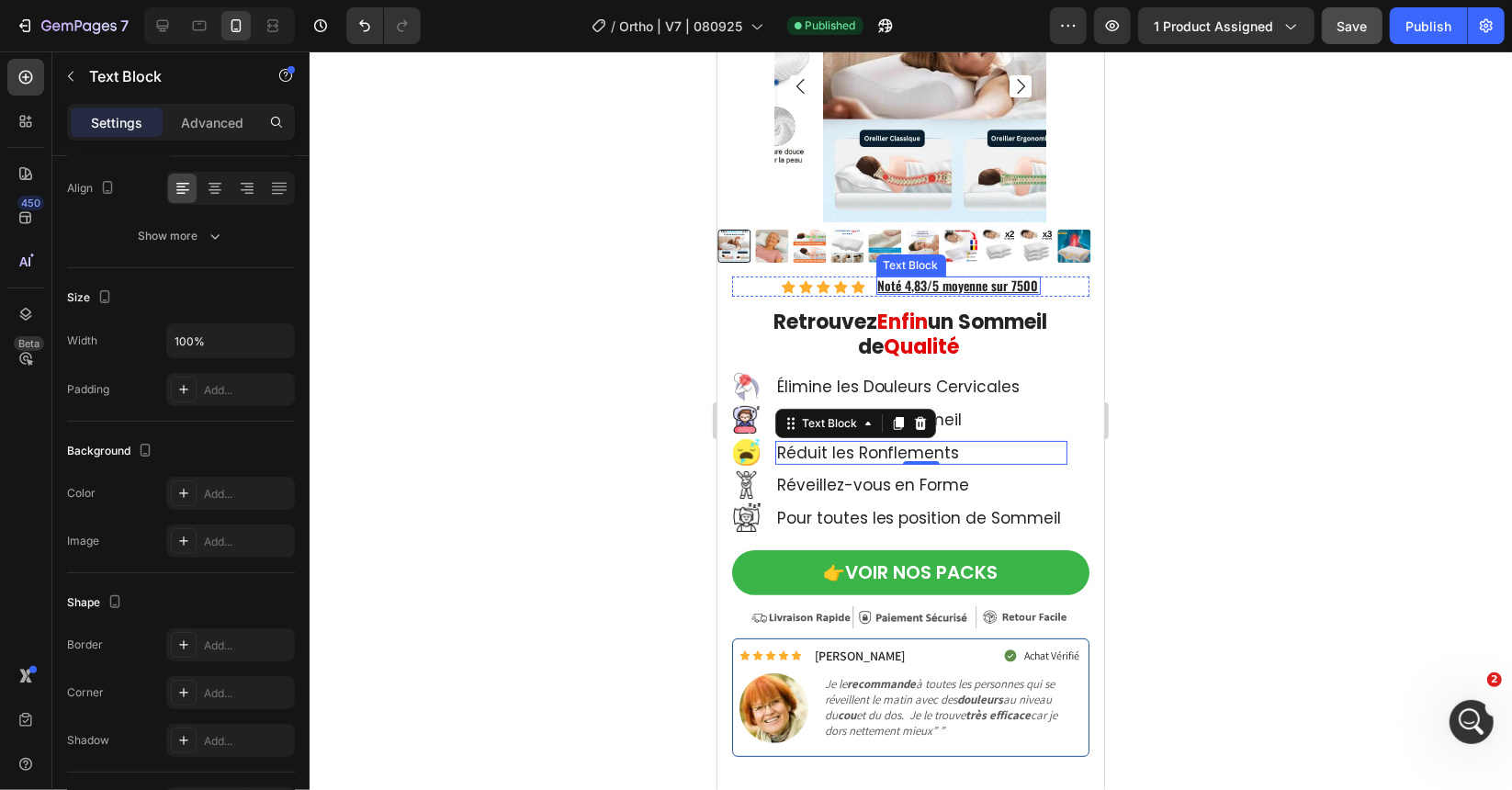
scroll to position [0, 0]
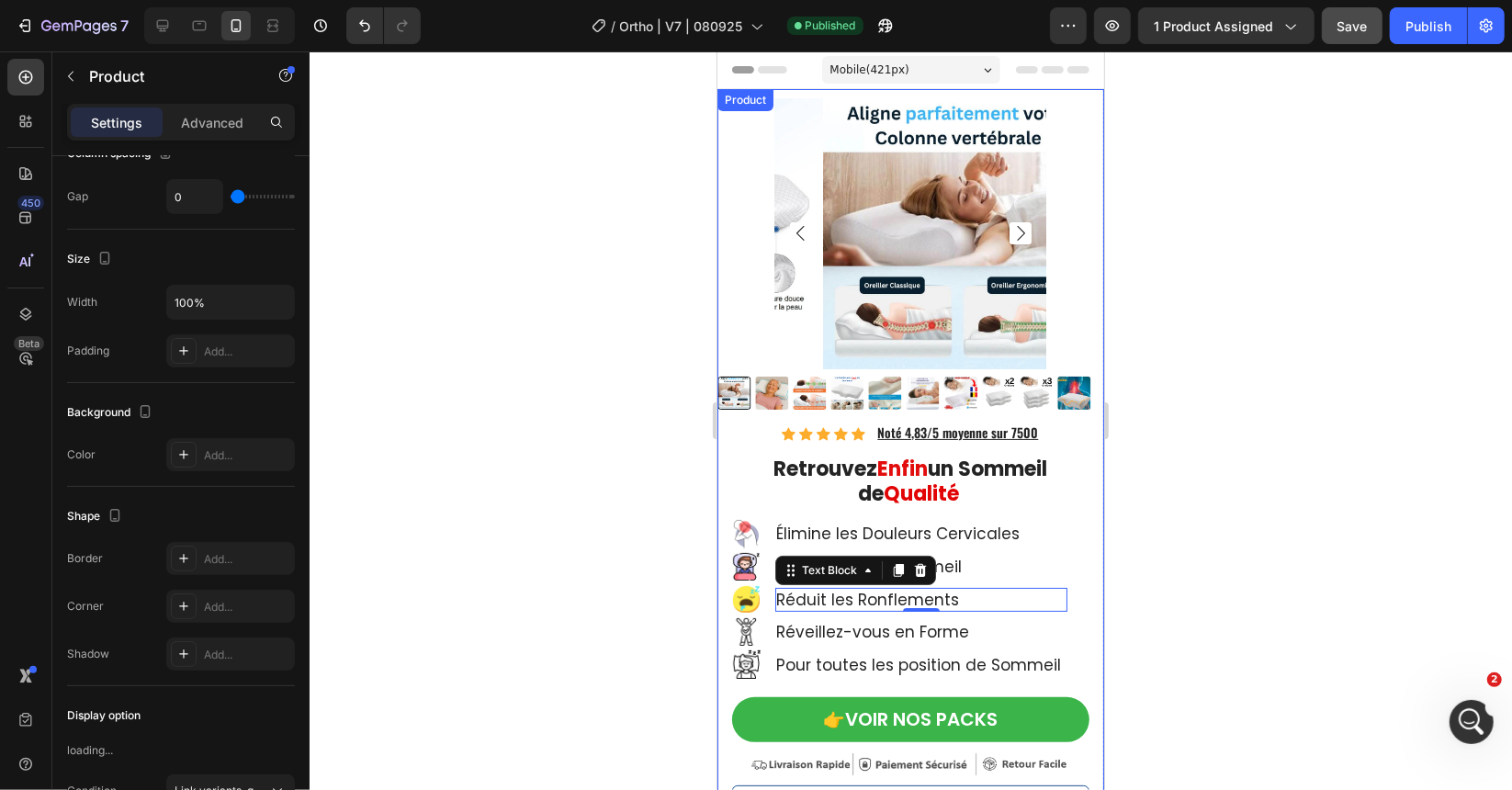
click at [726, 98] on div "Product" at bounding box center [744, 99] width 48 height 17
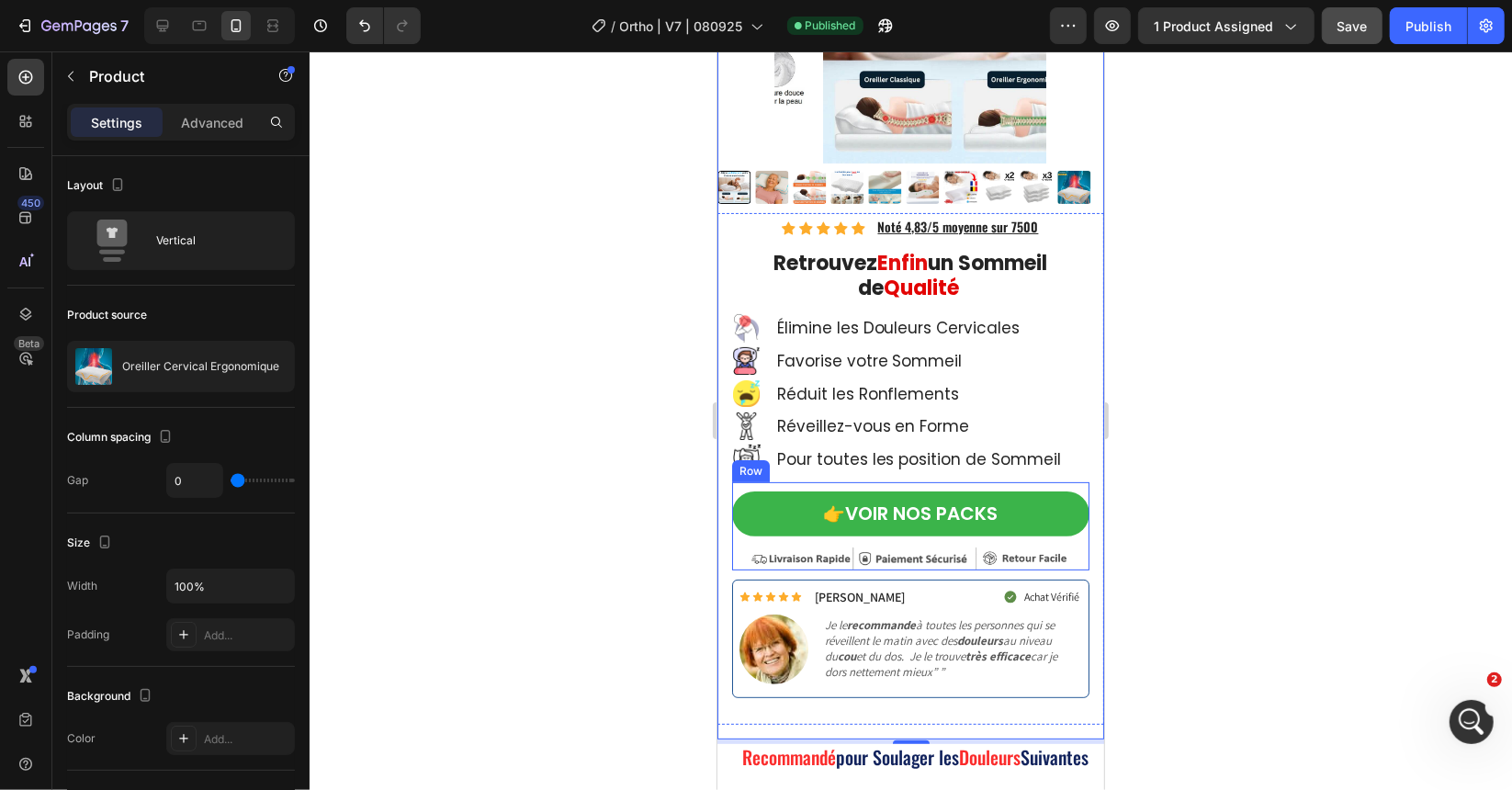
scroll to position [367, 0]
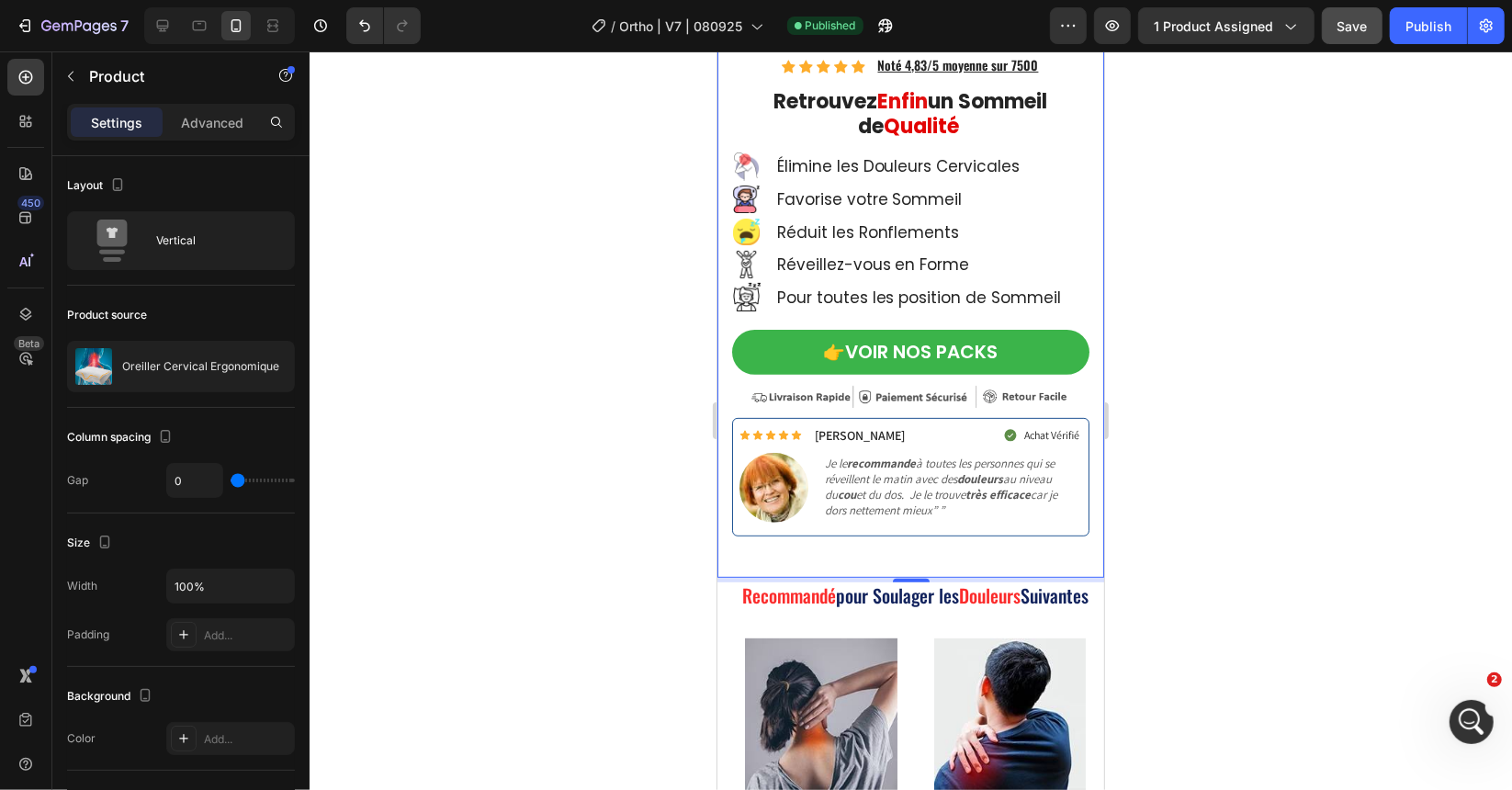
click at [1088, 550] on div "Icon Icon Icon Icon Icon Icon List Hoz Noté 4,83/5 moyenne sur 7500 Text Block …" at bounding box center [910, 313] width 387 height 527
click at [187, 121] on p "Advanced" at bounding box center [211, 122] width 62 height 19
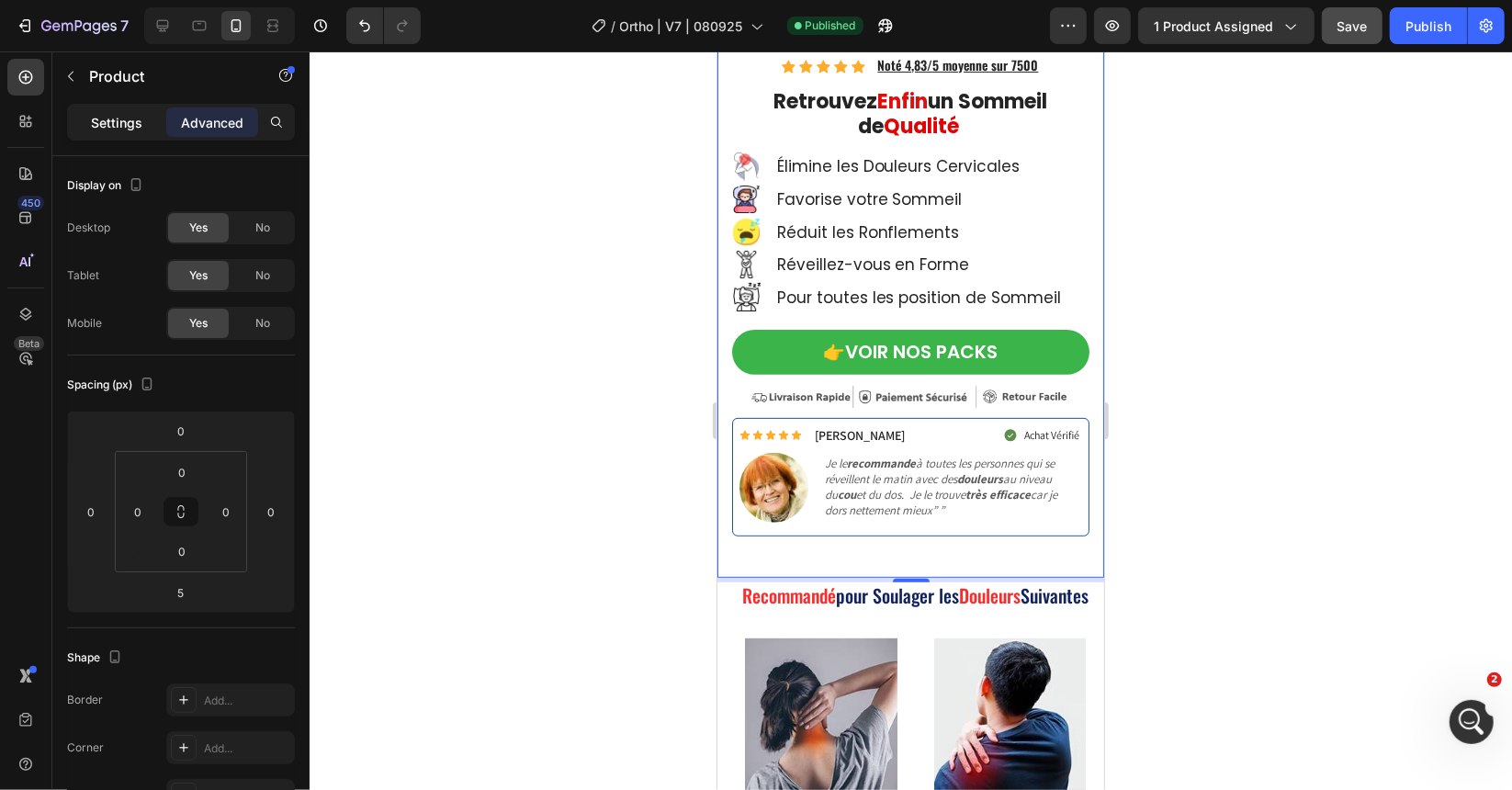
click at [109, 121] on p "Settings" at bounding box center [116, 122] width 51 height 19
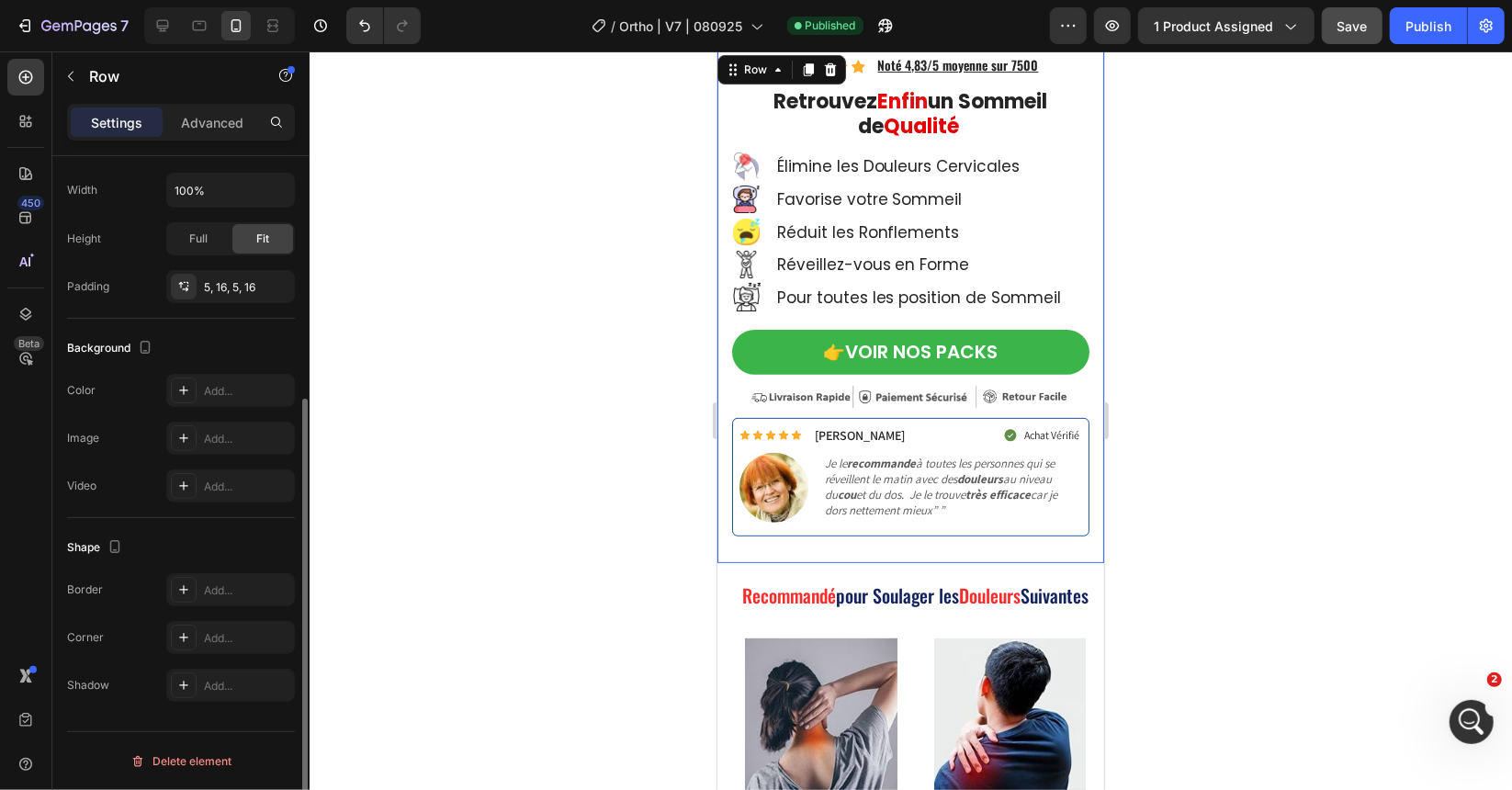
scroll to position [0, 0]
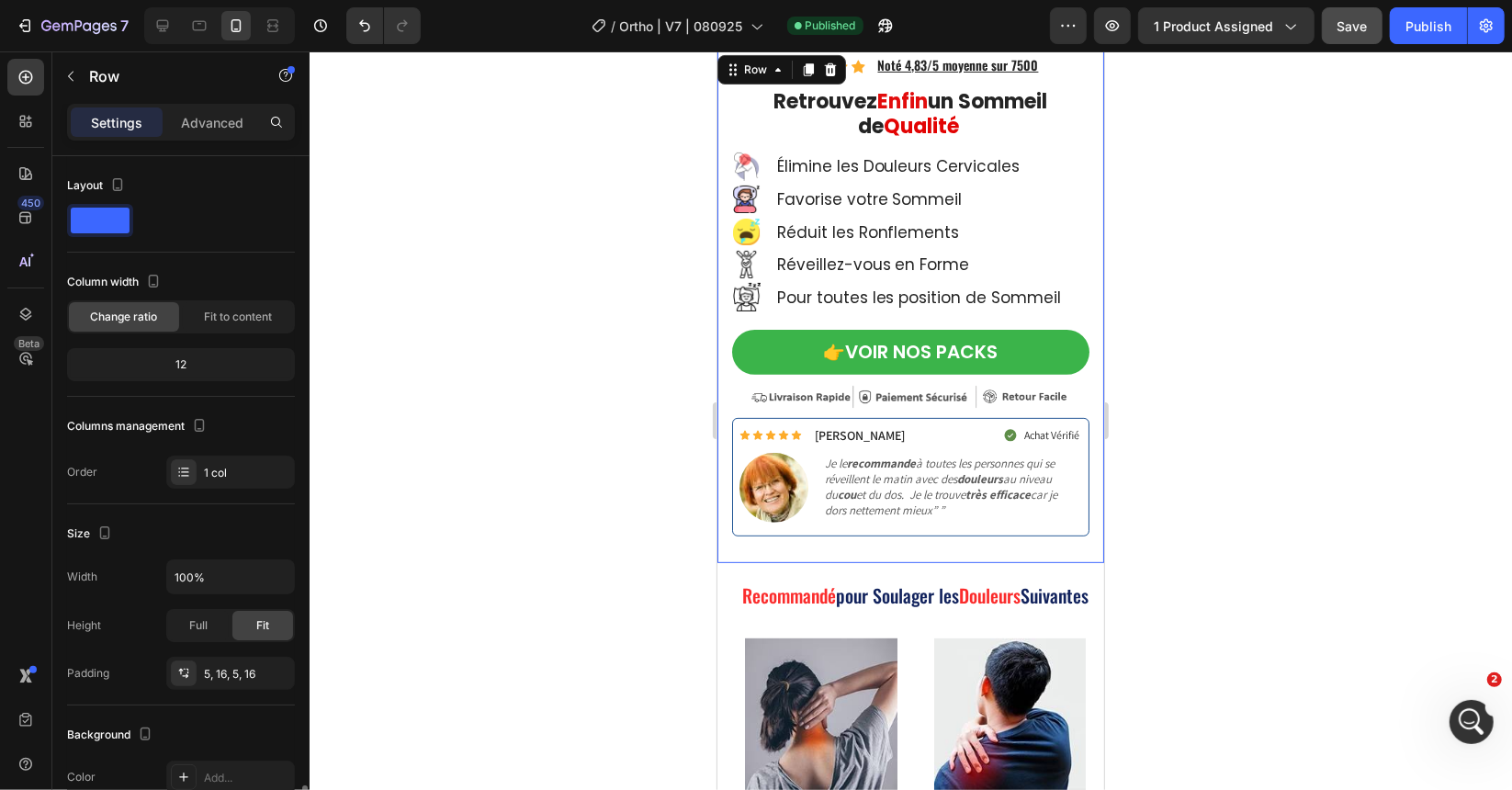
click at [749, 544] on div "Icon Icon Icon Icon Icon Icon List Hoz Noté 4,83/5 moyenne sur 7500 Text Block …" at bounding box center [910, 306] width 387 height 512
click at [184, 102] on div "Row" at bounding box center [157, 77] width 210 height 52
click at [219, 121] on p "Advanced" at bounding box center [211, 122] width 62 height 19
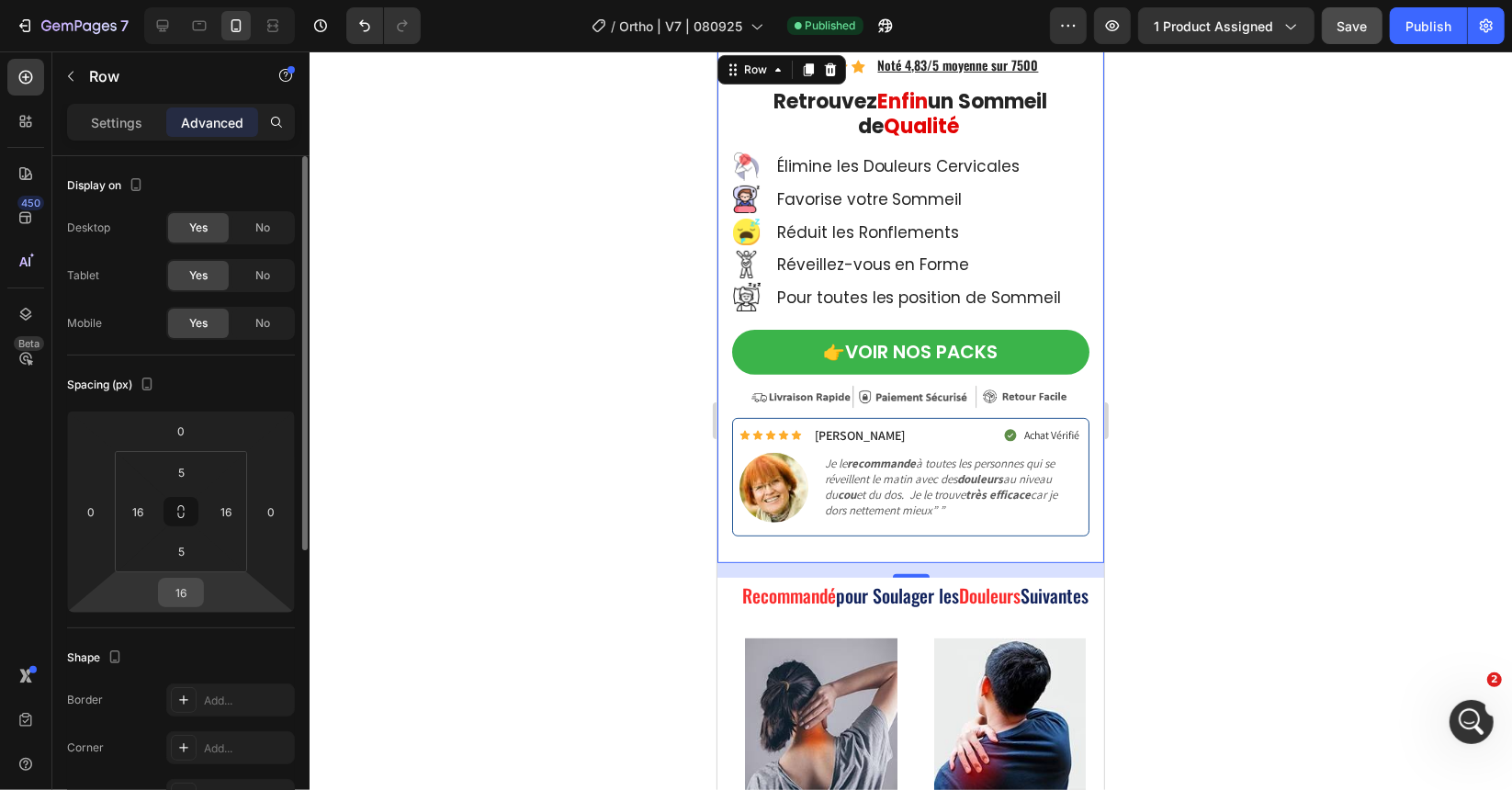
click at [185, 589] on input "16" at bounding box center [181, 592] width 37 height 28
type input "5"
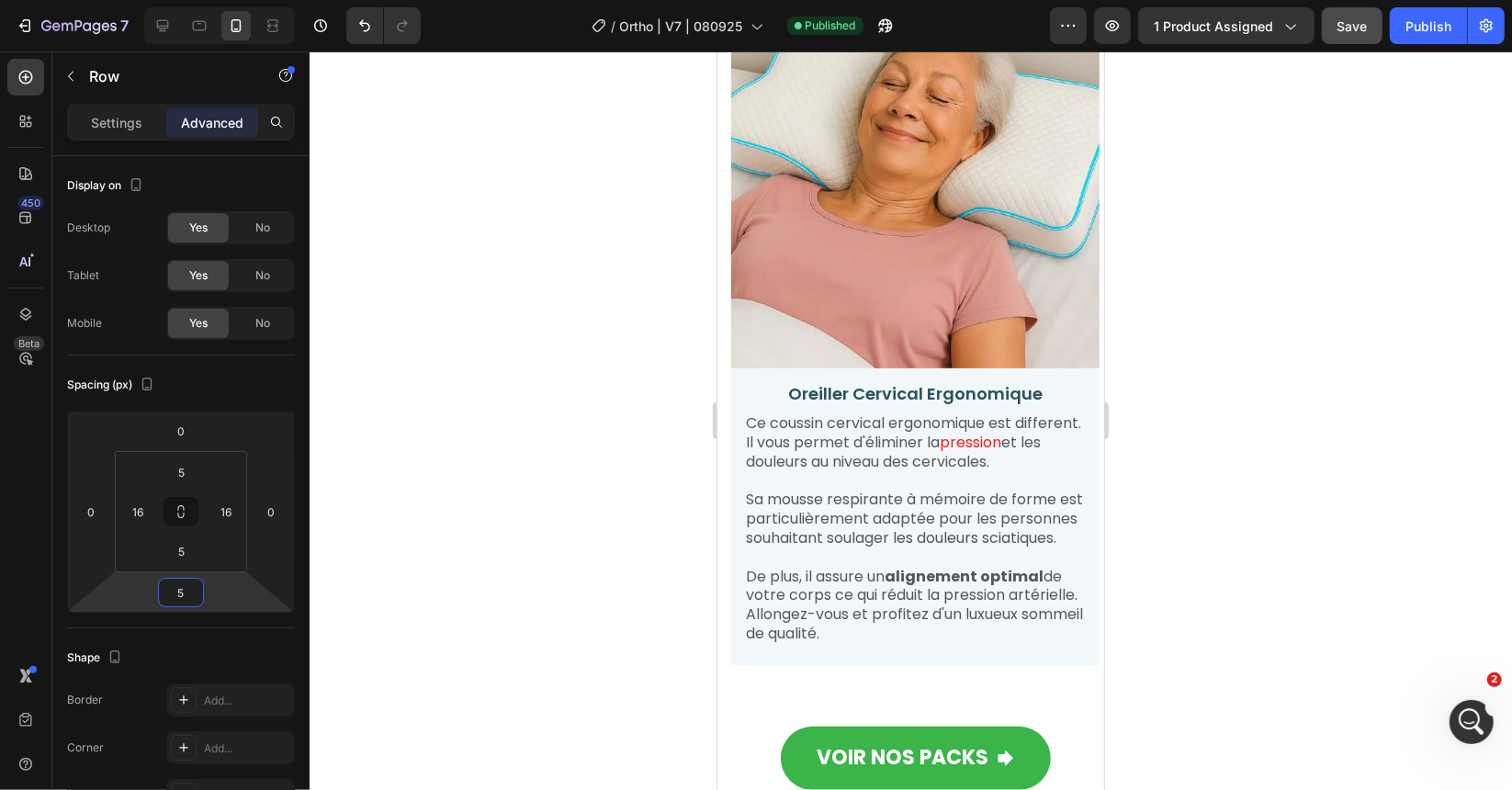
scroll to position [3490, 0]
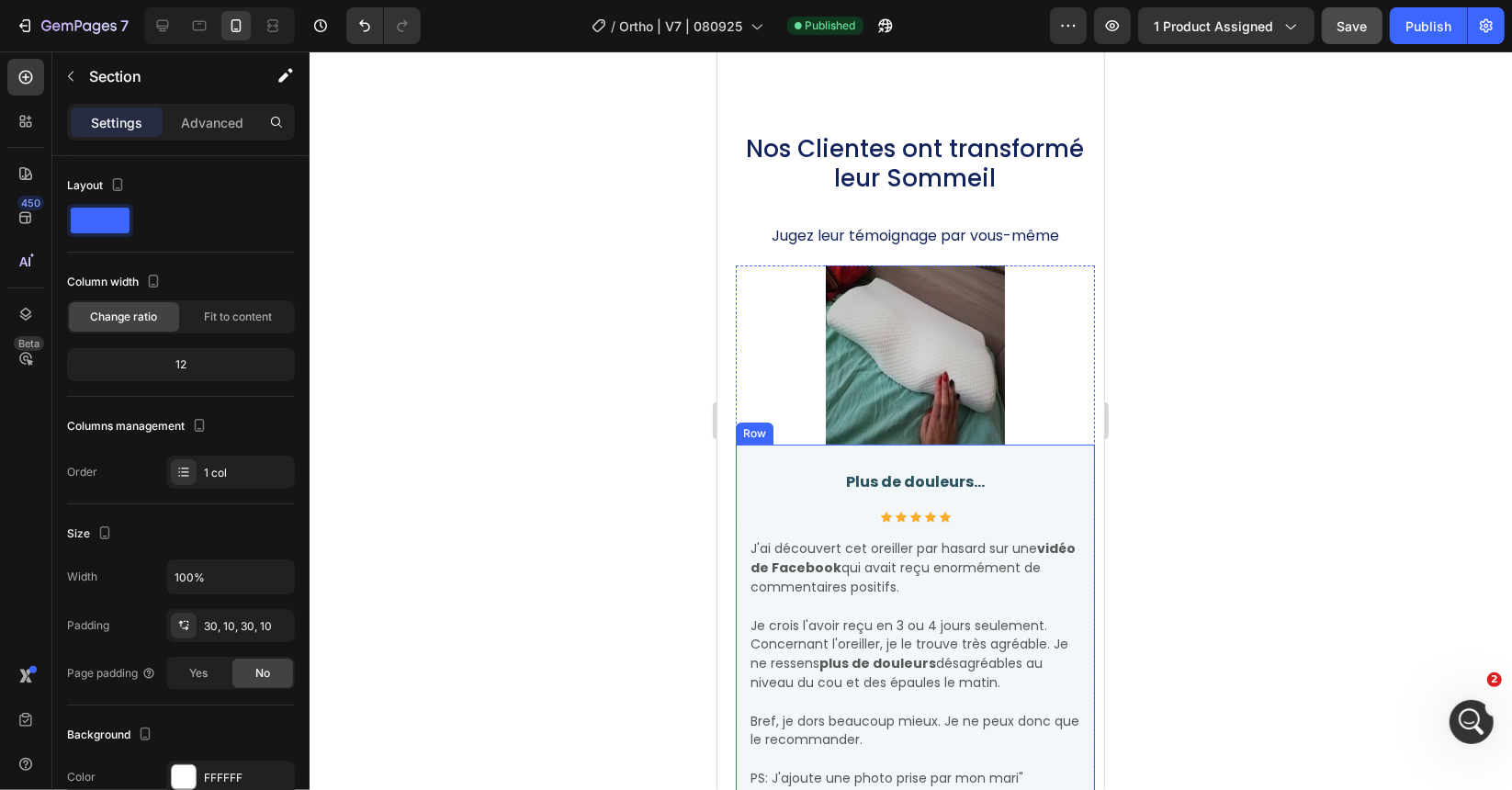
scroll to position [5142, 0]
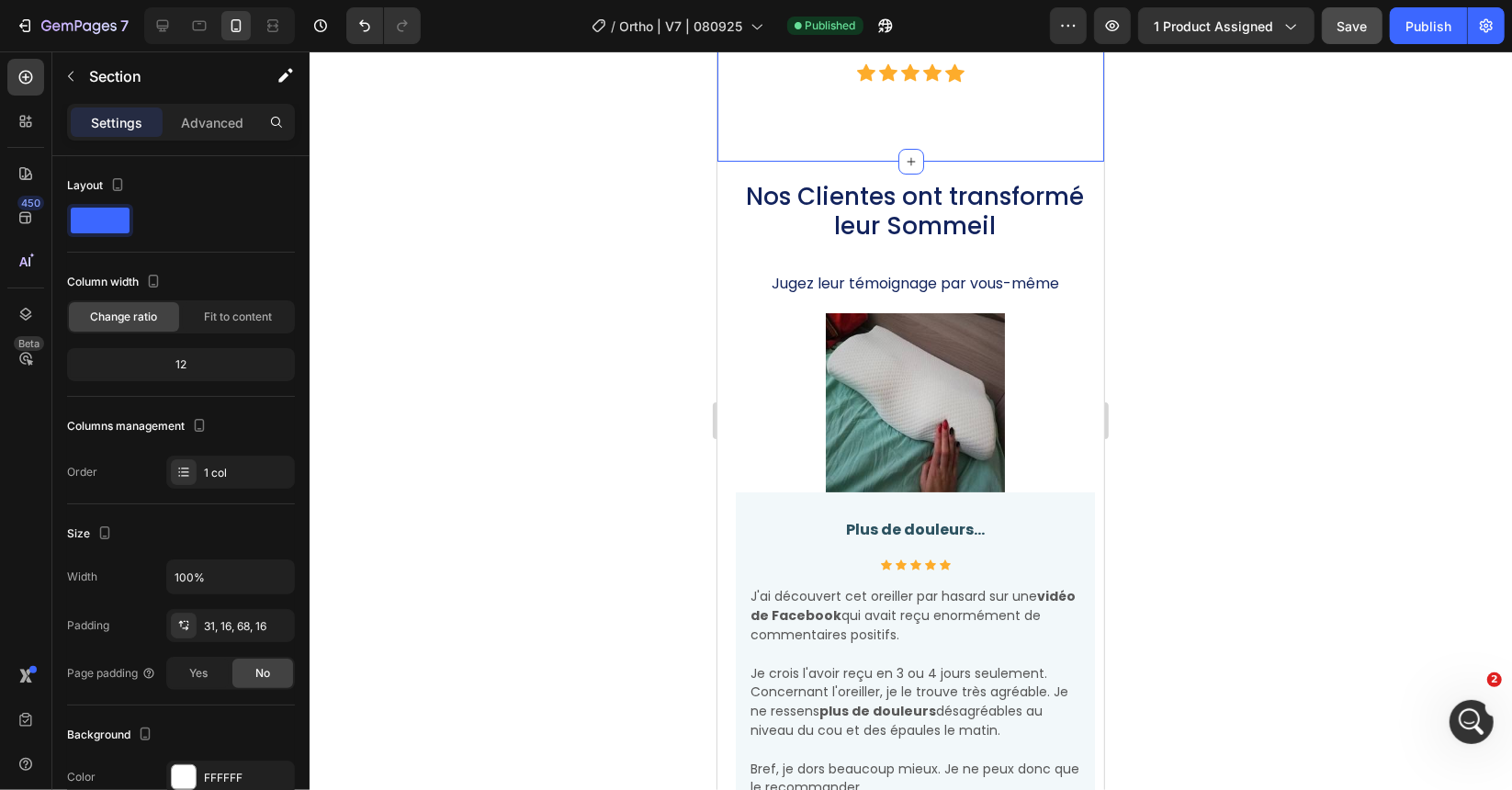
click at [594, 350] on div at bounding box center [911, 420] width 1202 height 738
click at [217, 121] on p "Advanced" at bounding box center [211, 122] width 62 height 19
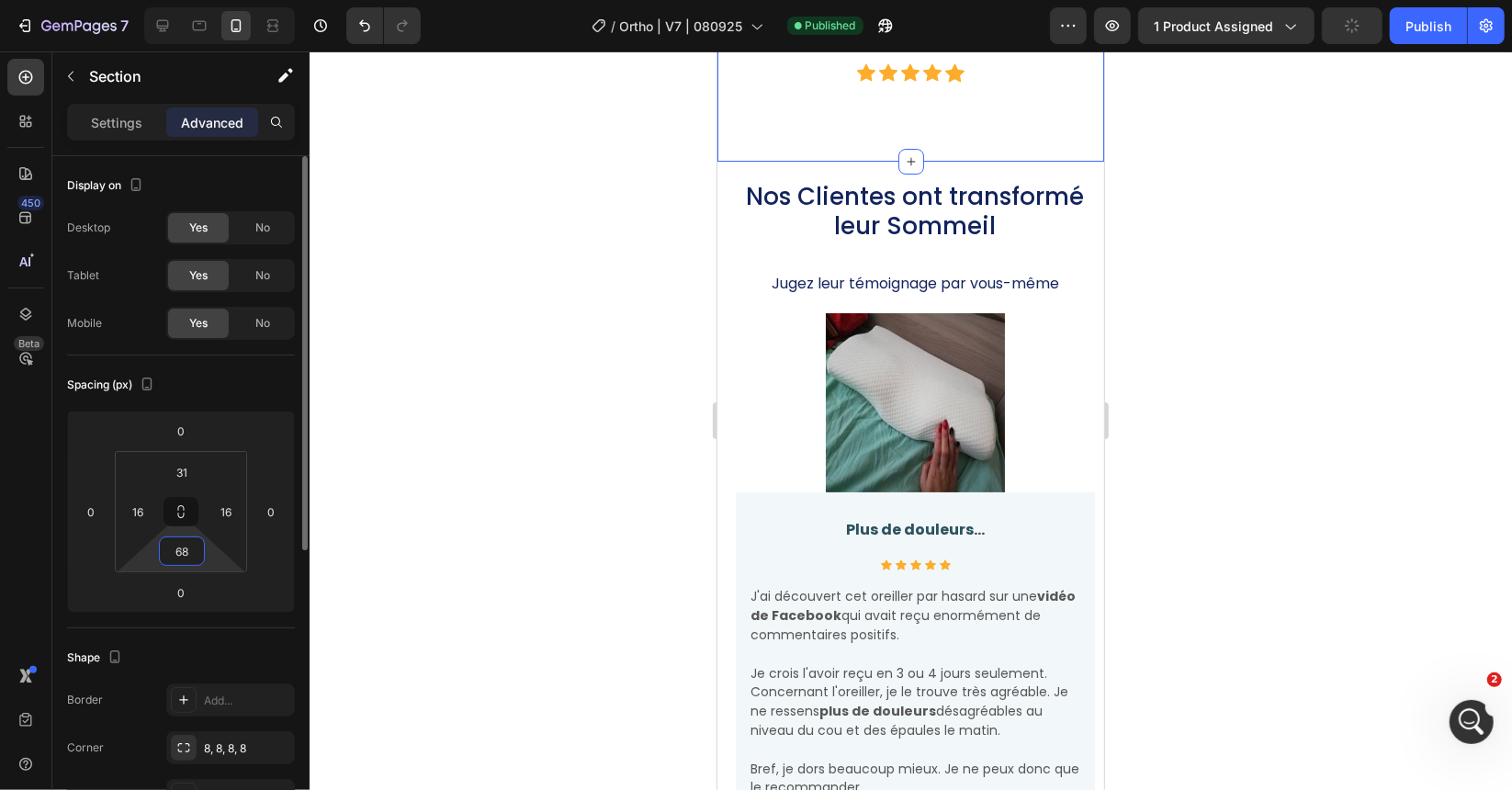
click at [192, 551] on input "68" at bounding box center [182, 551] width 37 height 28
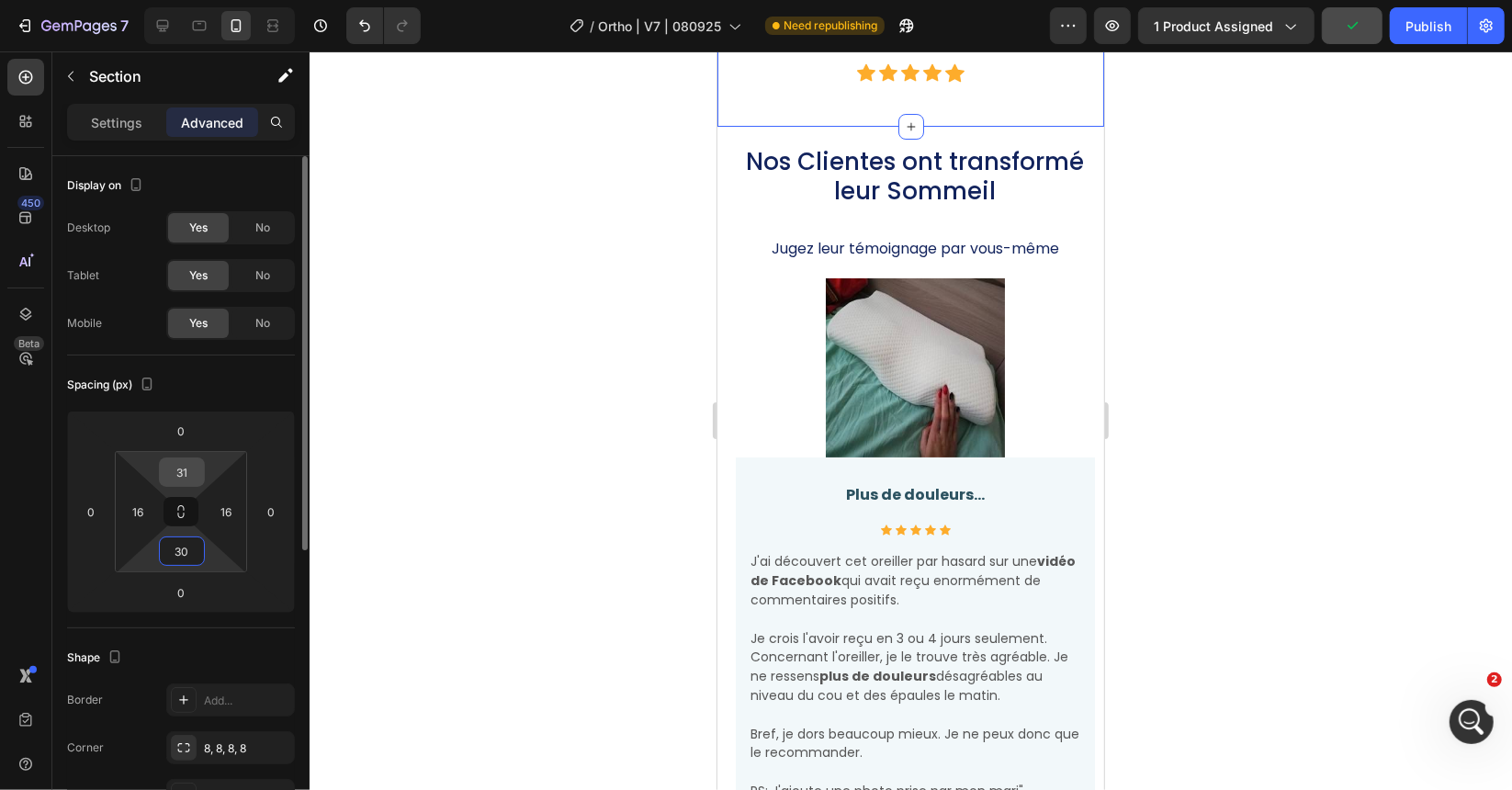
type input "30"
click at [189, 467] on input "31" at bounding box center [182, 472] width 37 height 28
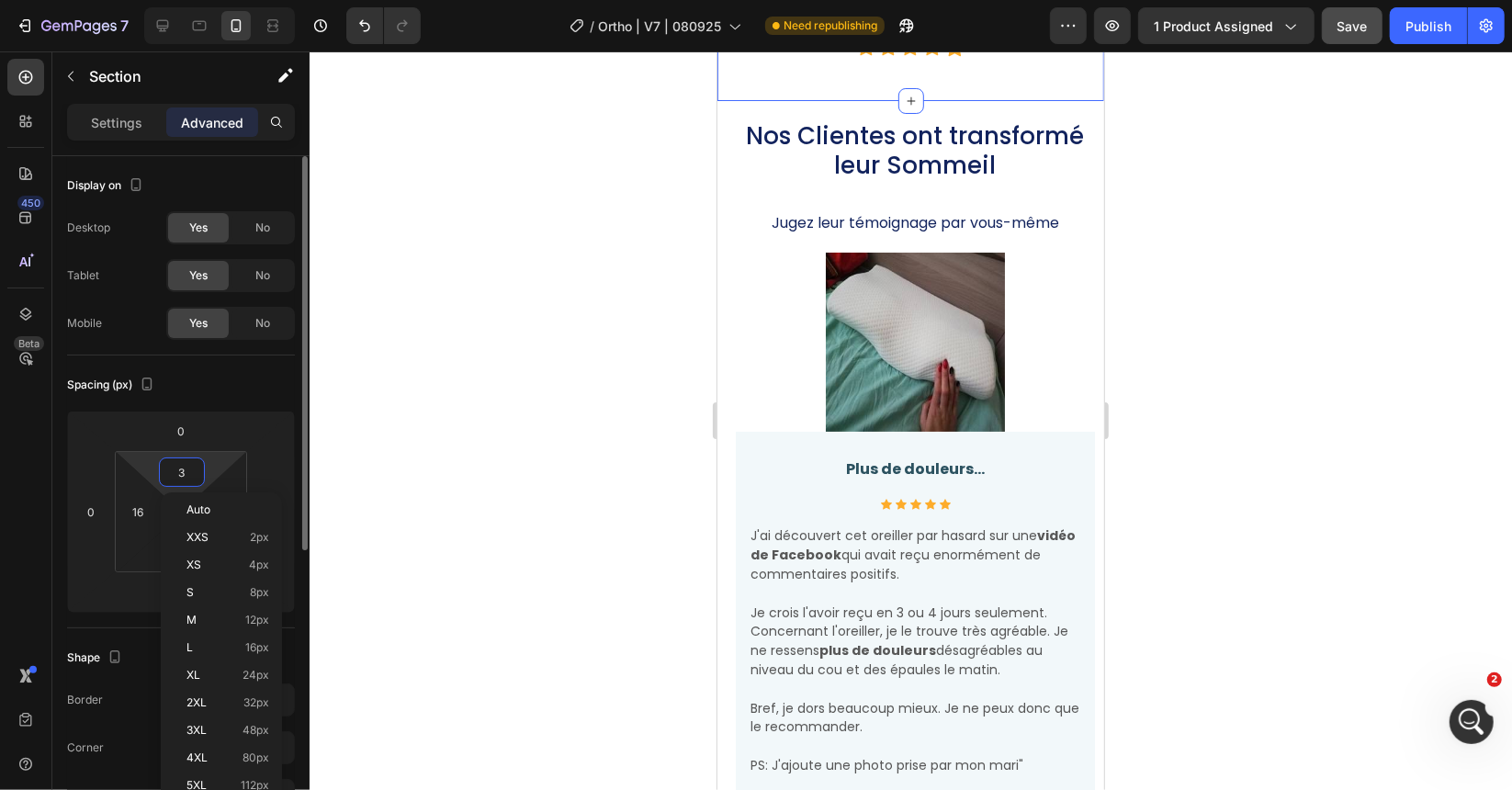
type input "30"
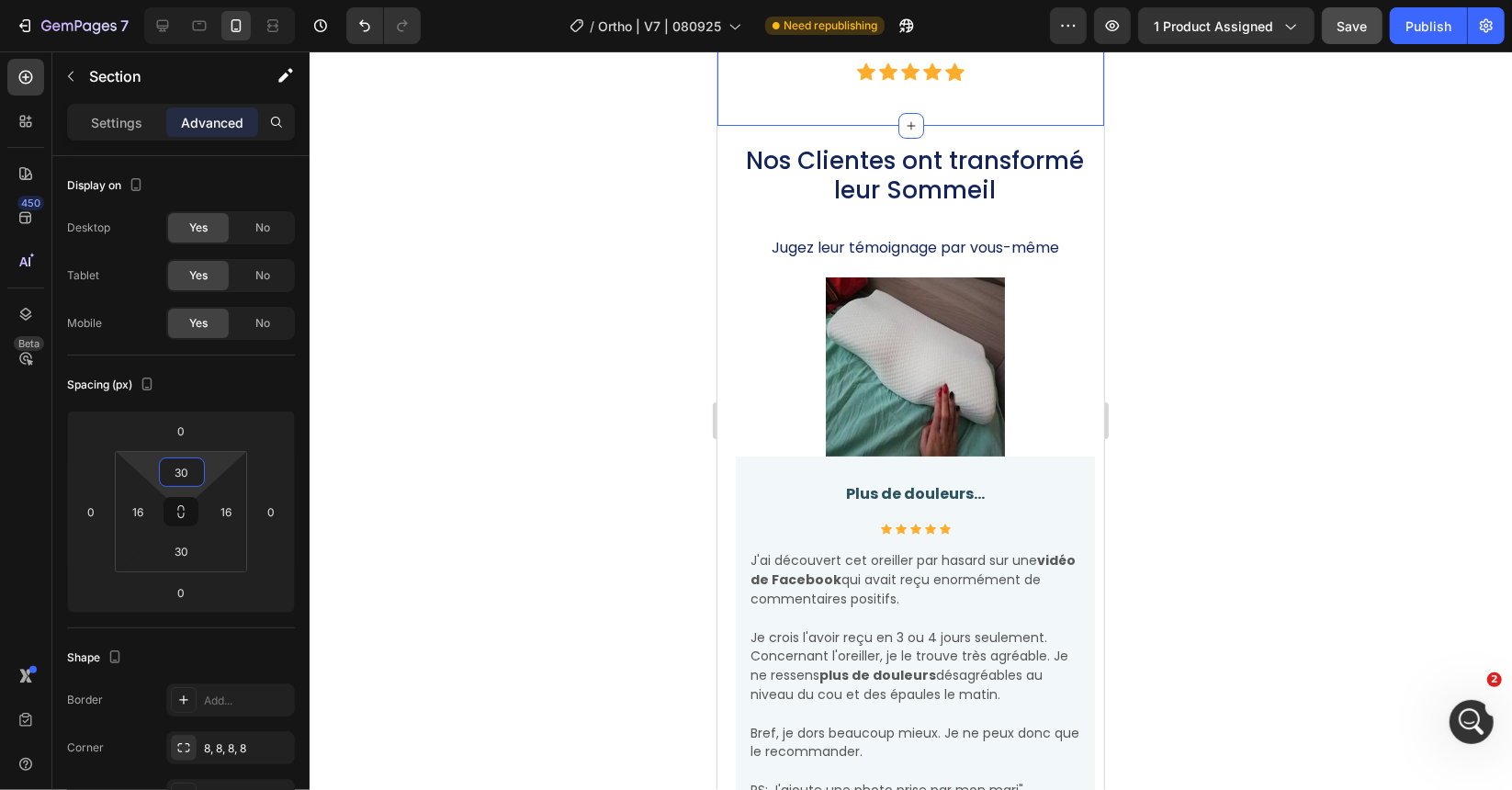
click at [554, 290] on div at bounding box center [911, 420] width 1202 height 738
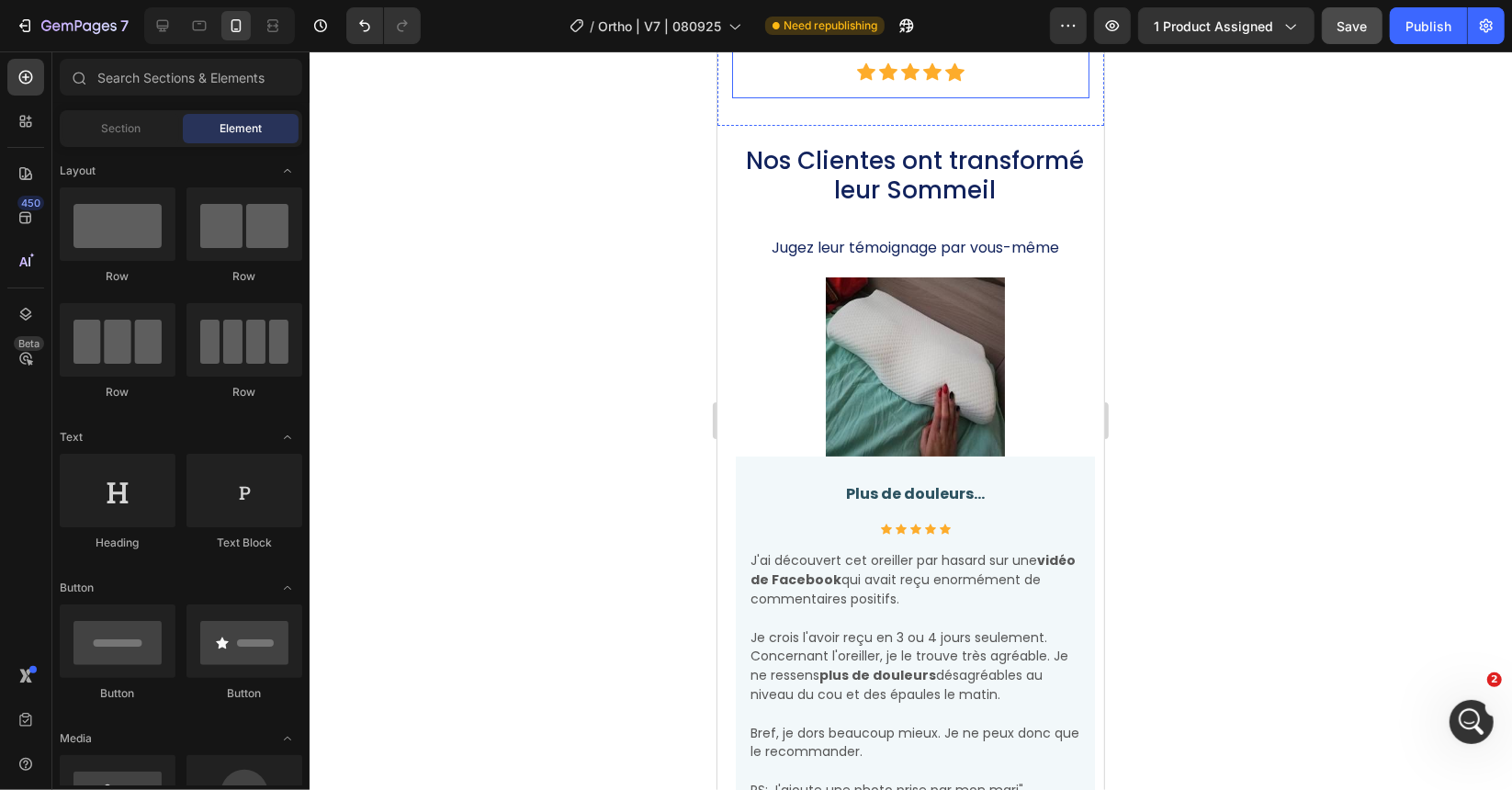
click at [785, 97] on div "Essayez-le 30 Nuits Button Livraison Gratuite | 100% Satisfait ou Remboursé Hea…" at bounding box center [909, 21] width 357 height 152
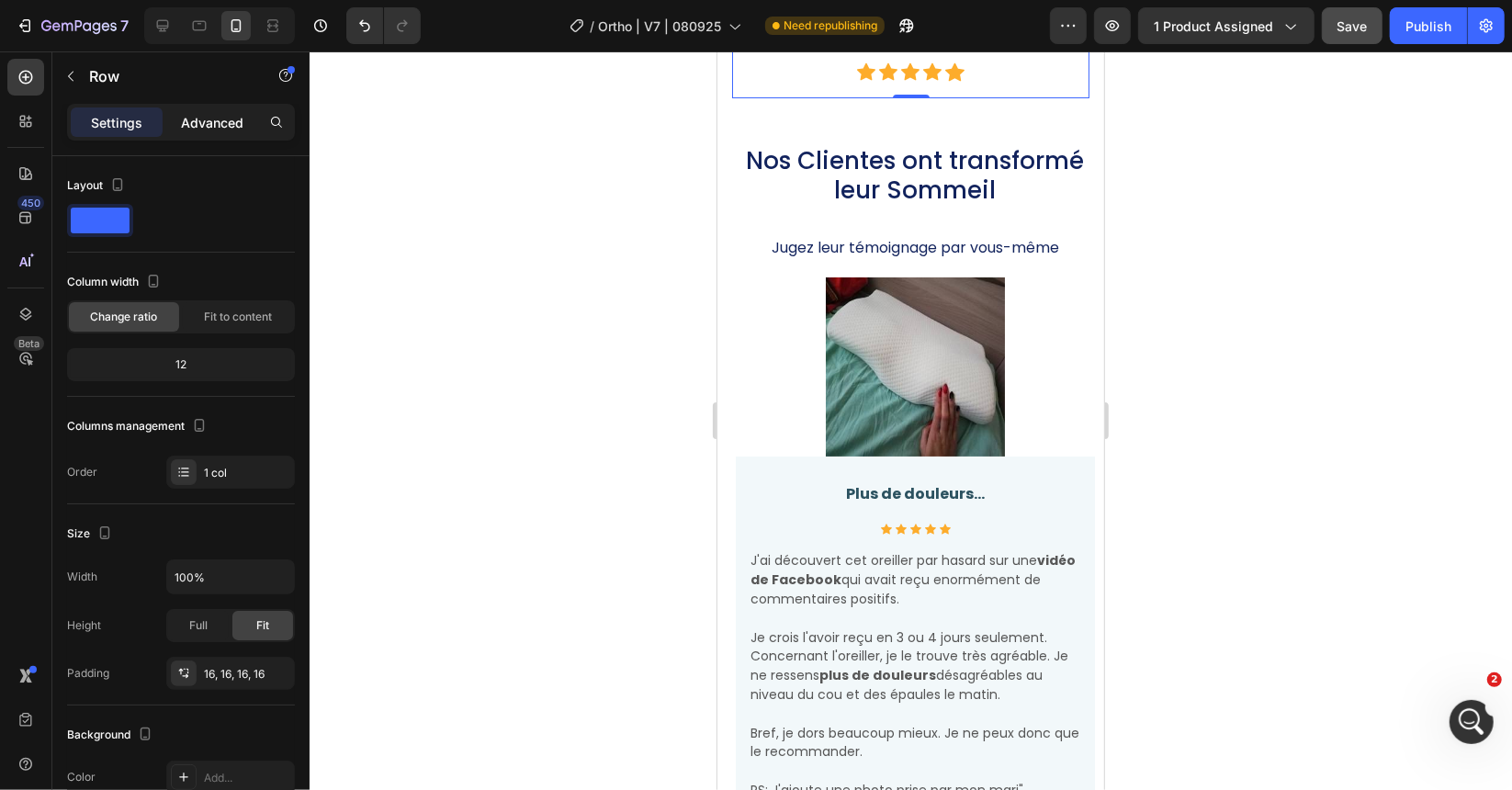
click at [202, 115] on p "Advanced" at bounding box center [211, 122] width 62 height 19
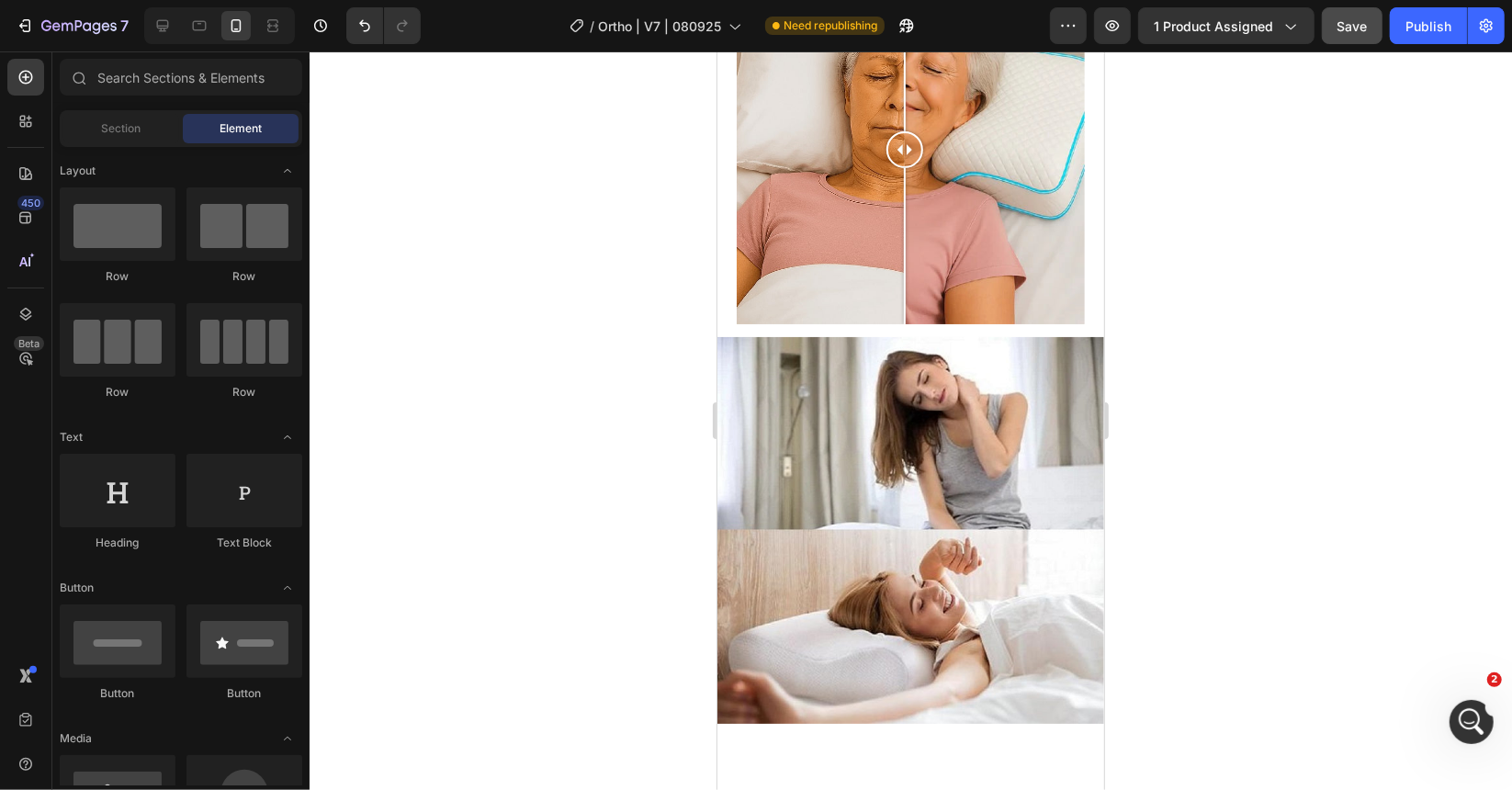
scroll to position [8903, 0]
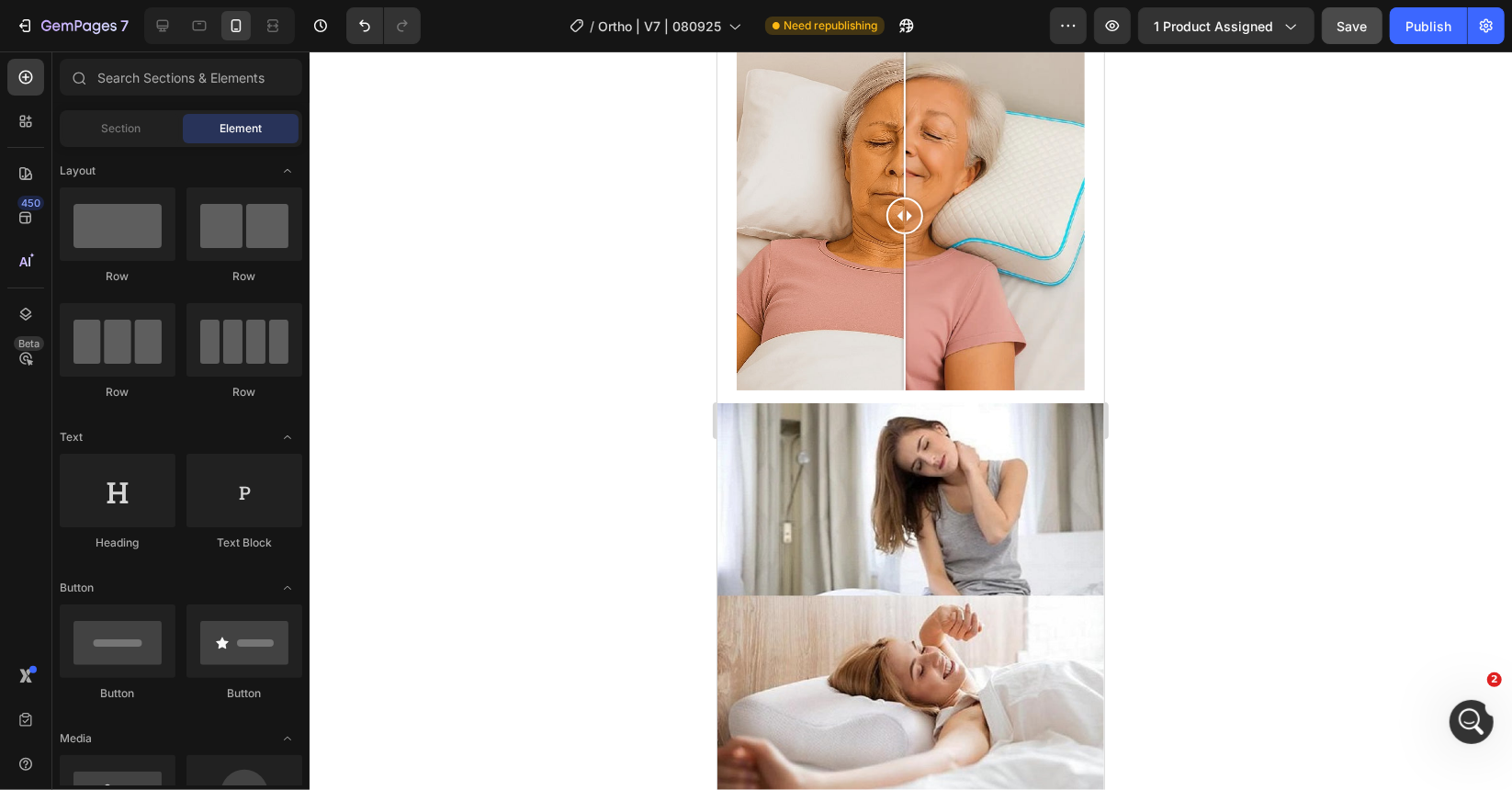
drag, startPoint x: 1096, startPoint y: 316, endPoint x: 1832, endPoint y: 522, distance: 764.3
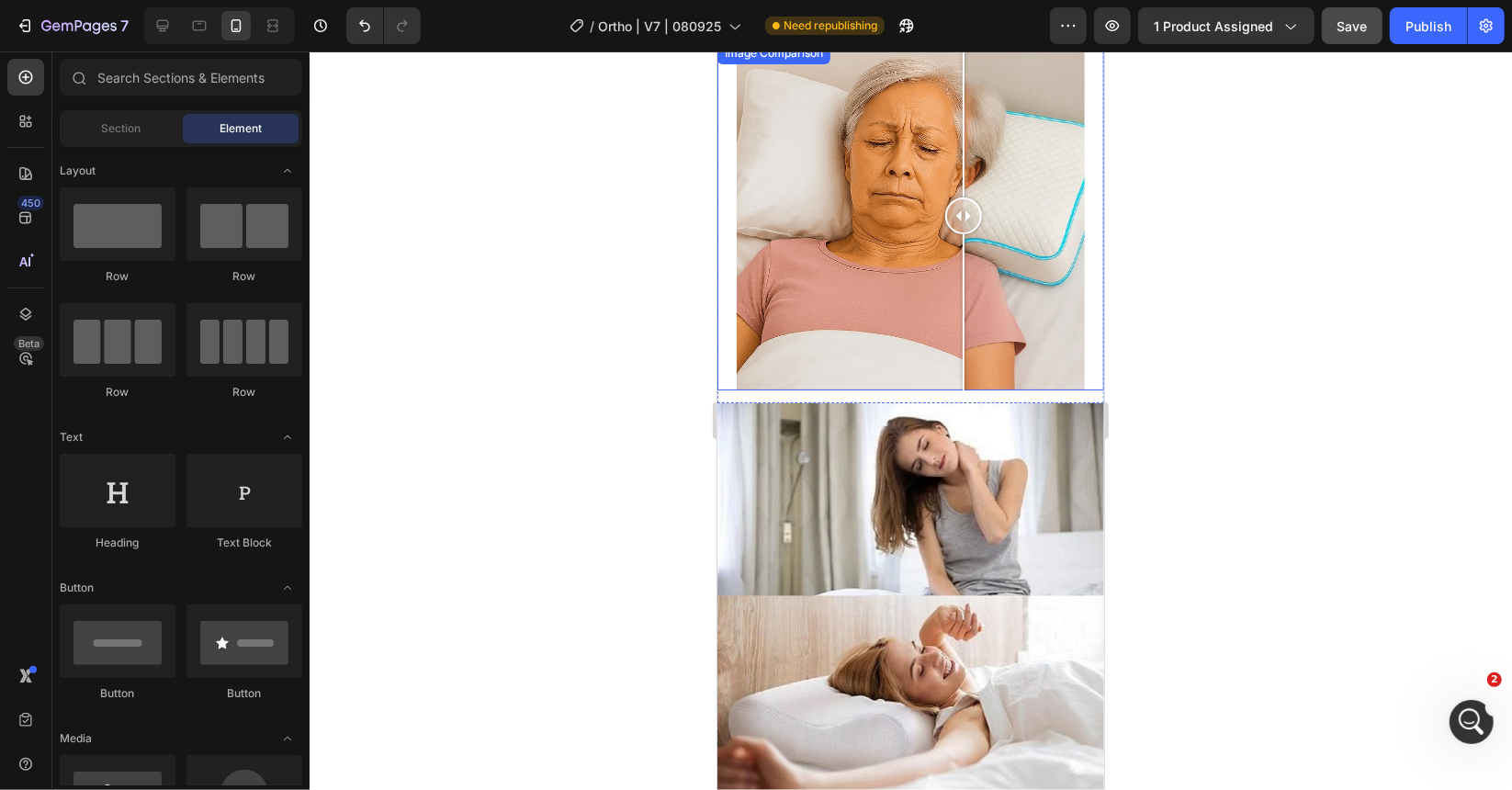
drag, startPoint x: 879, startPoint y: 213, endPoint x: 962, endPoint y: 222, distance: 83.5
click at [962, 222] on div at bounding box center [963, 215] width 37 height 37
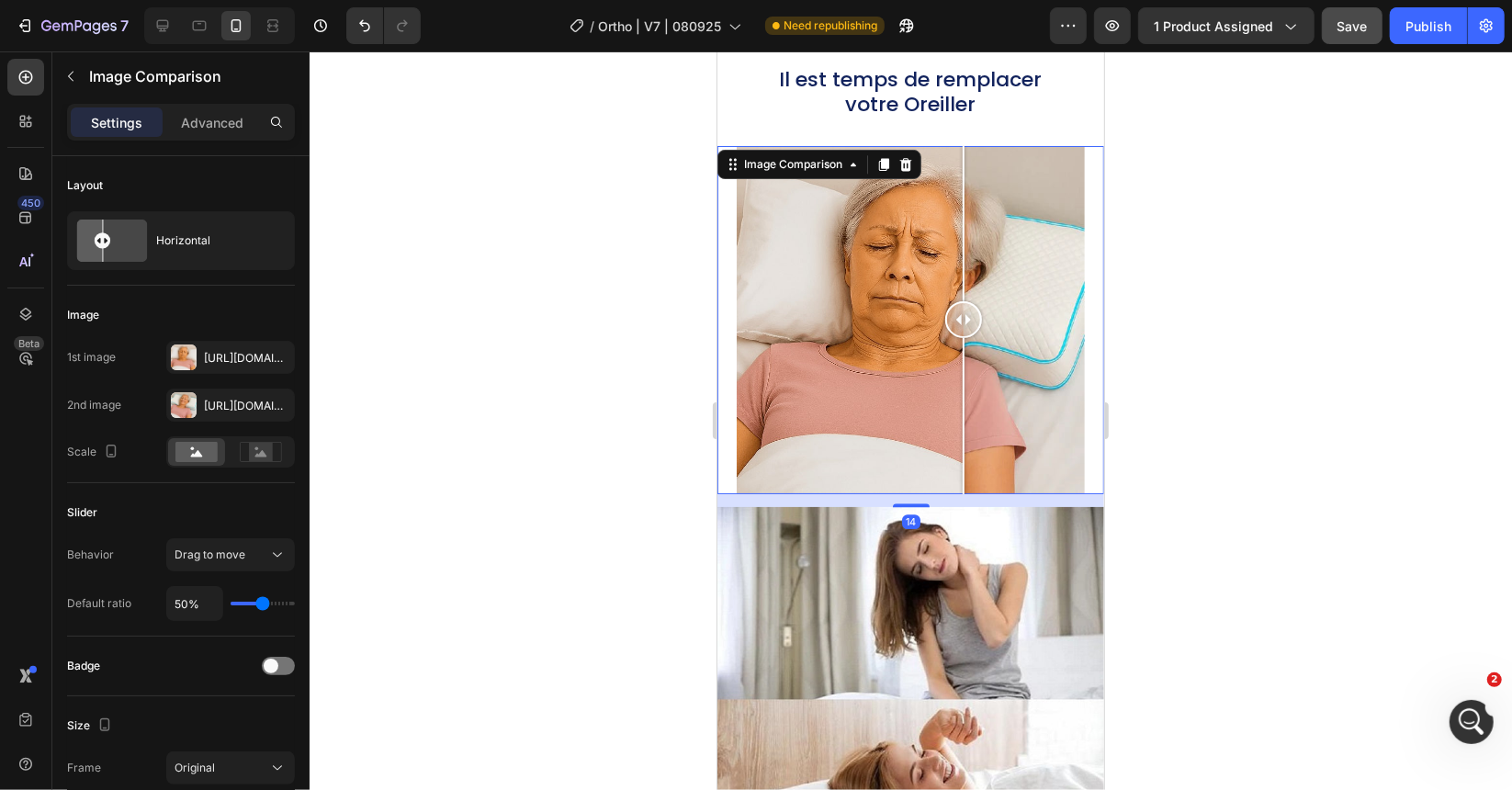
scroll to position [8720, 0]
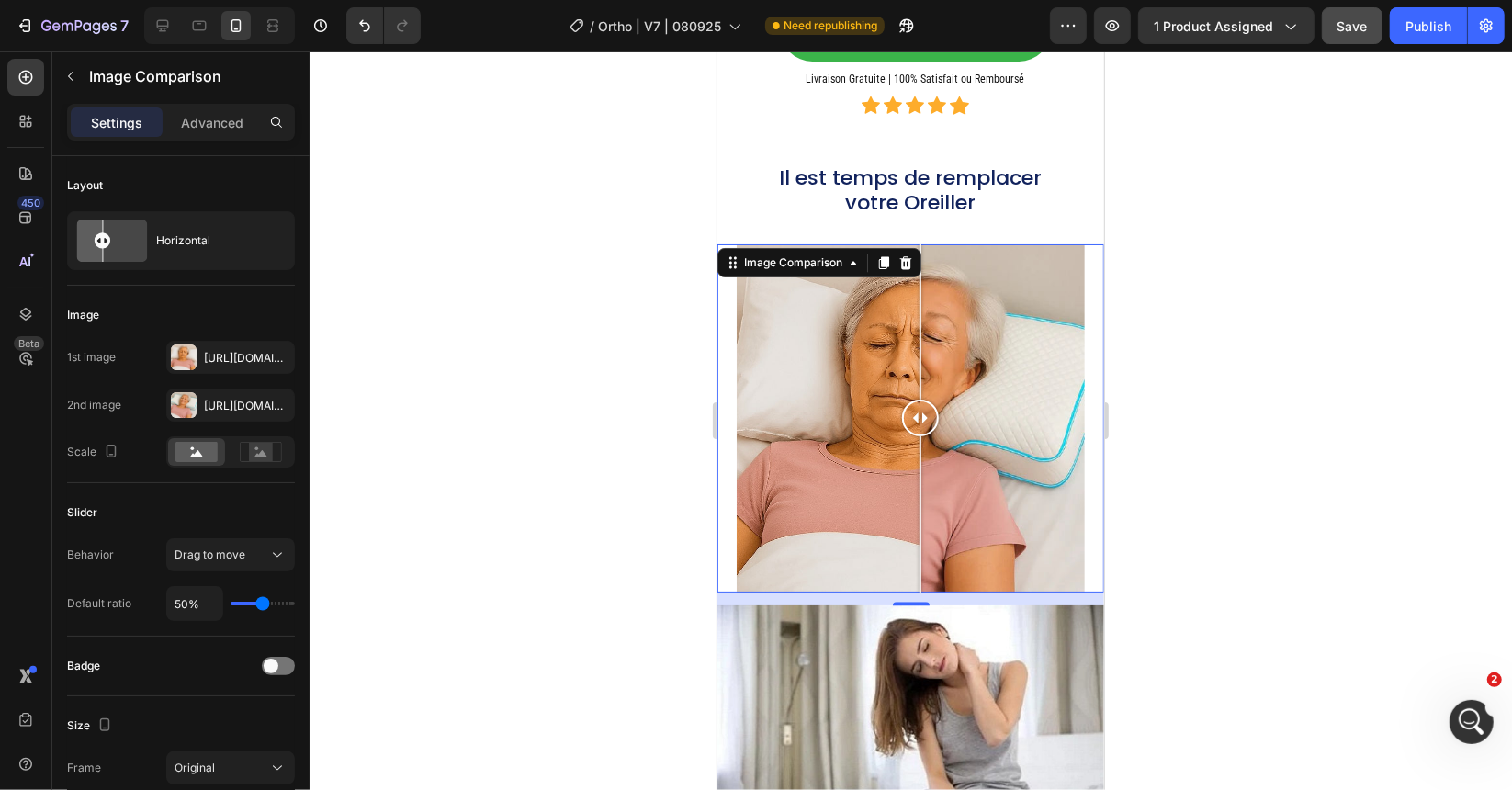
drag, startPoint x: 959, startPoint y: 406, endPoint x: 972, endPoint y: 386, distance: 23.9
click at [919, 399] on div at bounding box center [920, 417] width 37 height 37
click at [1249, 276] on div at bounding box center [911, 420] width 1202 height 738
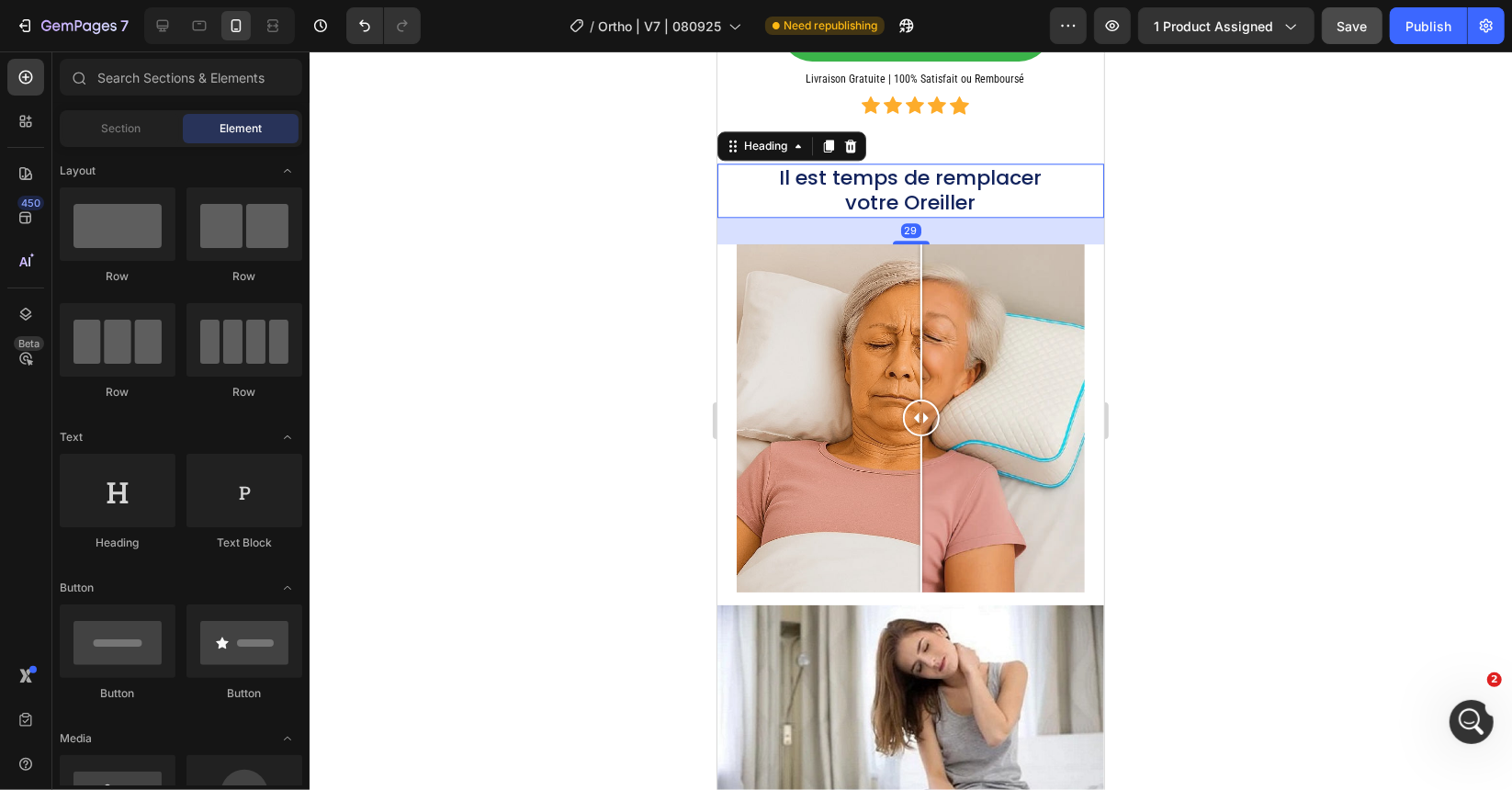
click at [876, 162] on h2 "Il est temps de remplacer votre Oreiller" at bounding box center [910, 189] width 272 height 54
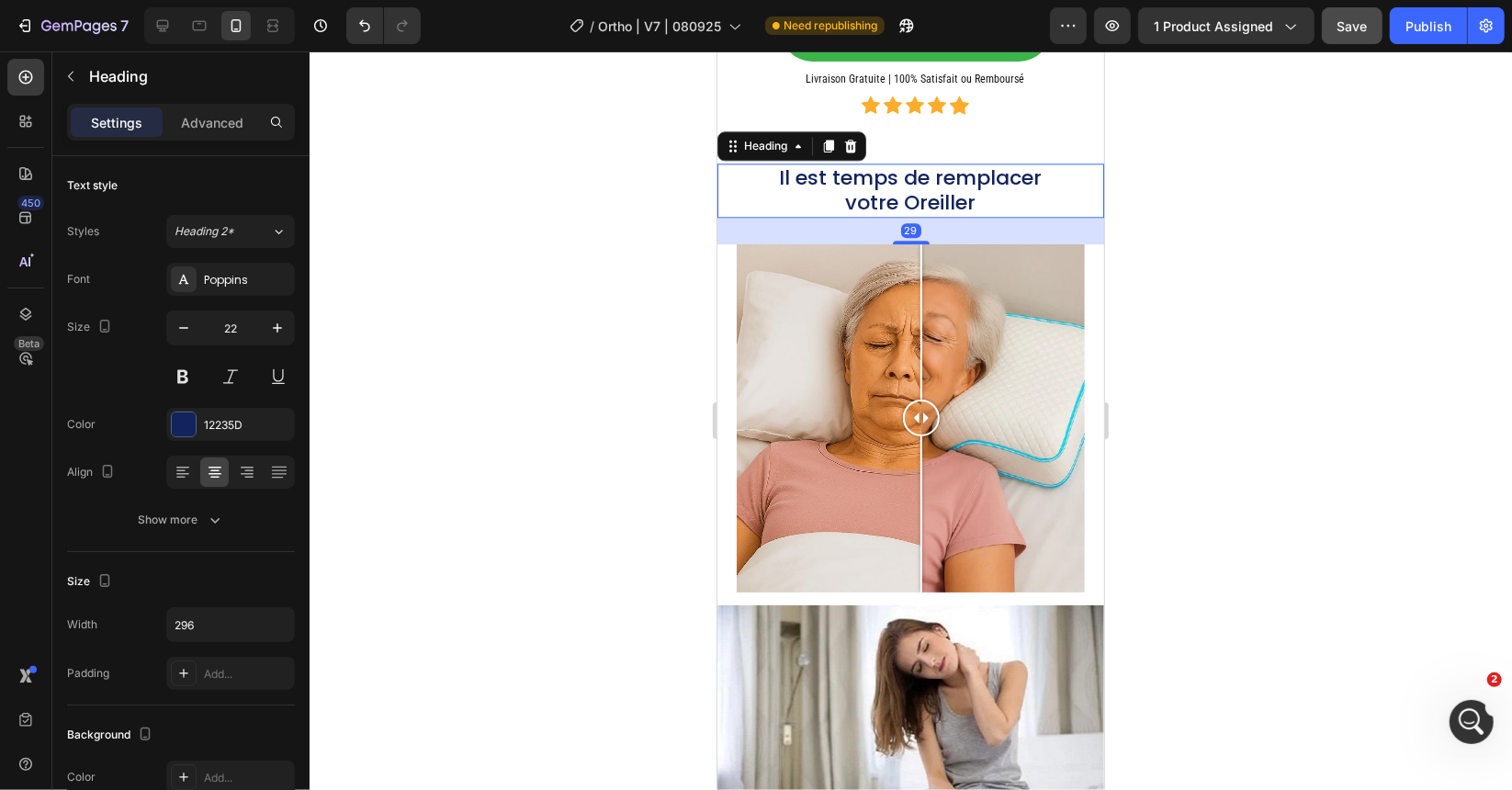
click at [663, 315] on div at bounding box center [911, 420] width 1202 height 738
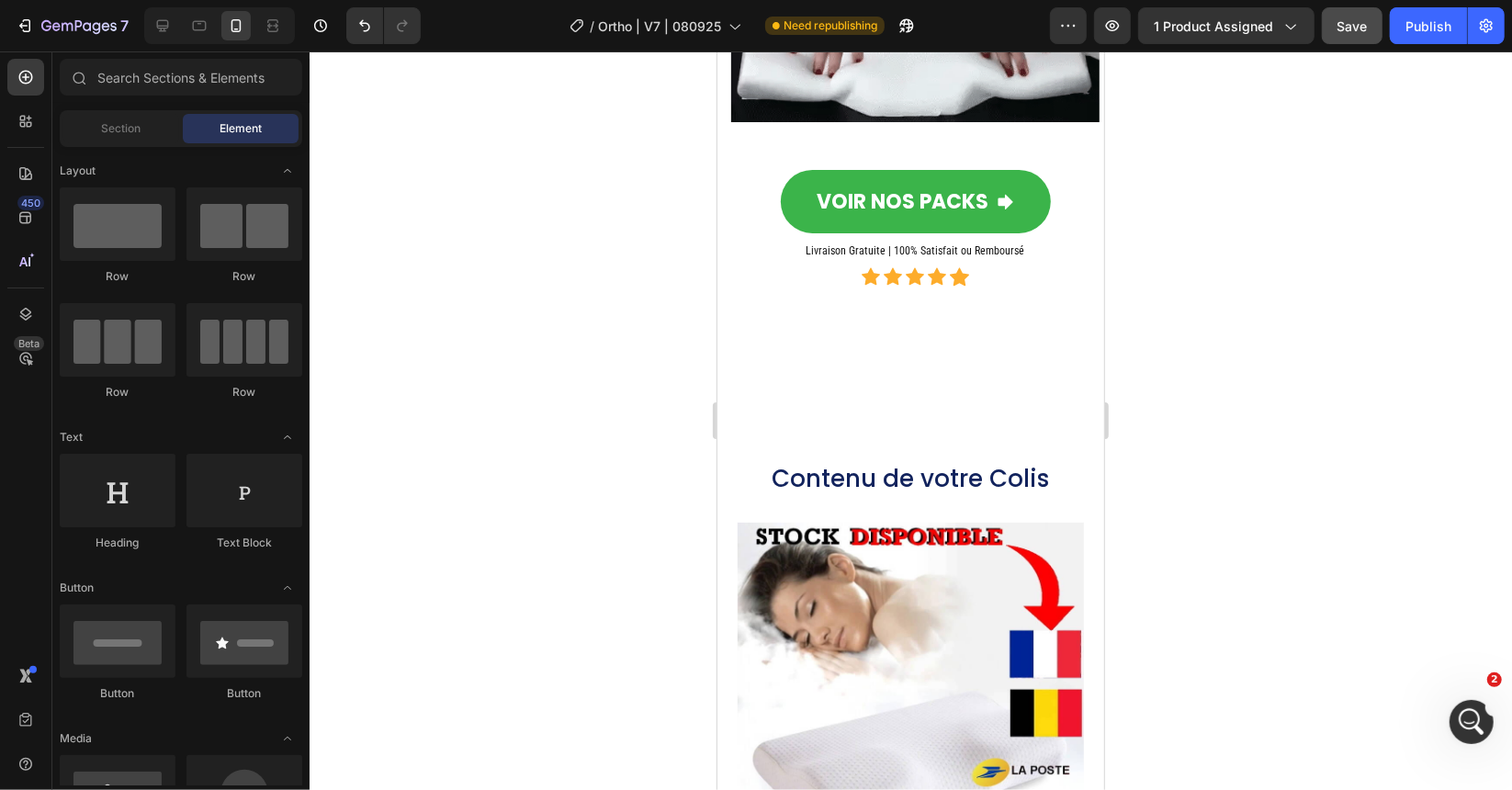
scroll to position [10777, 0]
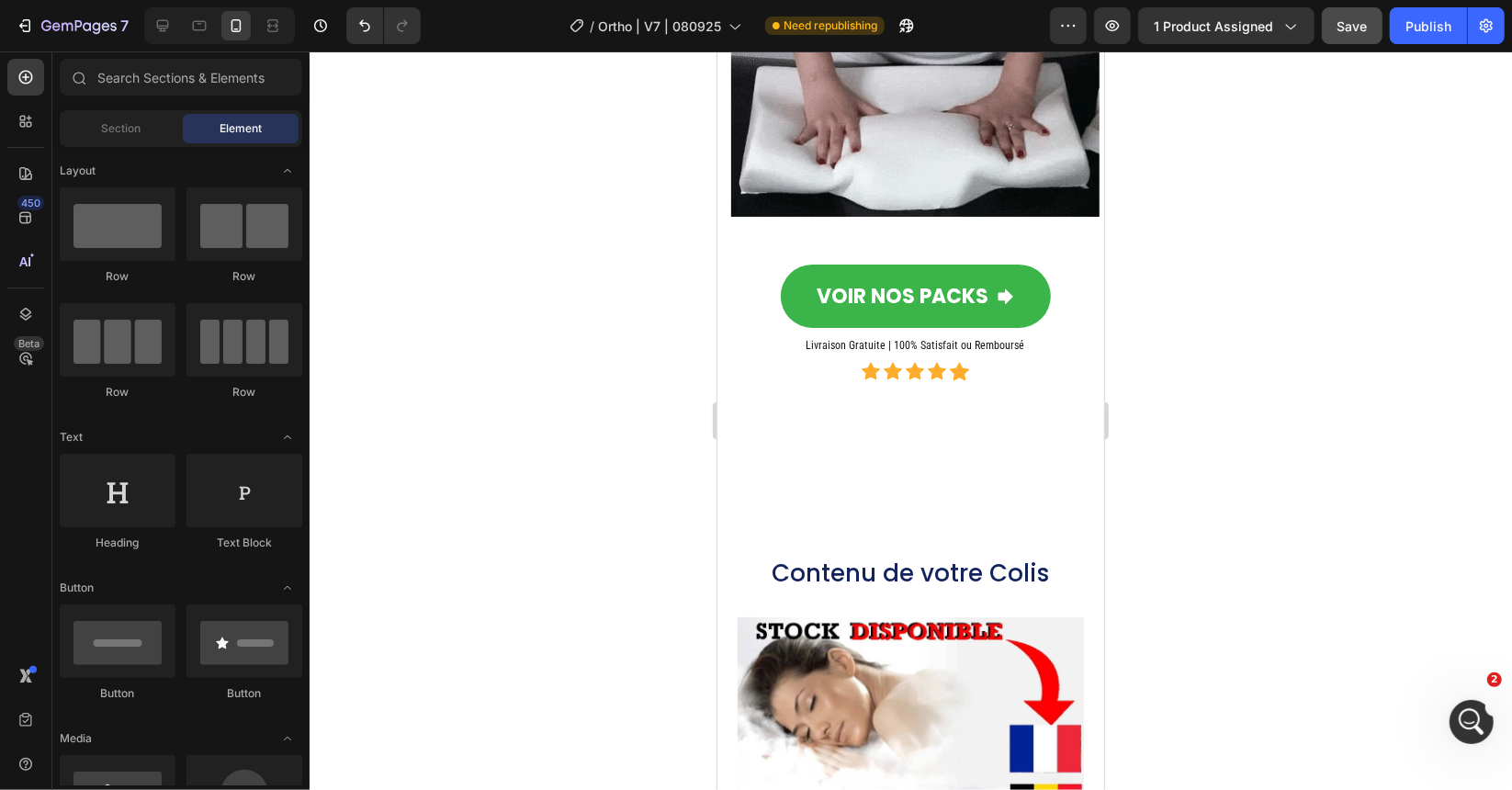
click at [665, 463] on div at bounding box center [911, 420] width 1202 height 738
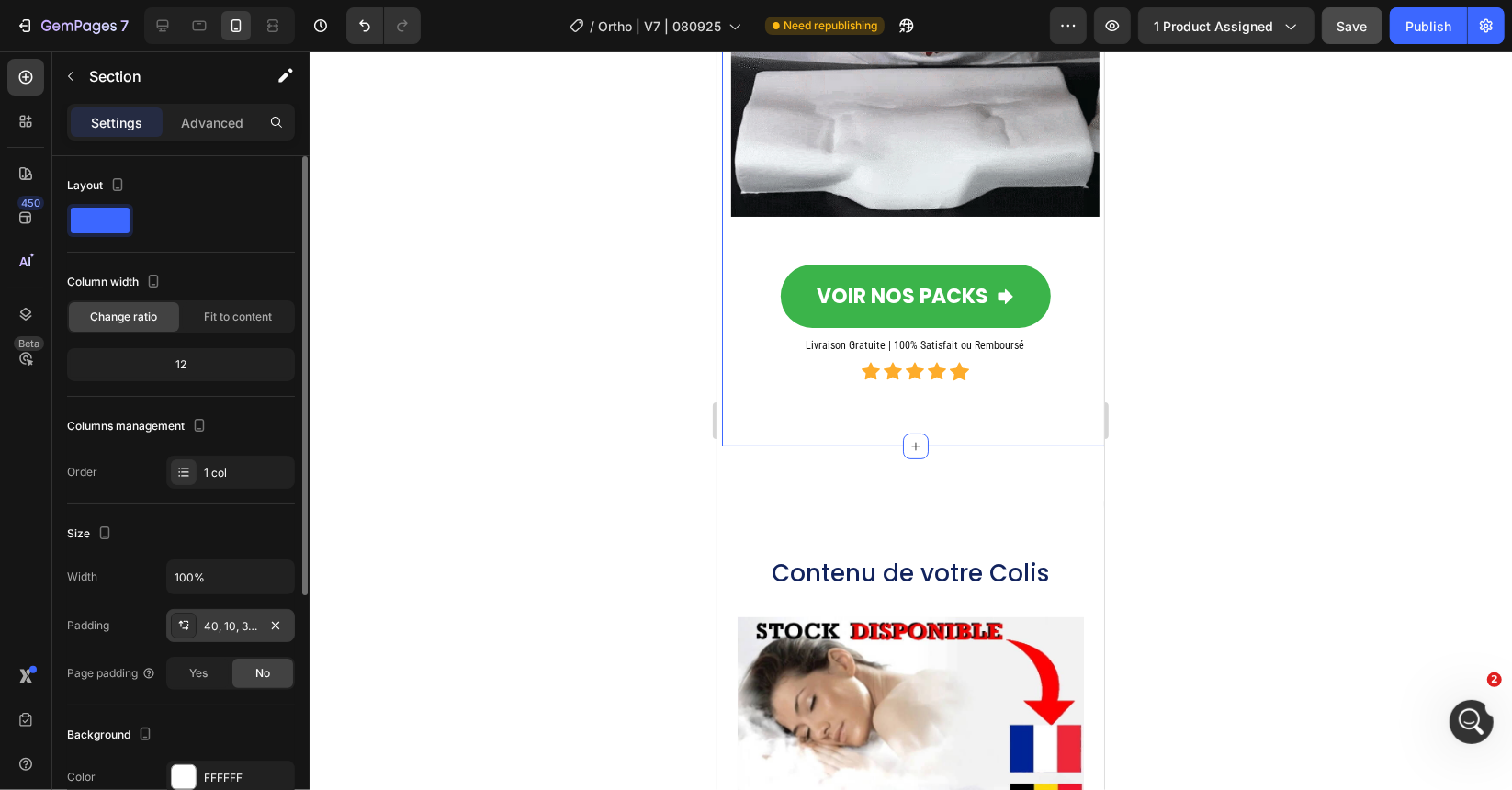
click at [239, 625] on div "40, 10, 32, 10" at bounding box center [230, 627] width 53 height 17
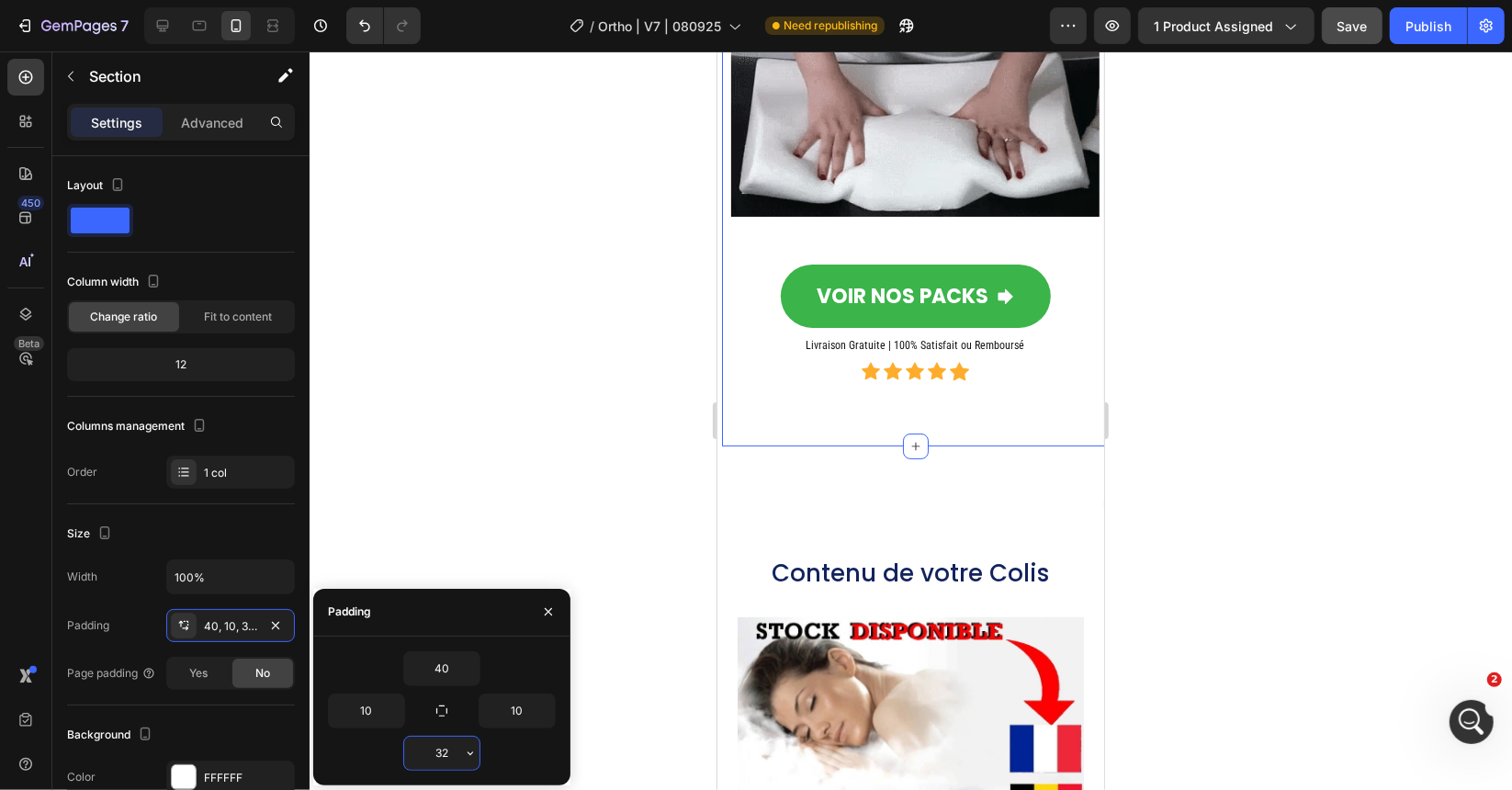
click at [445, 749] on input "32" at bounding box center [442, 753] width 75 height 33
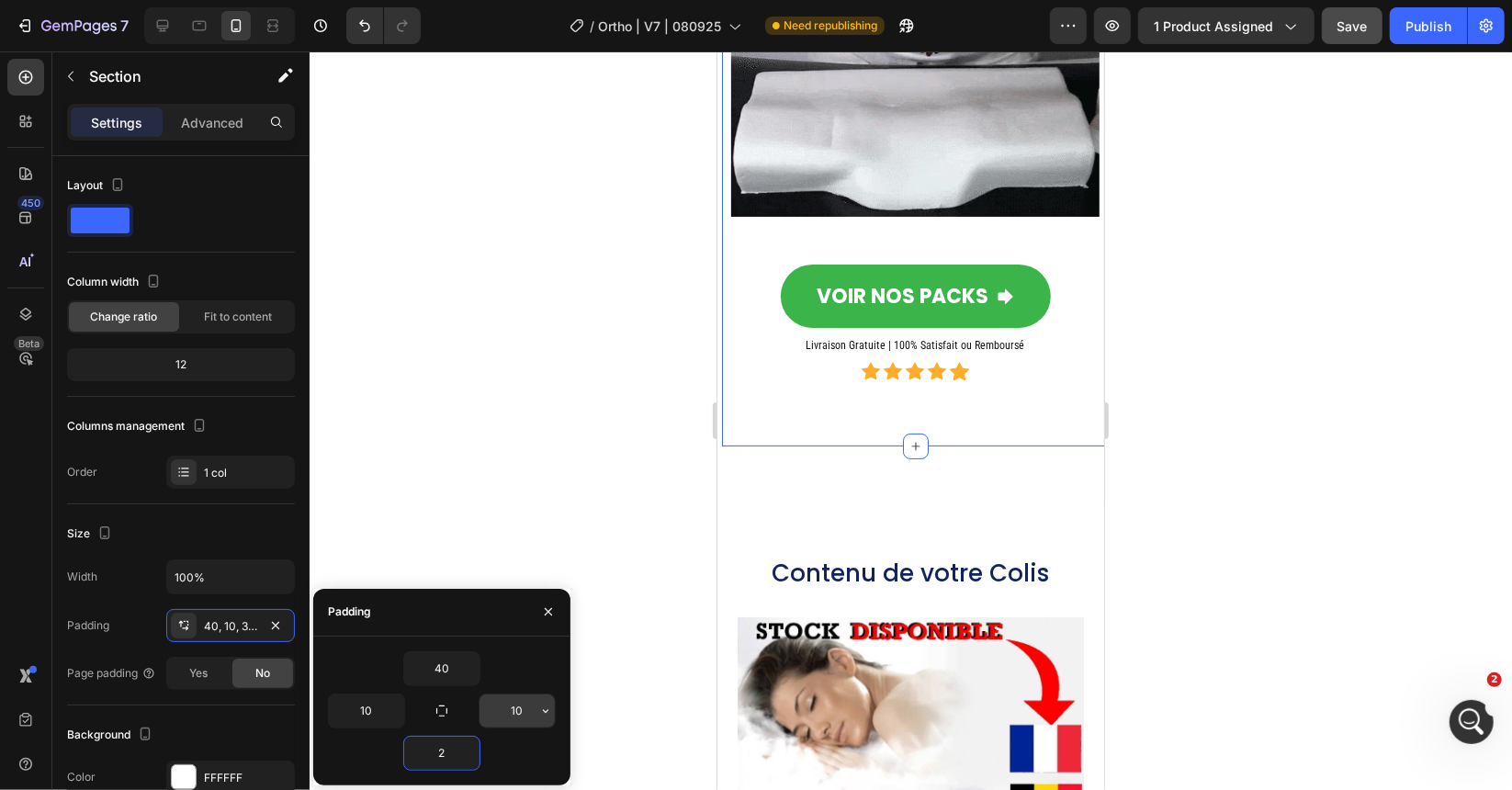
type input "20"
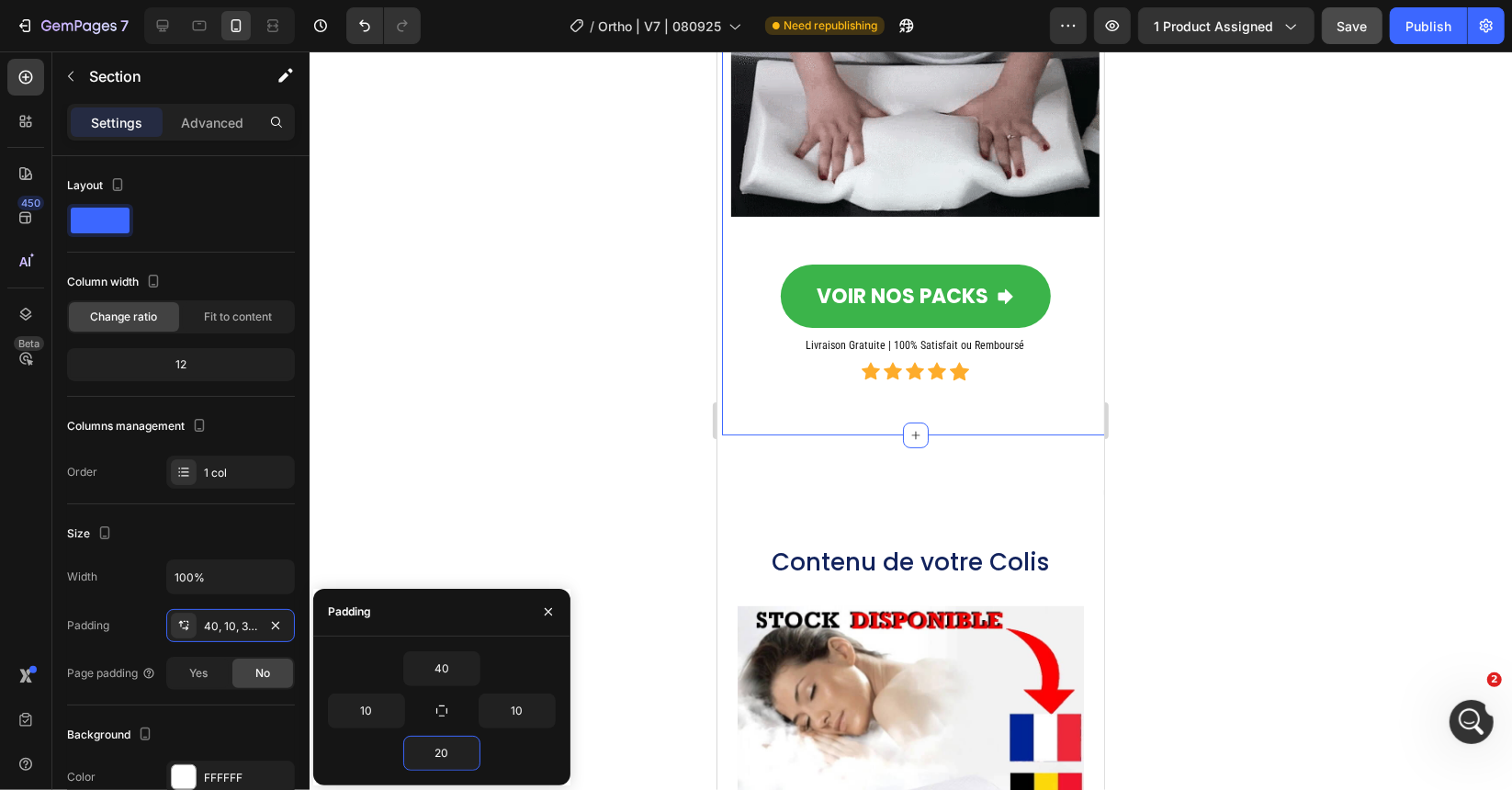
click at [637, 312] on div at bounding box center [911, 420] width 1202 height 738
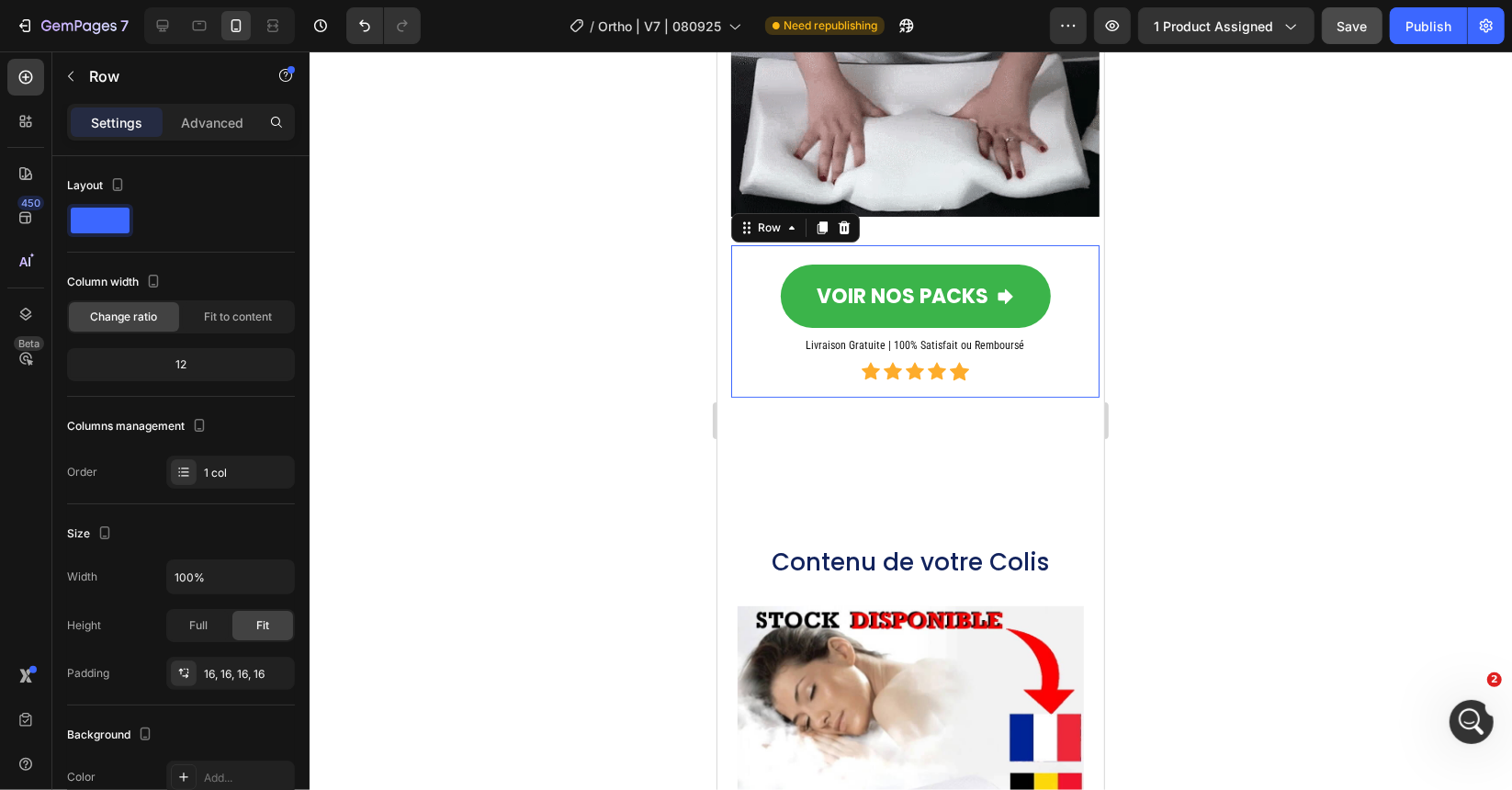
click at [779, 397] on div "VOIR NOS PACKS Button Livraison Gratuite | 100% Satisfait ou Remboursé Heading …" at bounding box center [914, 320] width 368 height 152
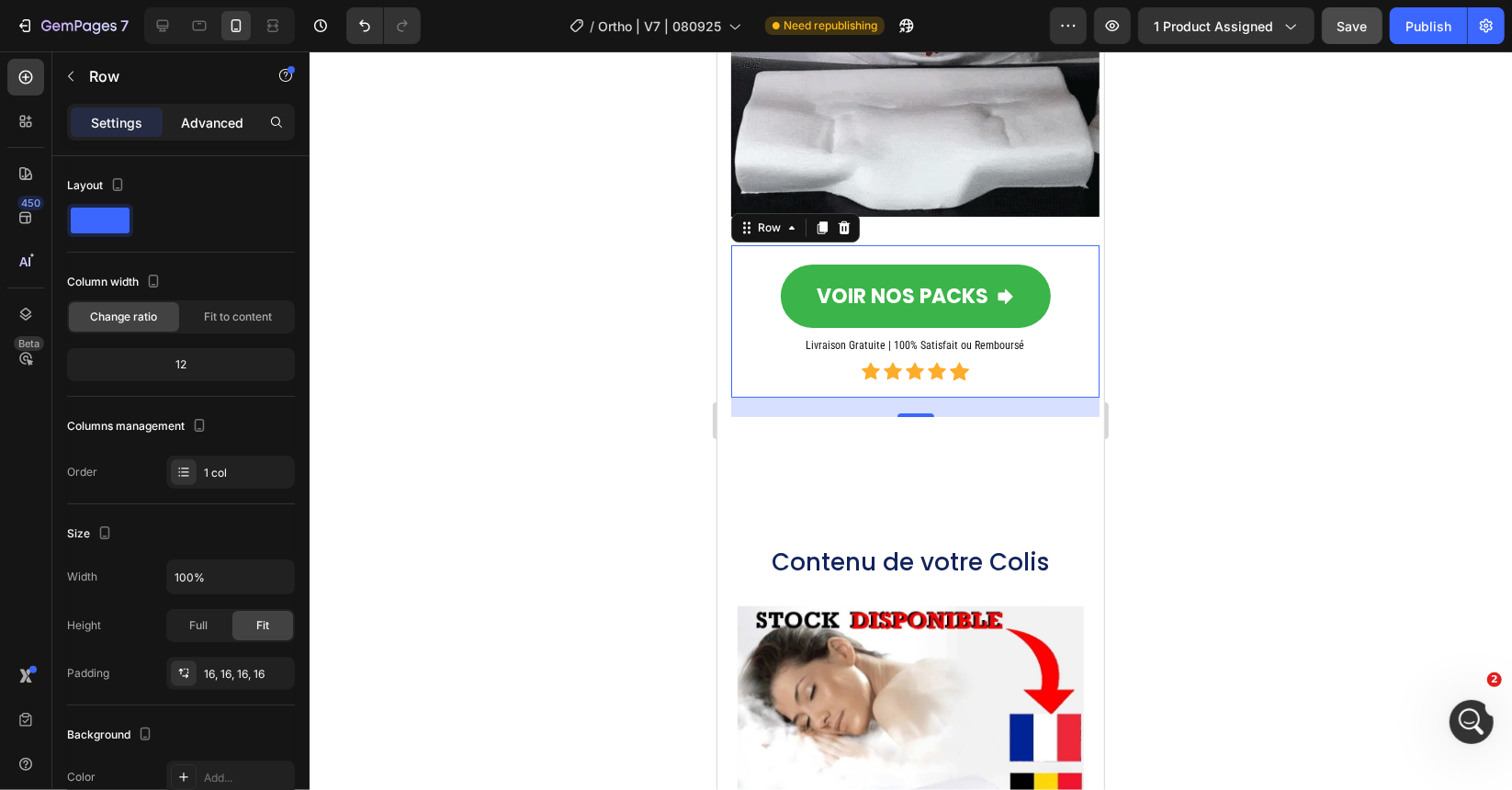
click at [208, 126] on p "Advanced" at bounding box center [211, 122] width 62 height 19
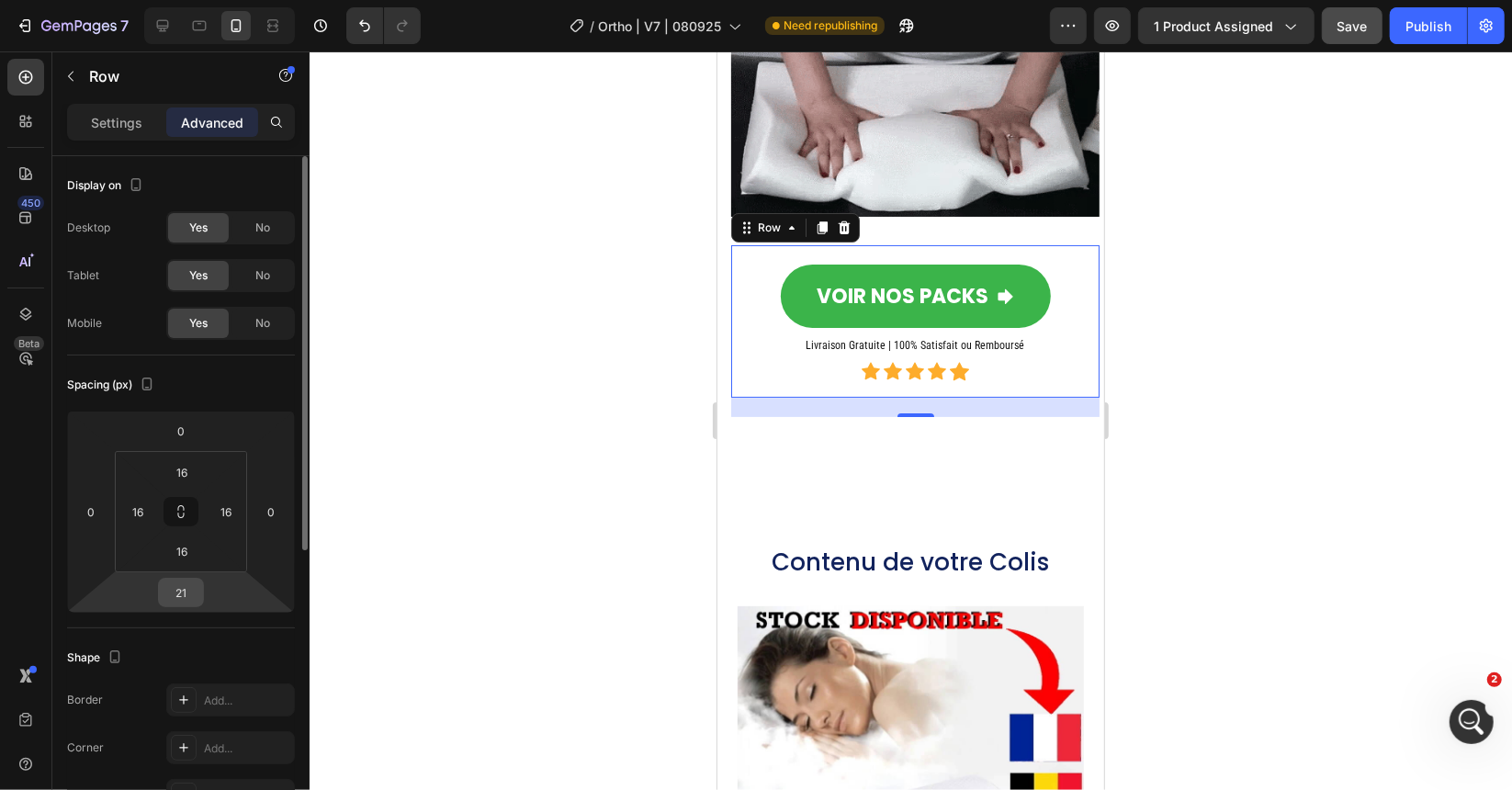
click at [183, 602] on input "21" at bounding box center [181, 592] width 37 height 28
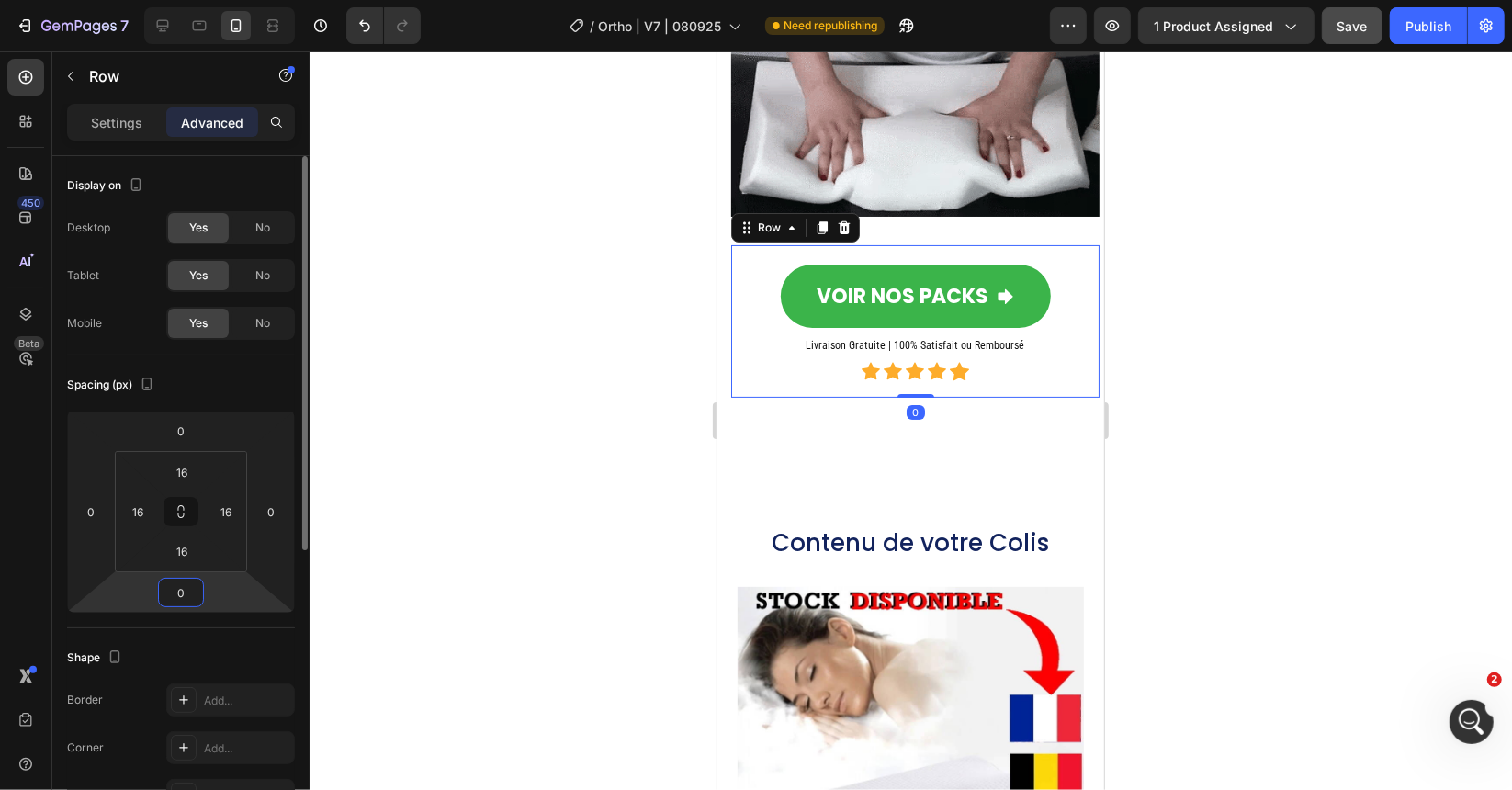
click at [187, 596] on input "0" at bounding box center [181, 592] width 37 height 28
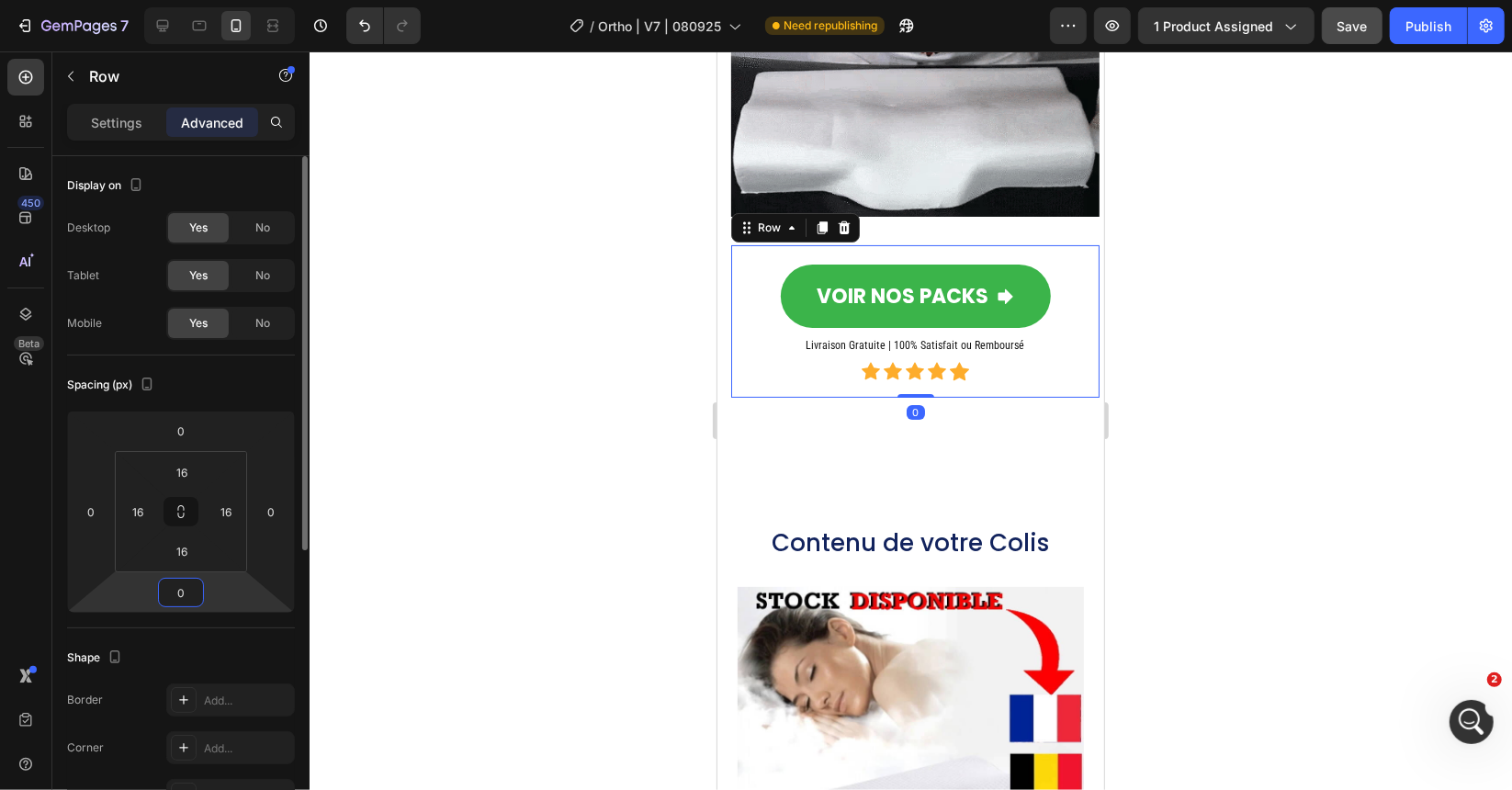
click at [180, 591] on input "0" at bounding box center [181, 592] width 37 height 28
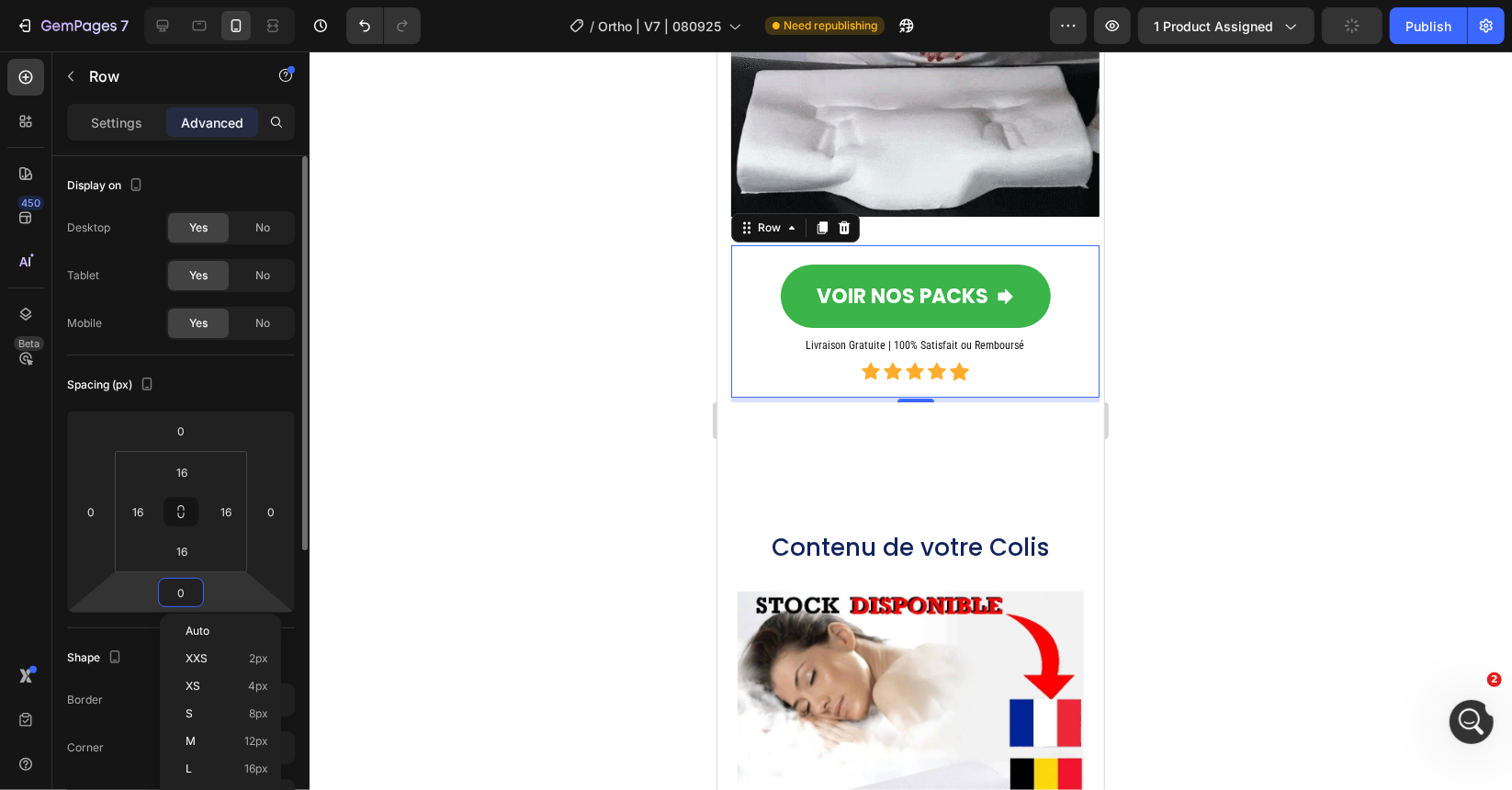
type input "5"
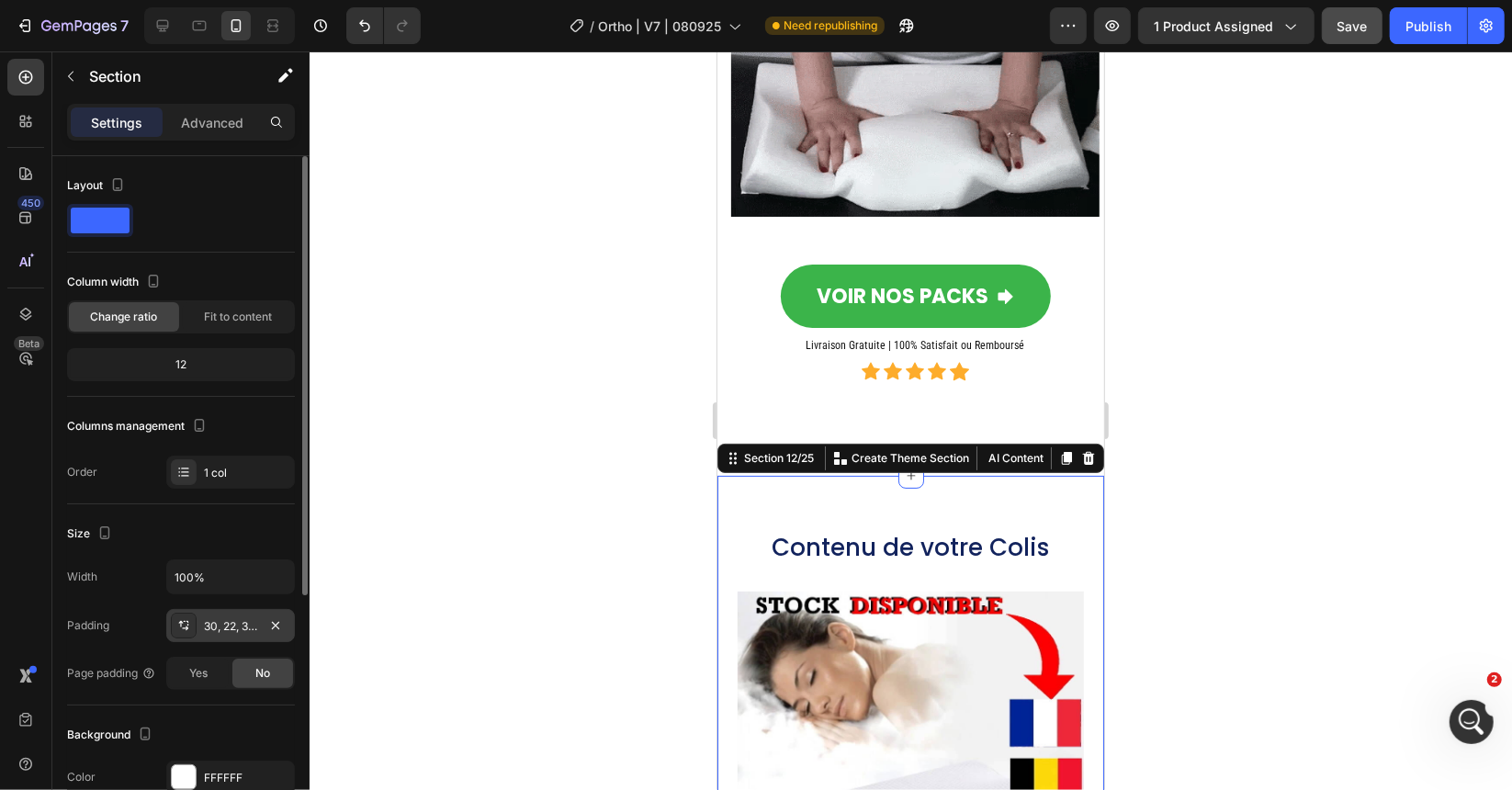
click at [229, 619] on div "30, 22, 30, 22" at bounding box center [230, 627] width 53 height 17
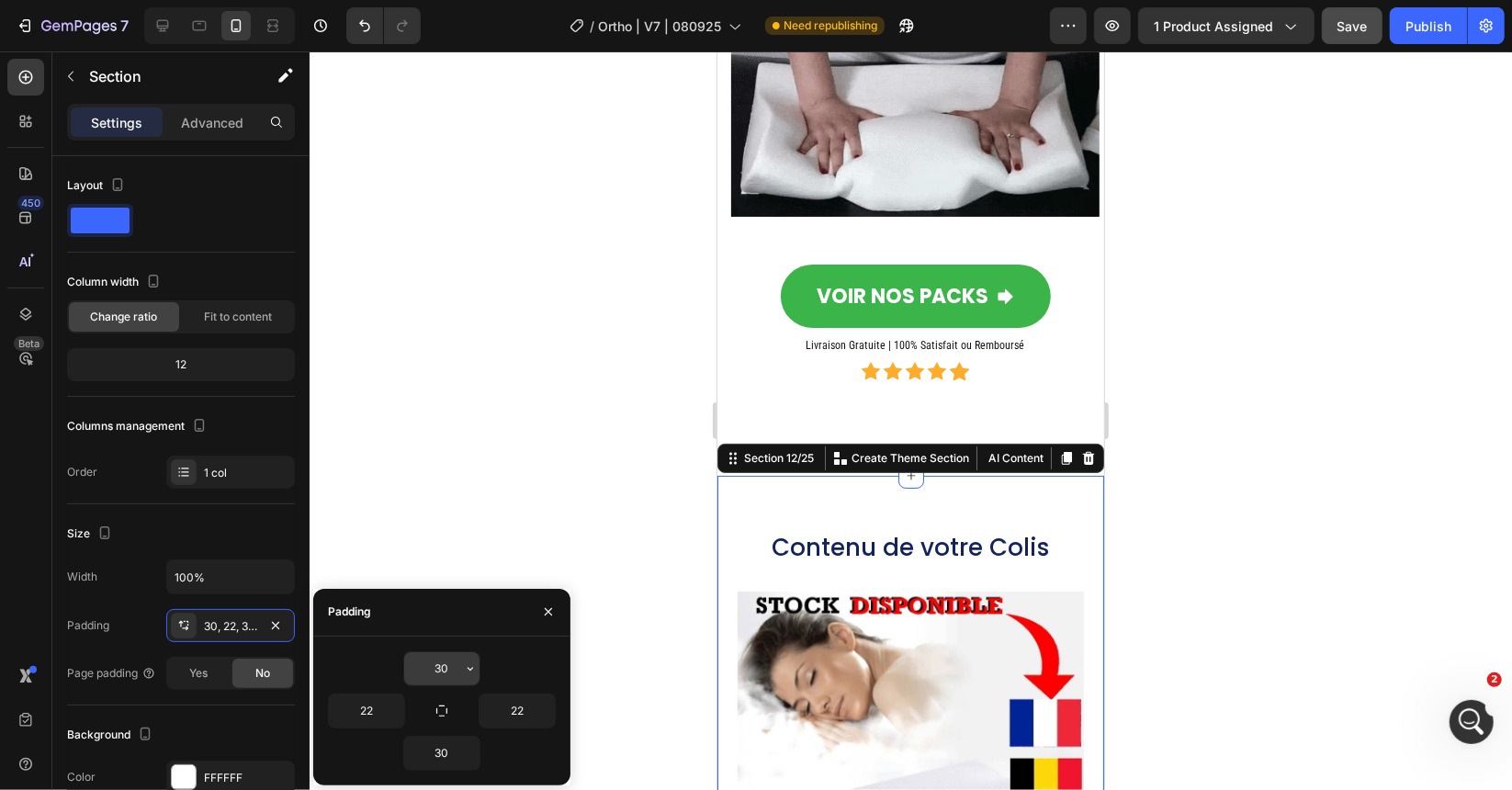
click at [446, 660] on input "30" at bounding box center [442, 669] width 75 height 33
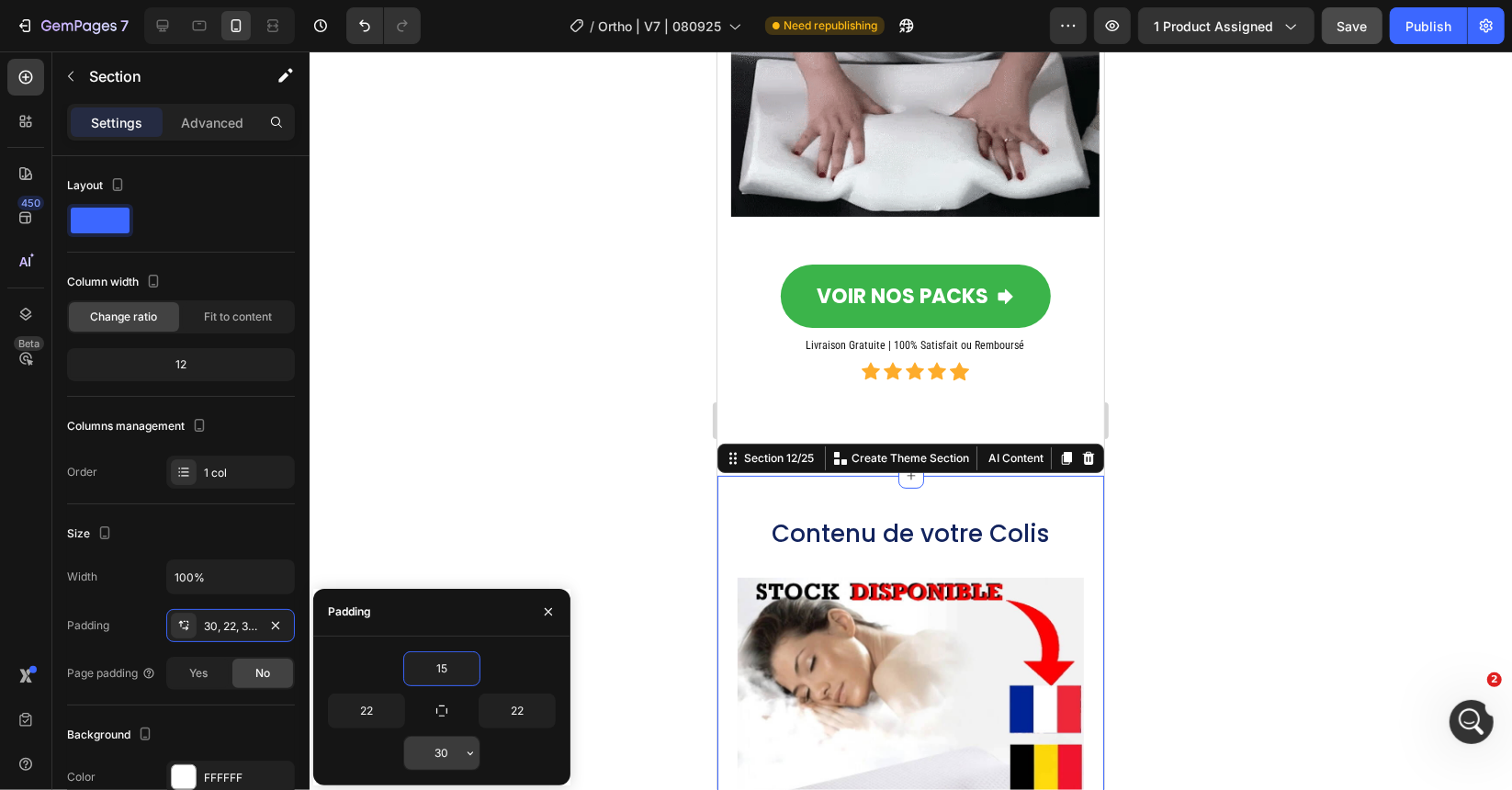
type input "15"
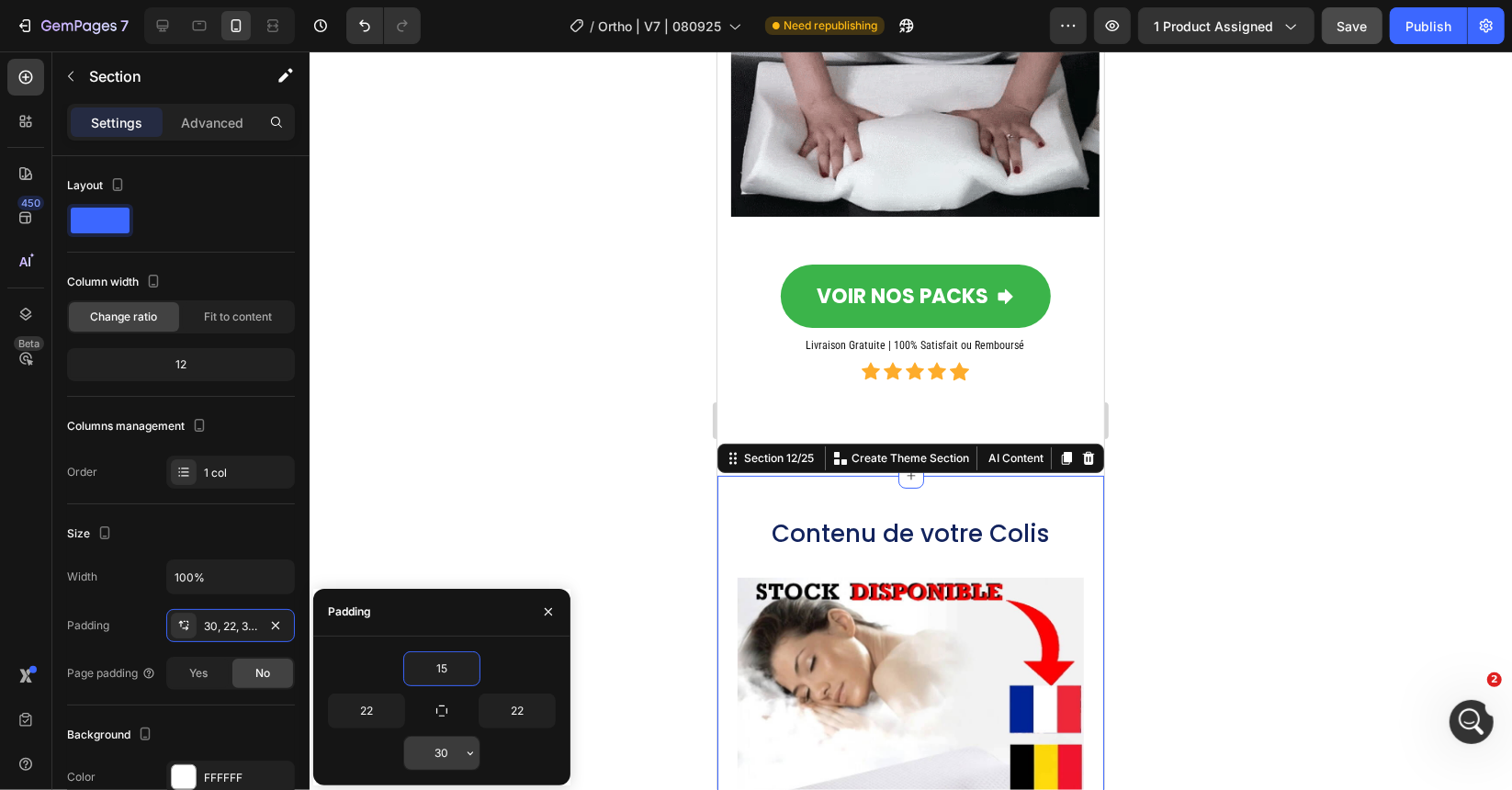
click at [457, 756] on input "30" at bounding box center [442, 753] width 75 height 33
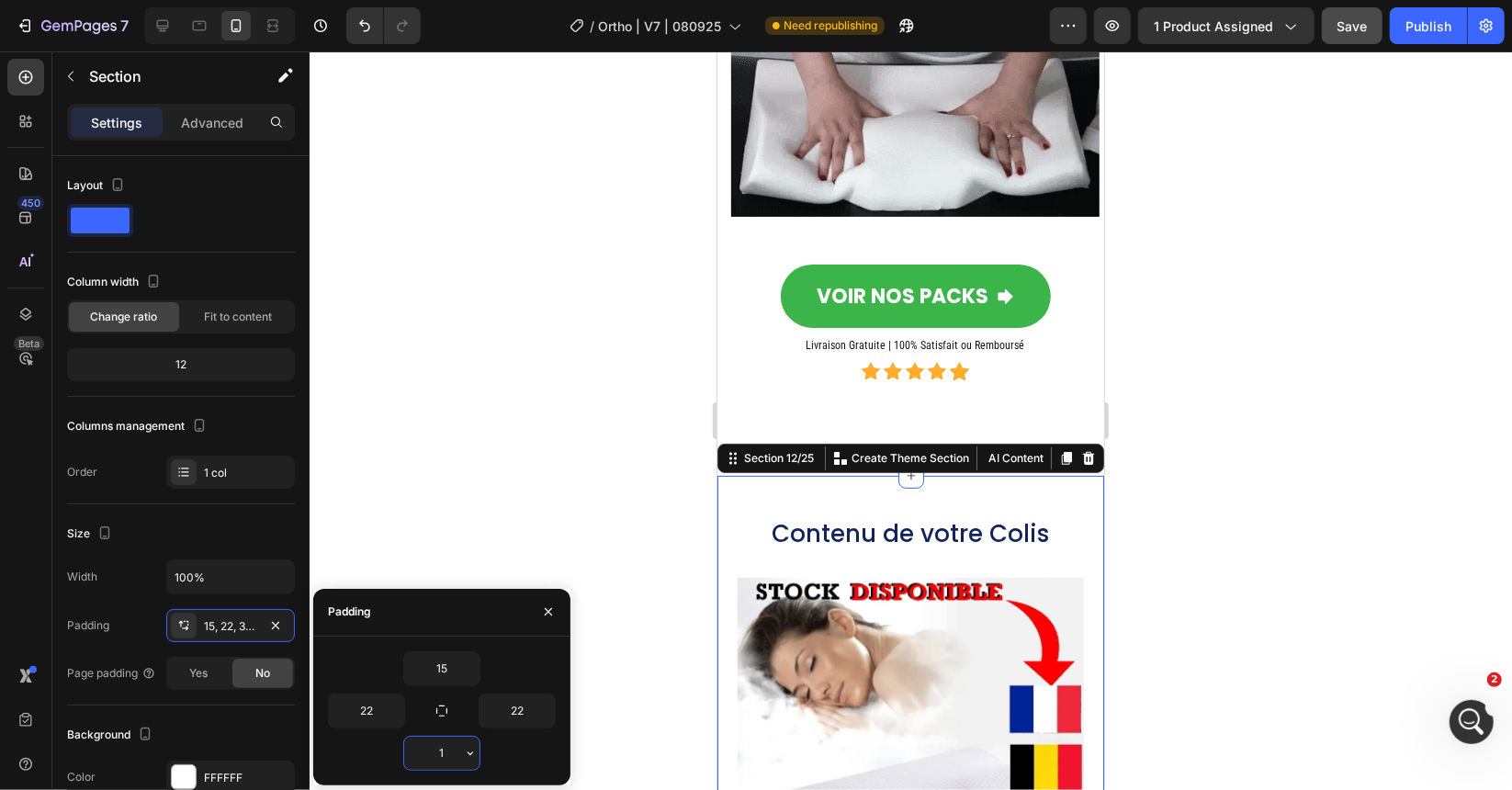
type input "15"
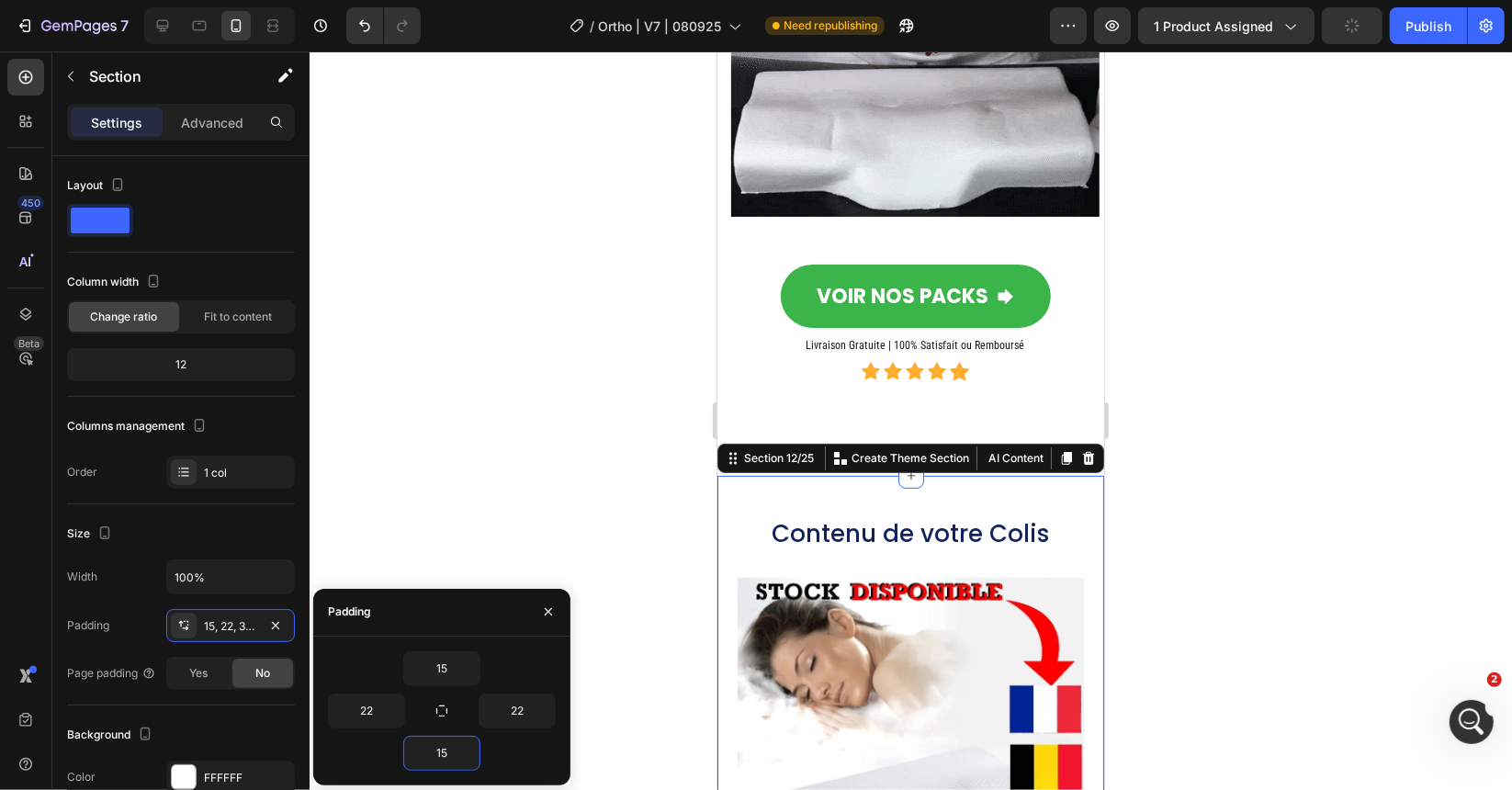
click at [599, 578] on div at bounding box center [911, 420] width 1202 height 738
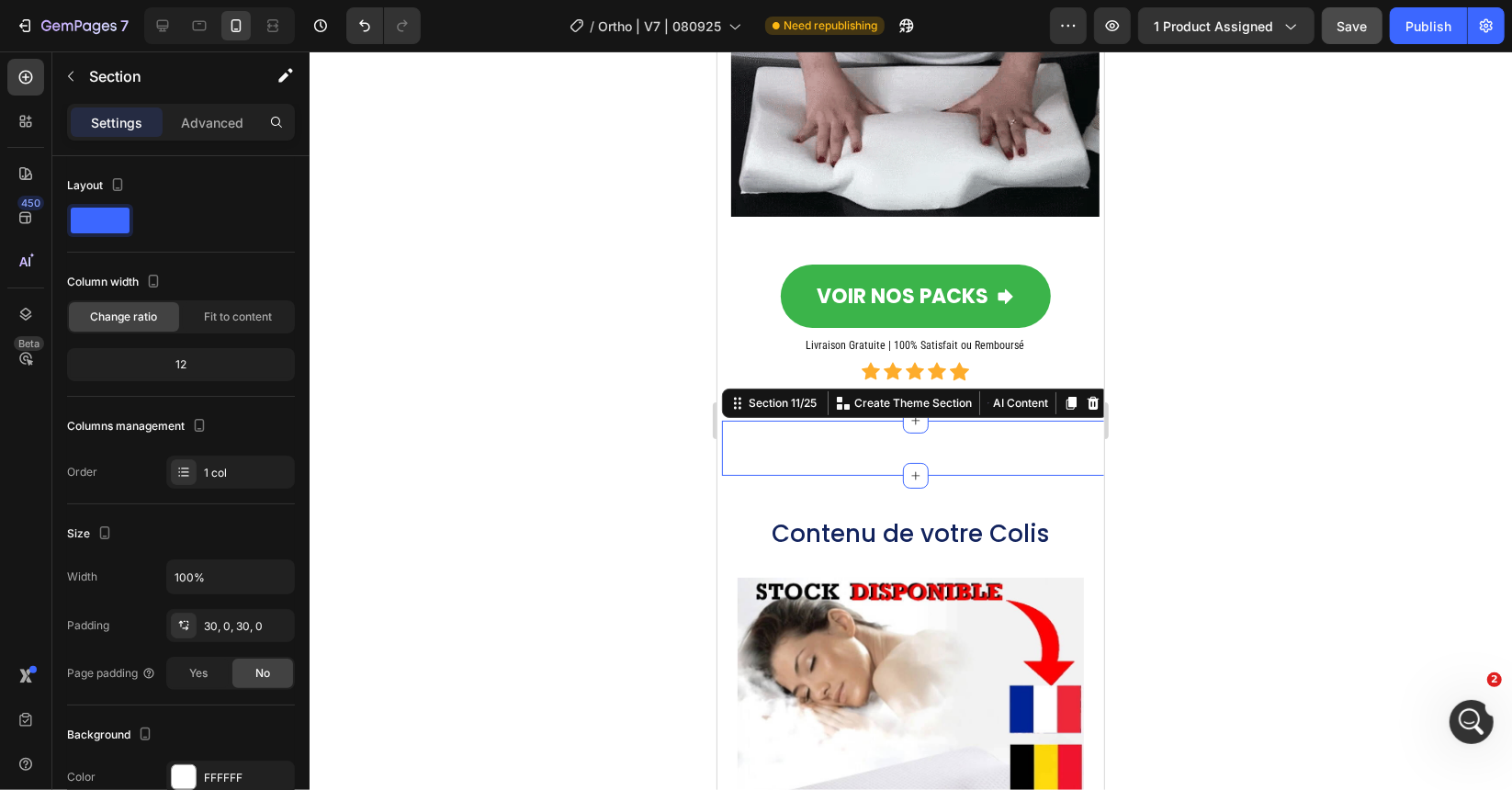
click at [888, 461] on div "Écoutez le Témoignage de notre Cliente [PERSON_NAME] Heading Video VOIR NOS PAC…" at bounding box center [914, 447] width 387 height 55
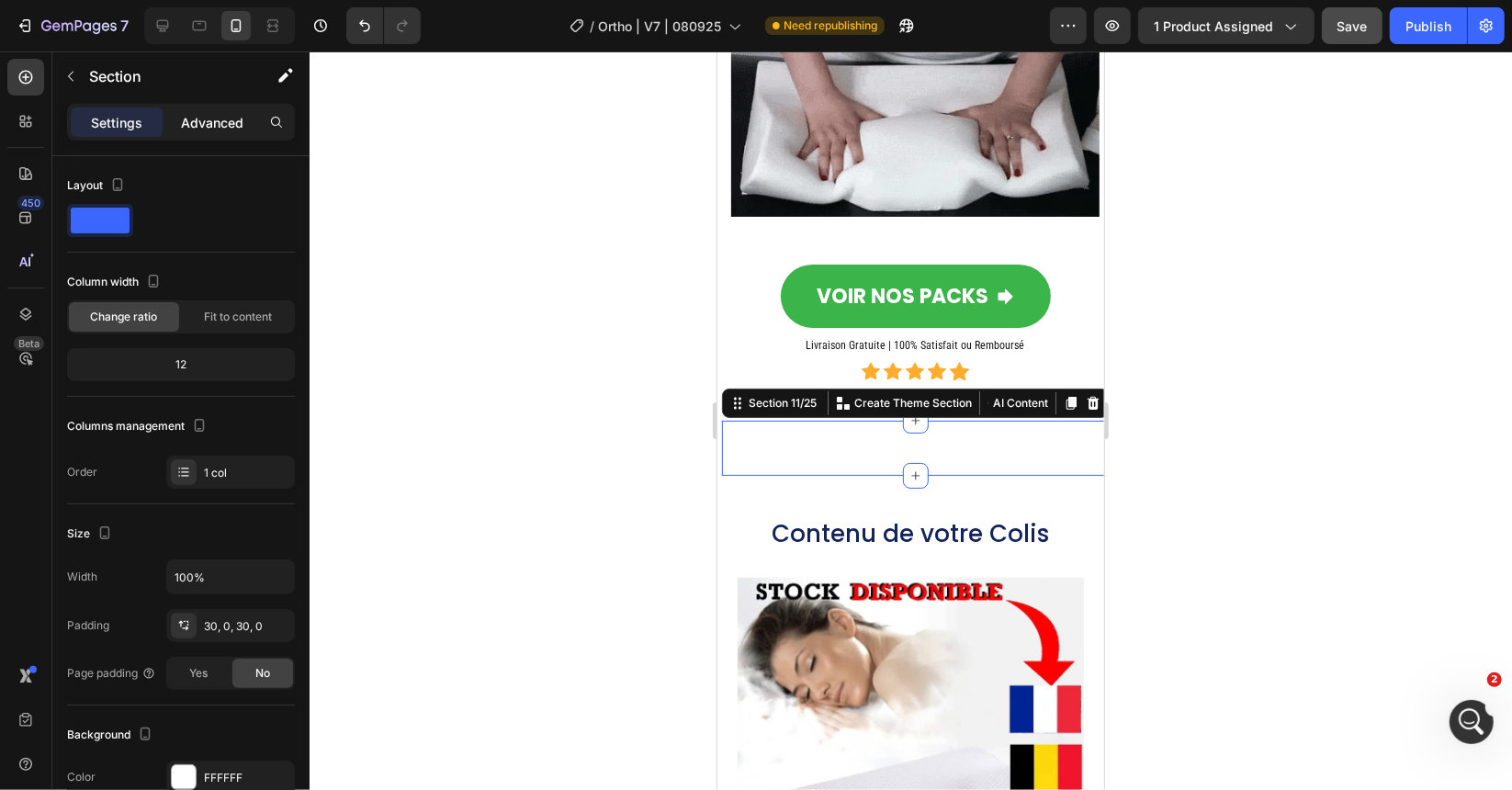
click at [223, 124] on p "Advanced" at bounding box center [211, 122] width 62 height 19
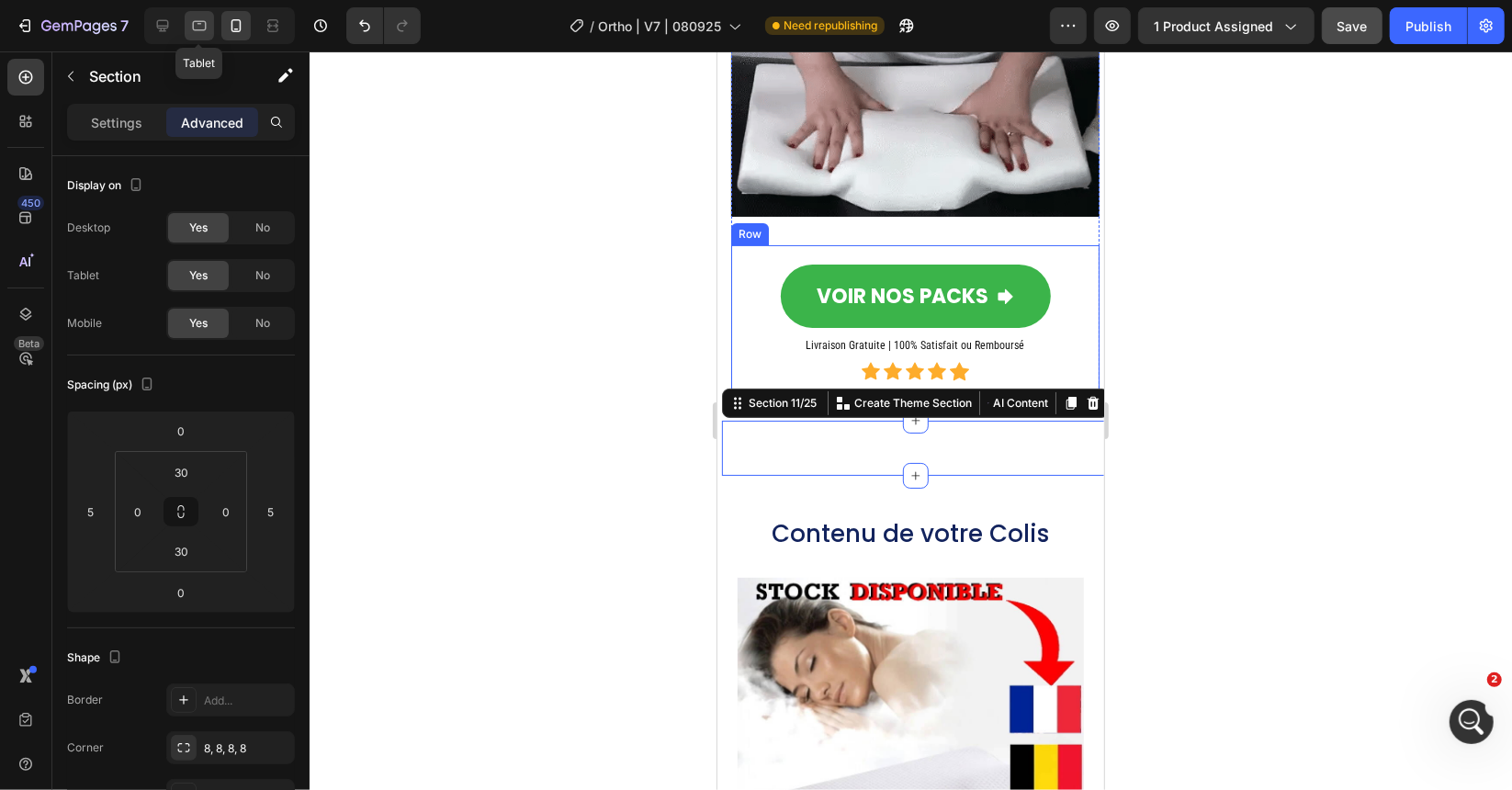
click at [209, 29] on div at bounding box center [199, 26] width 30 height 30
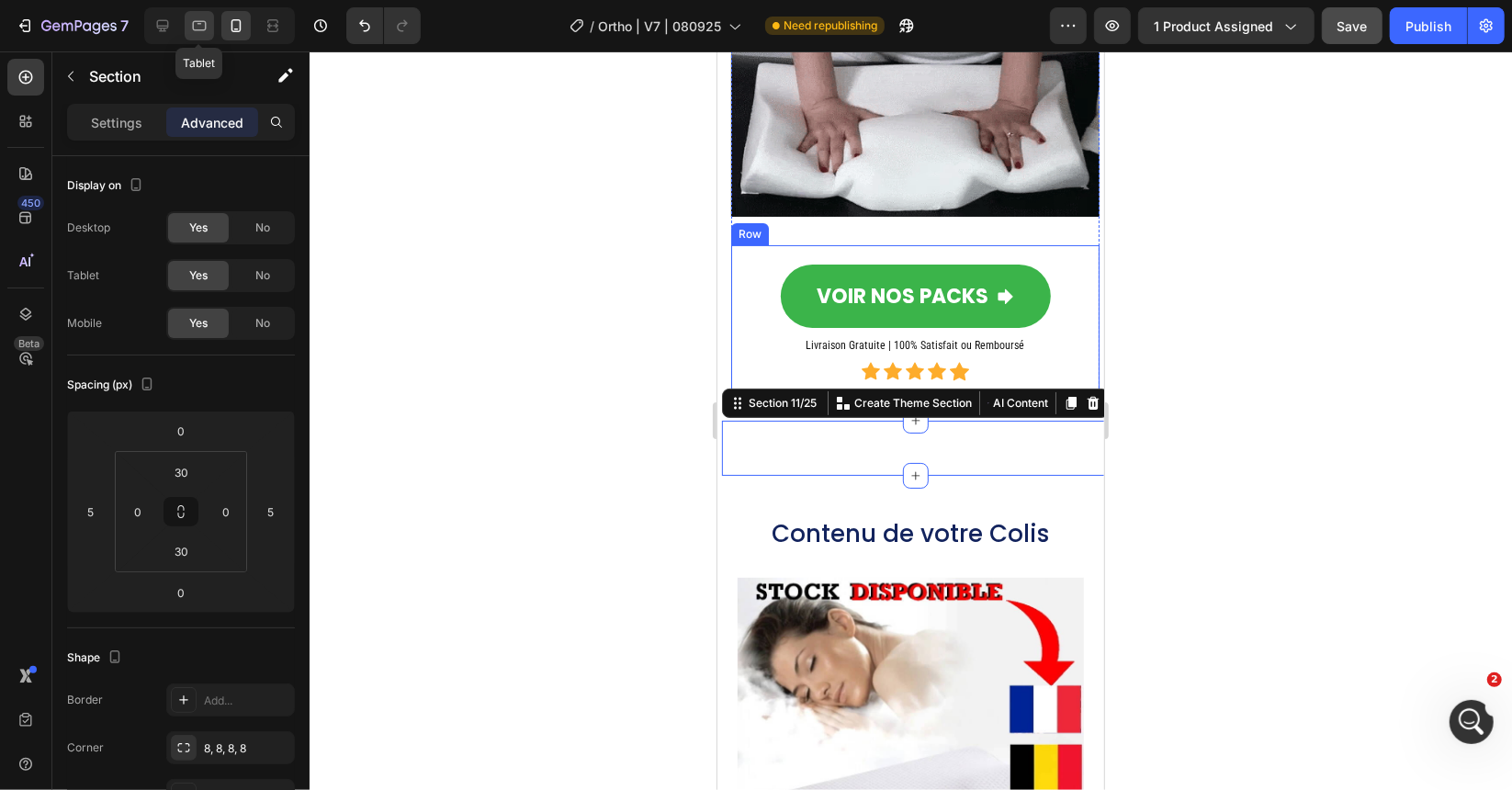
type input "0"
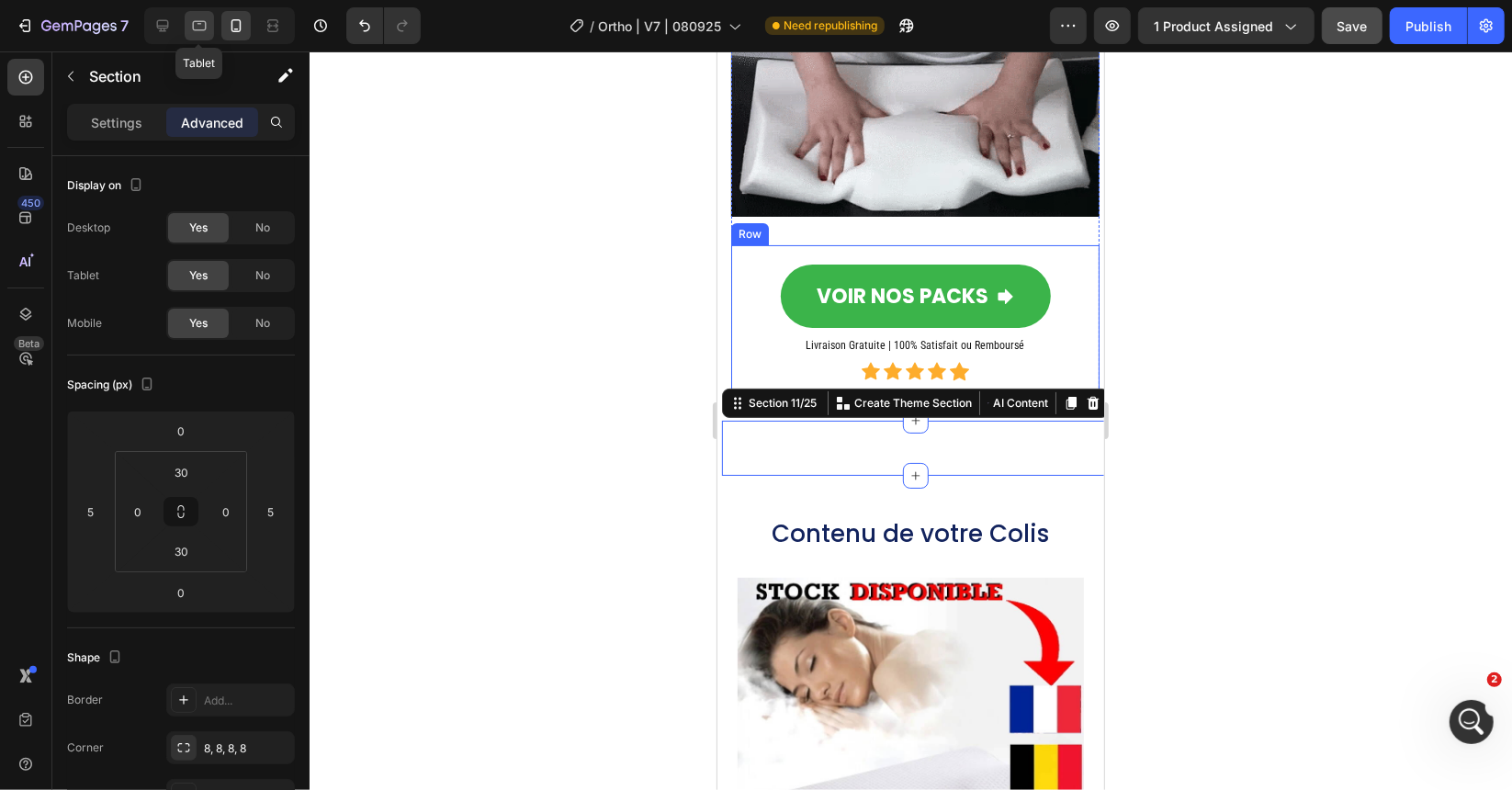
type input "0"
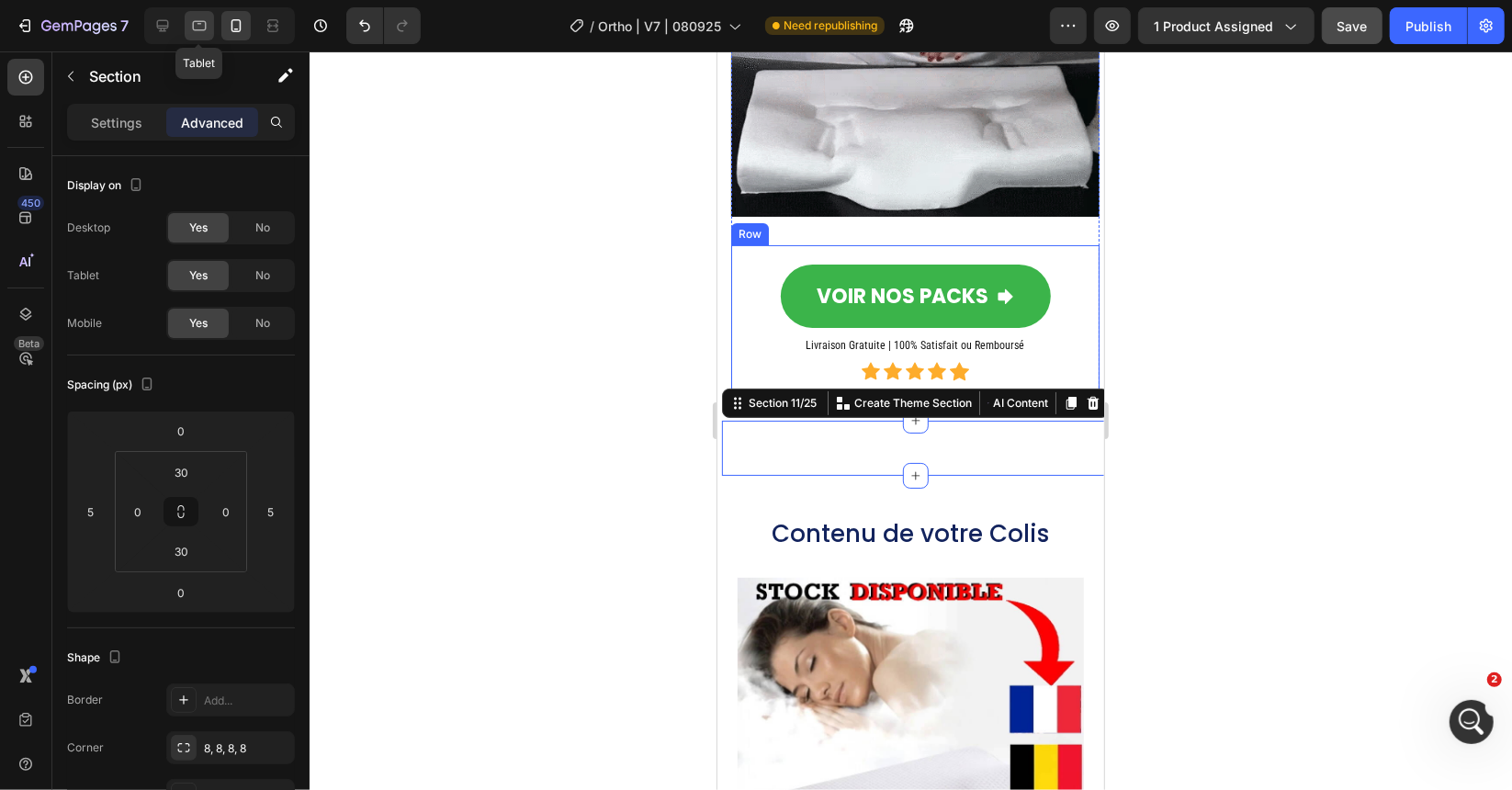
type input "110"
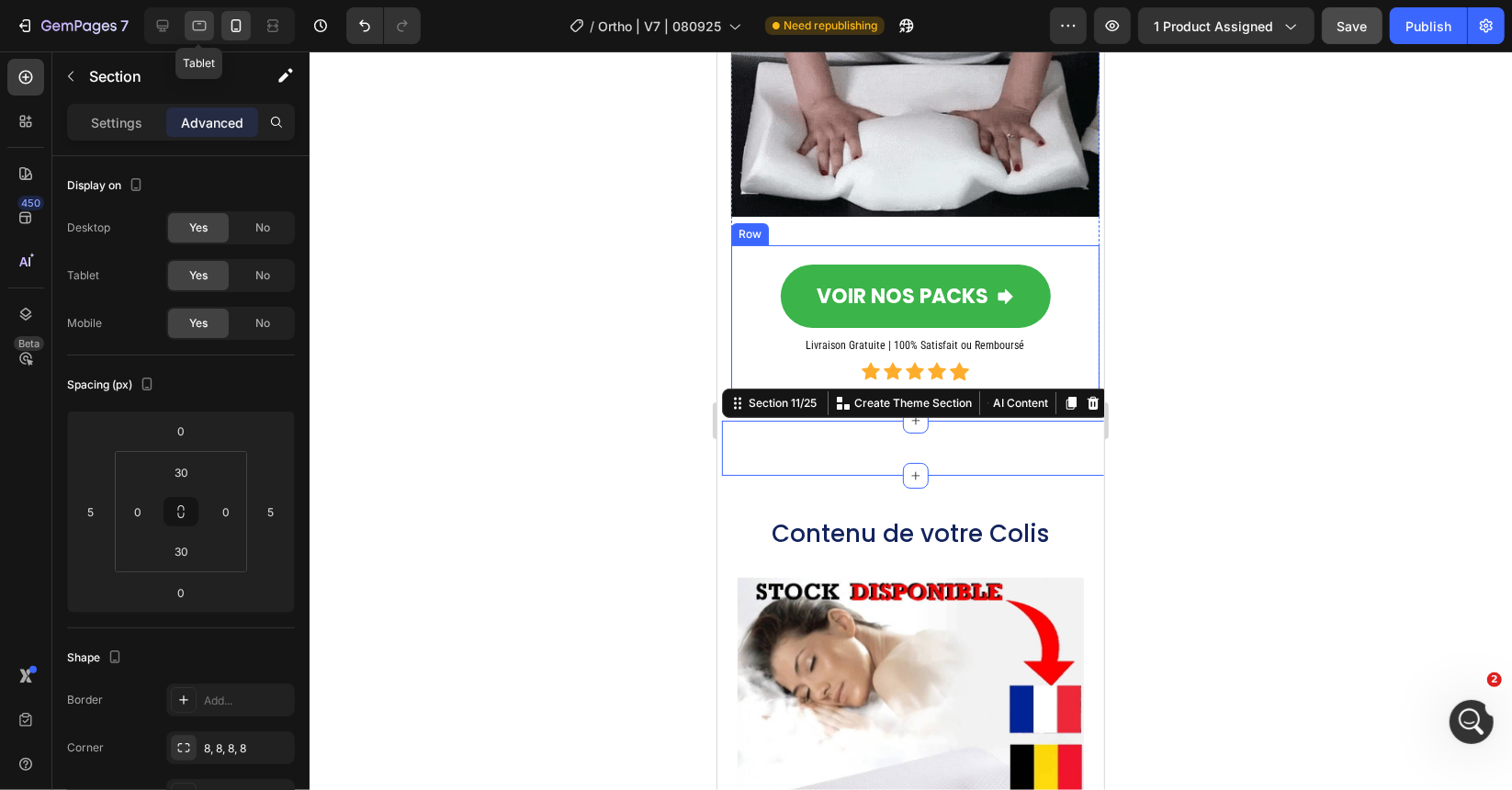
type input "20"
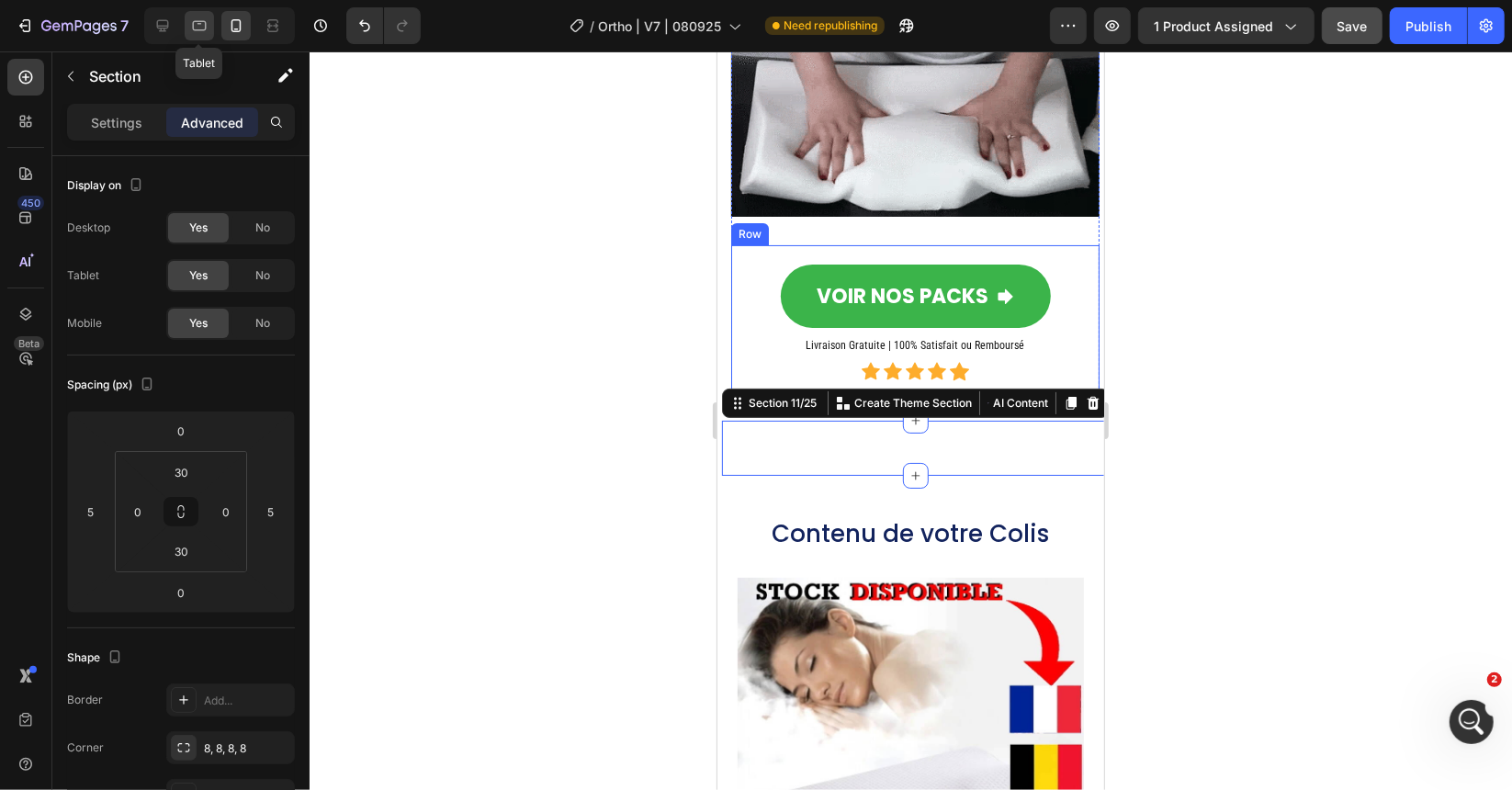
type input "67"
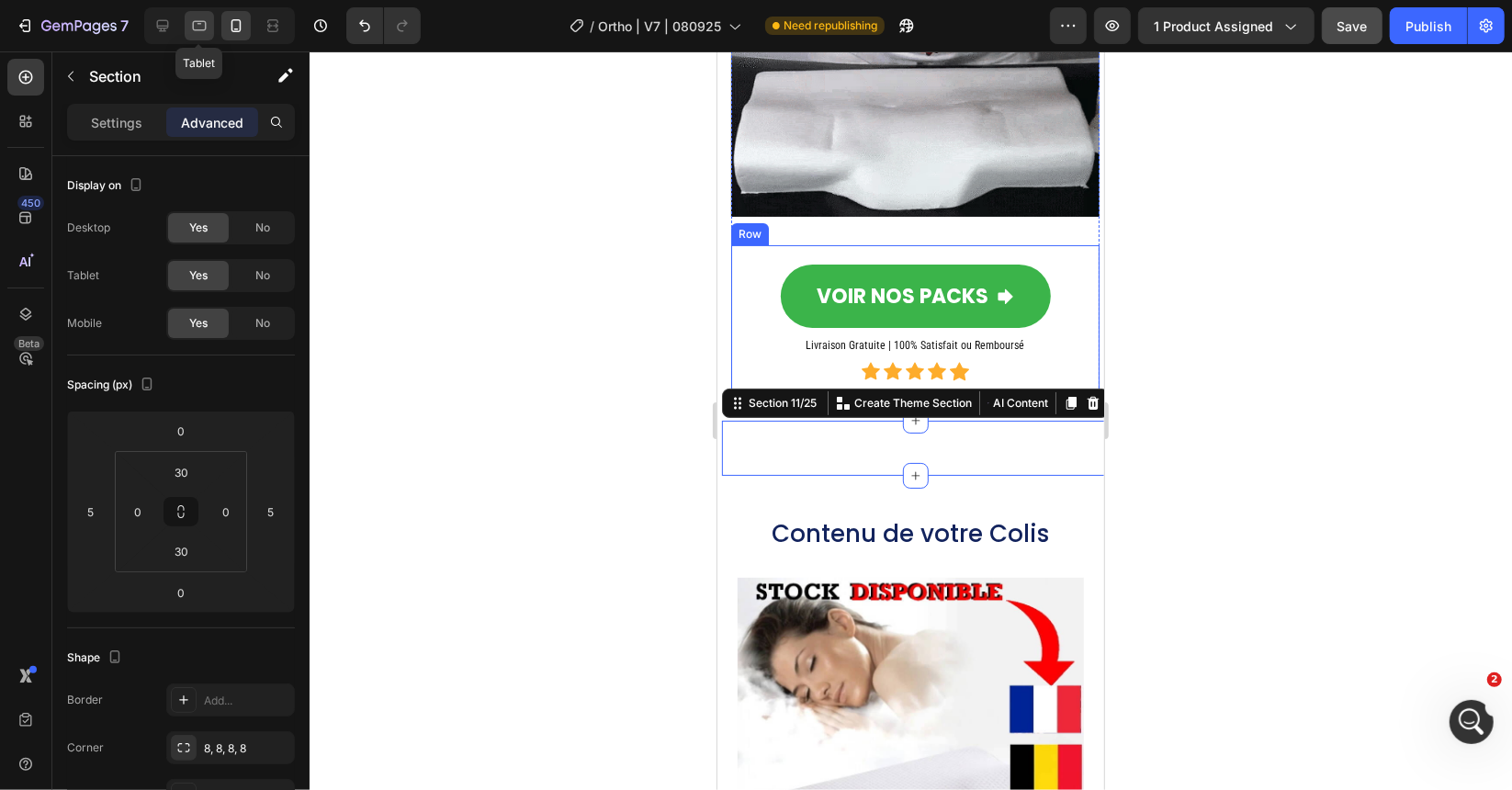
type input "20"
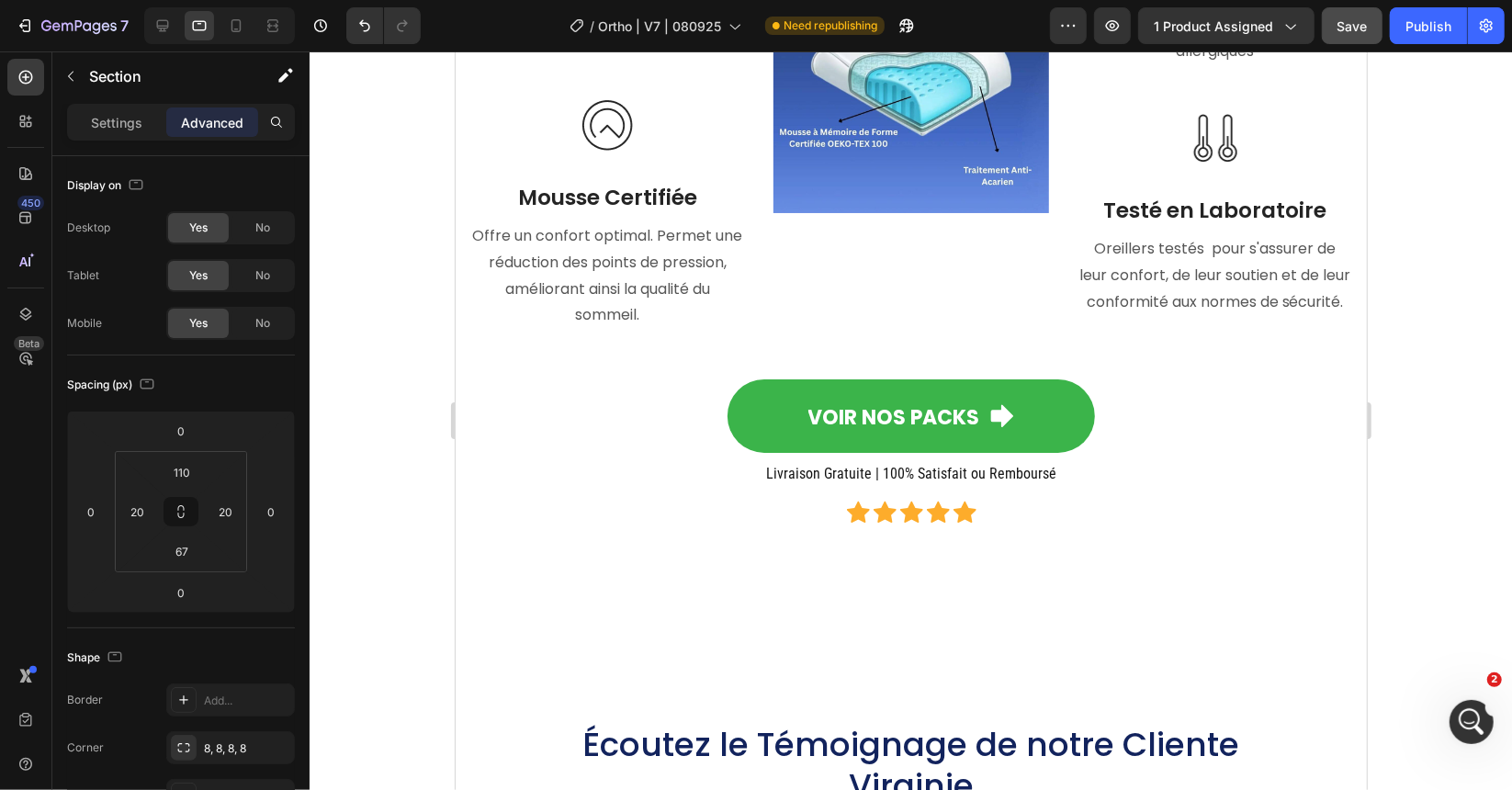
scroll to position [11433, 0]
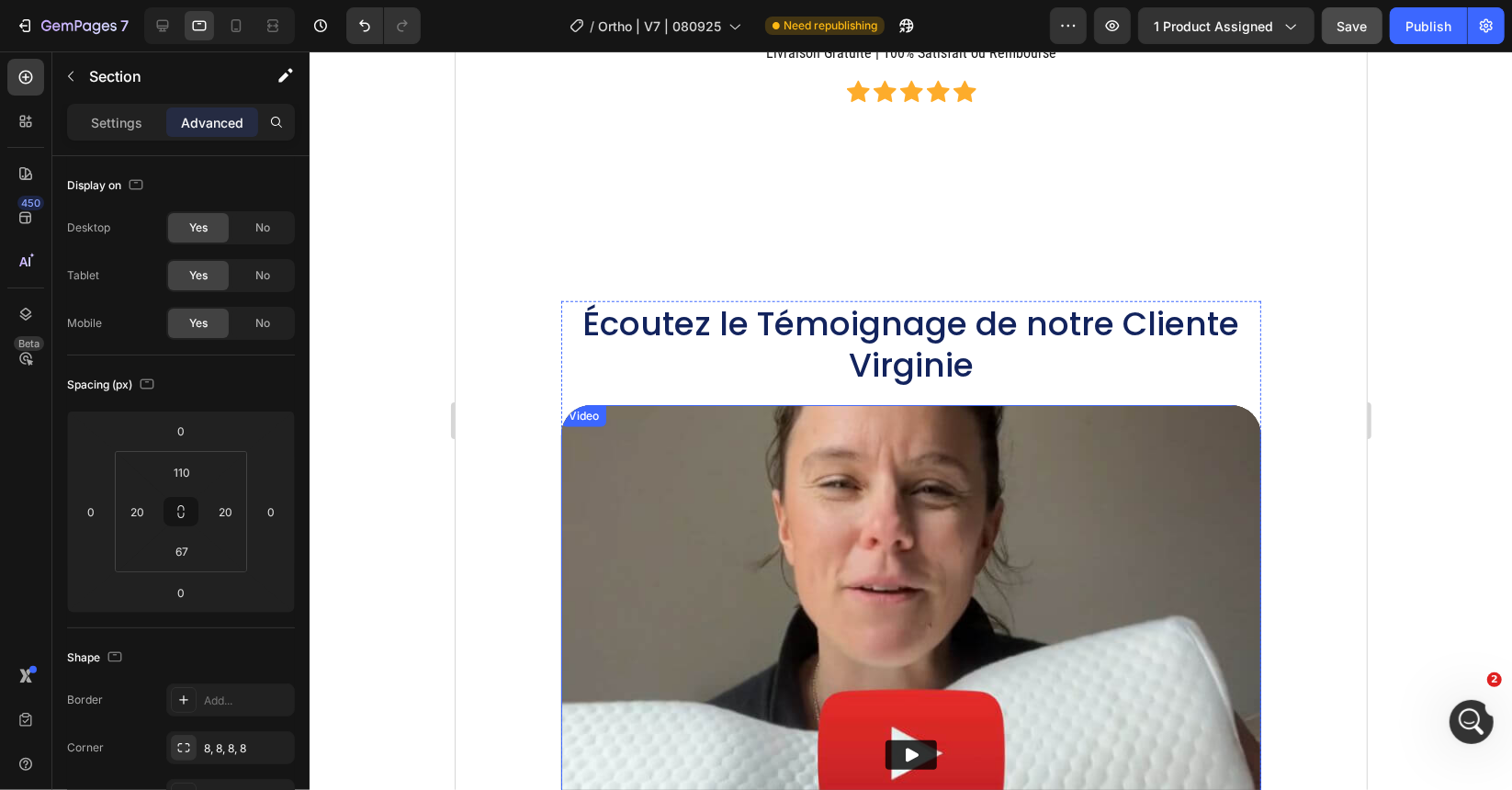
scroll to position [11800, 0]
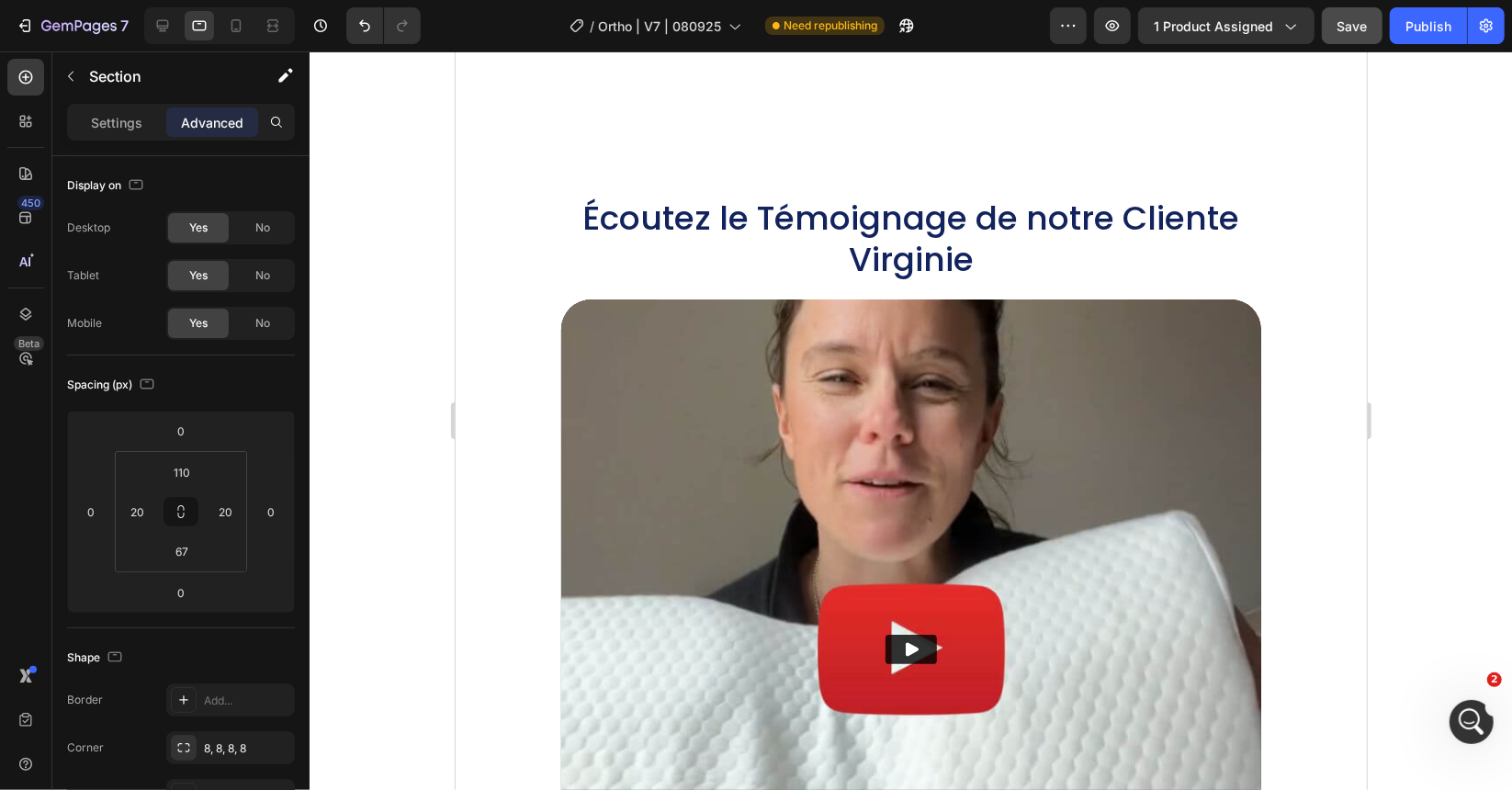
click at [530, 380] on div "Écoutez le Témoignage de notre Cliente [PERSON_NAME] Heading Video VOIR NOS PAC…" at bounding box center [910, 735] width 875 height 1082
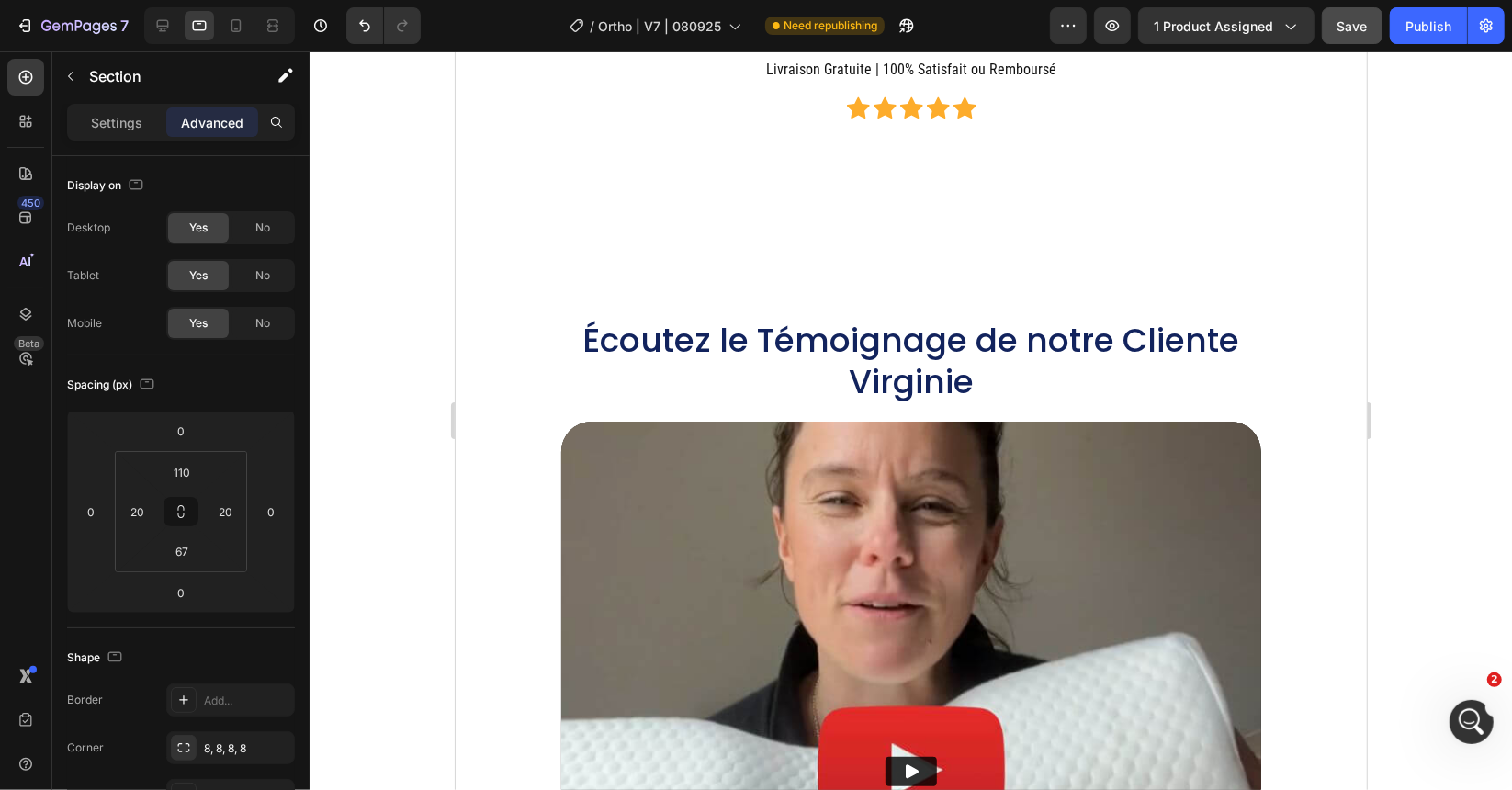
scroll to position [11525, 0]
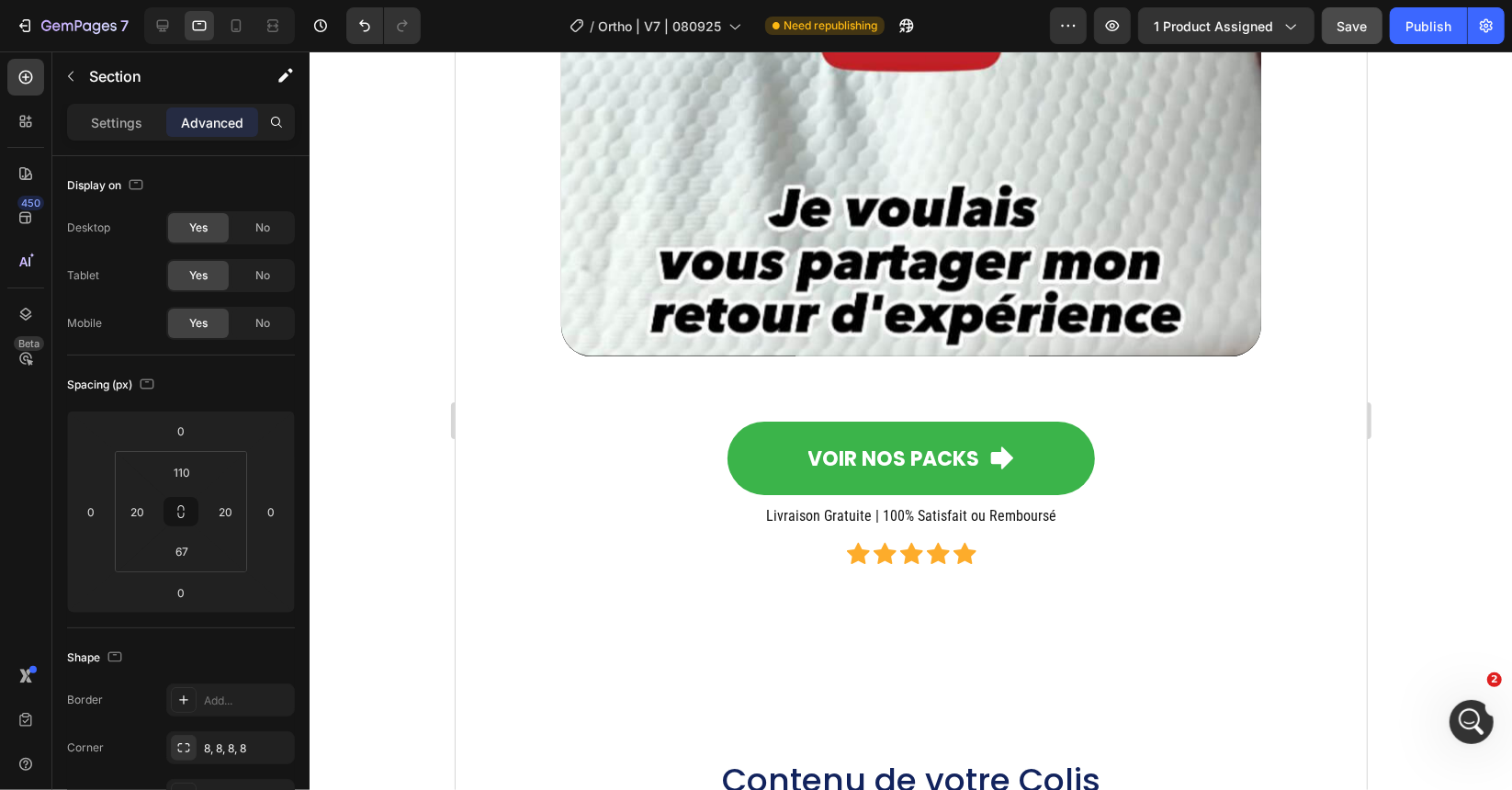
scroll to position [12811, 0]
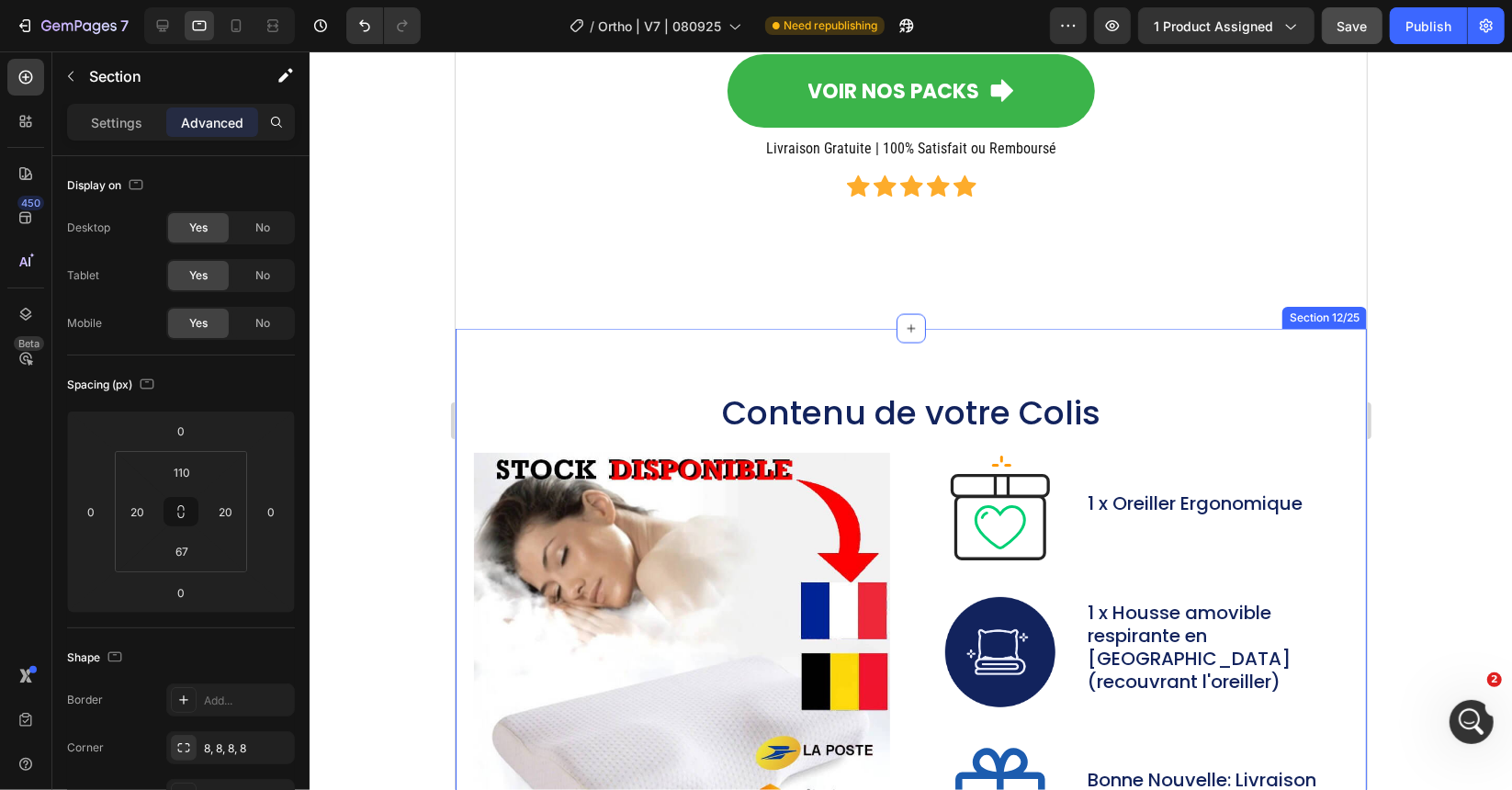
click at [617, 339] on div "Contenu de votre Colis Heading Image Image 1 x Oreiller Ergonomique Text Block …" at bounding box center [910, 735] width 912 height 815
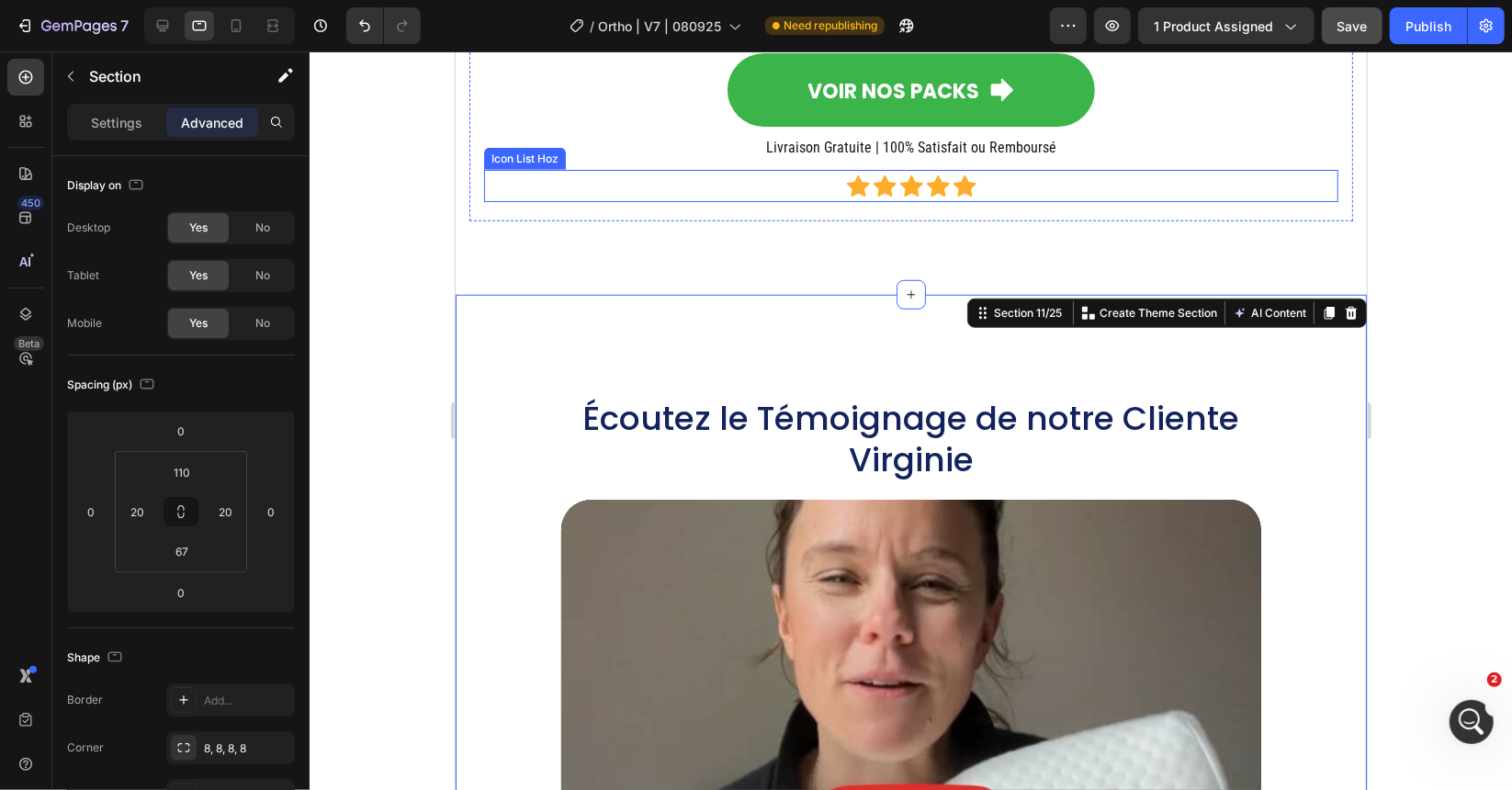
scroll to position [11433, 0]
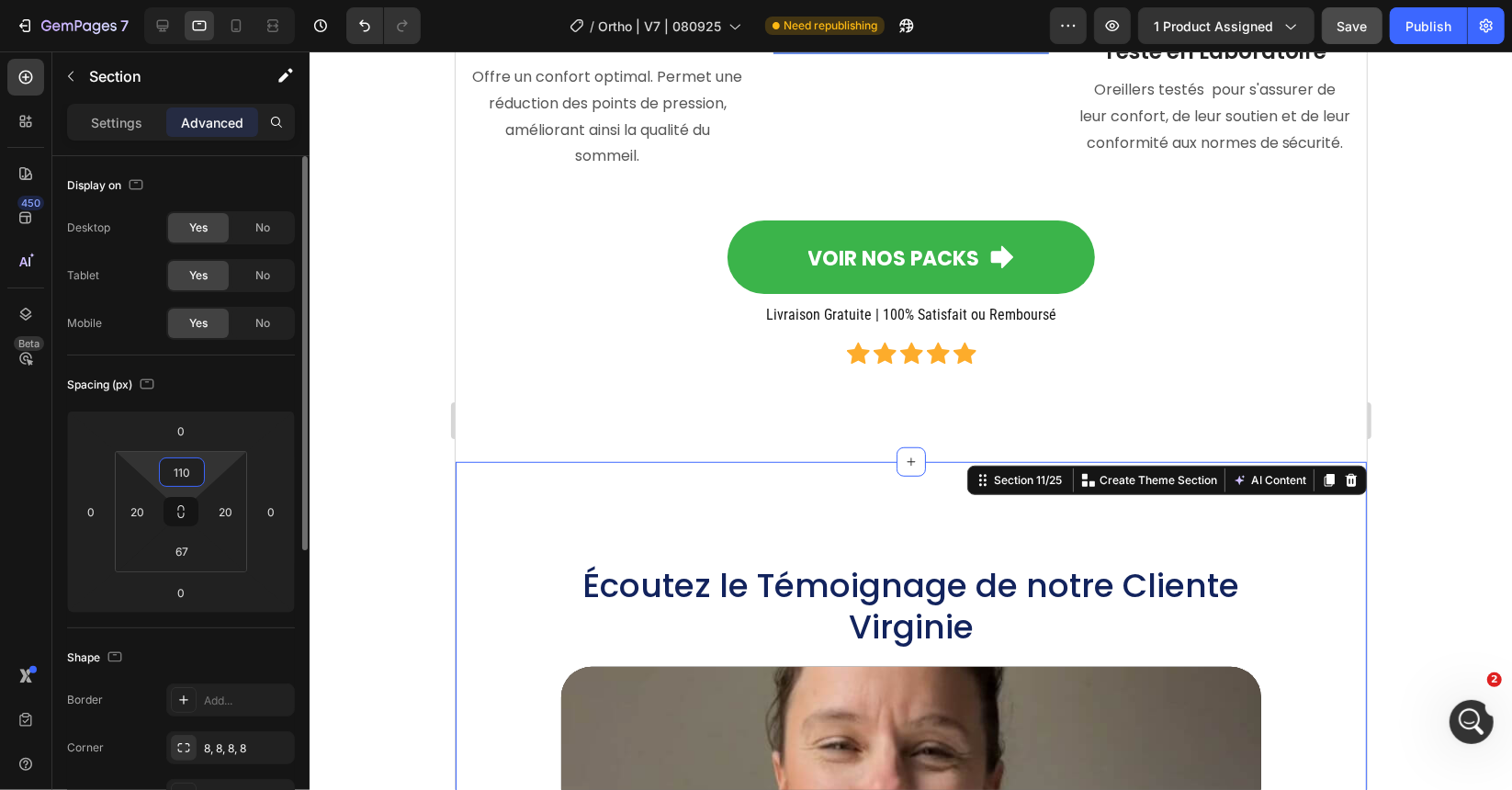
click at [179, 471] on input "110" at bounding box center [182, 472] width 37 height 28
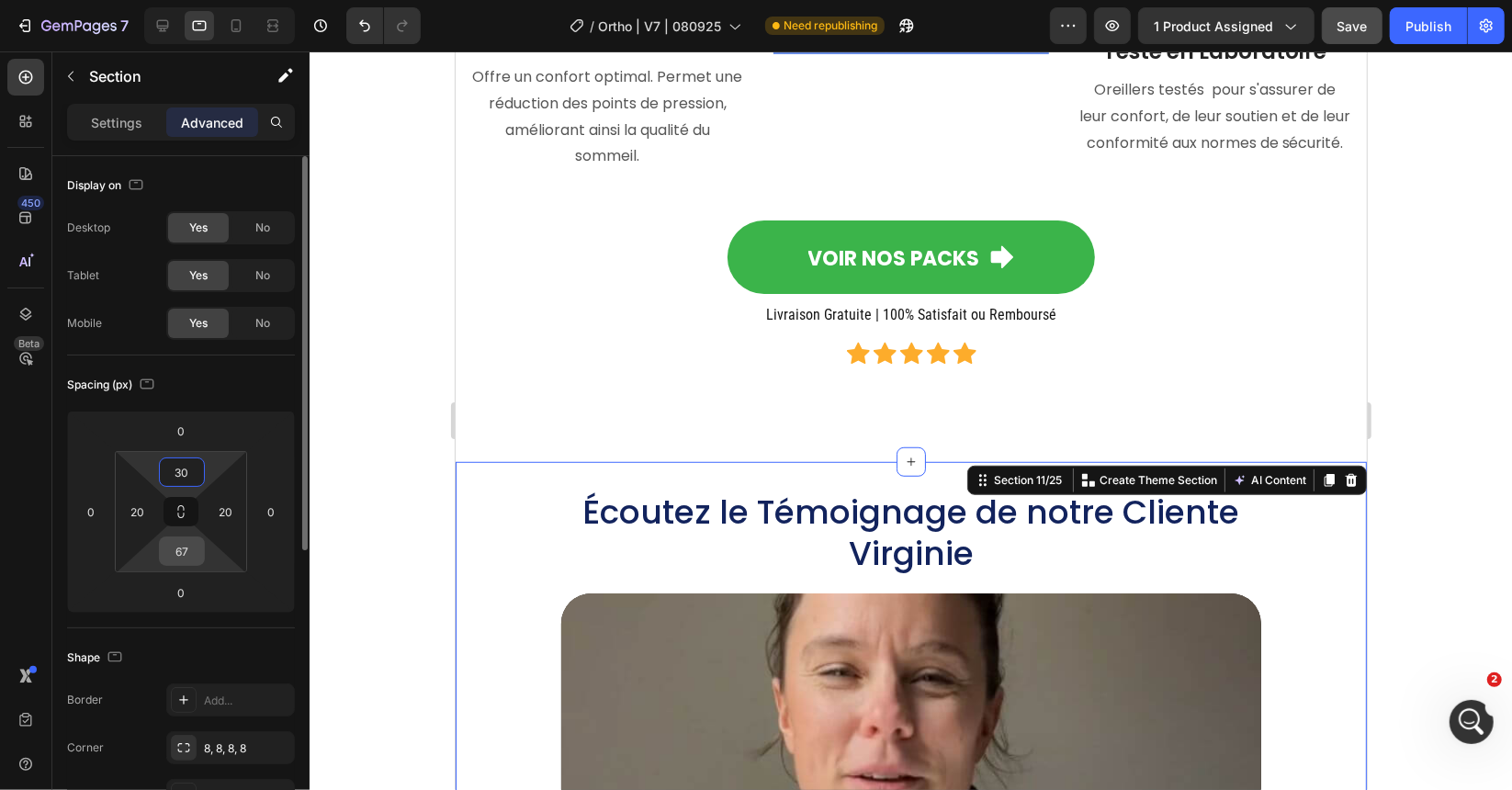
type input "30"
click at [192, 542] on input "67" at bounding box center [182, 551] width 37 height 28
type input "30"
click at [186, 462] on input "30" at bounding box center [182, 472] width 37 height 28
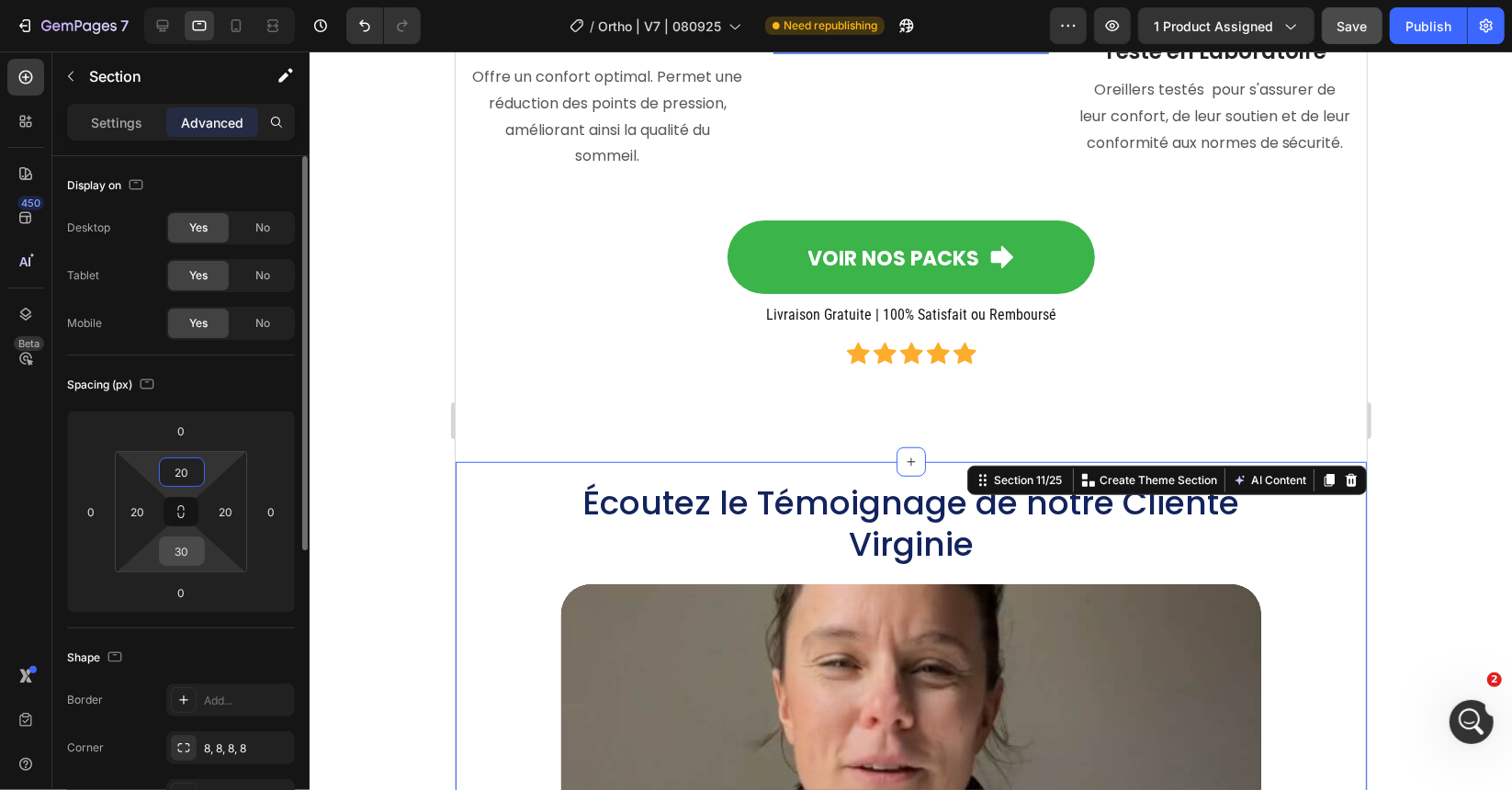
type input "20"
click at [183, 551] on input "30" at bounding box center [182, 551] width 37 height 28
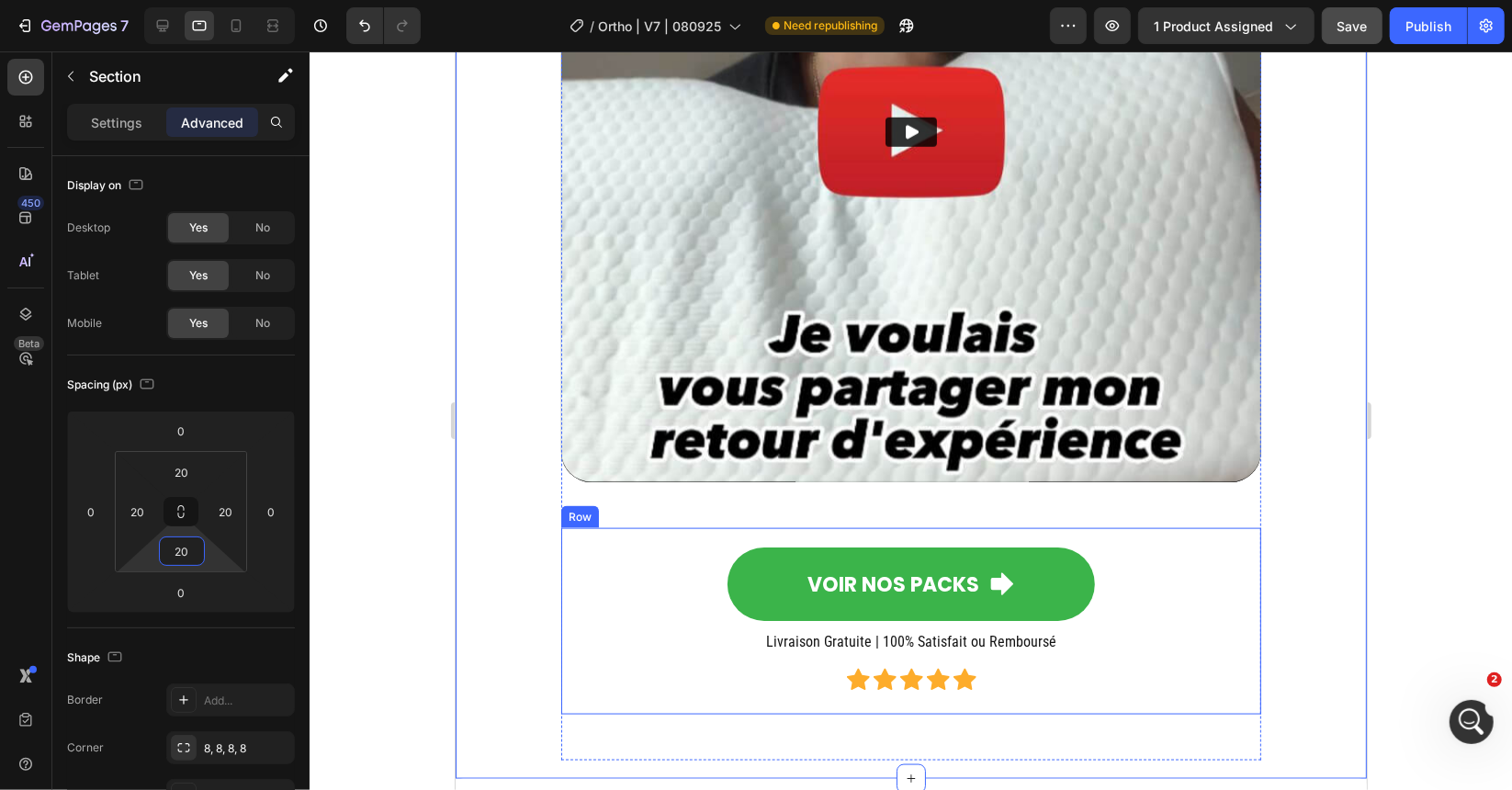
scroll to position [12351, 0]
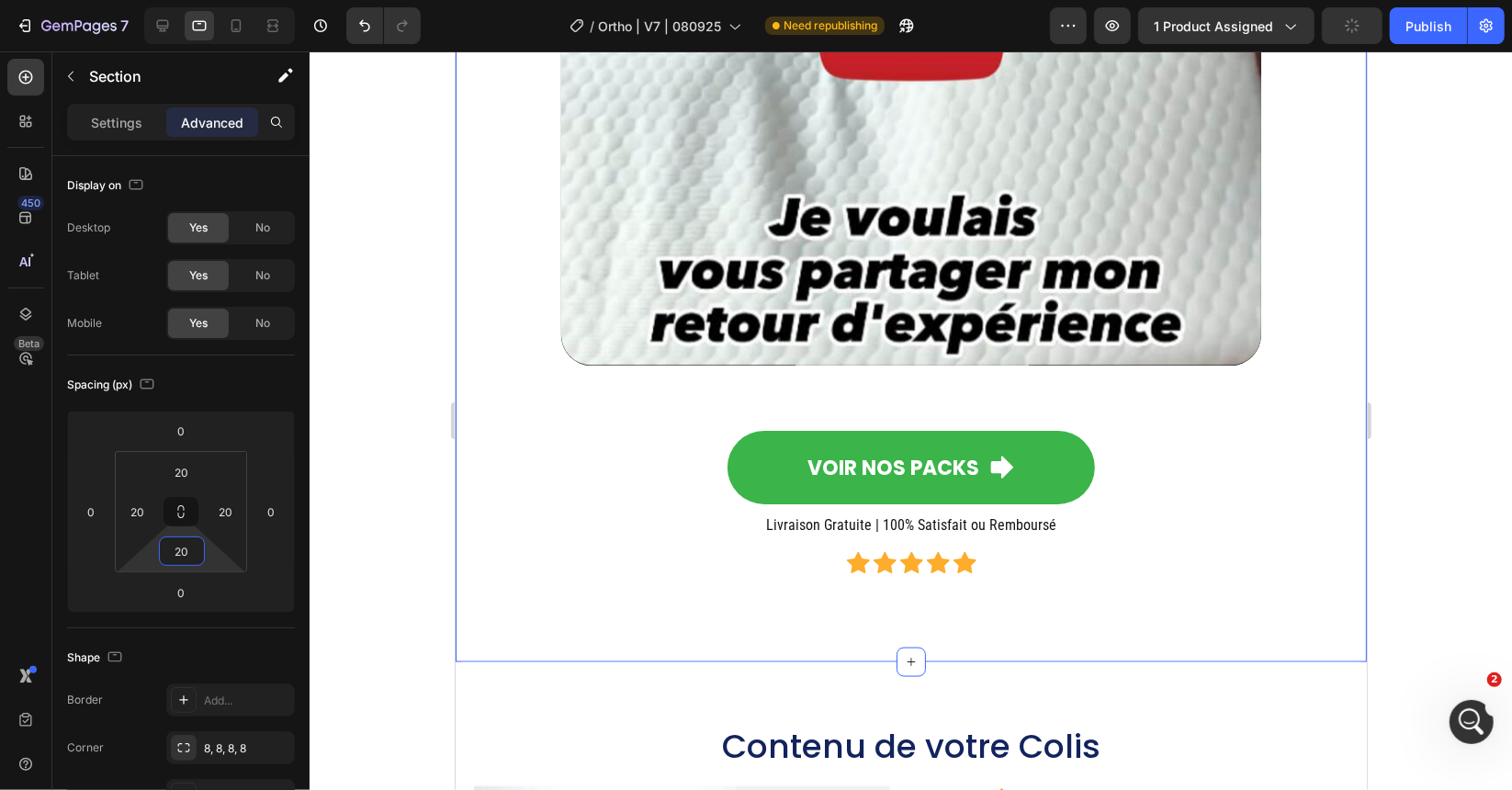
type input "20"
click at [510, 605] on div "Écoutez le Témoignage de notre Cliente [PERSON_NAME] Heading Video VOIR NOS PAC…" at bounding box center [910, 102] width 875 height 1082
click at [497, 645] on div "Écoutez le Témoignage de notre Cliente [PERSON_NAME] Heading Video VOIR NOS PAC…" at bounding box center [910, 102] width 912 height 1118
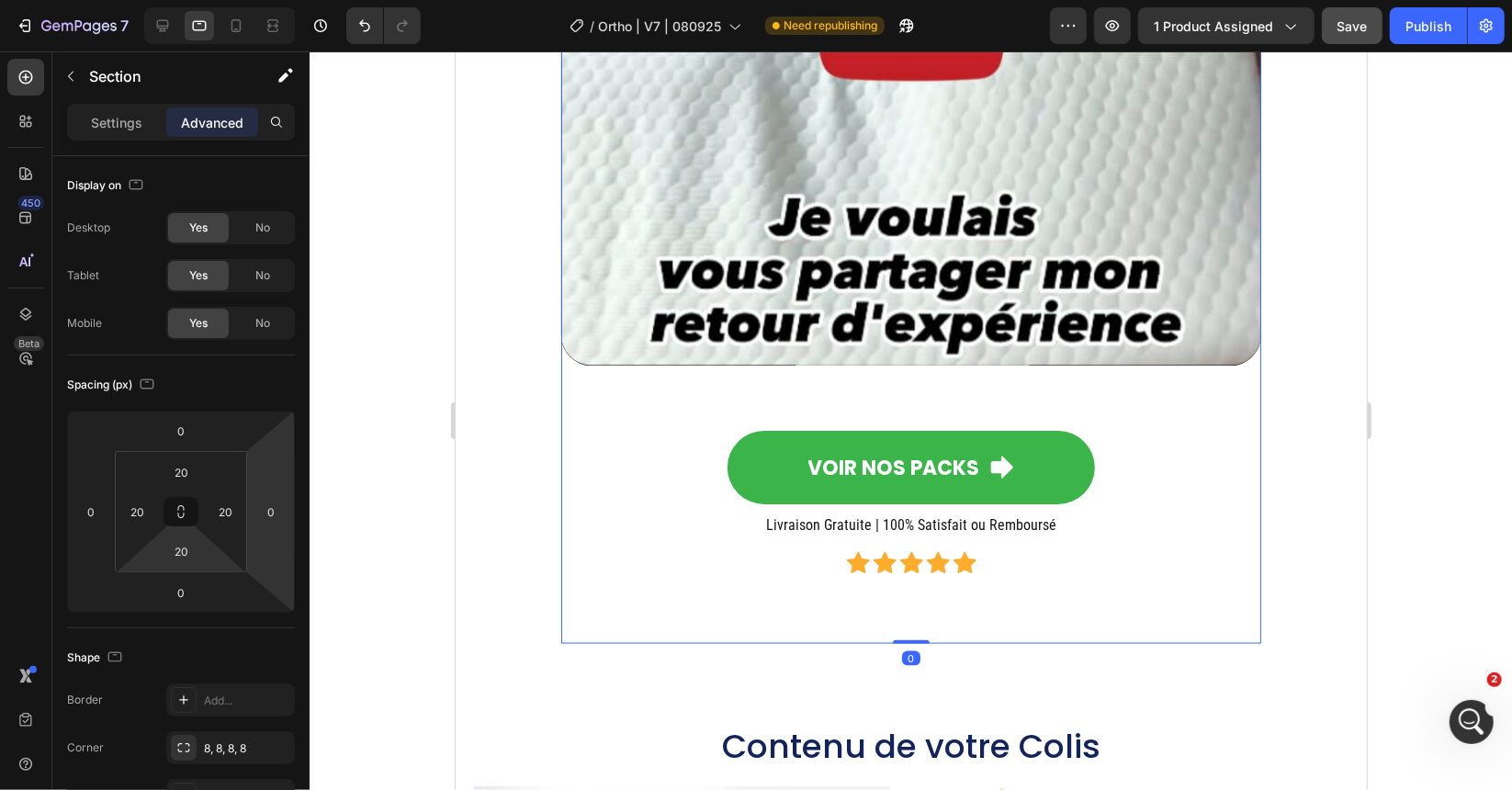
click at [560, 616] on div "Écoutez le Témoignage de notre Cliente [PERSON_NAME] Heading Video VOIR NOS PAC…" at bounding box center [910, 102] width 700 height 1082
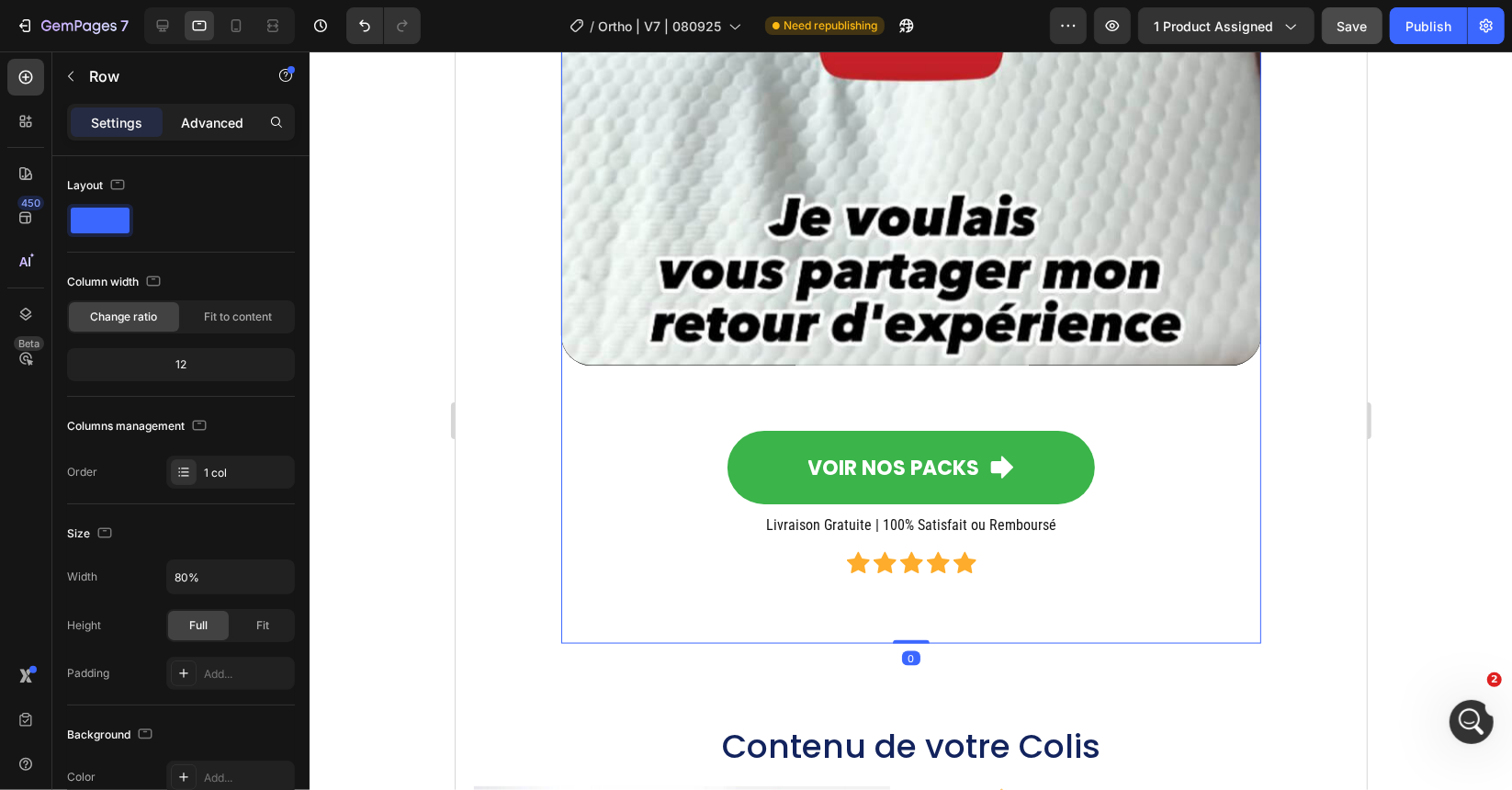
click at [213, 125] on p "Advanced" at bounding box center [211, 122] width 62 height 19
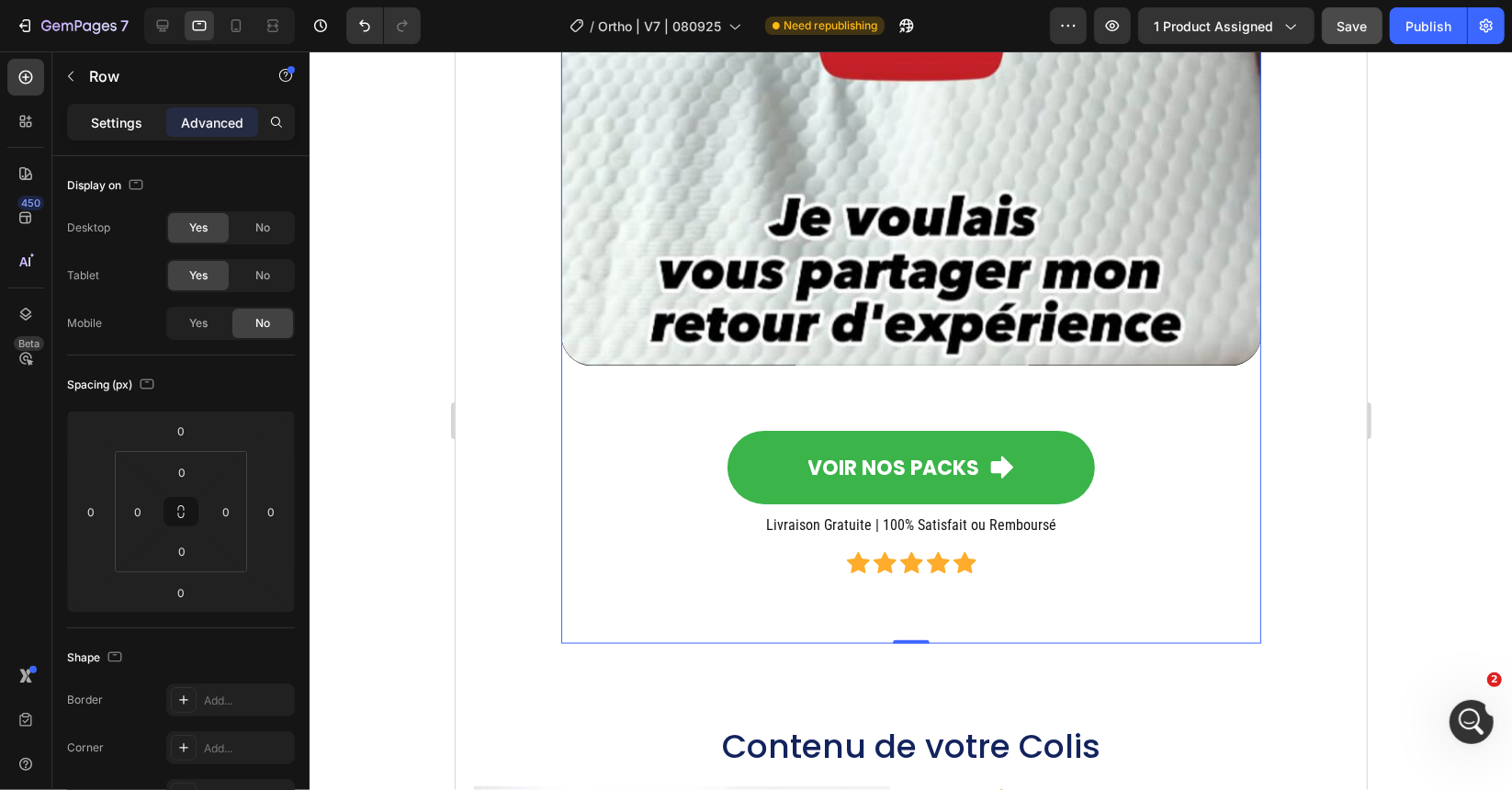
click at [125, 131] on p "Settings" at bounding box center [116, 122] width 51 height 19
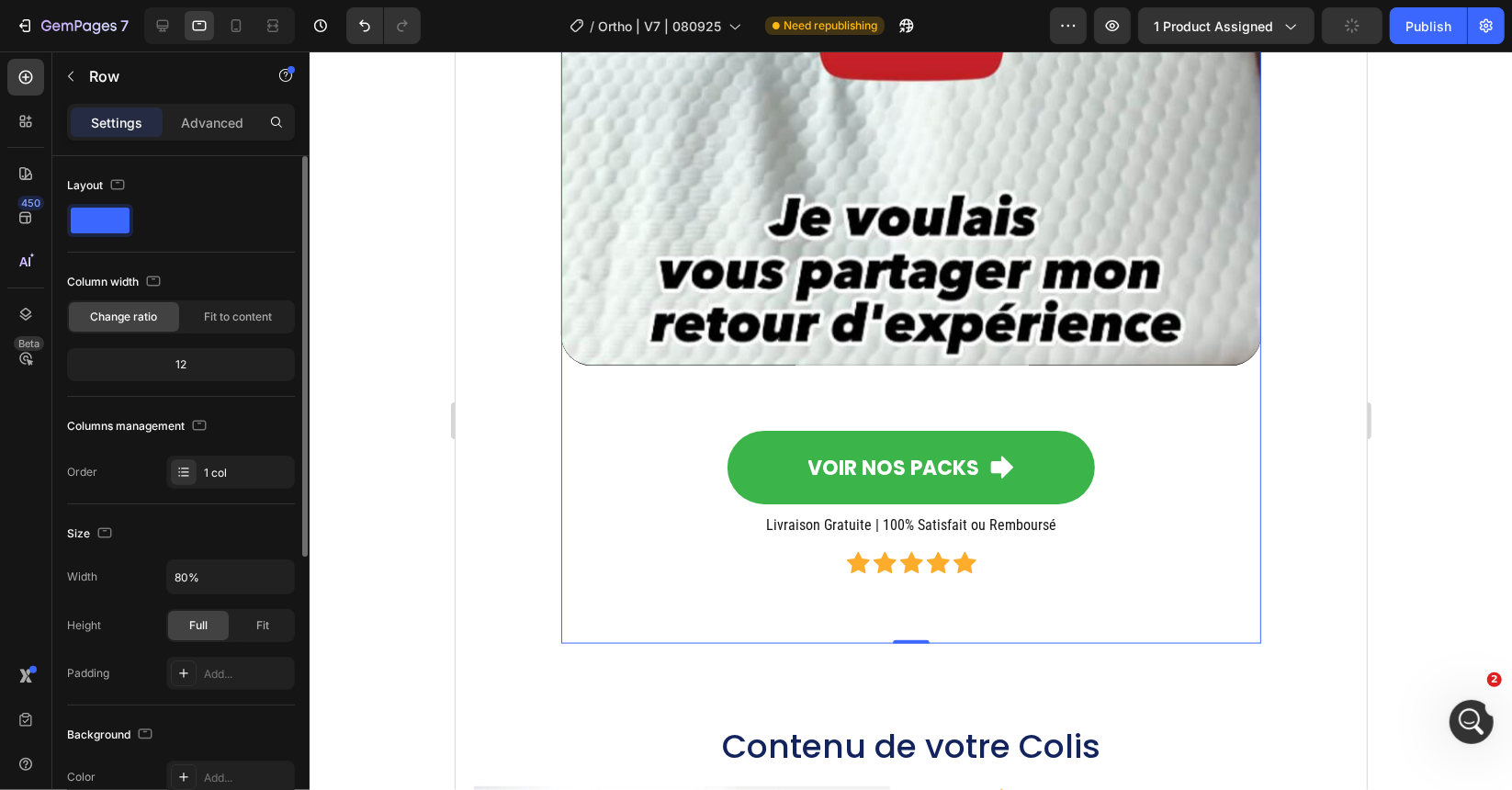
scroll to position [487, 0]
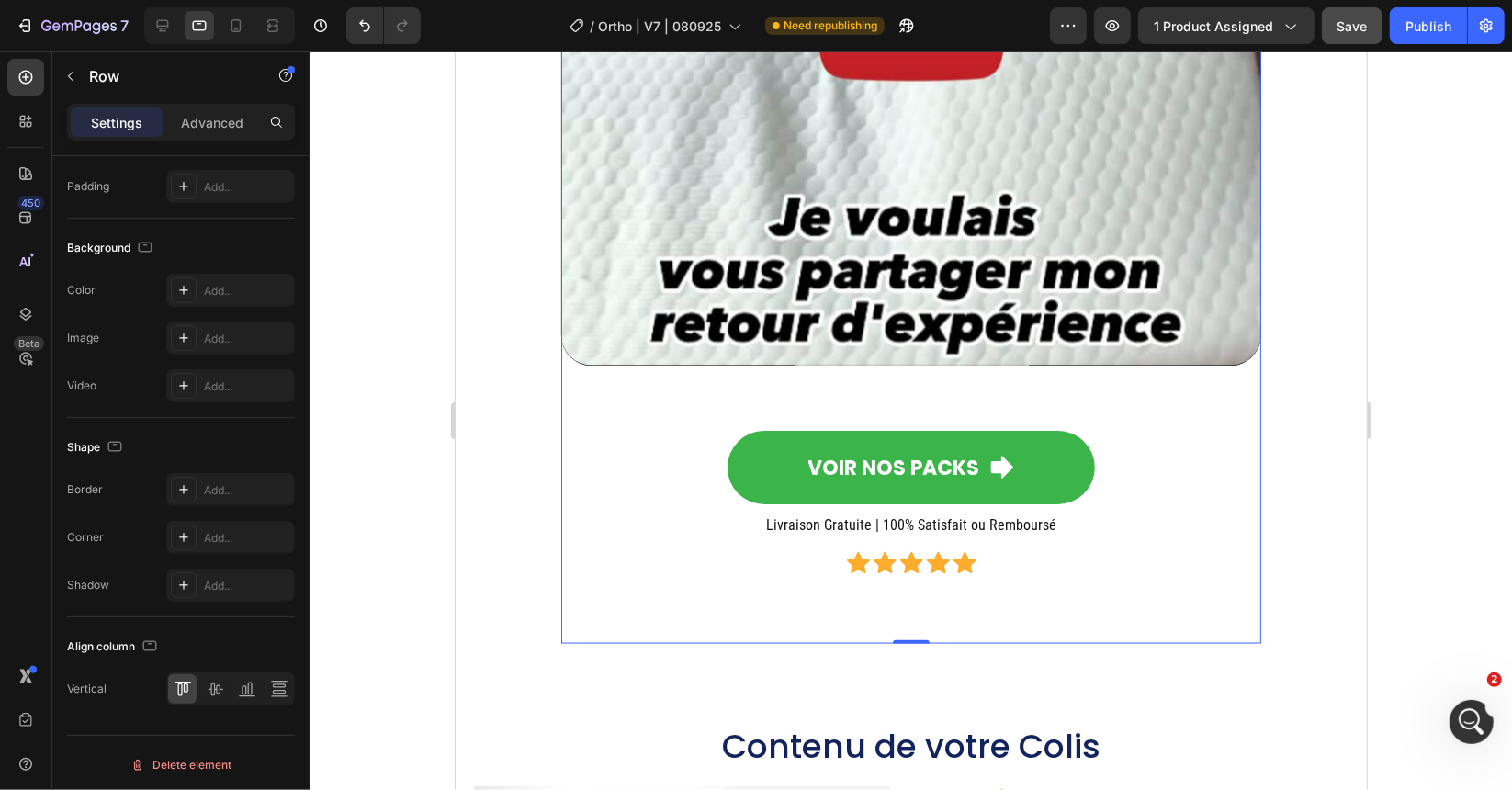
click at [631, 631] on div "Écoutez le Témoignage de notre Cliente [PERSON_NAME] Heading Video VOIR NOS PAC…" at bounding box center [910, 102] width 700 height 1082
click at [224, 129] on p "Advanced" at bounding box center [211, 122] width 62 height 19
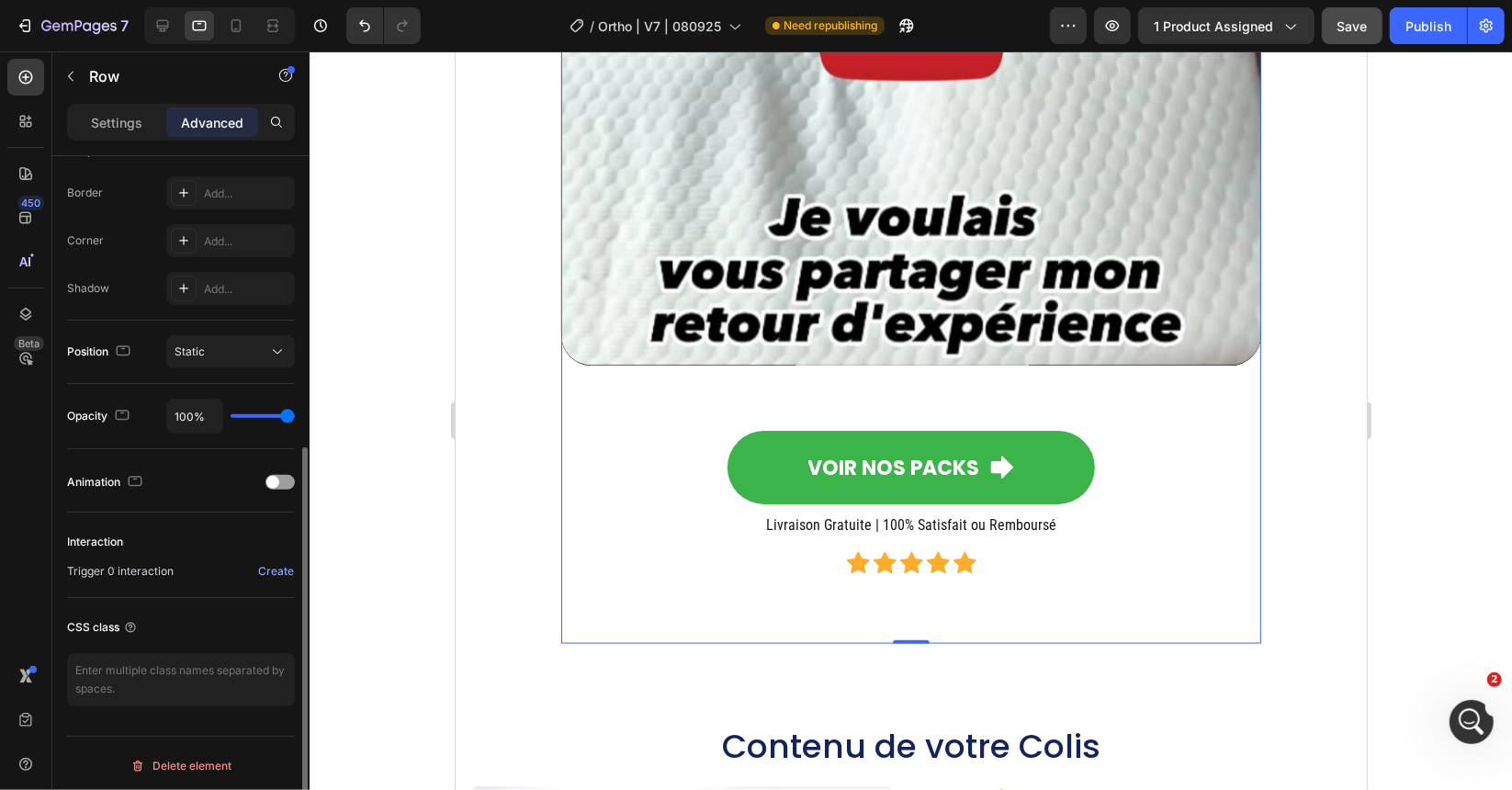
scroll to position [0, 0]
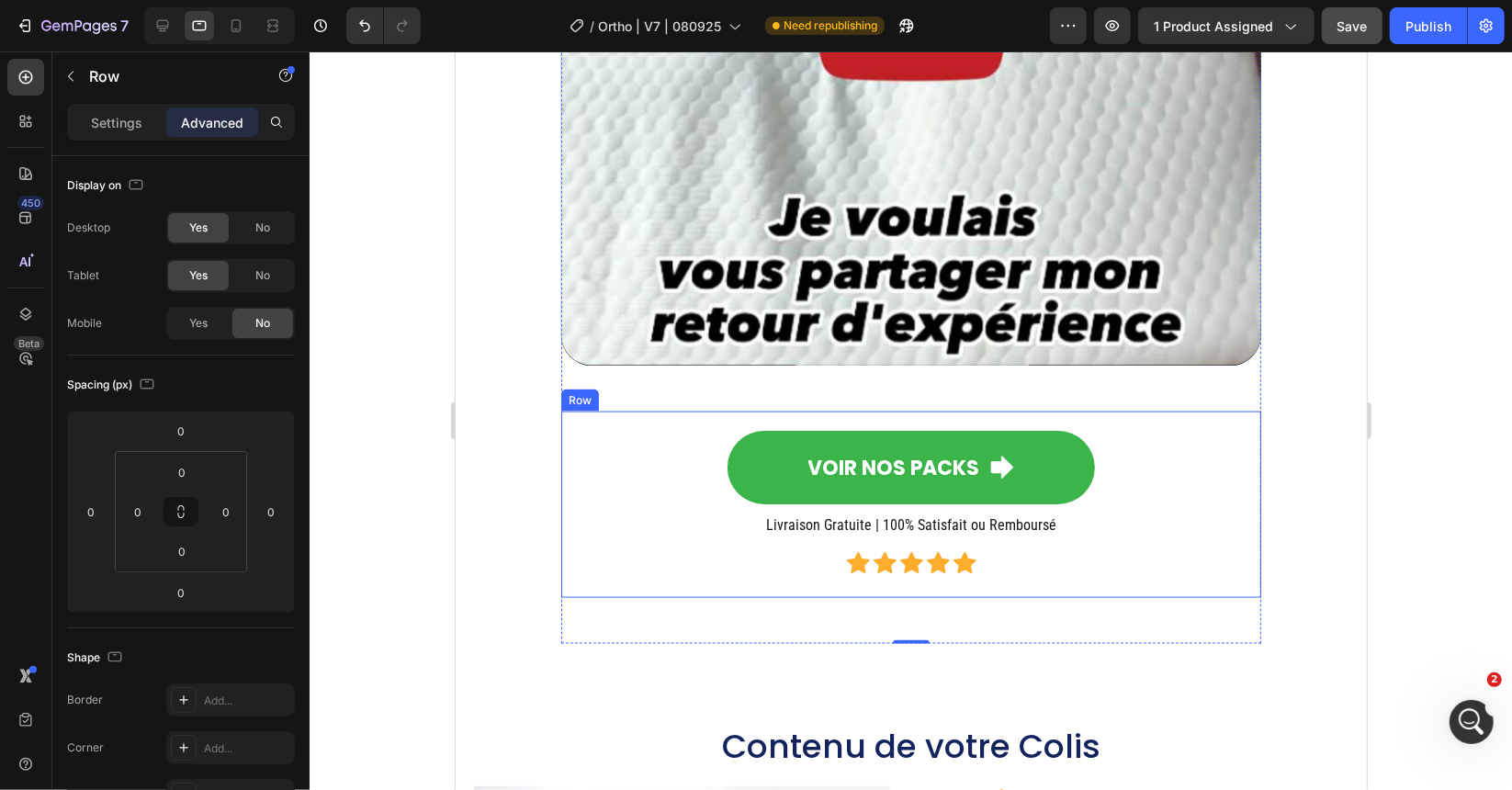
click at [682, 578] on div "VOIR NOS PACKS Button Livraison Gratuite | 100% Satisfait ou Remboursé Heading …" at bounding box center [910, 504] width 700 height 187
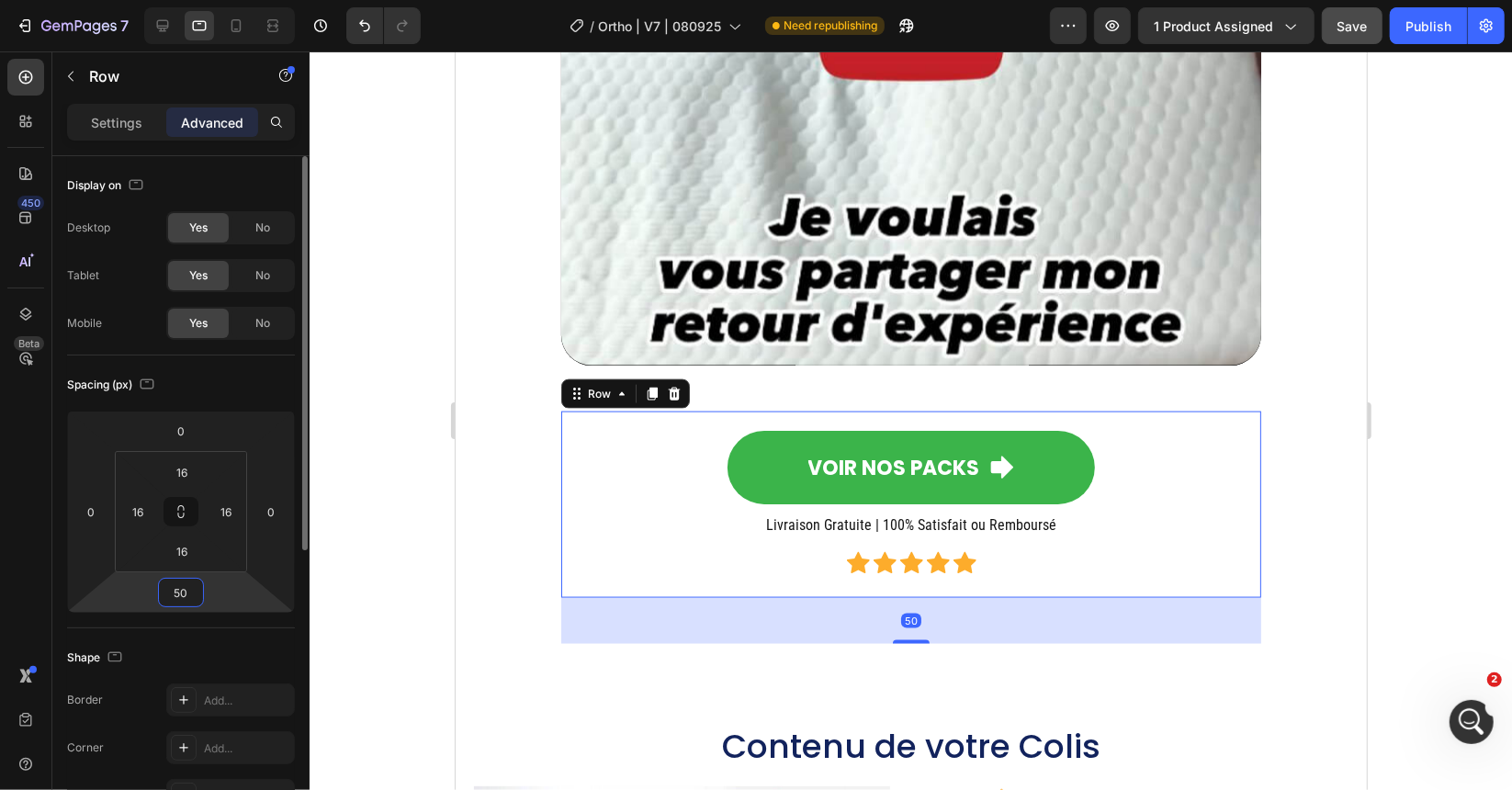
click at [197, 598] on input "50" at bounding box center [181, 592] width 37 height 28
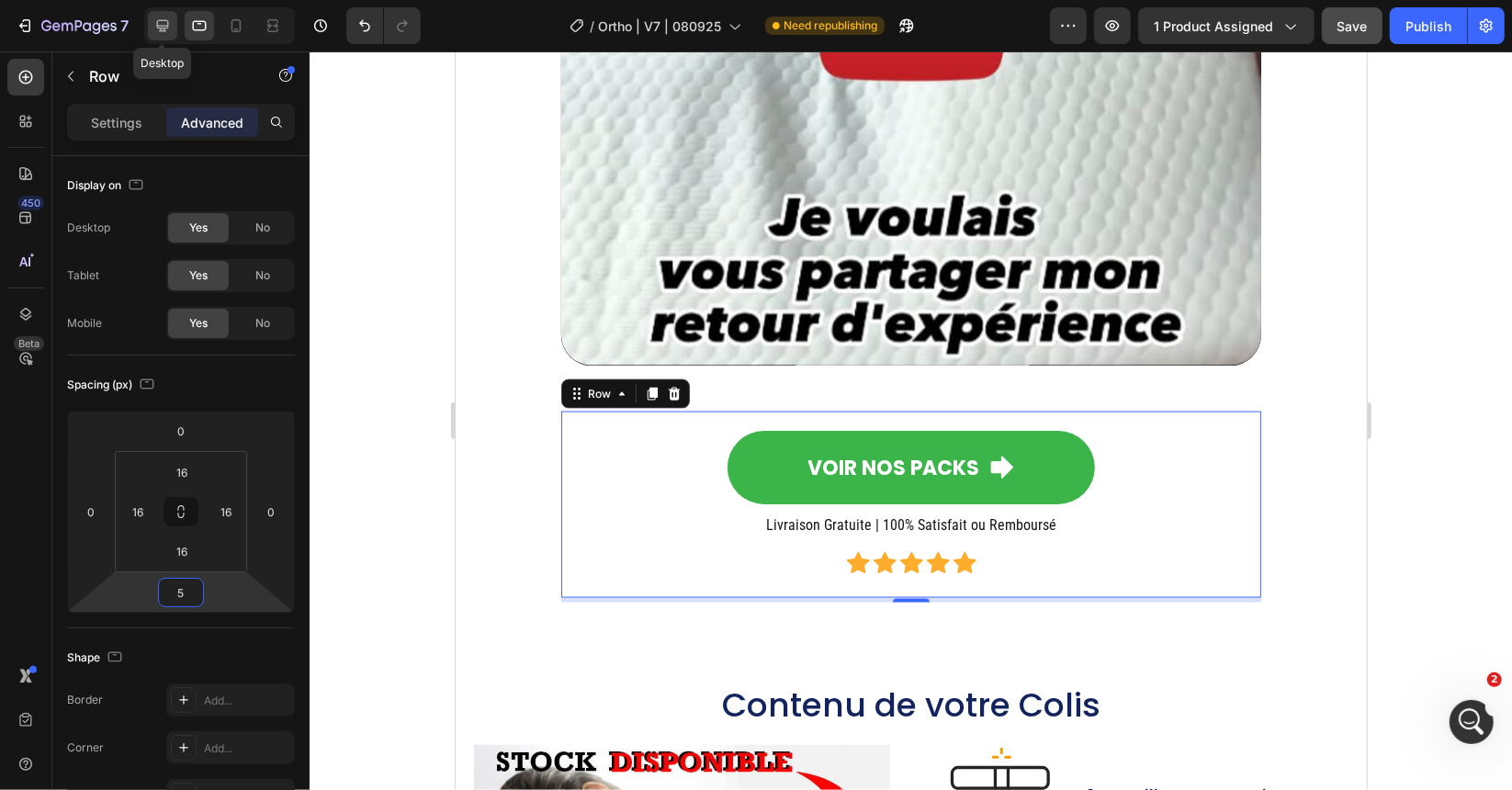
click at [161, 19] on icon at bounding box center [162, 26] width 19 height 19
type input "50"
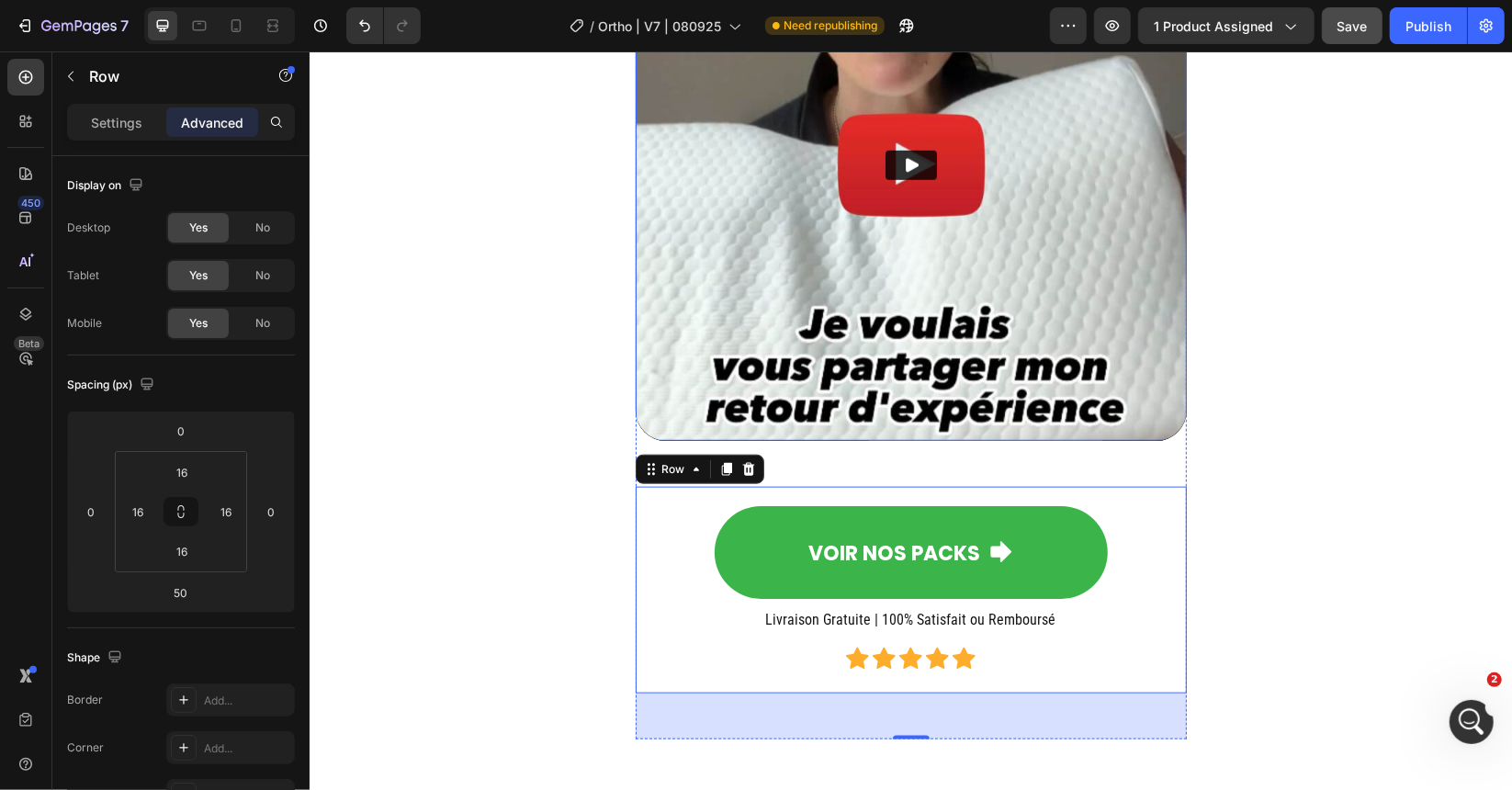
scroll to position [11814, 0]
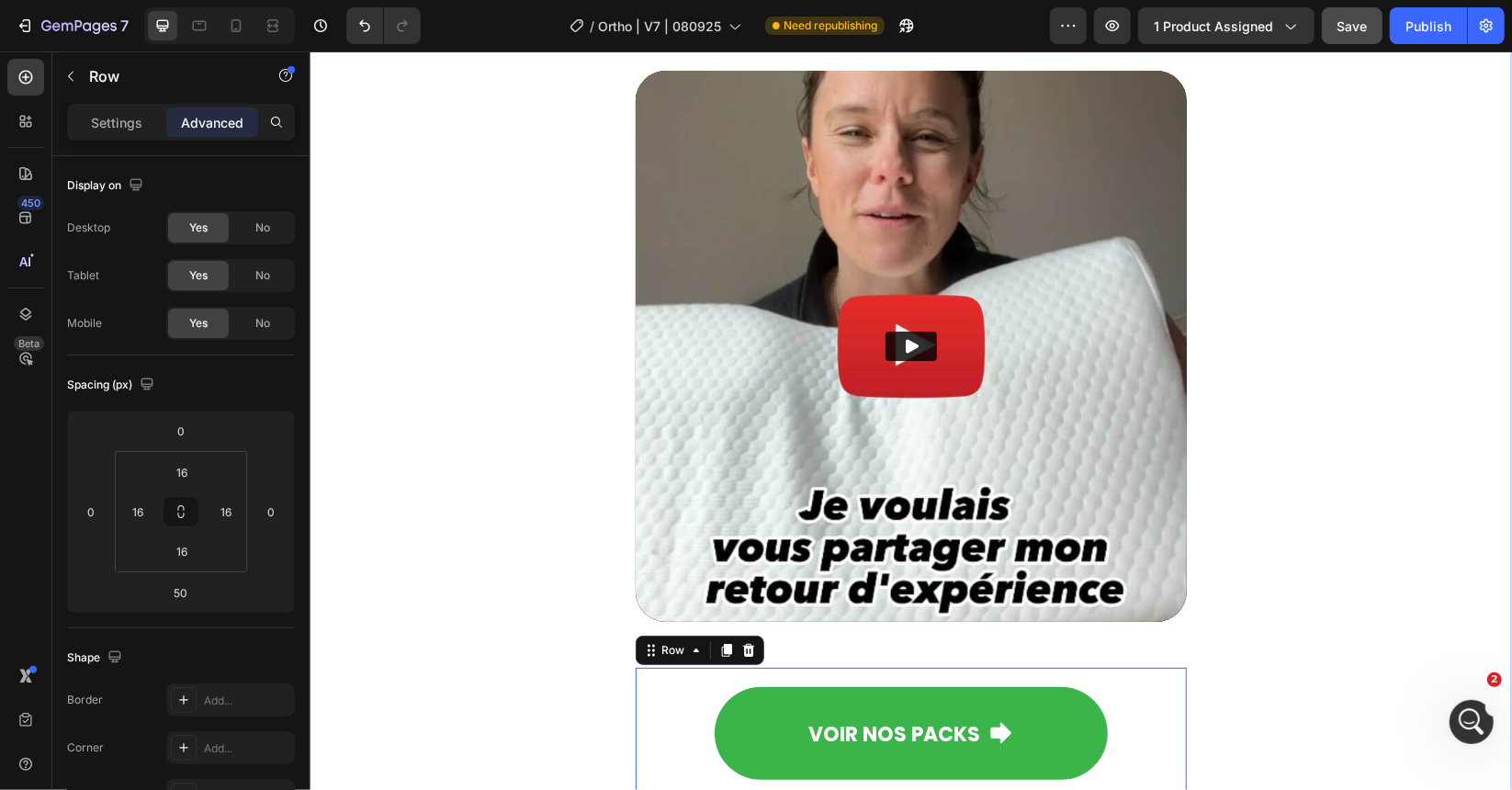
click at [429, 402] on div "Écoutez le Témoignage de notre Cliente [PERSON_NAME] Heading Video VOIR NOS PAC…" at bounding box center [910, 429] width 1166 height 981
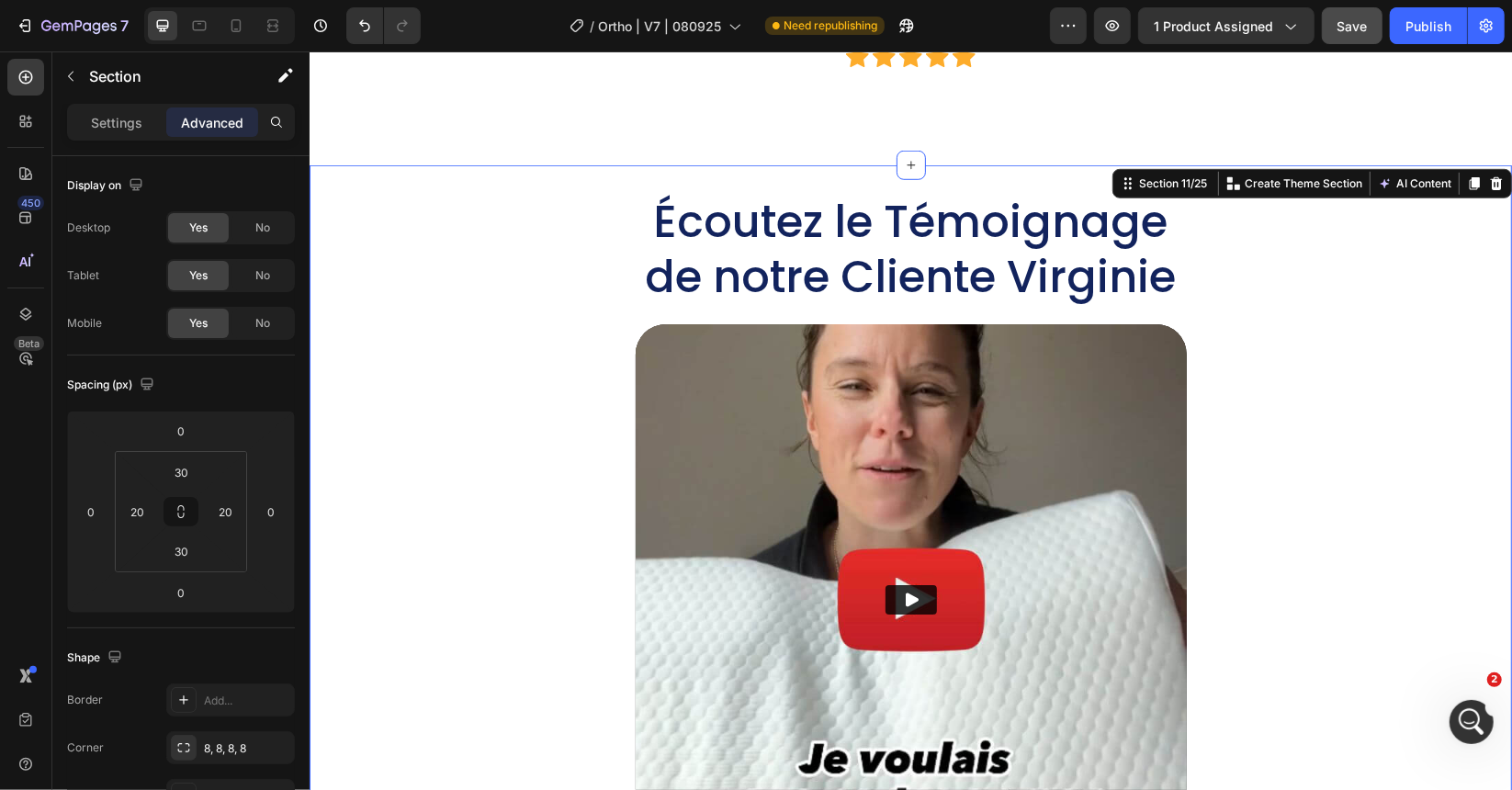
scroll to position [11447, 0]
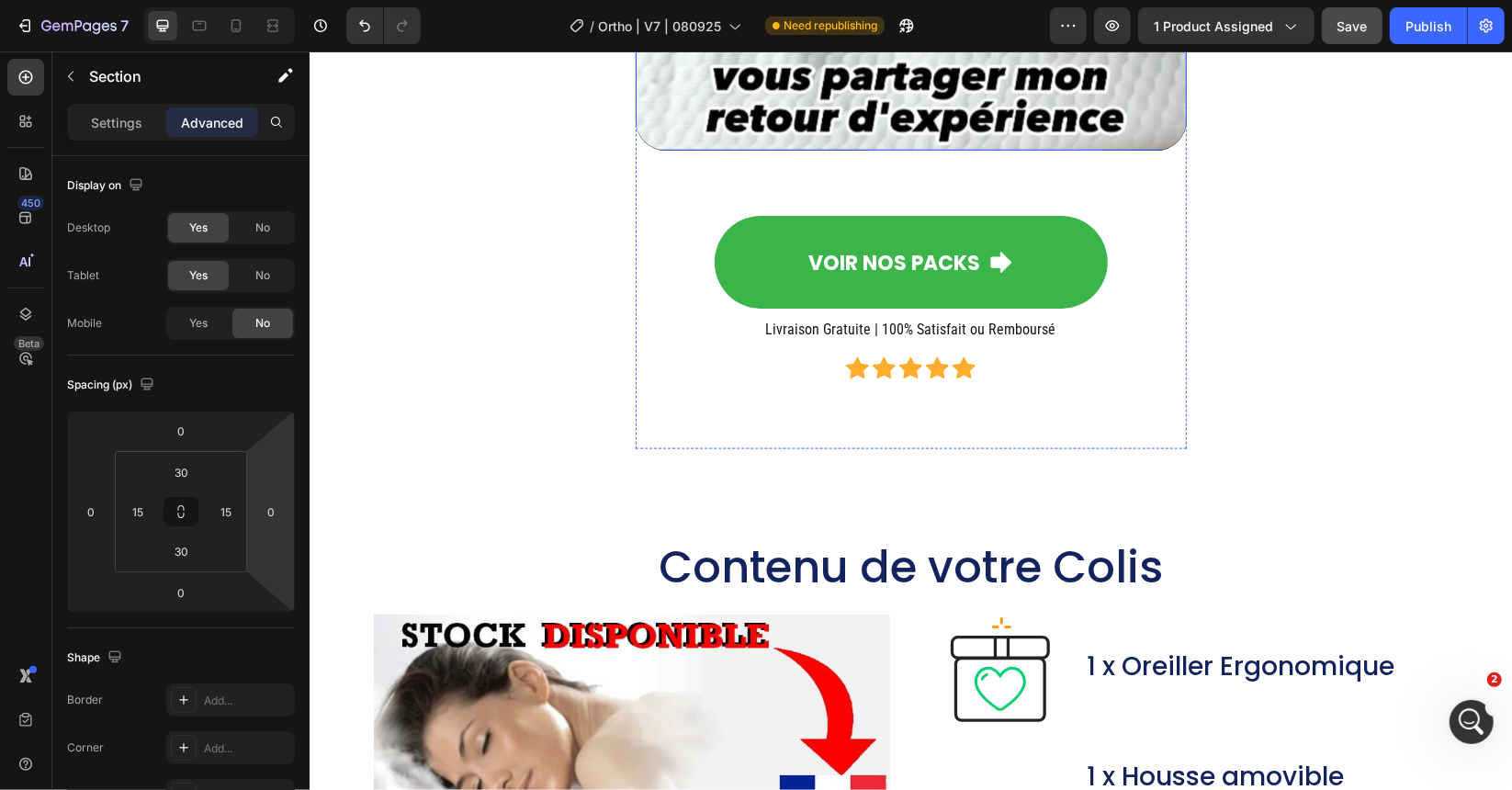
scroll to position [12273, 0]
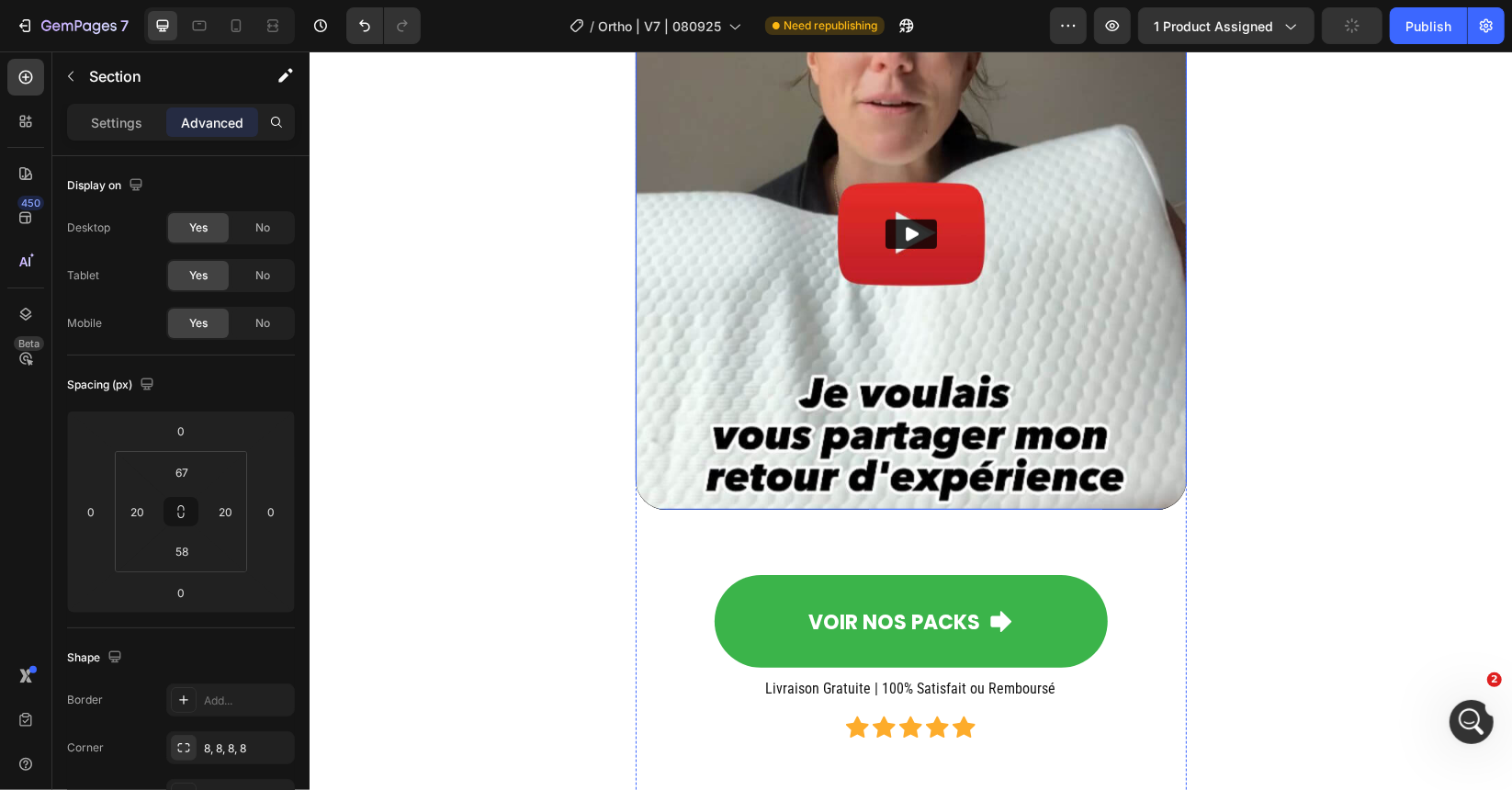
scroll to position [11538, 0]
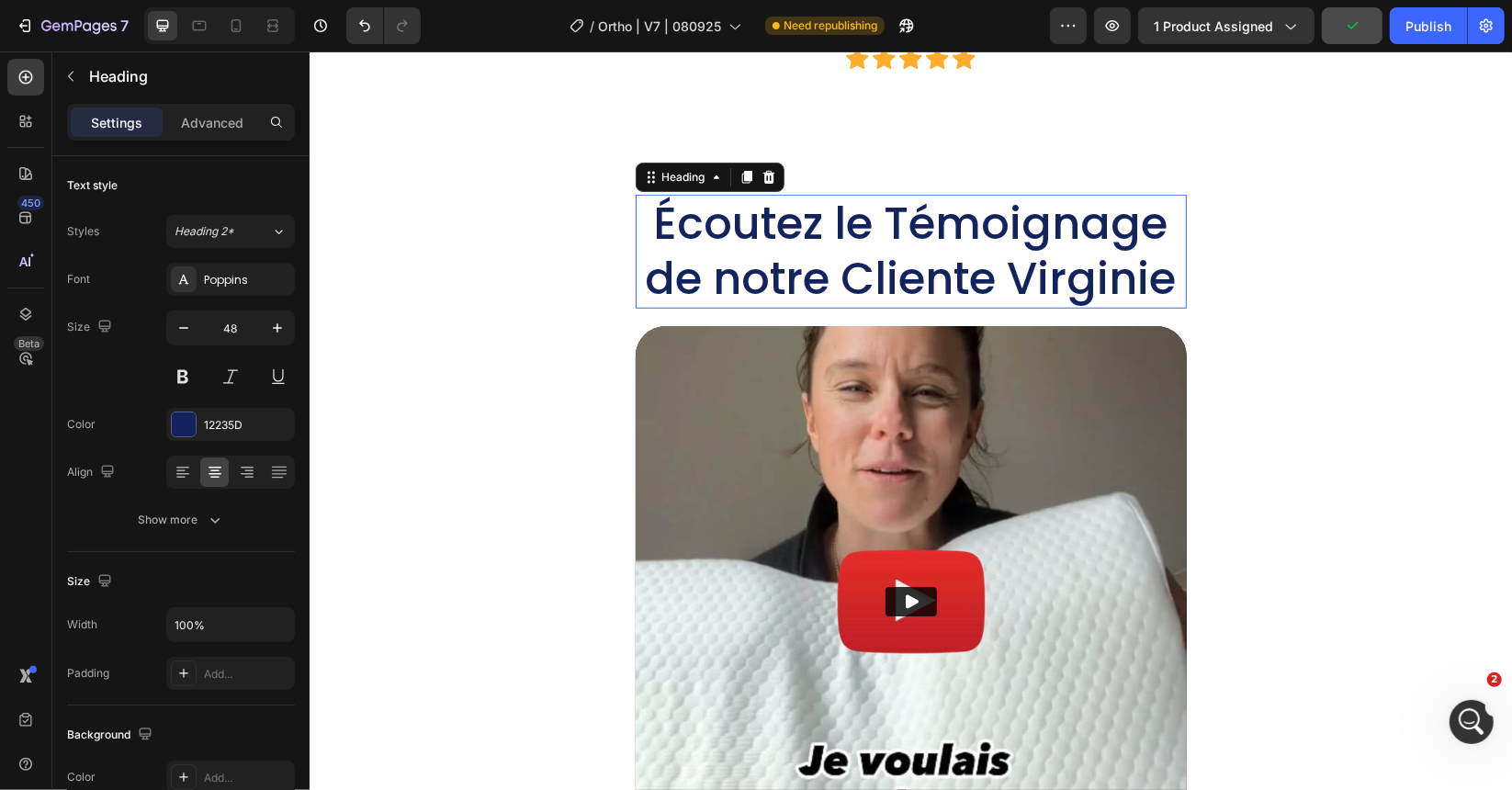
click at [708, 197] on h2 "Écoutez le Témoignage de notre Cliente Virginie" at bounding box center [910, 250] width 551 height 114
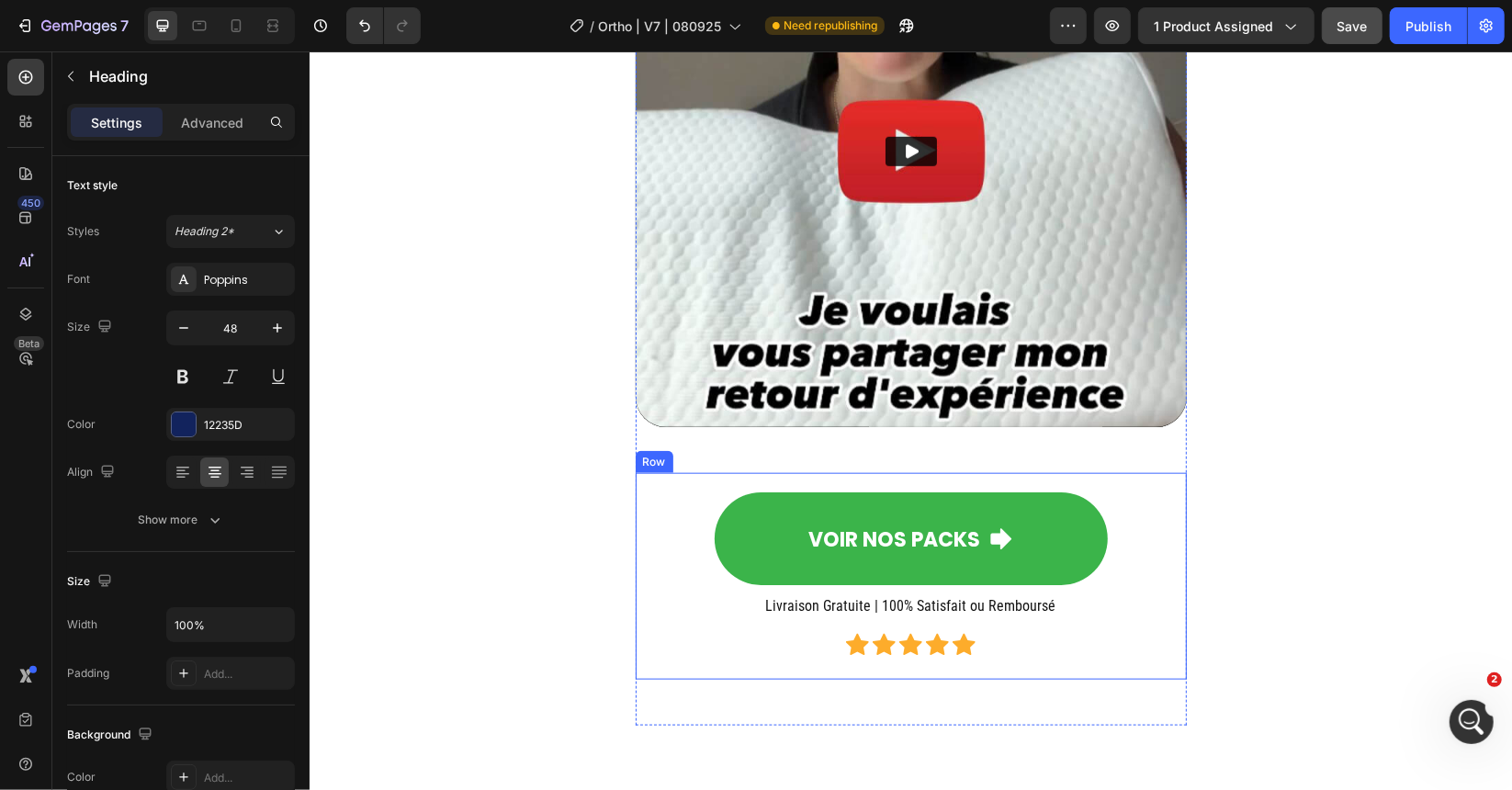
scroll to position [12089, 0]
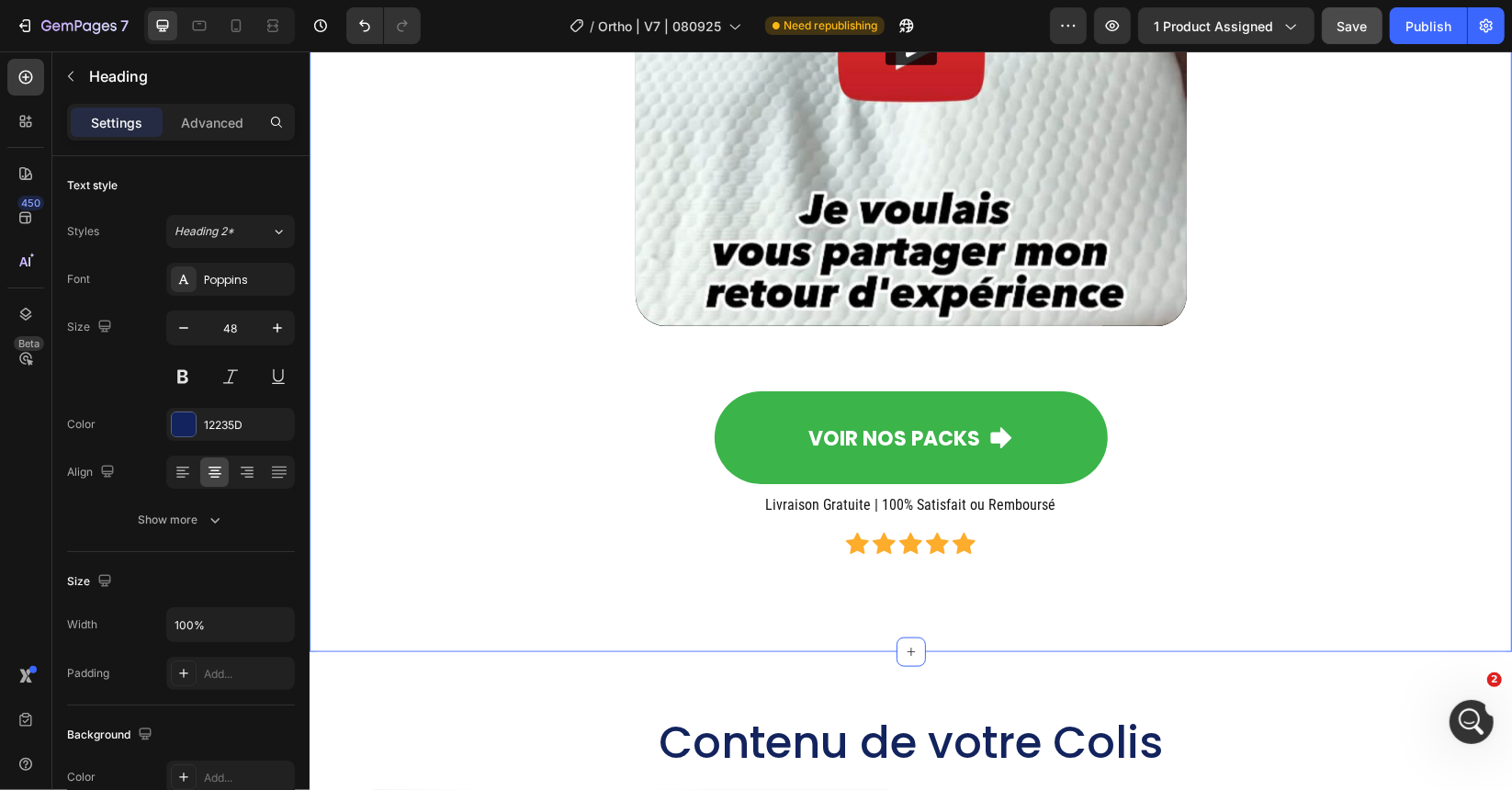
click at [1178, 464] on div "VOIR NOS PACKS Button Livraison Gratuite | 100% Satisfait ou Remboursé Heading …" at bounding box center [910, 474] width 551 height 207
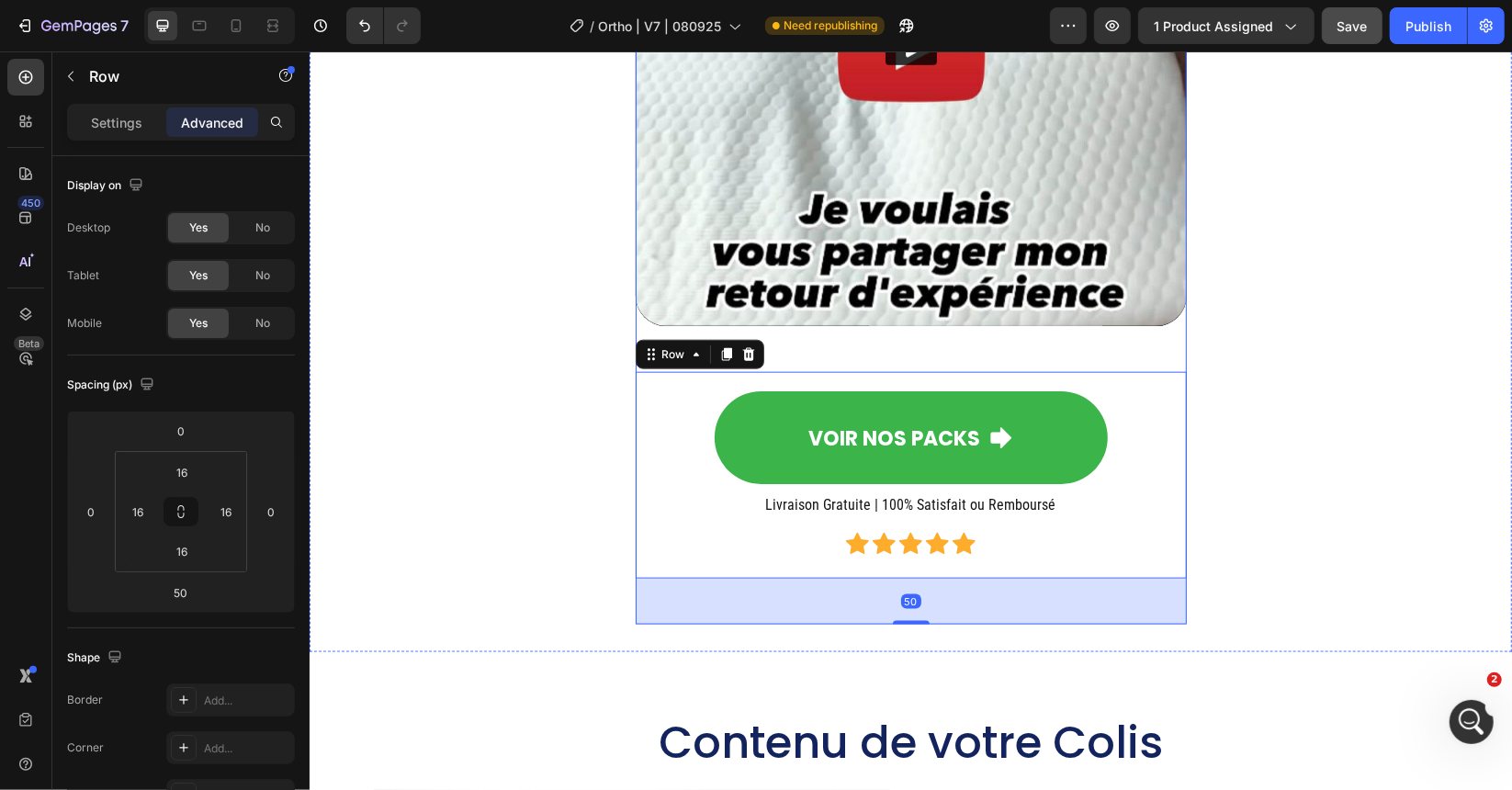
click at [1176, 353] on div "Écoutez le Témoignage de notre Cliente [PERSON_NAME] Heading Video VOIR NOS PAC…" at bounding box center [910, 134] width 551 height 981
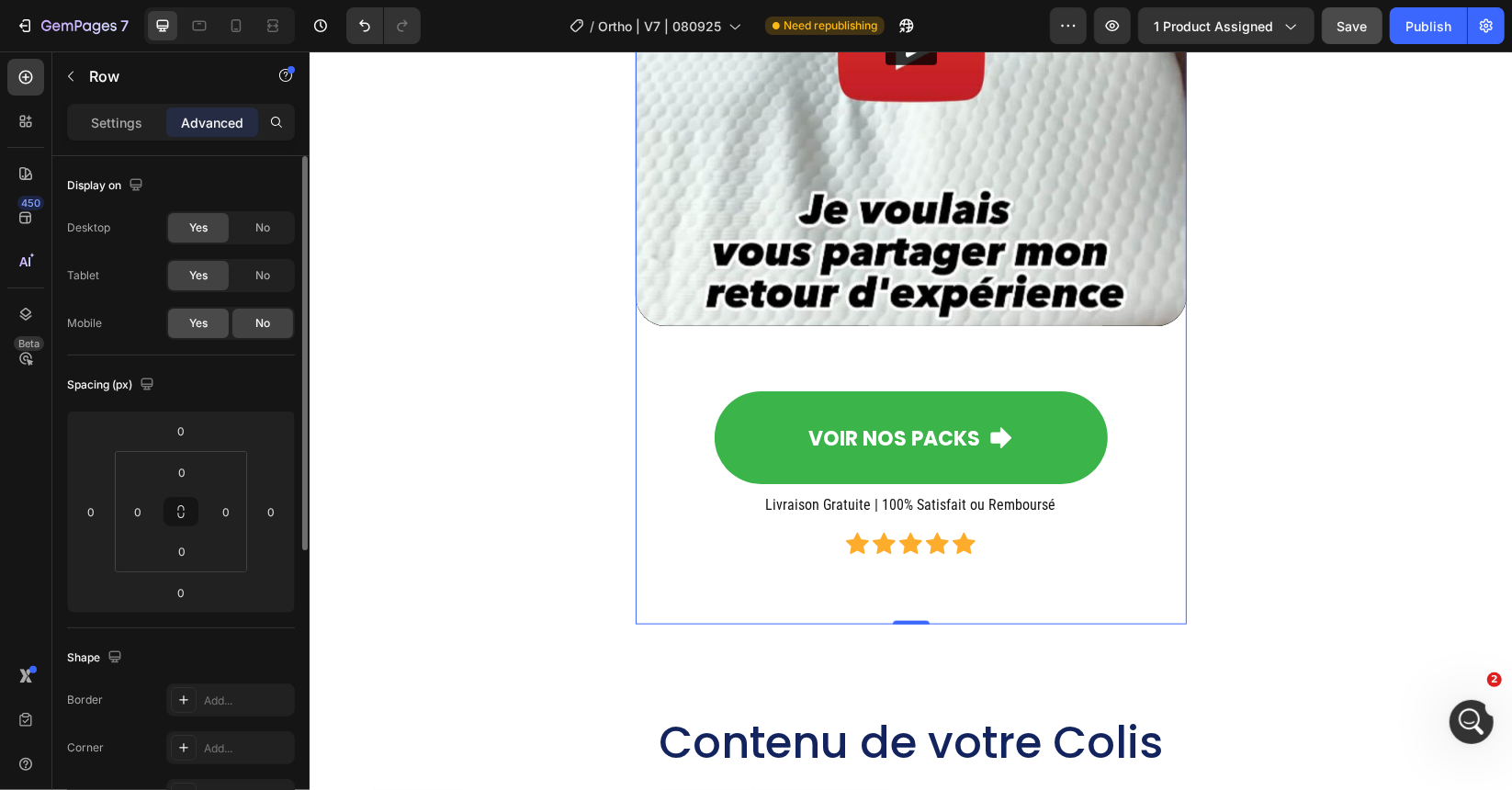
click at [194, 326] on span "Yes" at bounding box center [199, 324] width 19 height 17
click at [237, 22] on icon at bounding box center [237, 26] width 19 height 19
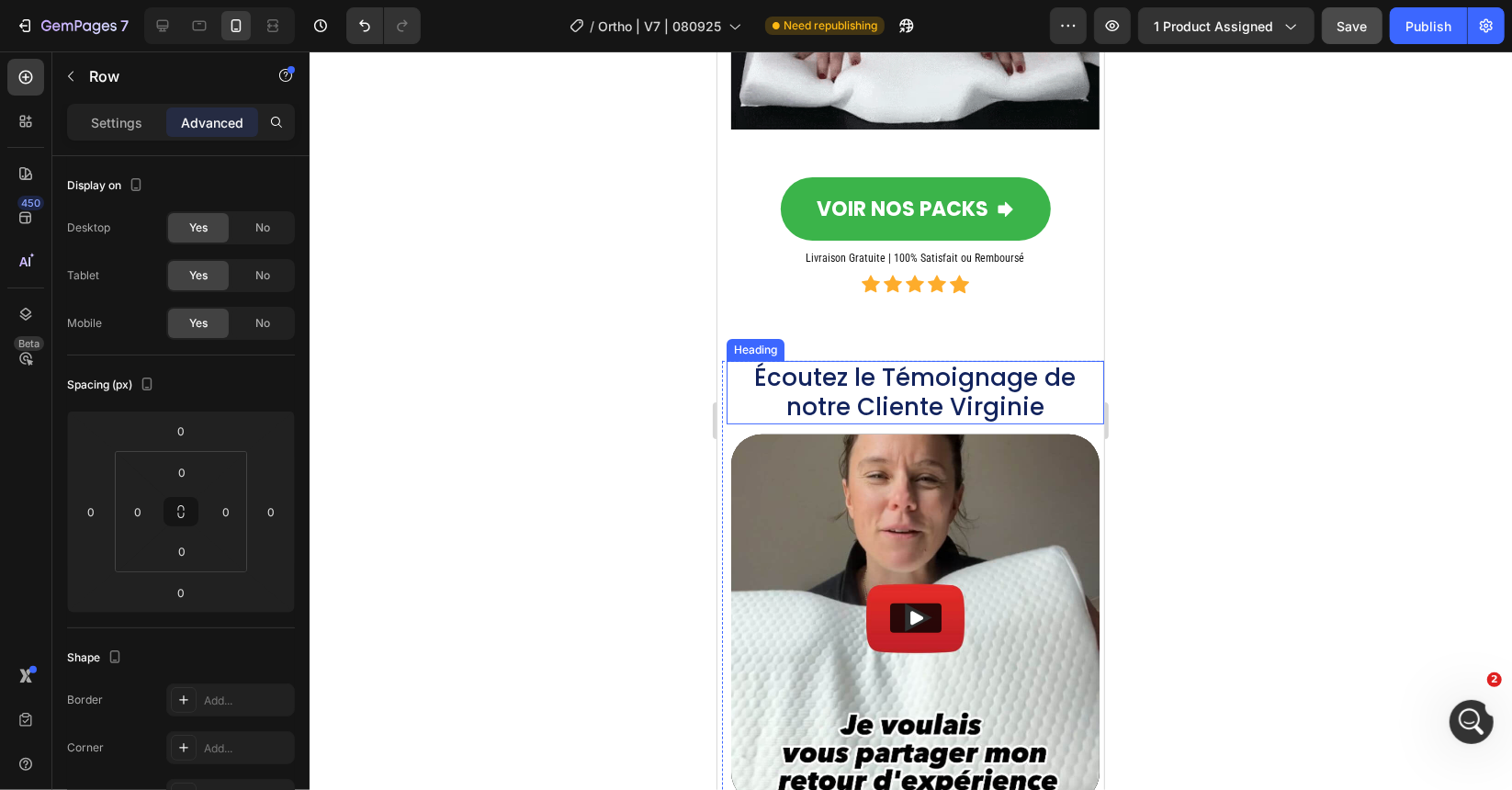
scroll to position [10932, 0]
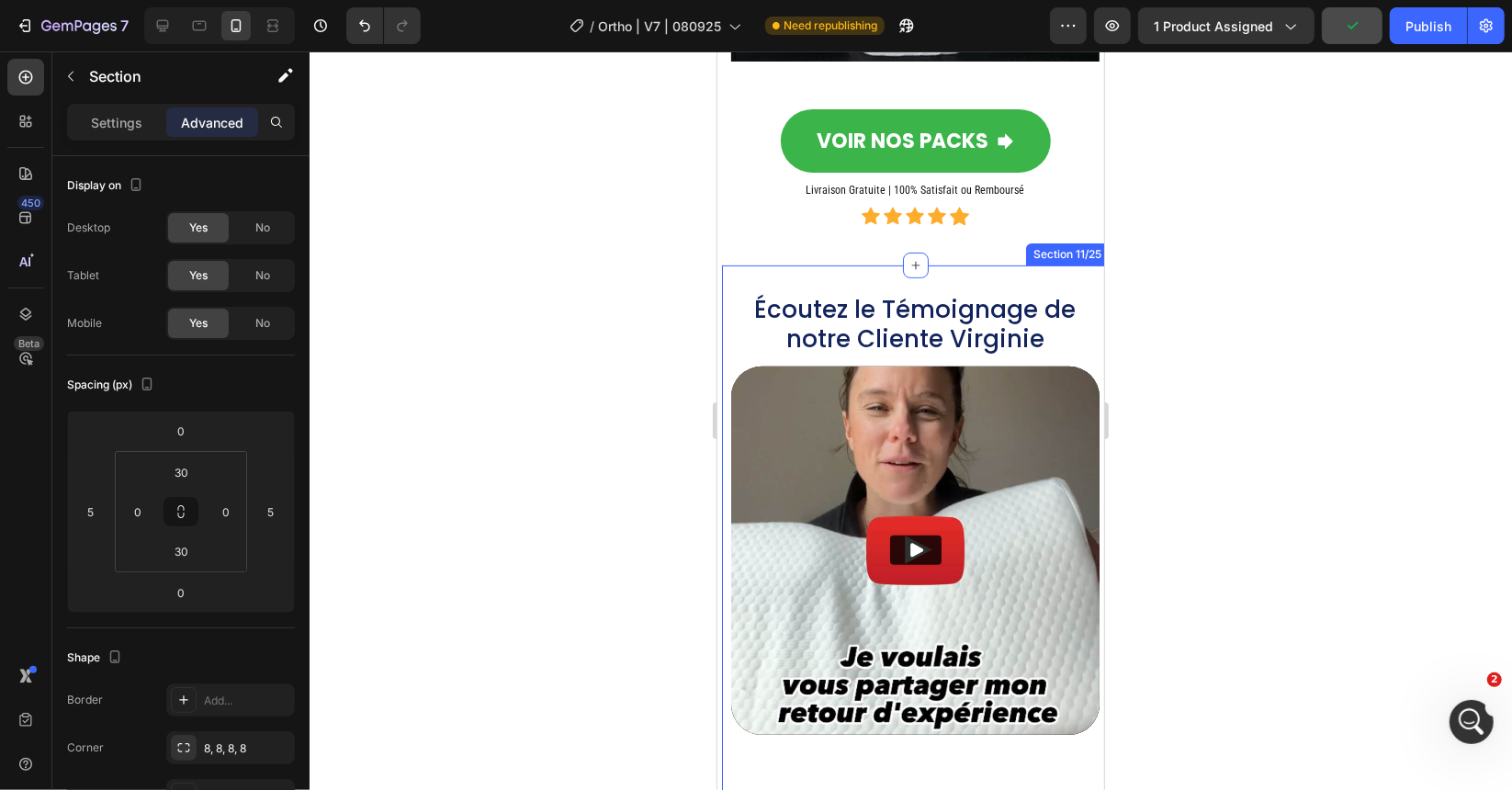
click at [1038, 264] on div "Section 11/25" at bounding box center [1066, 253] width 83 height 22
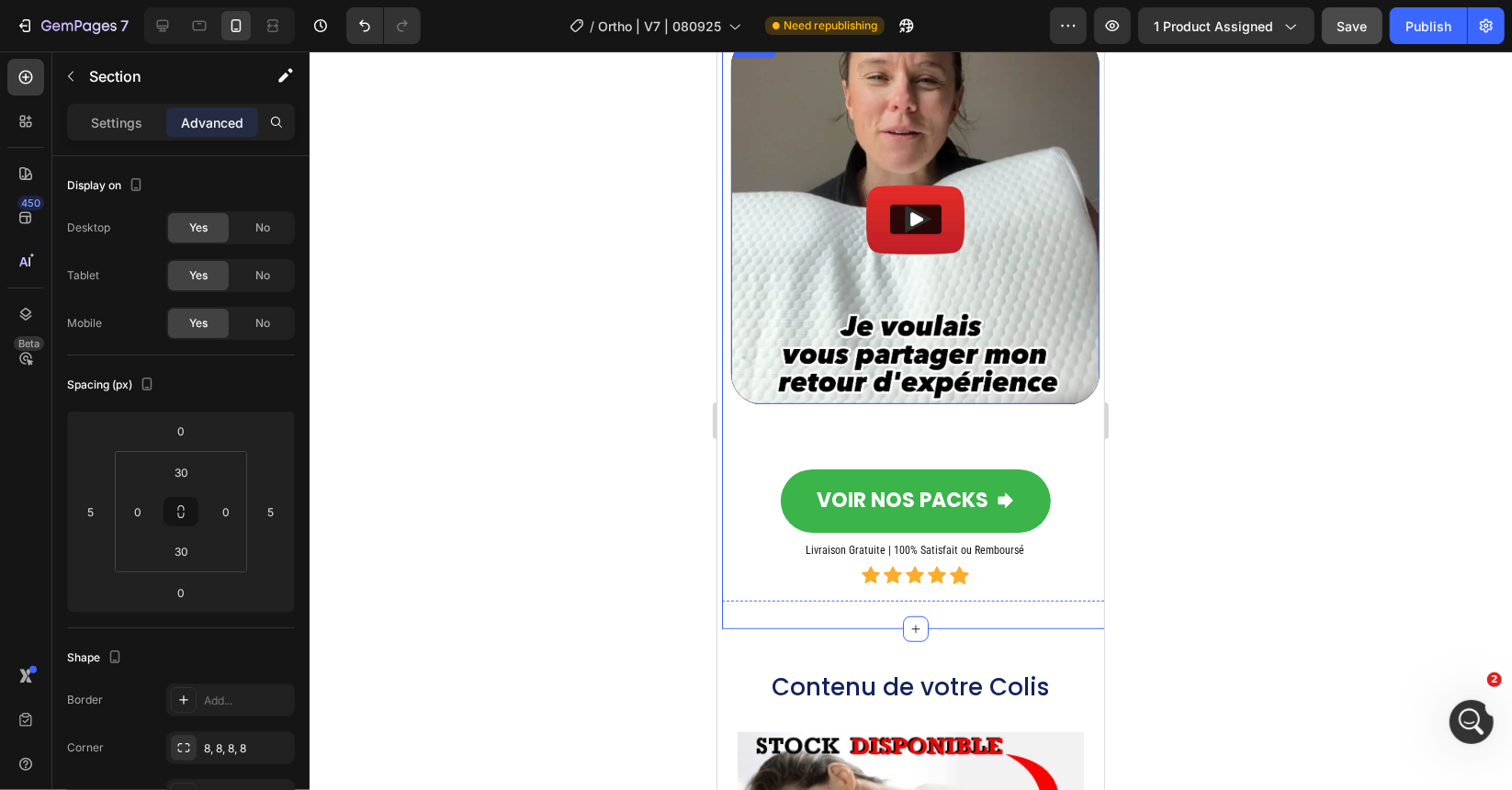
scroll to position [11207, 0]
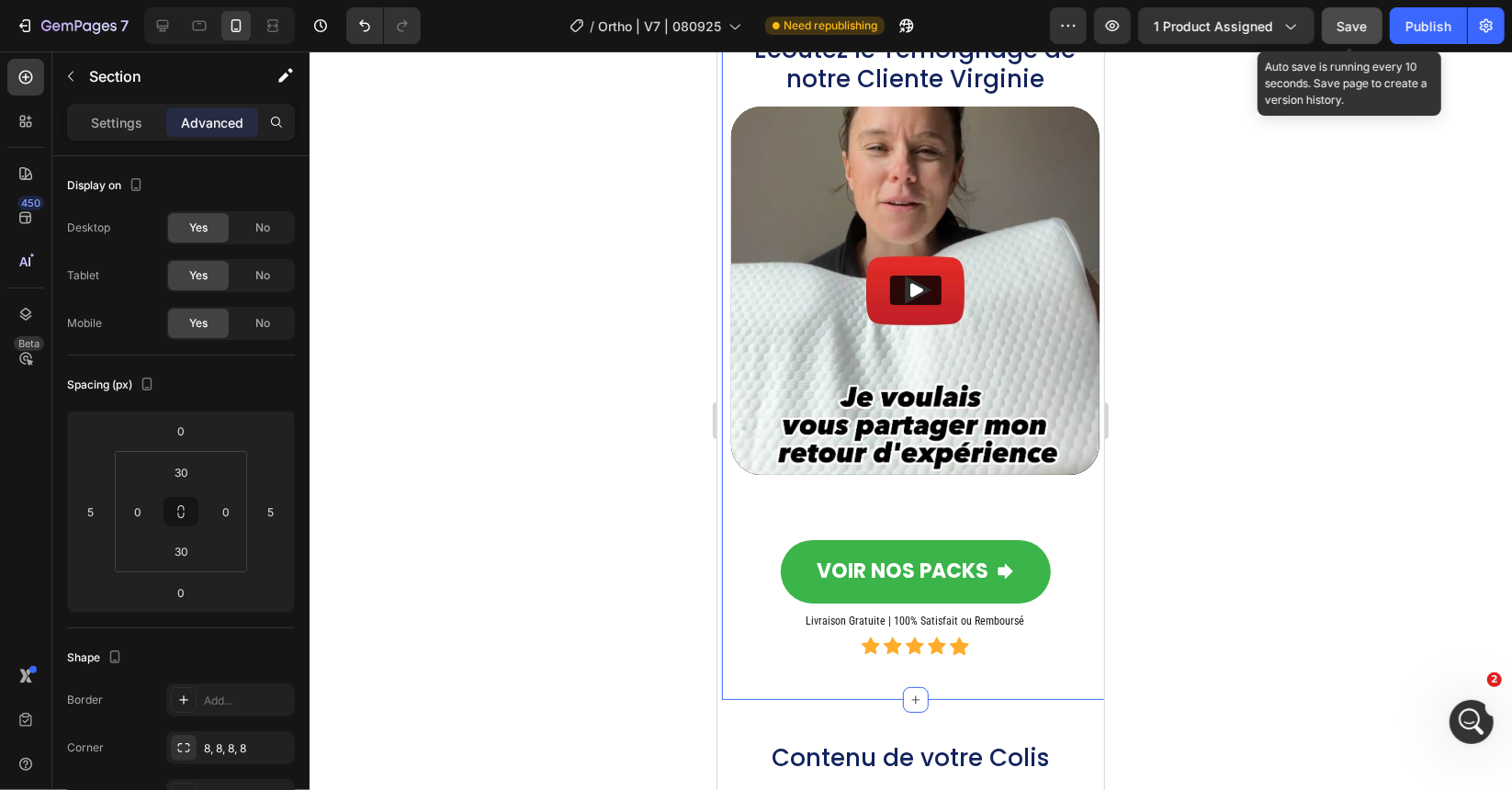
click at [1360, 20] on span "Save" at bounding box center [1352, 26] width 31 height 16
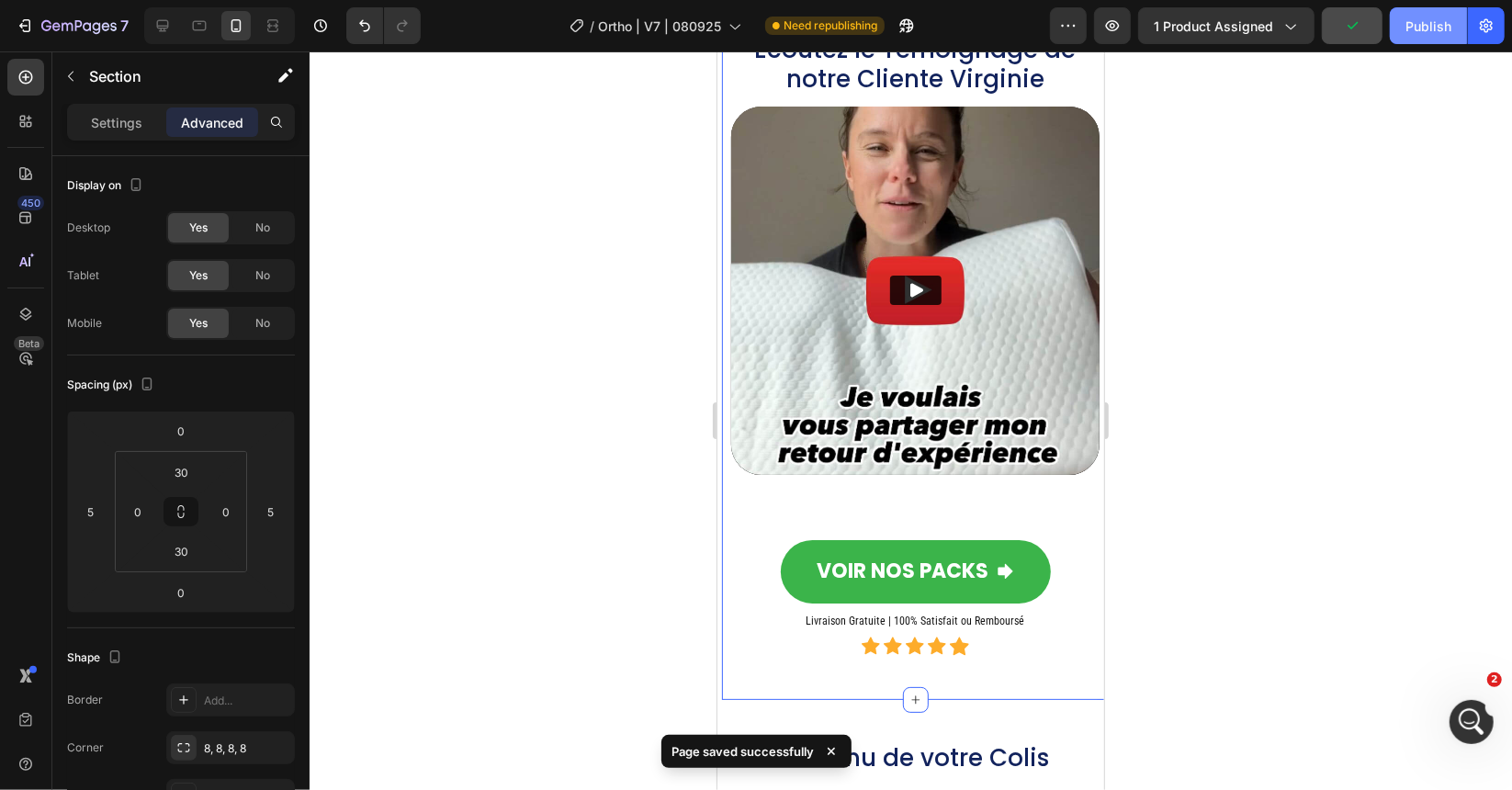
click at [1420, 23] on div "Publish" at bounding box center [1429, 26] width 46 height 19
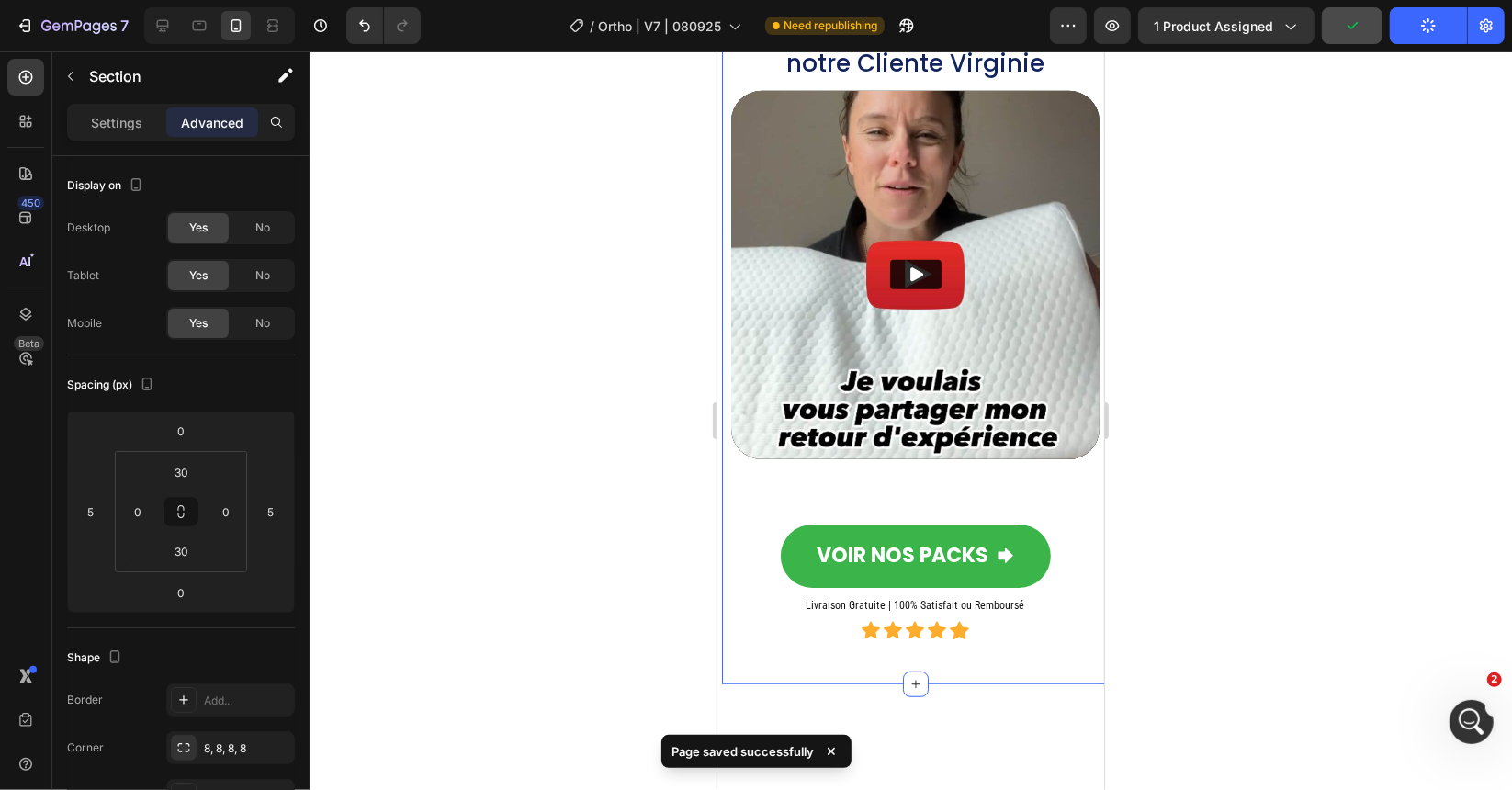
scroll to position [10657, 0]
